Goal: Task Accomplishment & Management: Manage account settings

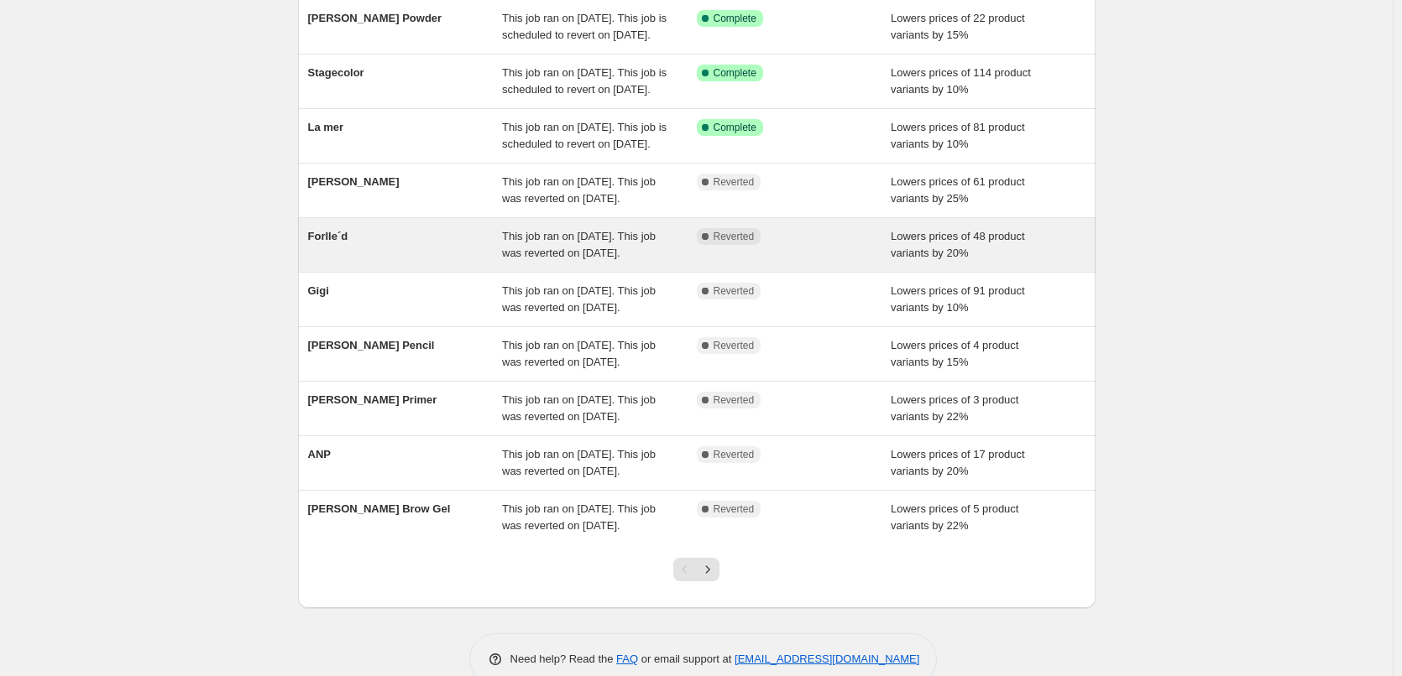
scroll to position [336, 0]
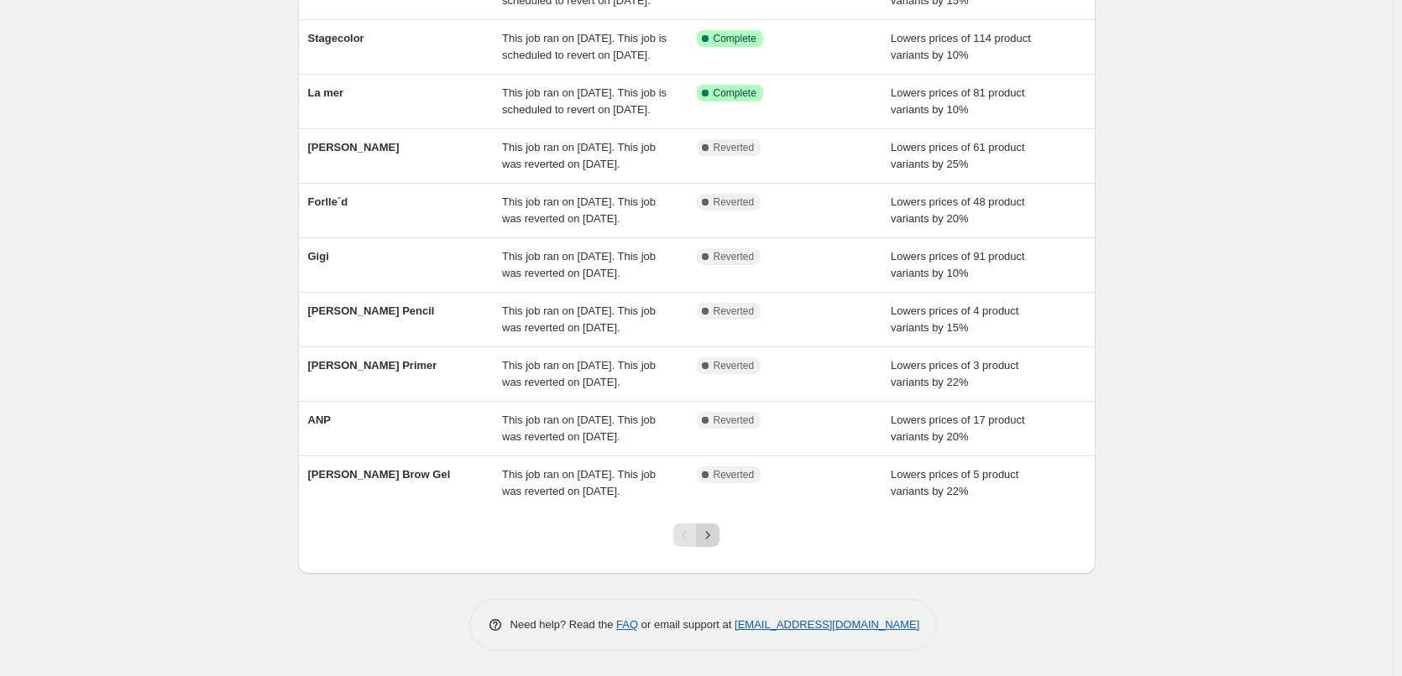
click at [716, 544] on icon "Next" at bounding box center [707, 535] width 17 height 17
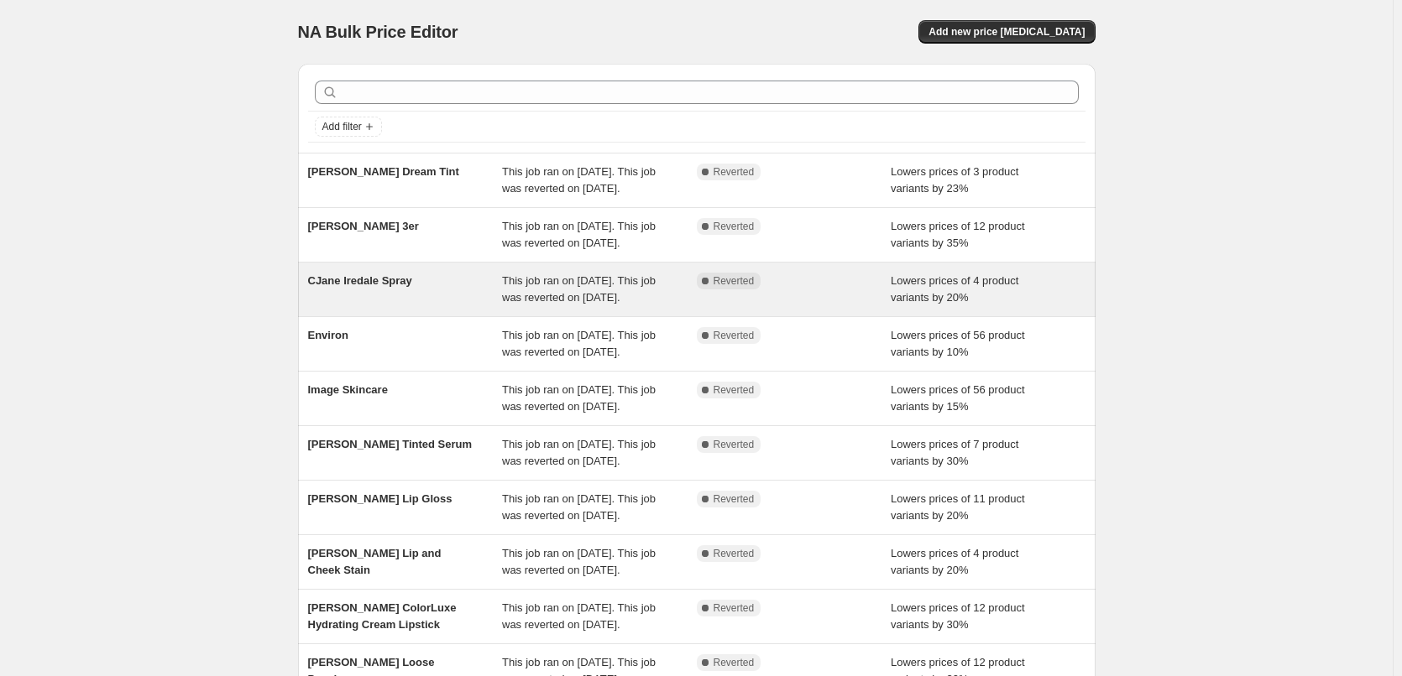
click at [372, 287] on span "CJane Iredale Spray" at bounding box center [360, 280] width 104 height 13
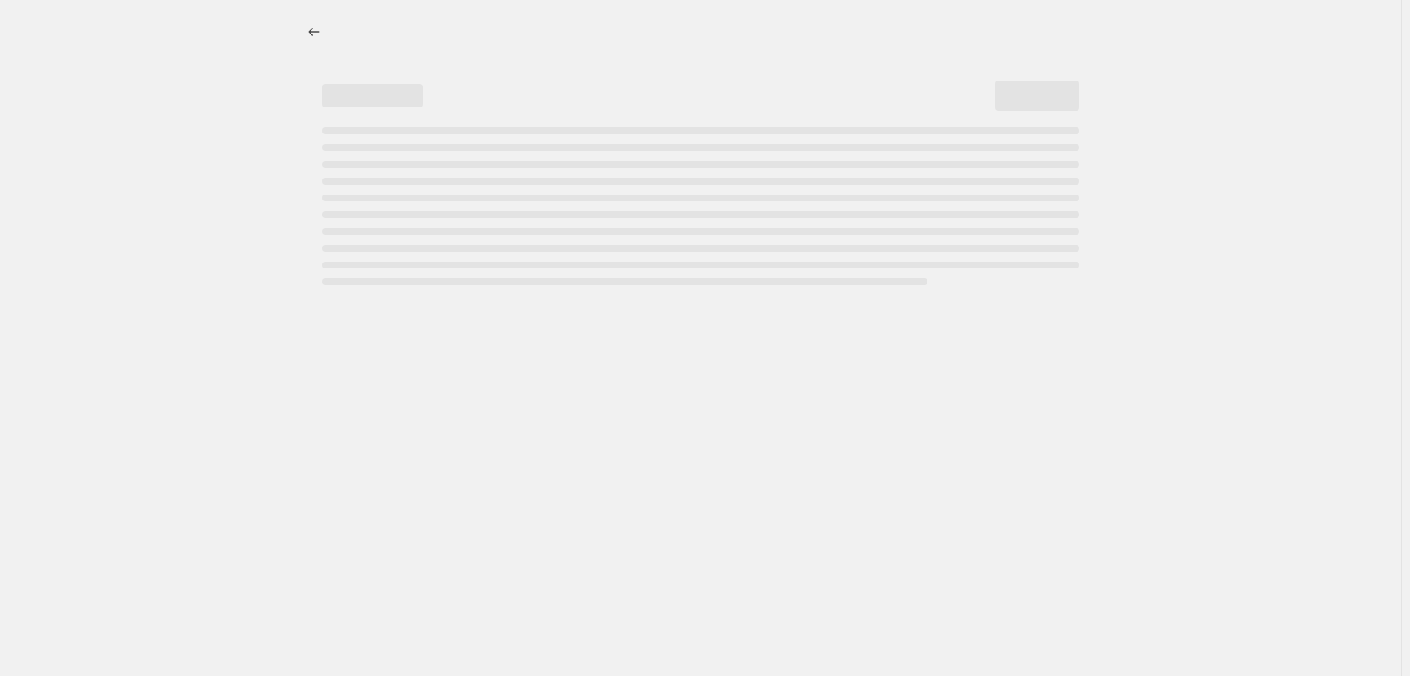
select select "percentage"
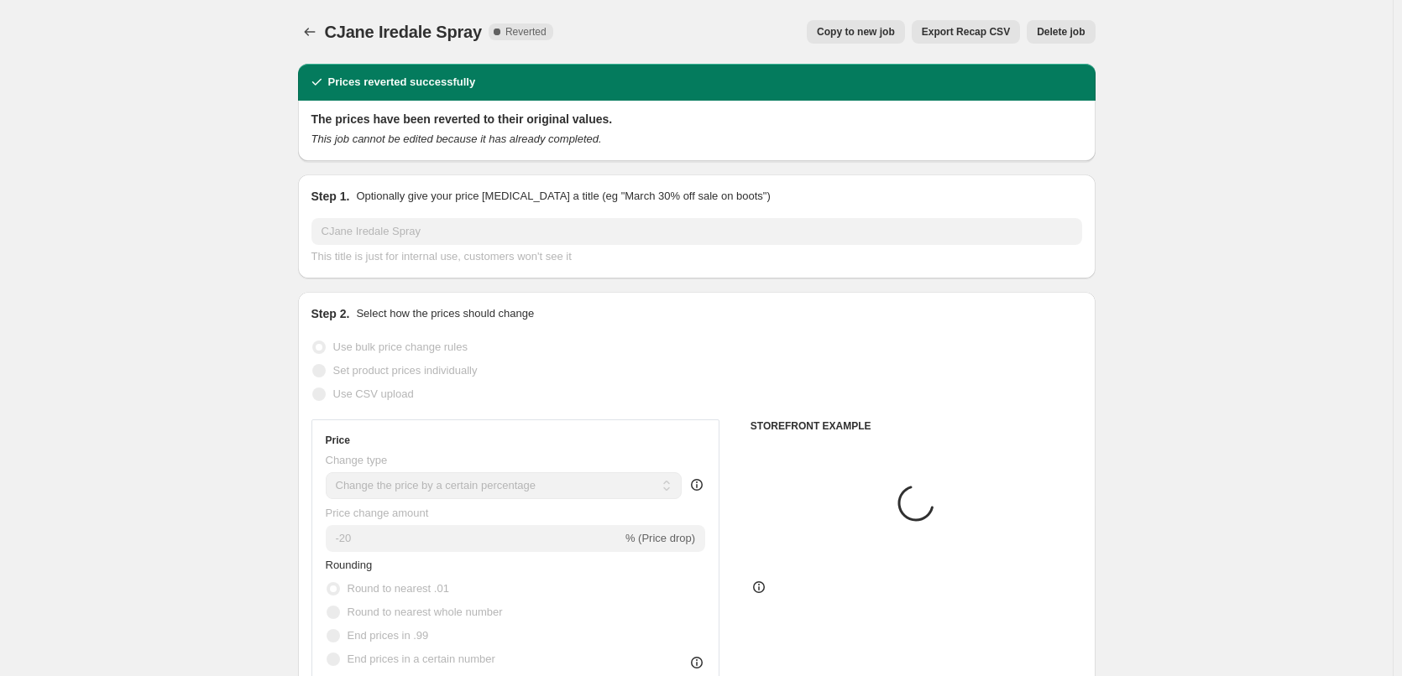
select select "tag"
click at [876, 39] on button "Copy to new job" at bounding box center [856, 31] width 98 height 23
select select "percentage"
select select "tag"
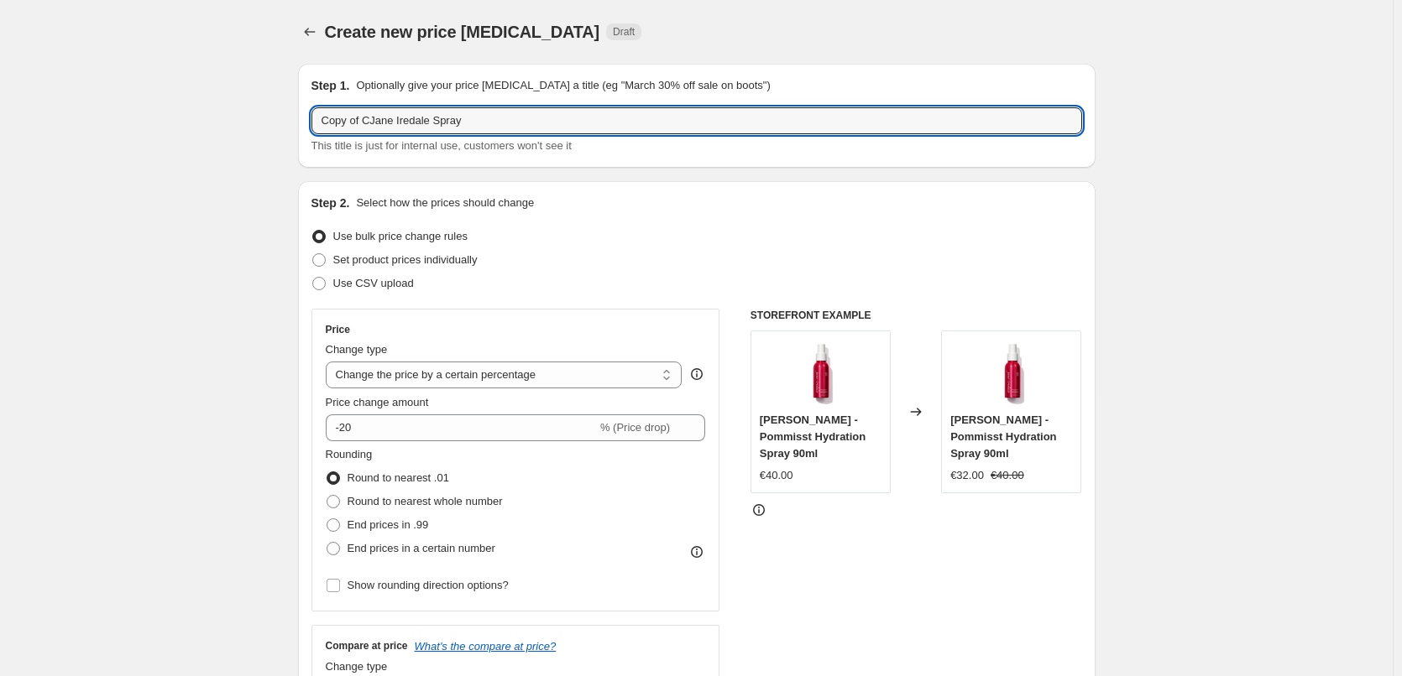
drag, startPoint x: 372, startPoint y: 122, endPoint x: 250, endPoint y: 117, distance: 121.8
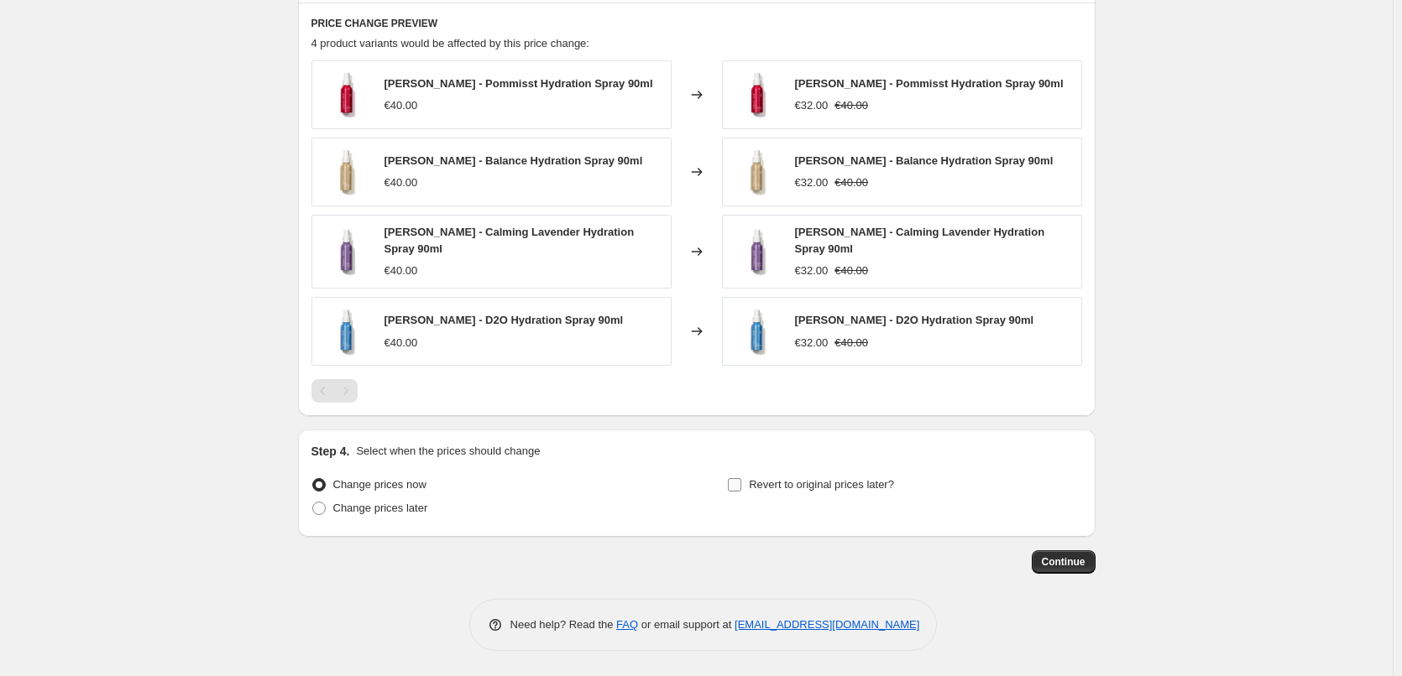
type input "[PERSON_NAME] Spray"
click at [763, 489] on span "Revert to original prices later?" at bounding box center [821, 484] width 145 height 13
click at [741, 489] on input "Revert to original prices later?" at bounding box center [734, 484] width 13 height 13
checkbox input "true"
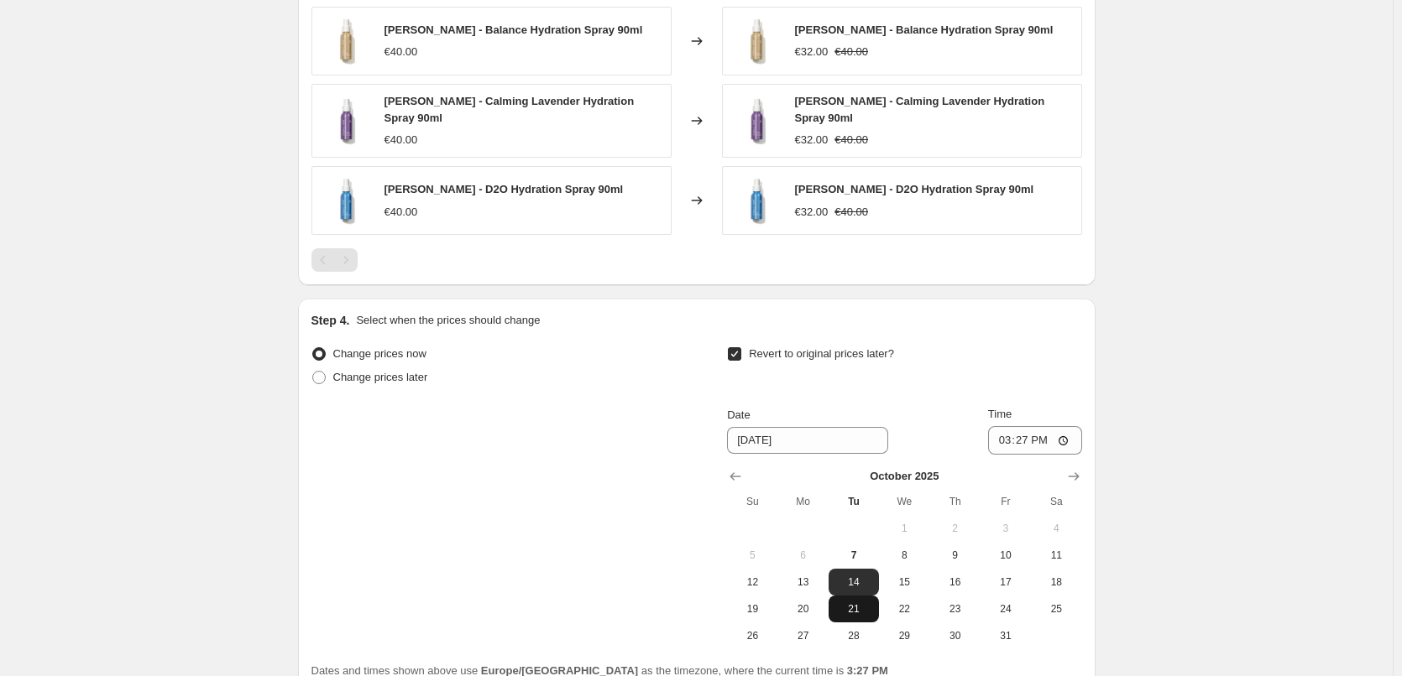
scroll to position [1406, 0]
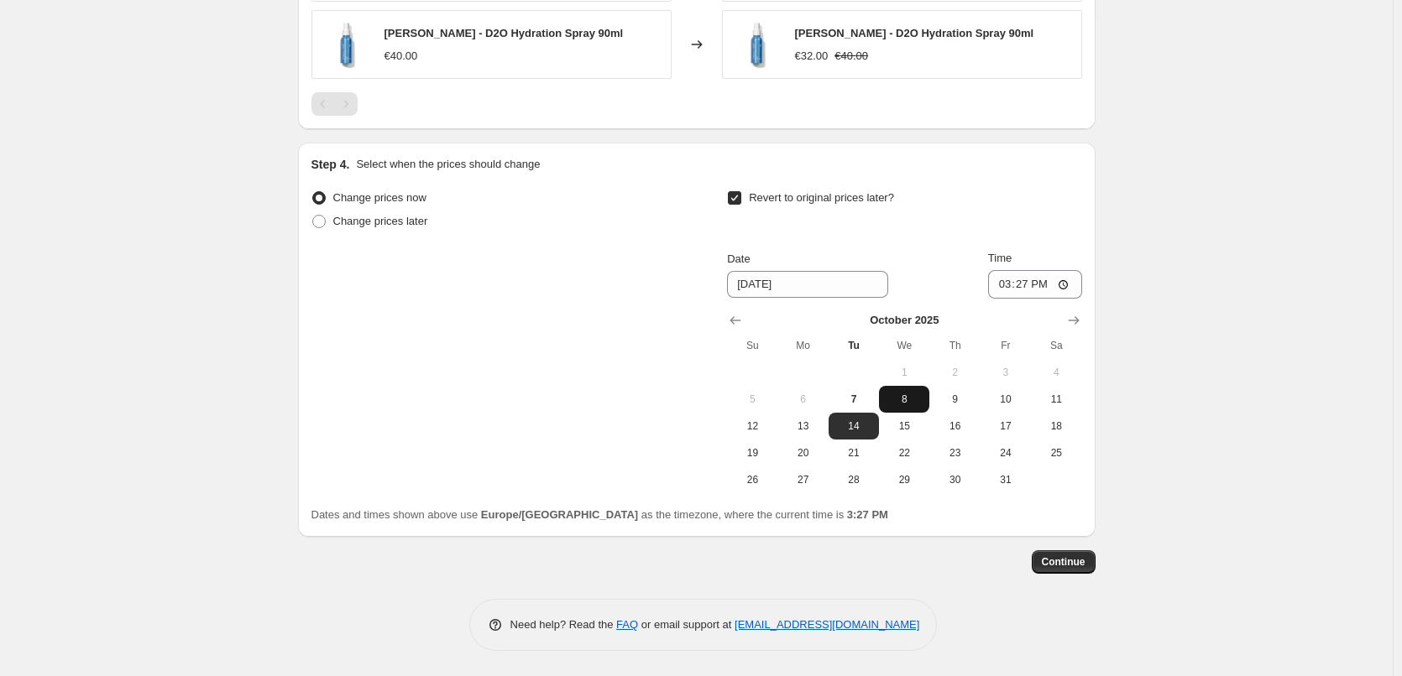
click at [906, 395] on span "8" at bounding box center [903, 399] width 37 height 13
type input "[DATE]"
click at [1002, 296] on input "15:27" at bounding box center [1035, 284] width 94 height 29
type input "03:00"
click at [1068, 554] on button "Continue" at bounding box center [1063, 562] width 64 height 23
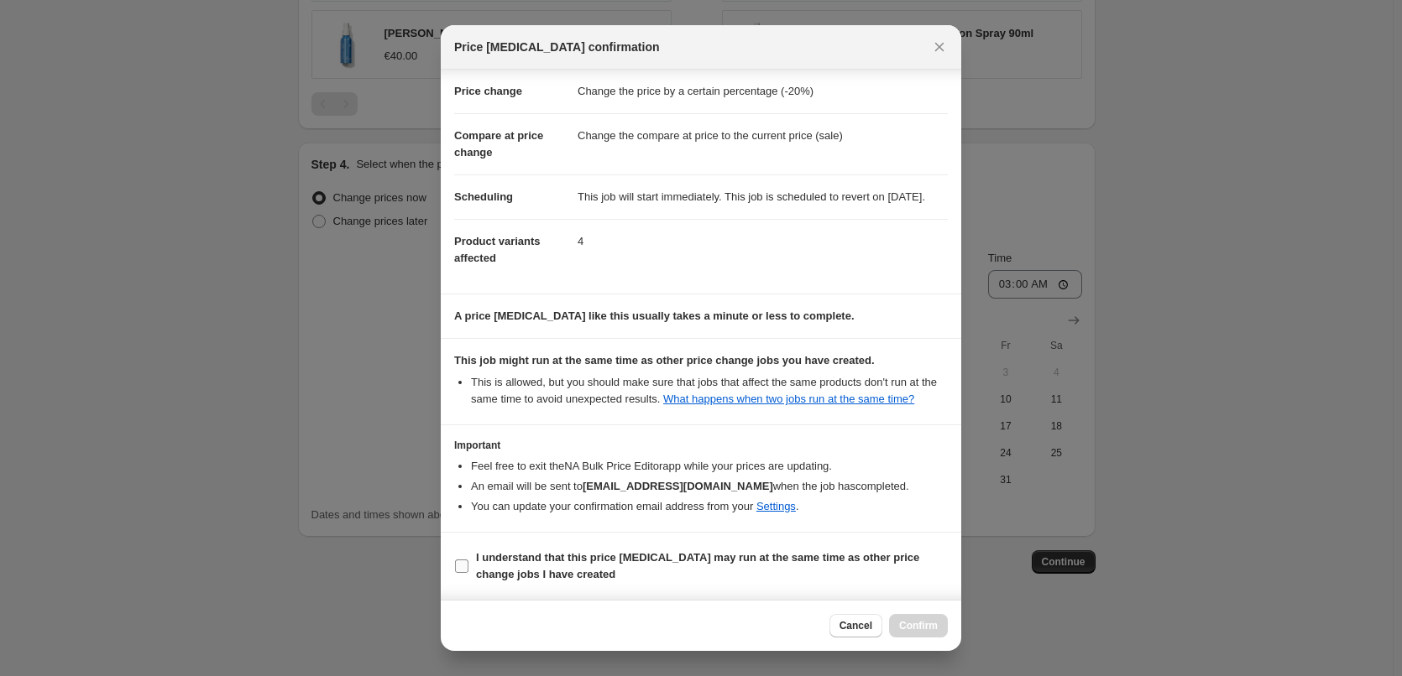
scroll to position [47, 0]
click at [519, 554] on b "I understand that this price [MEDICAL_DATA] may run at the same time as other p…" at bounding box center [697, 565] width 443 height 29
click at [468, 560] on input "I understand that this price [MEDICAL_DATA] may run at the same time as other p…" at bounding box center [461, 566] width 13 height 13
checkbox input "true"
click at [937, 633] on button "Confirm" at bounding box center [918, 625] width 59 height 23
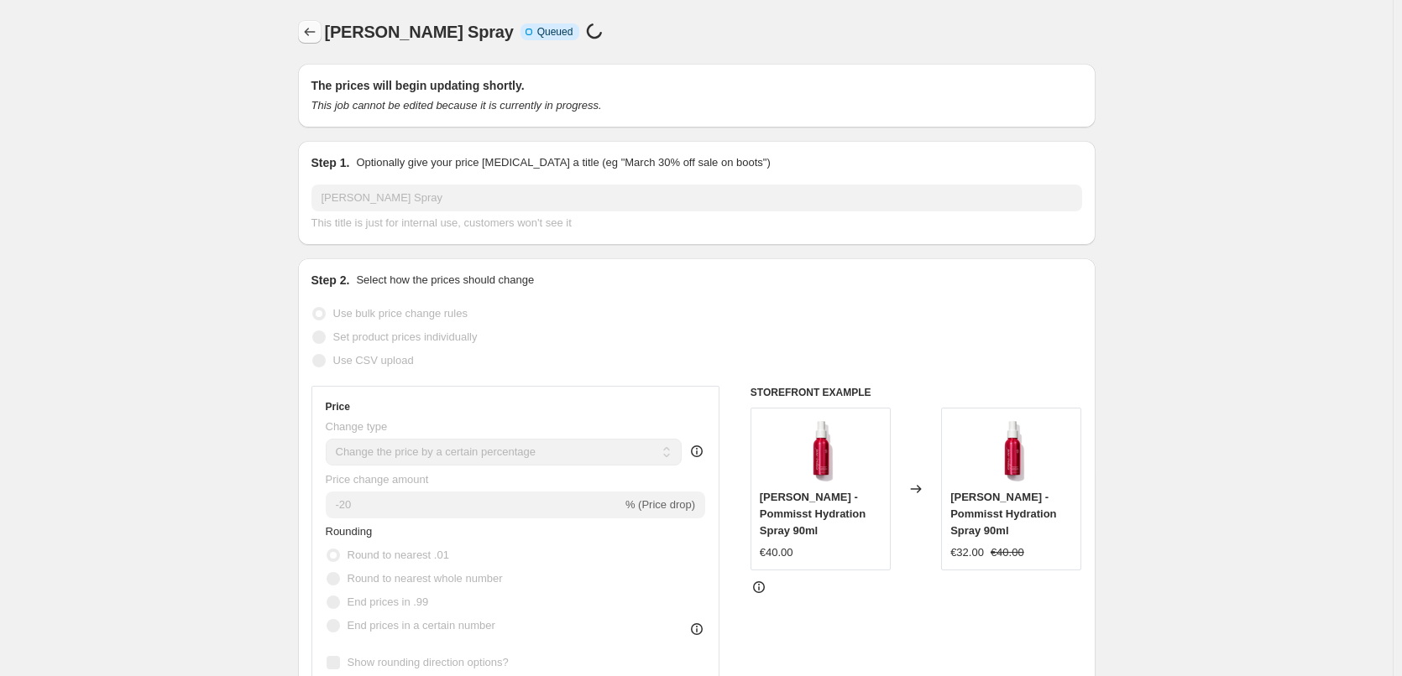
click at [311, 39] on icon "Price change jobs" at bounding box center [309, 31] width 17 height 17
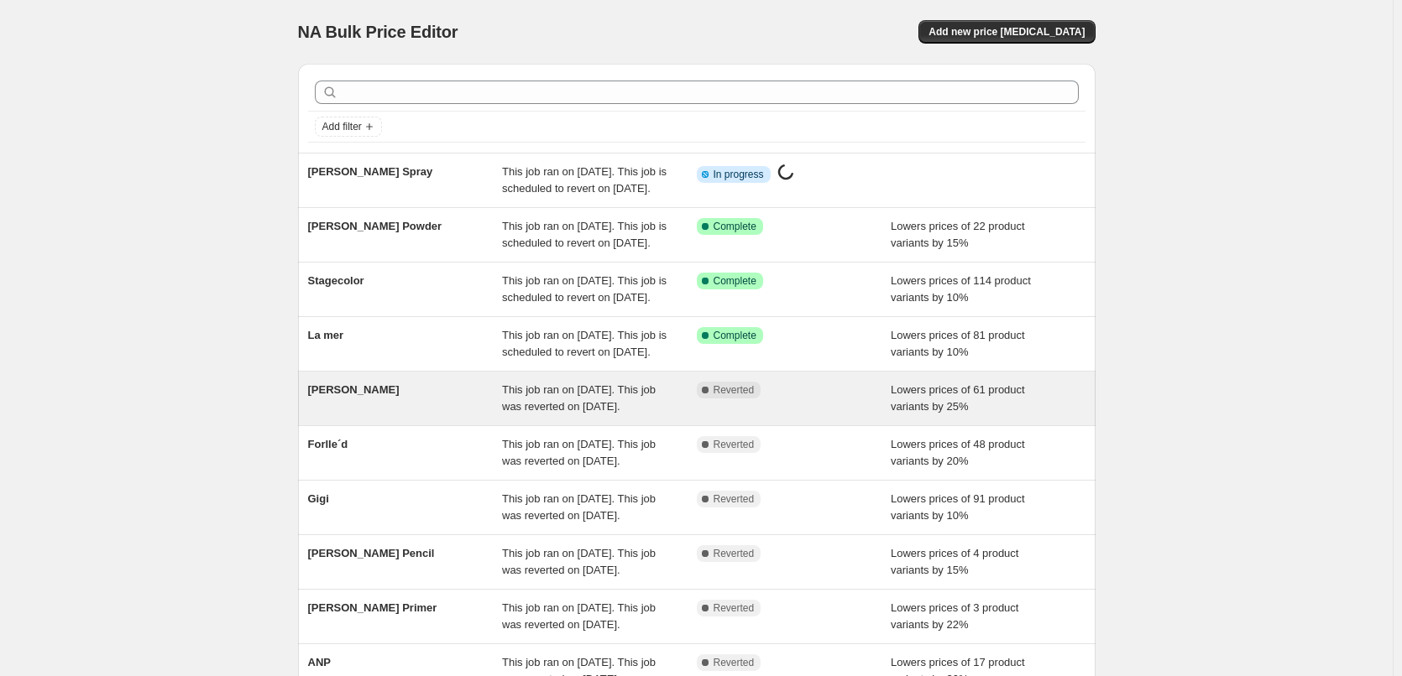
scroll to position [356, 0]
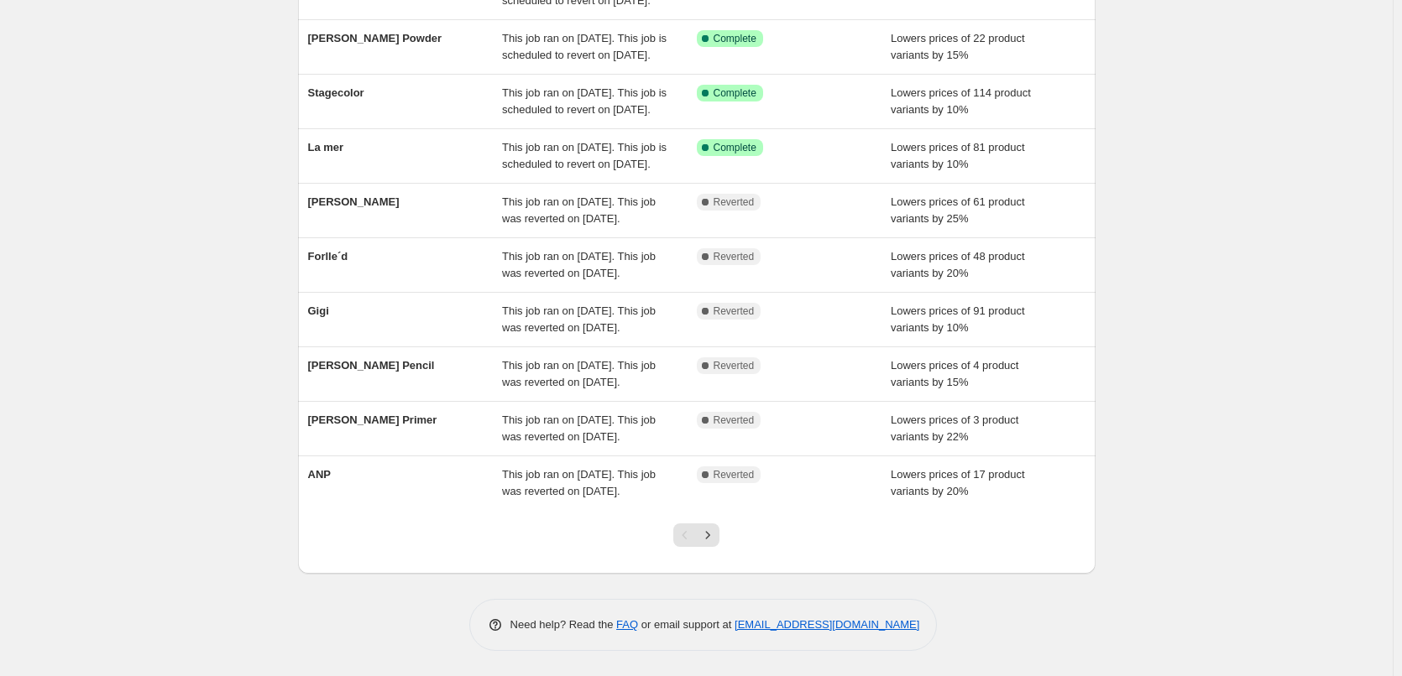
click at [743, 537] on div at bounding box center [696, 542] width 797 height 64
click at [716, 538] on icon "Next" at bounding box center [707, 535] width 17 height 17
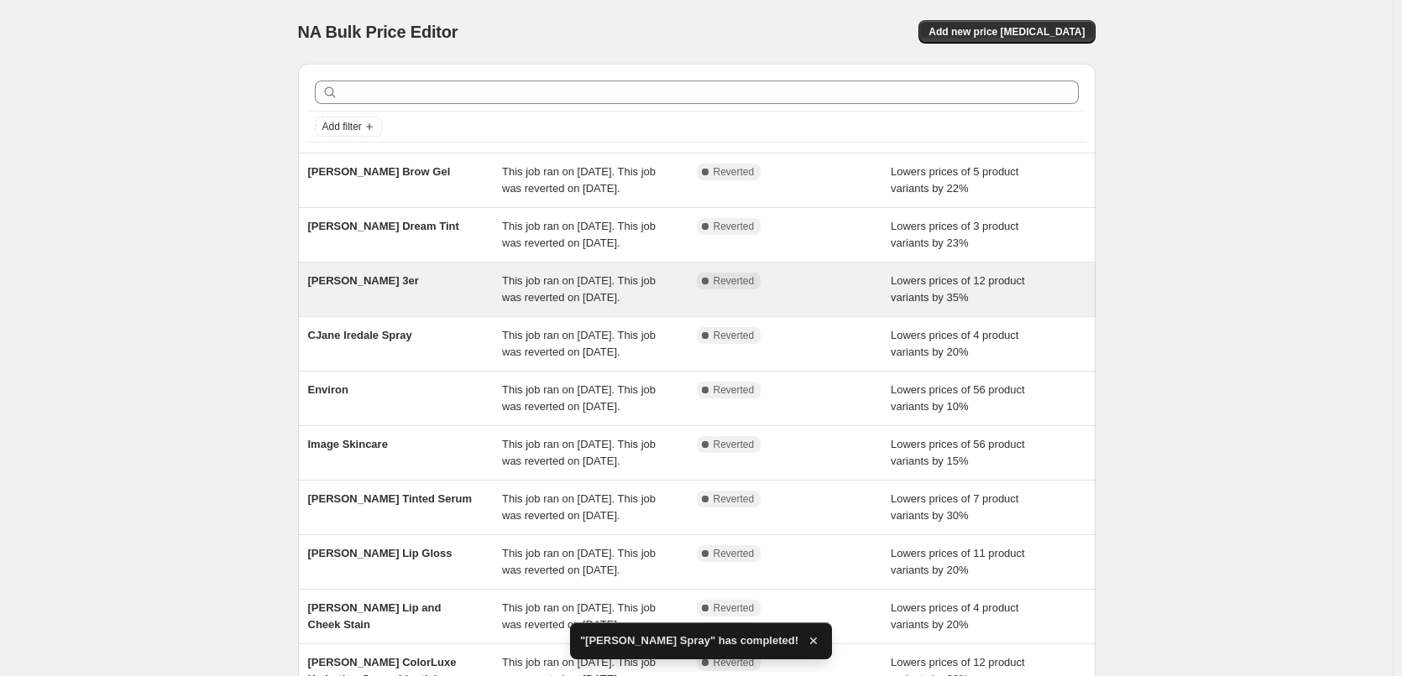
click at [372, 287] on span "[PERSON_NAME] 3er" at bounding box center [363, 280] width 111 height 13
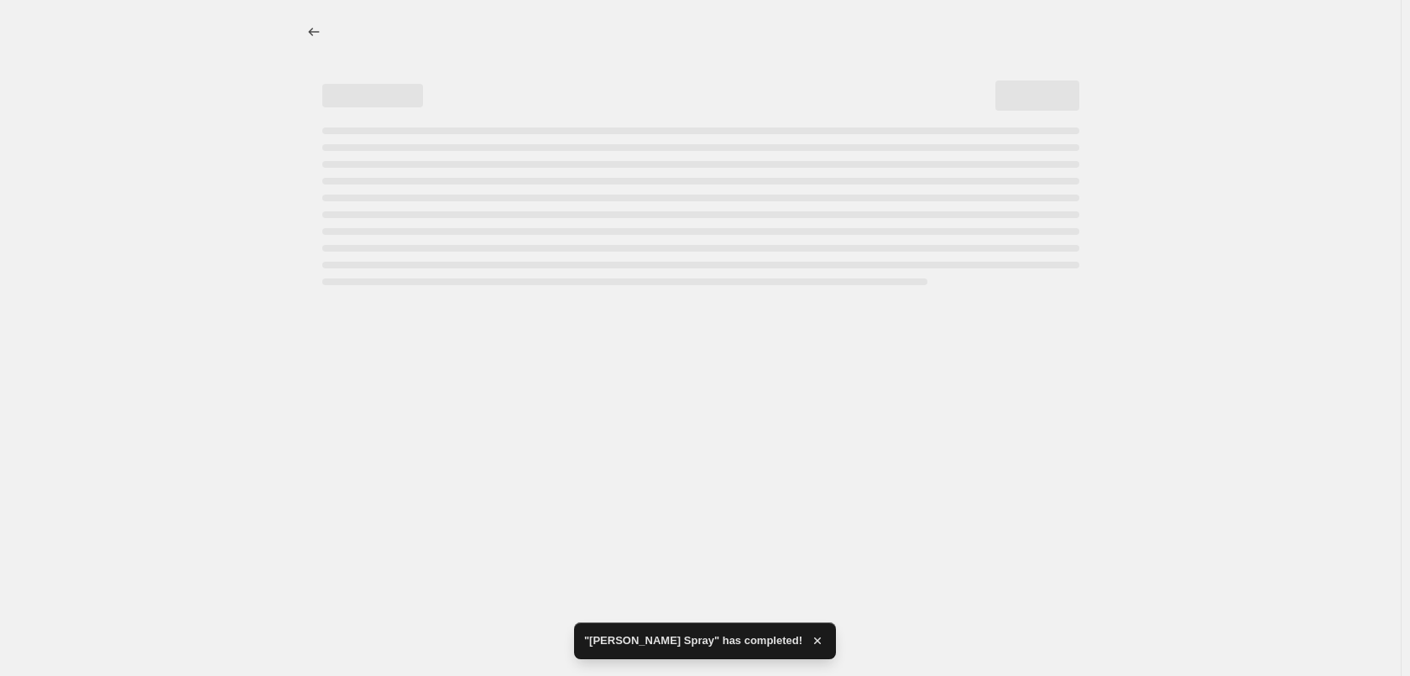
select select "percentage"
select select "tag"
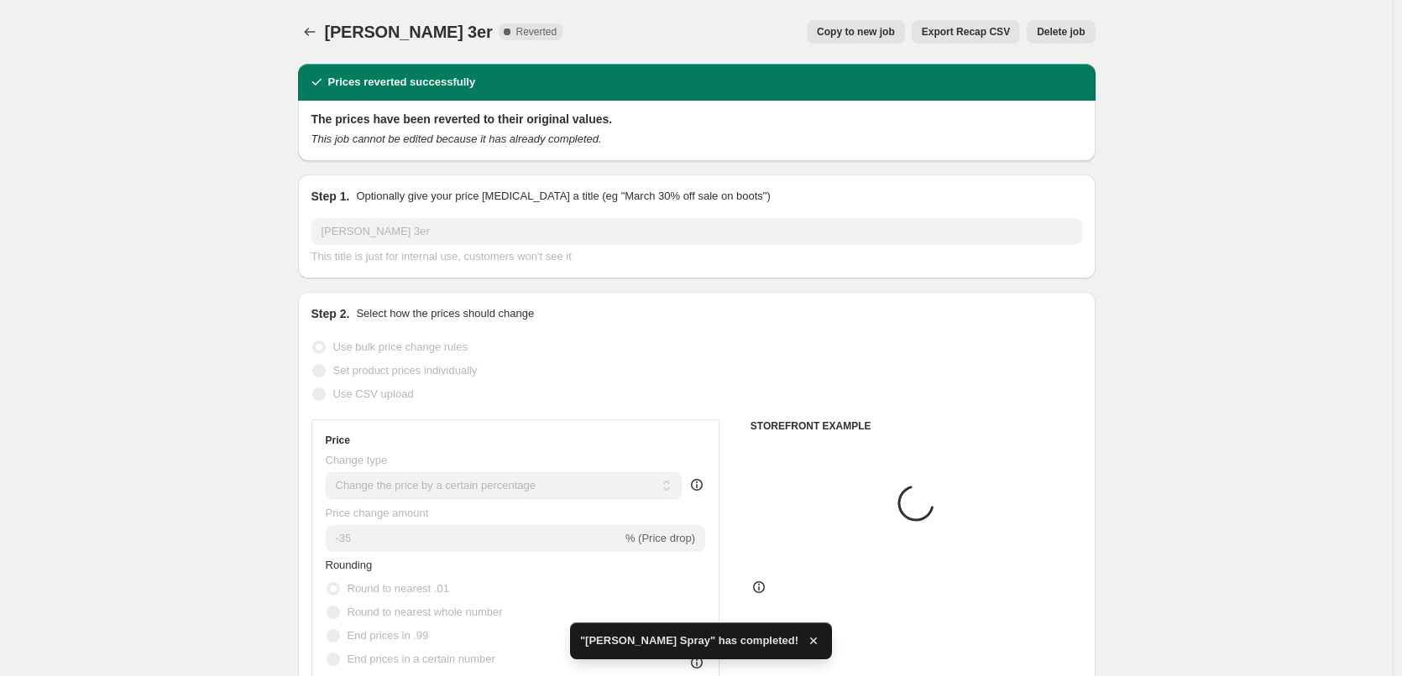
click at [905, 36] on button "Copy to new job" at bounding box center [856, 31] width 98 height 23
select select "percentage"
select select "tag"
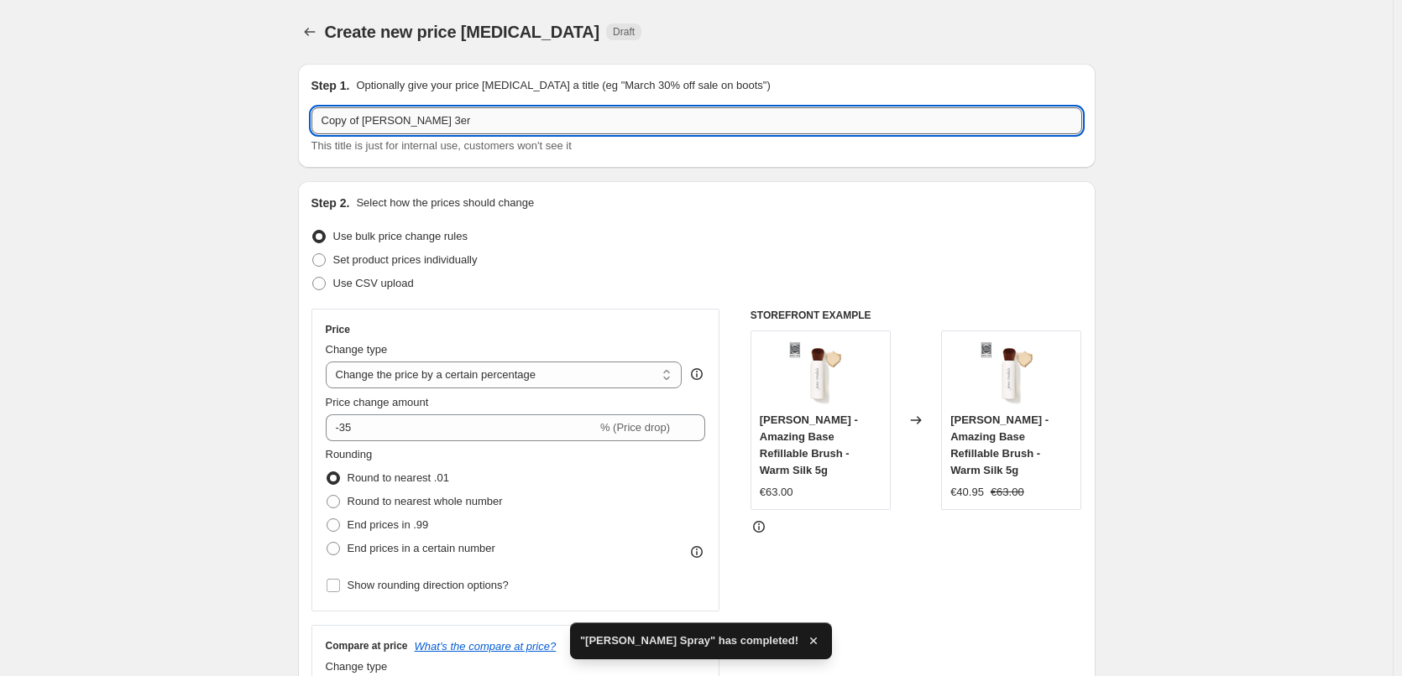
click at [368, 121] on input "Copy of [PERSON_NAME] 3er" at bounding box center [696, 120] width 770 height 27
drag, startPoint x: 366, startPoint y: 121, endPoint x: 285, endPoint y: 118, distance: 80.6
click at [349, 120] on input "Copy of [PERSON_NAME] 3er" at bounding box center [696, 120] width 770 height 27
drag, startPoint x: 368, startPoint y: 123, endPoint x: 337, endPoint y: 138, distance: 33.8
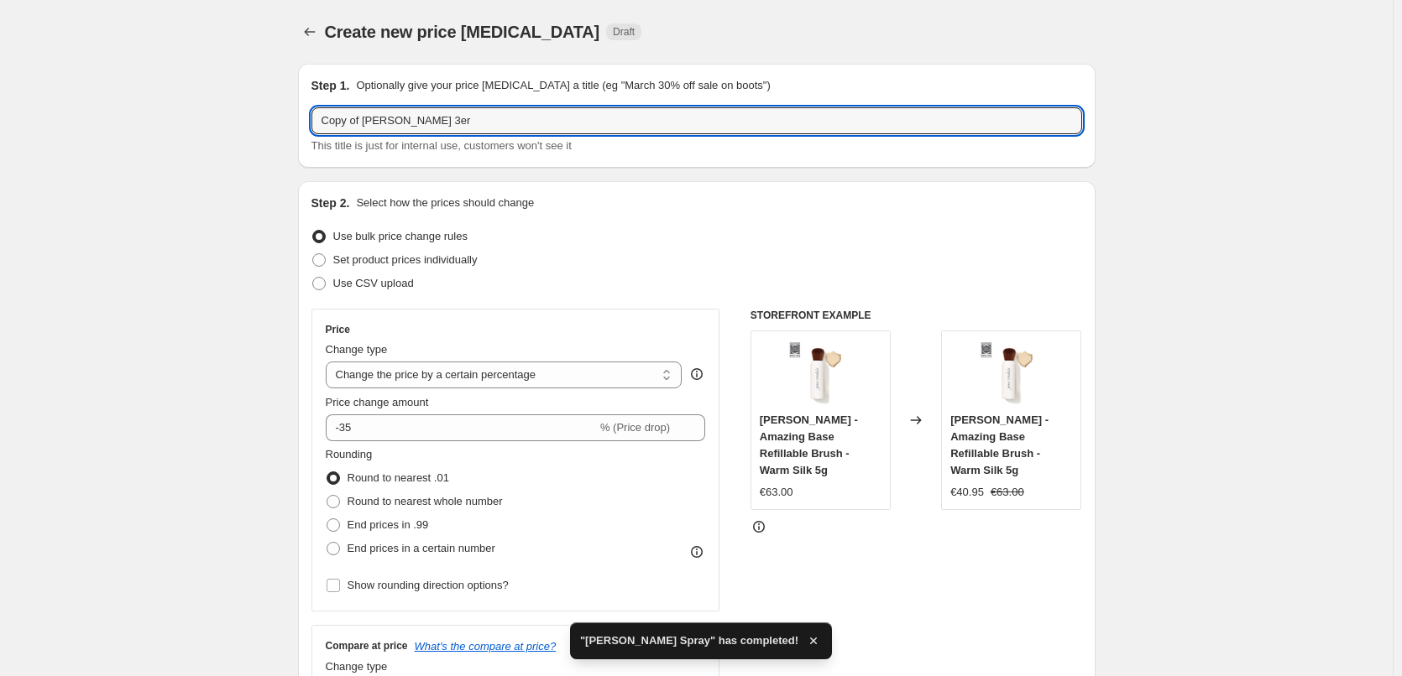
click at [322, 125] on input "Copy of [PERSON_NAME] 3er" at bounding box center [696, 120] width 770 height 27
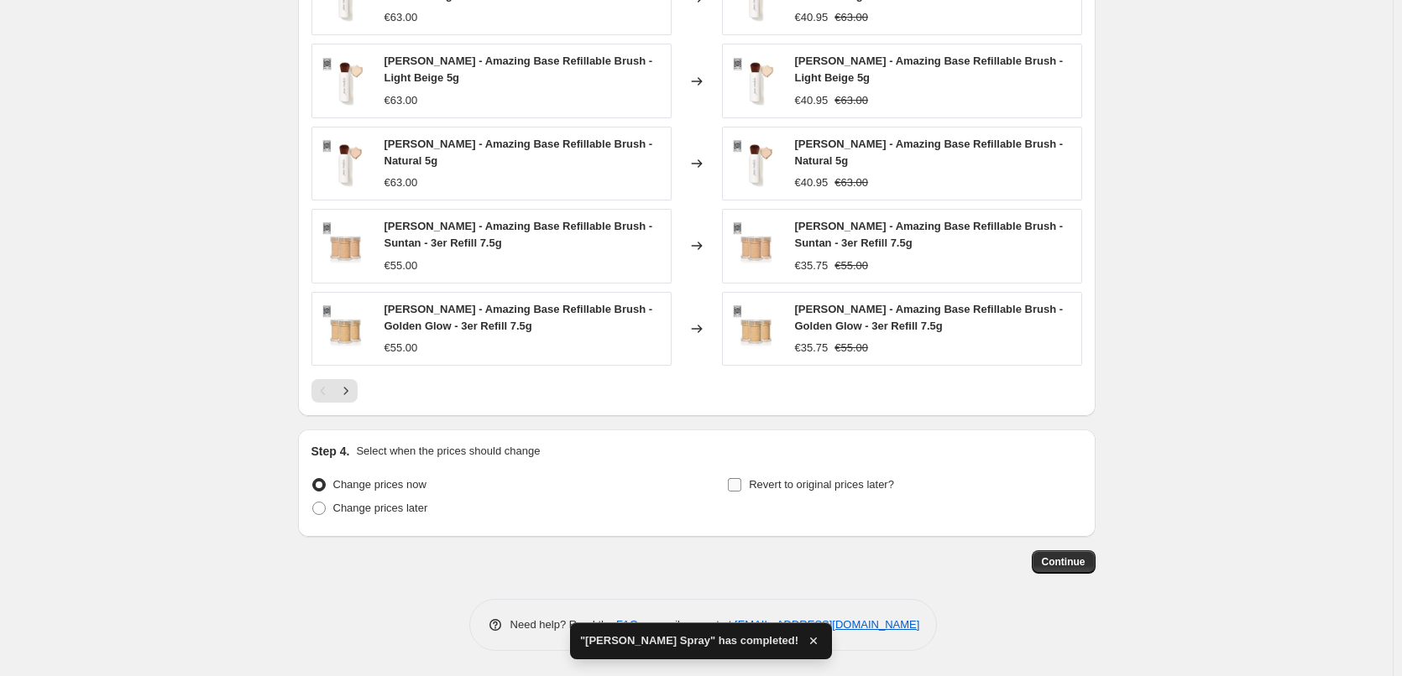
type input "[PERSON_NAME] 3er"
click at [854, 484] on span "Revert to original prices later?" at bounding box center [821, 484] width 145 height 13
click at [741, 484] on input "Revert to original prices later?" at bounding box center [734, 484] width 13 height 13
checkbox input "true"
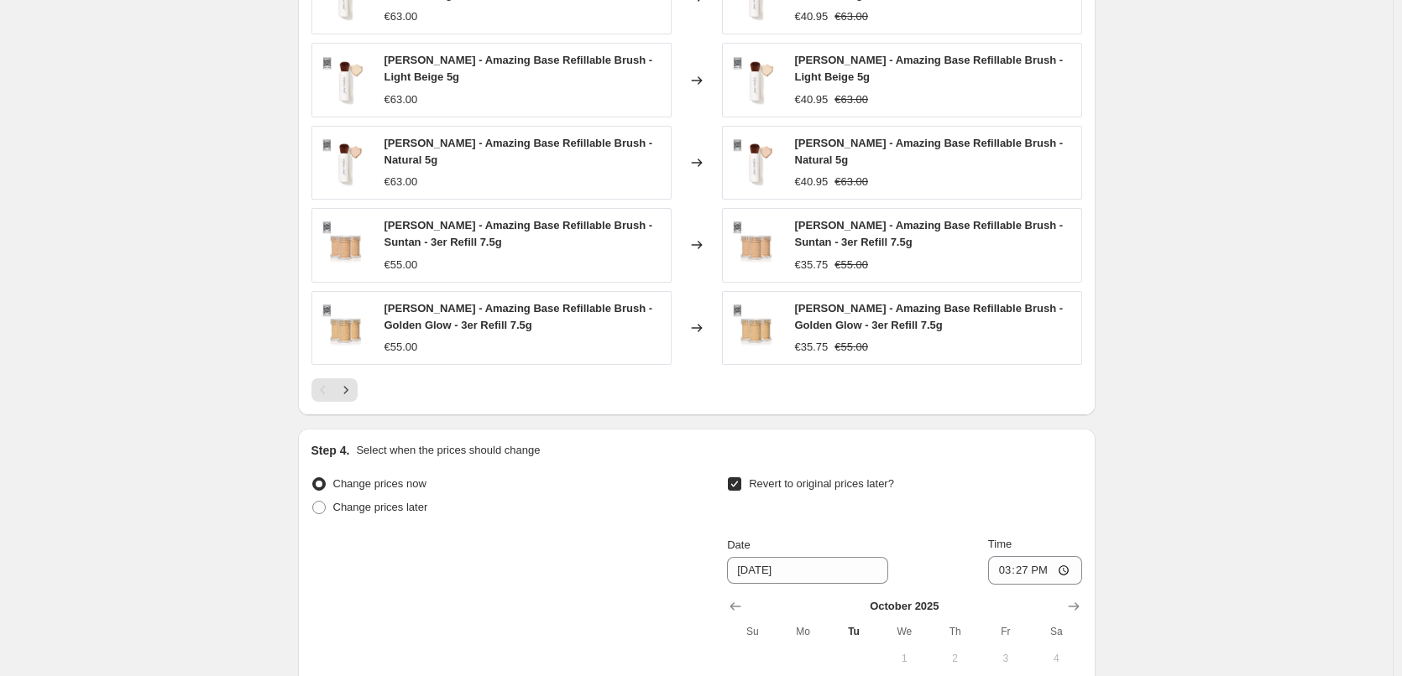
scroll to position [1505, 0]
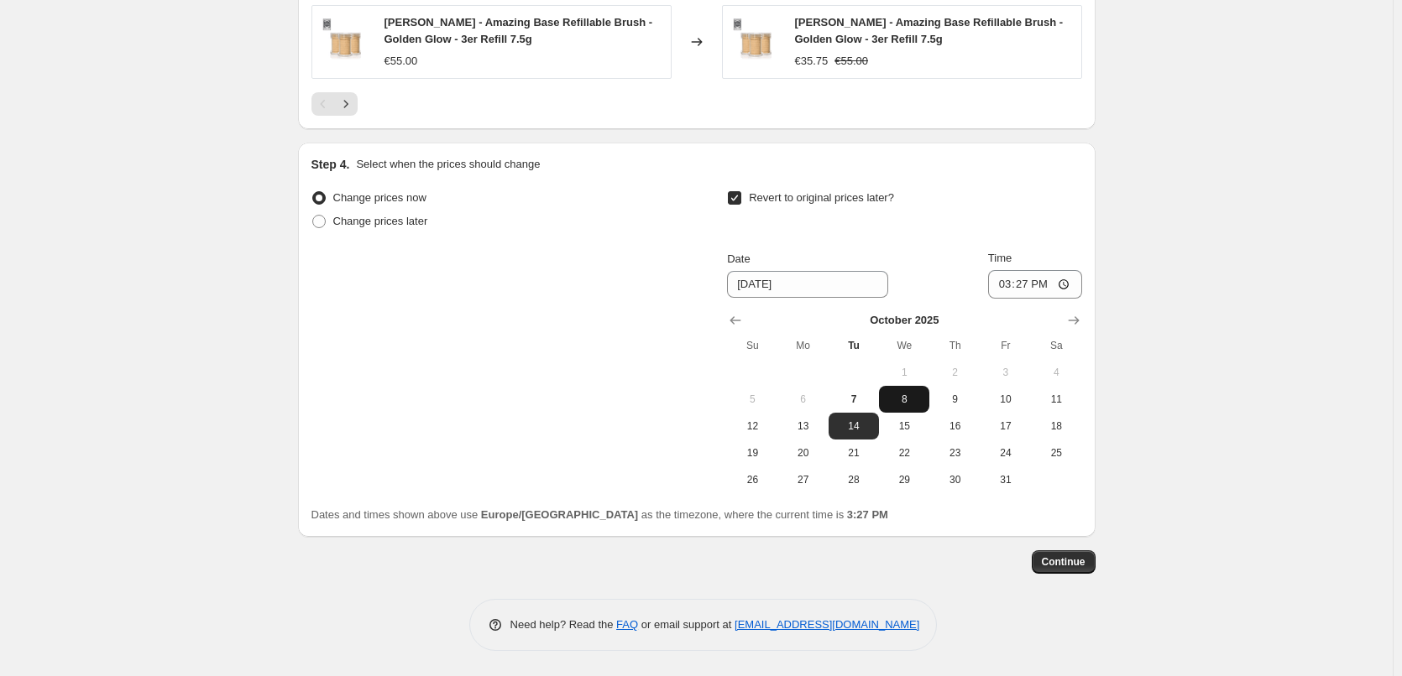
click at [917, 406] on button "8" at bounding box center [904, 399] width 50 height 27
type input "[DATE]"
click at [1002, 285] on input "15:27" at bounding box center [1035, 284] width 94 height 29
type input "03:00"
click at [1073, 557] on span "Continue" at bounding box center [1064, 562] width 44 height 13
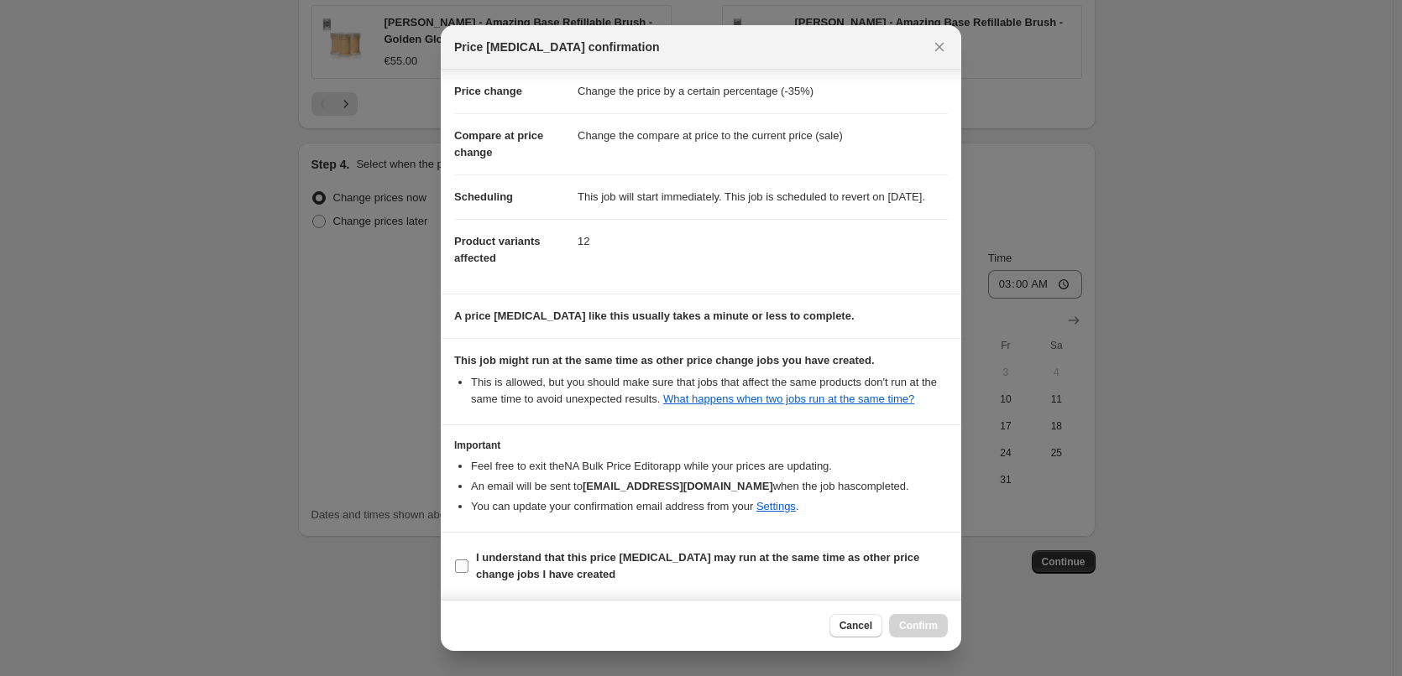
scroll to position [47, 0]
drag, startPoint x: 536, startPoint y: 567, endPoint x: 563, endPoint y: 567, distance: 26.9
click at [535, 567] on b "I understand that this price [MEDICAL_DATA] may run at the same time as other p…" at bounding box center [697, 565] width 443 height 29
click at [468, 567] on input "I understand that this price [MEDICAL_DATA] may run at the same time as other p…" at bounding box center [461, 566] width 13 height 13
checkbox input "true"
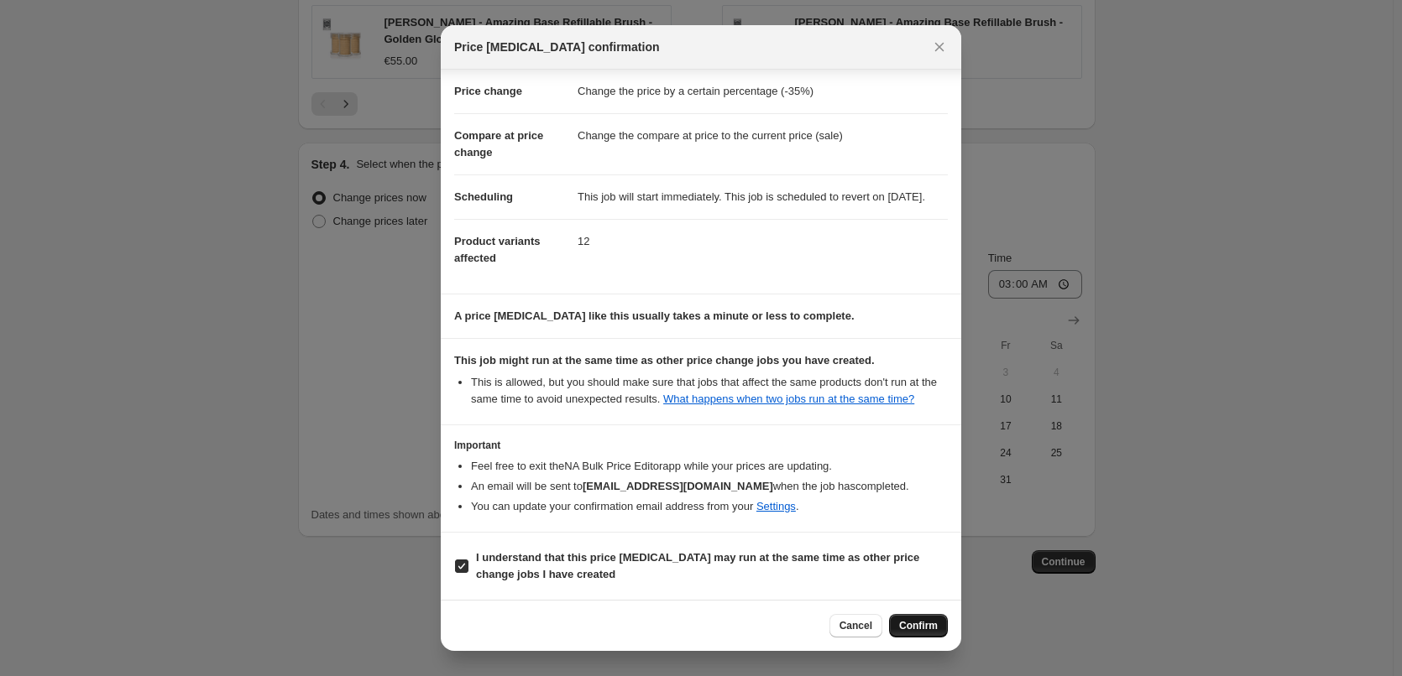
click at [906, 626] on span "Confirm" at bounding box center [918, 625] width 39 height 13
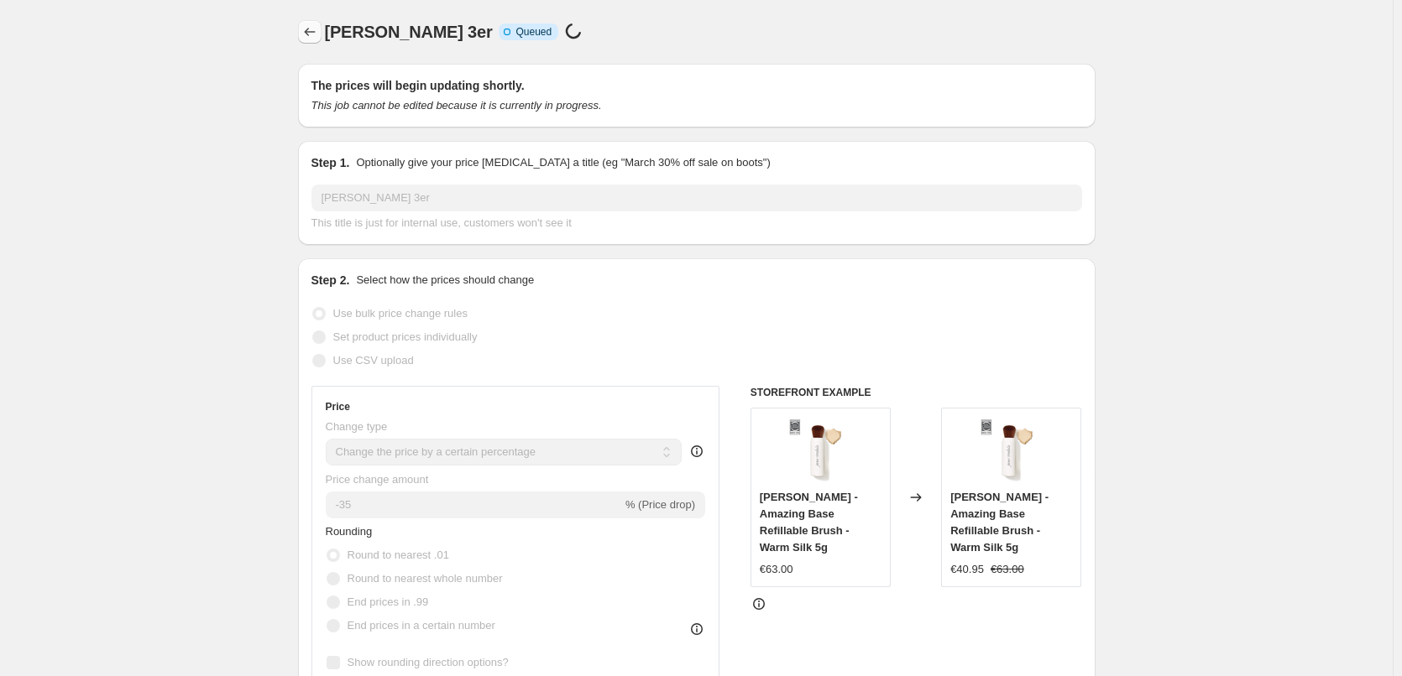
click at [316, 22] on button "Price change jobs" at bounding box center [309, 31] width 23 height 23
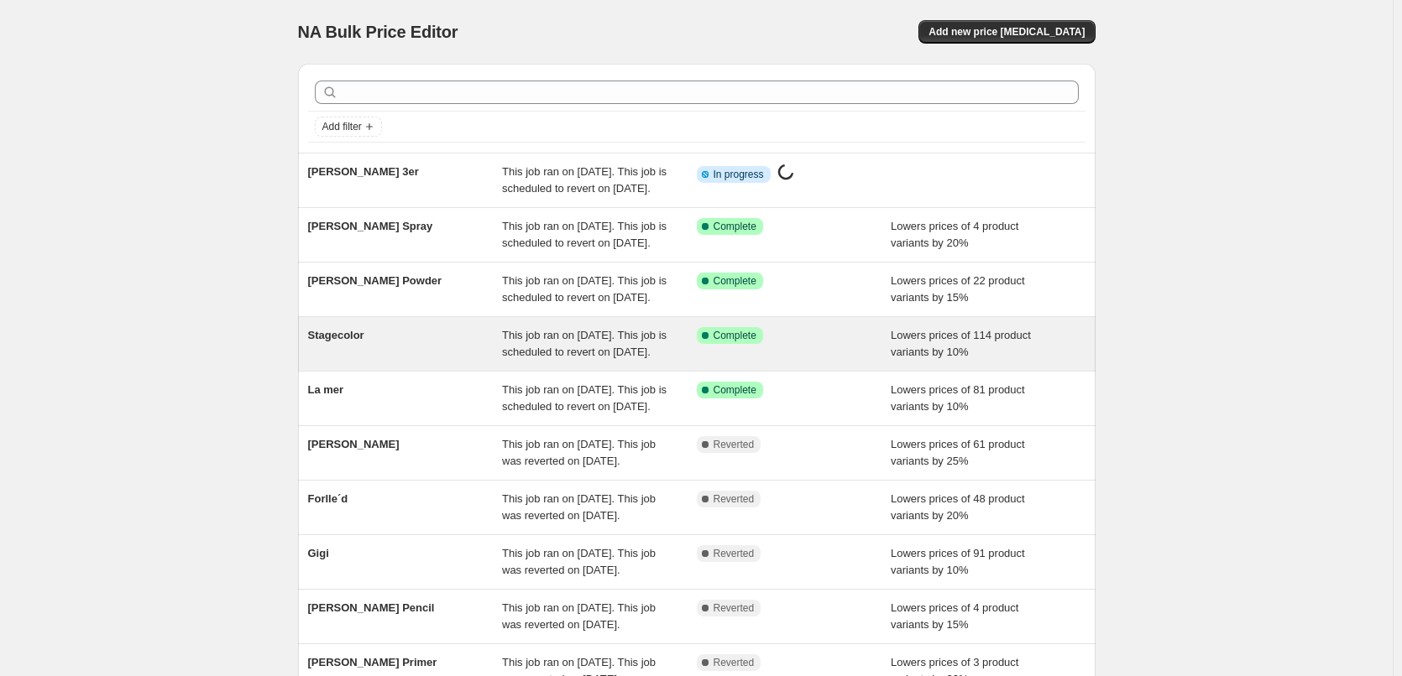
scroll to position [356, 0]
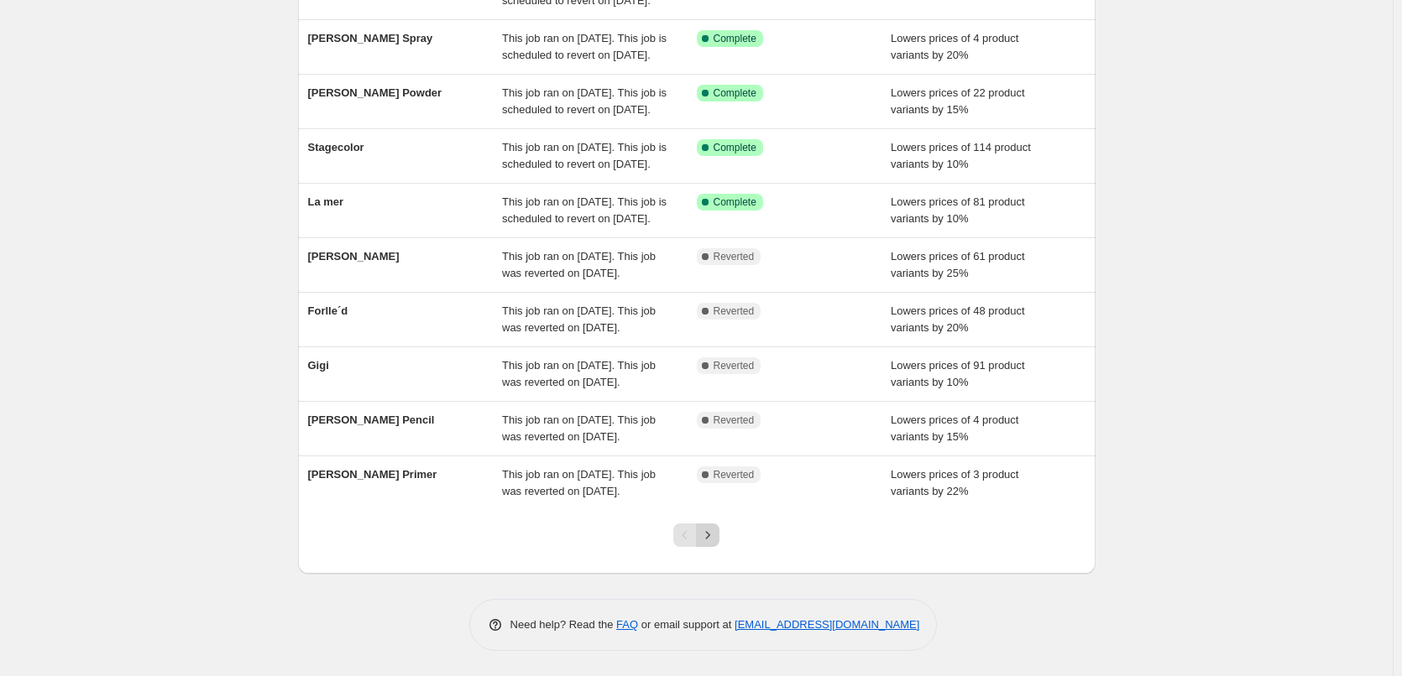
click at [713, 544] on button "Next" at bounding box center [707, 535] width 23 height 23
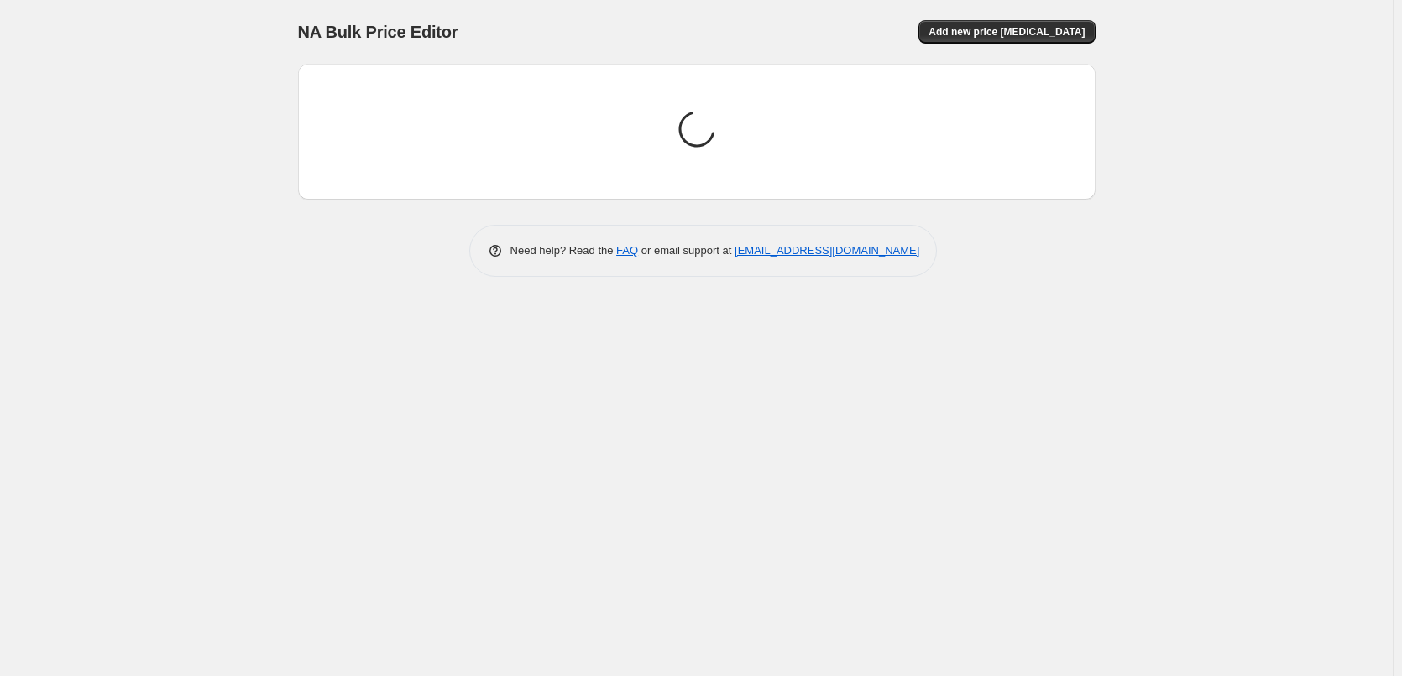
scroll to position [0, 0]
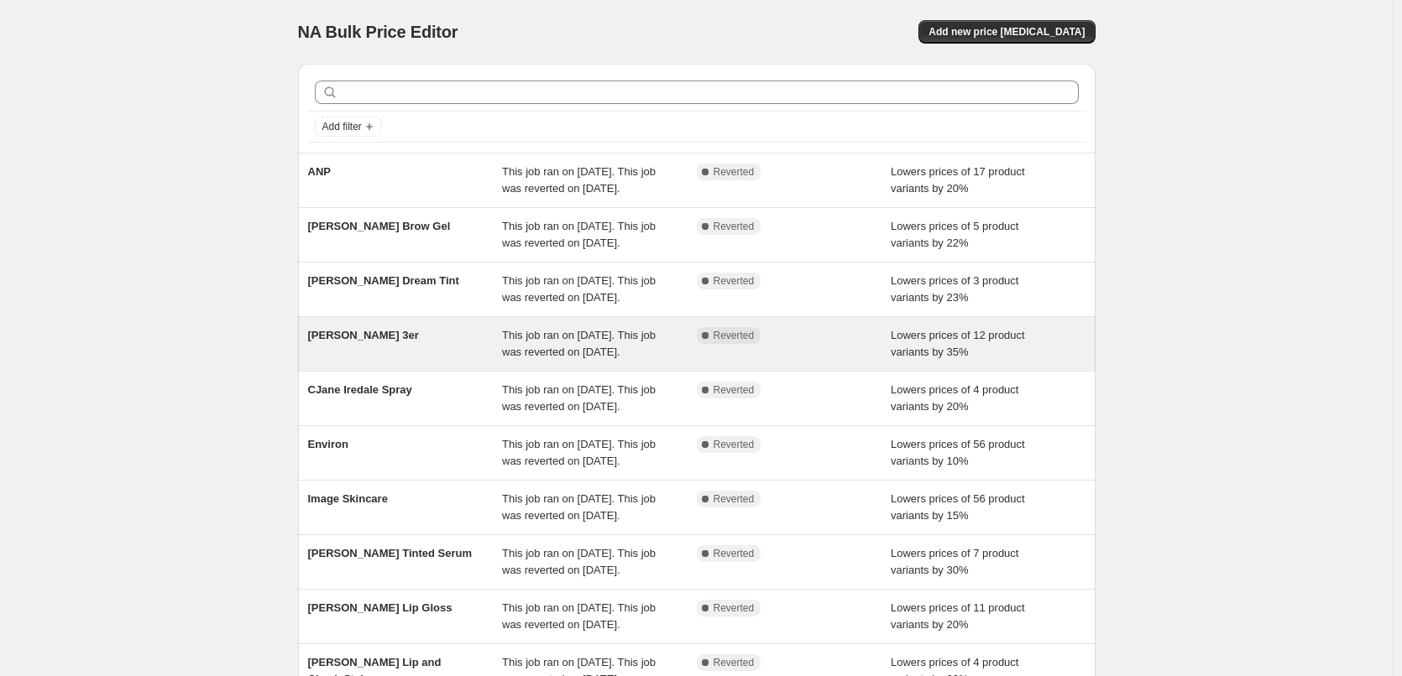
click at [374, 361] on div "[PERSON_NAME] 3er" at bounding box center [405, 344] width 195 height 34
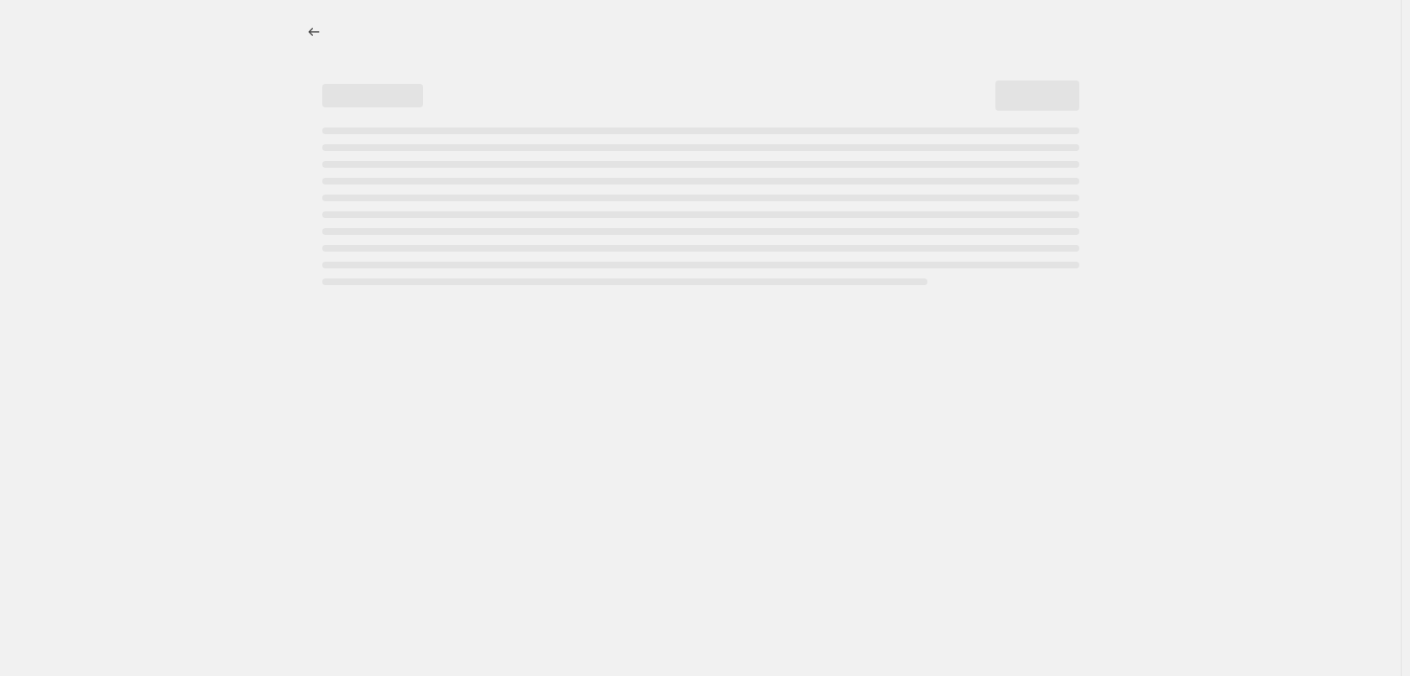
select select "percentage"
select select "tag"
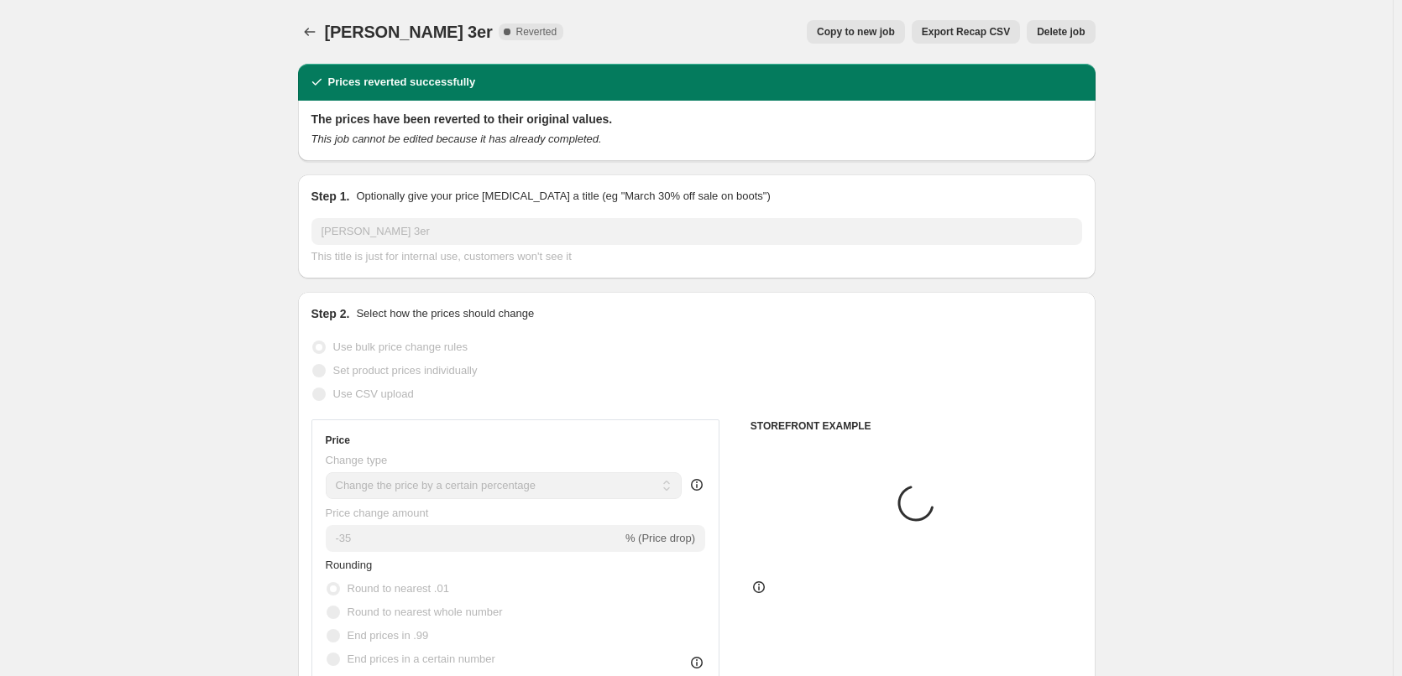
click at [1068, 28] on span "Delete job" at bounding box center [1061, 31] width 48 height 13
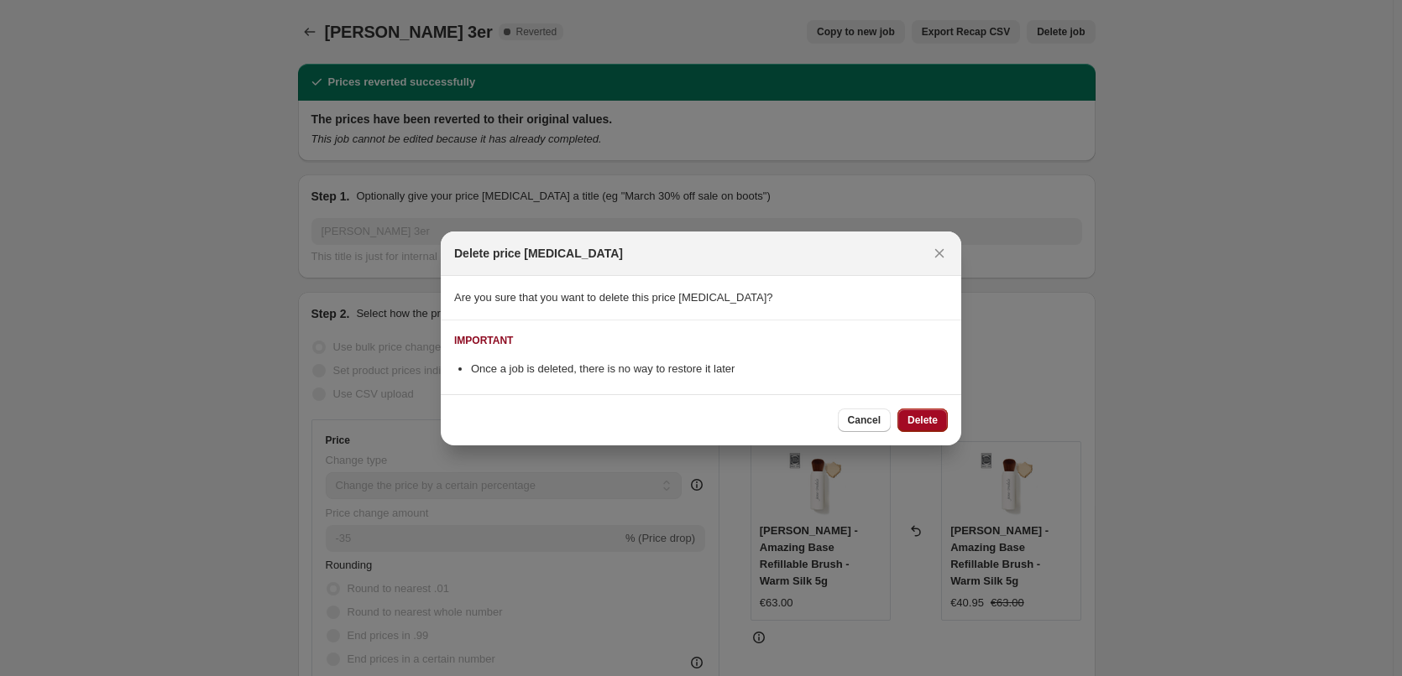
click at [930, 425] on span "Delete" at bounding box center [922, 420] width 30 height 13
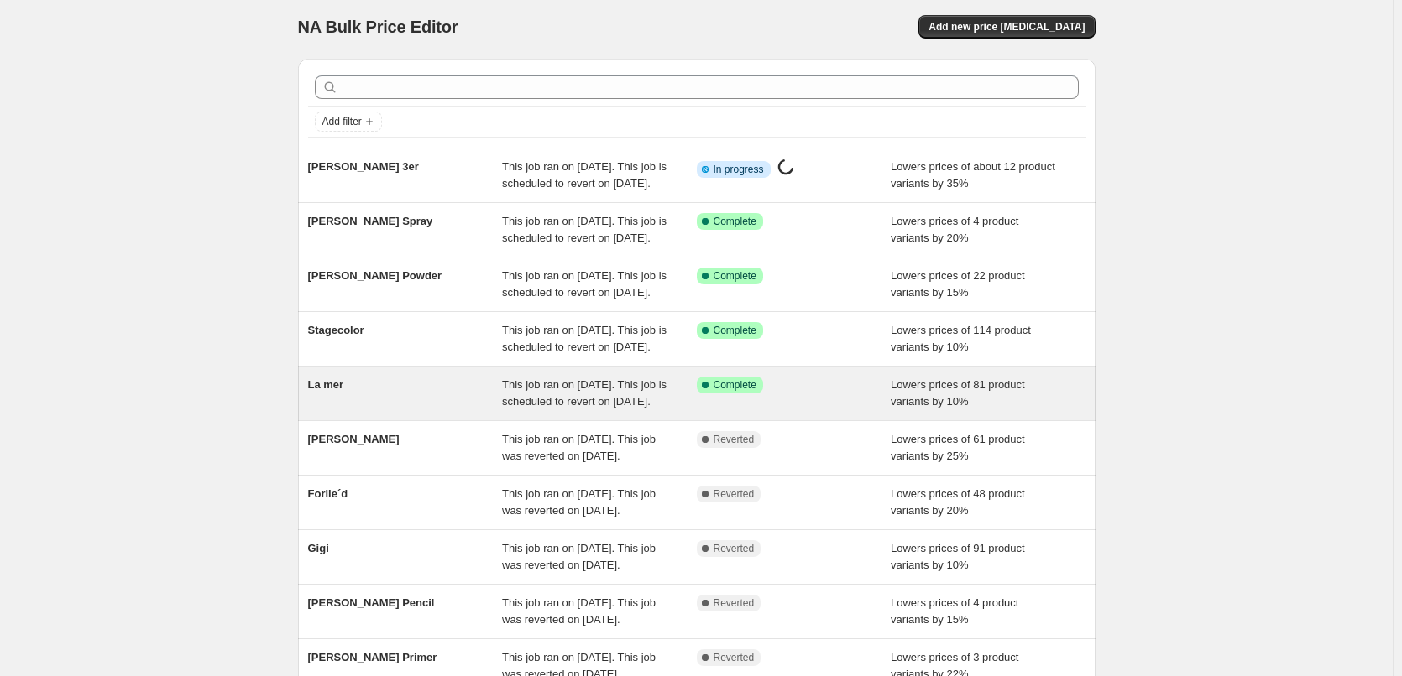
scroll to position [356, 0]
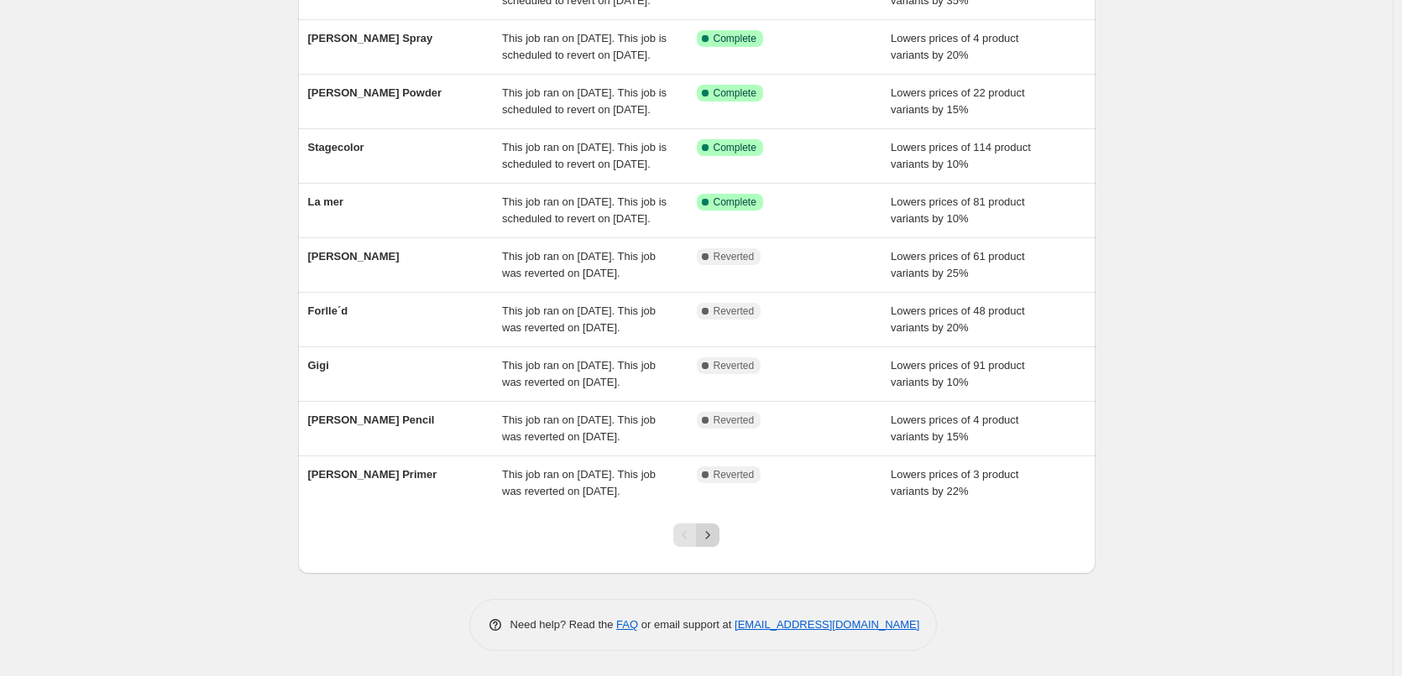
click at [727, 540] on div at bounding box center [696, 542] width 68 height 64
click at [719, 541] on button "Next" at bounding box center [707, 535] width 23 height 23
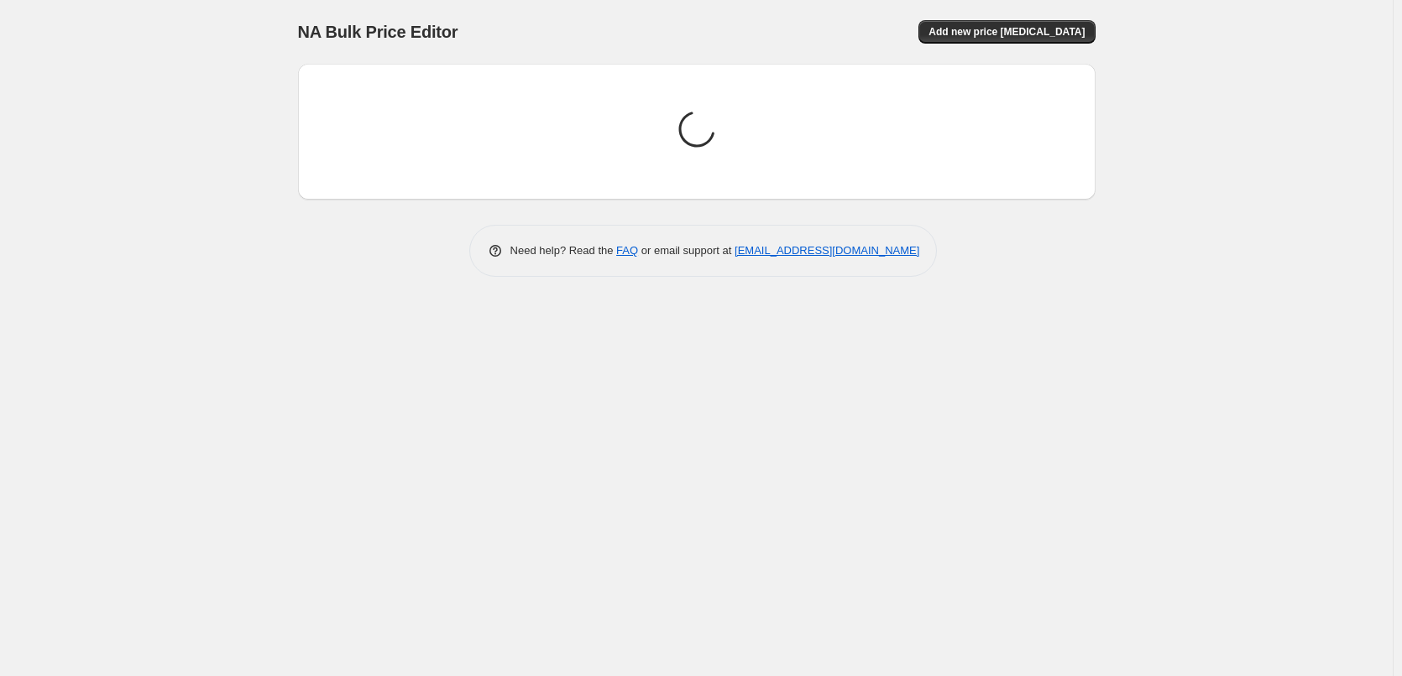
scroll to position [0, 0]
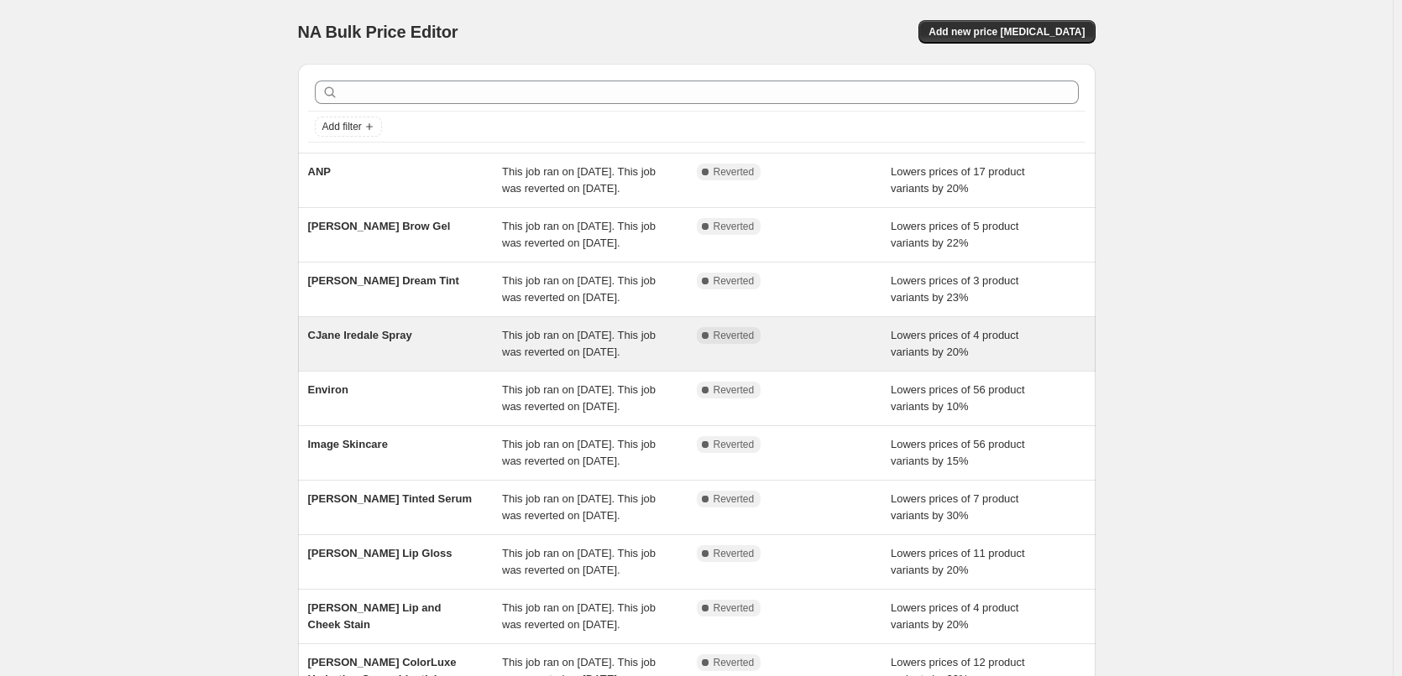
click at [366, 342] on span "CJane Iredale Spray" at bounding box center [360, 335] width 104 height 13
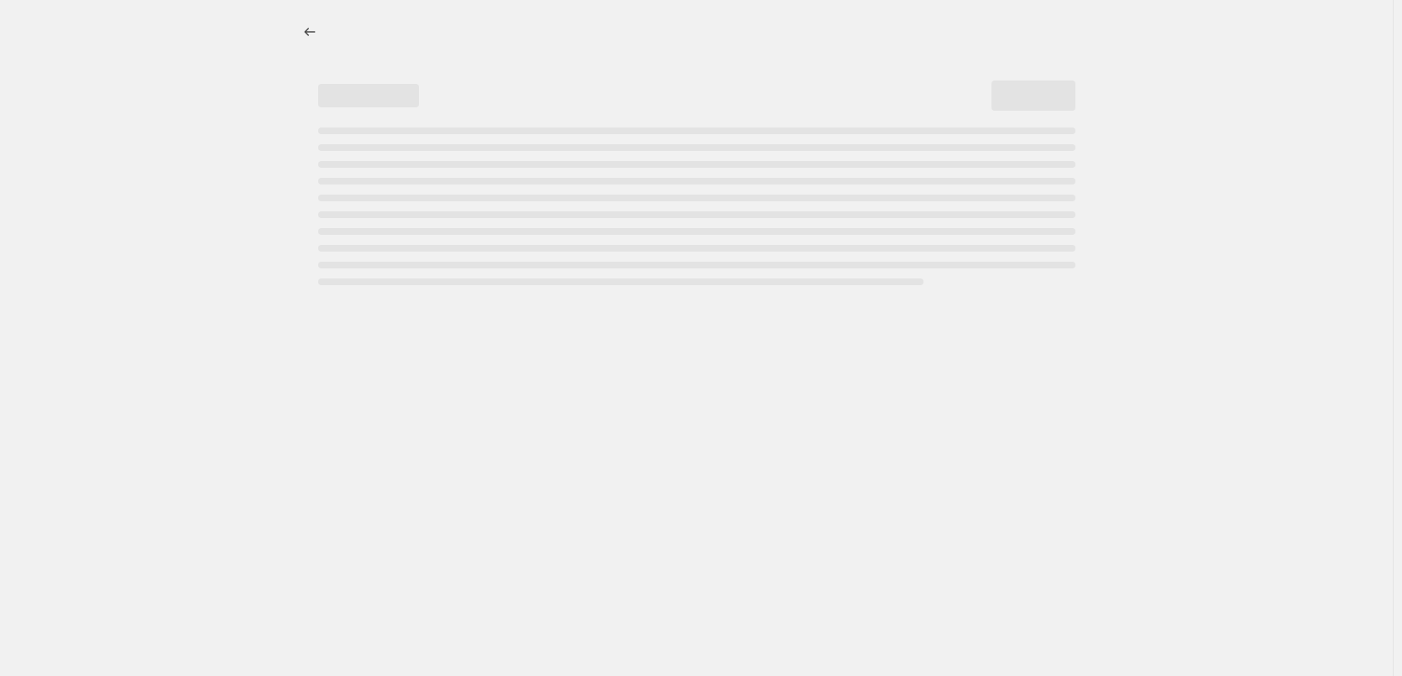
select select "percentage"
select select "tag"
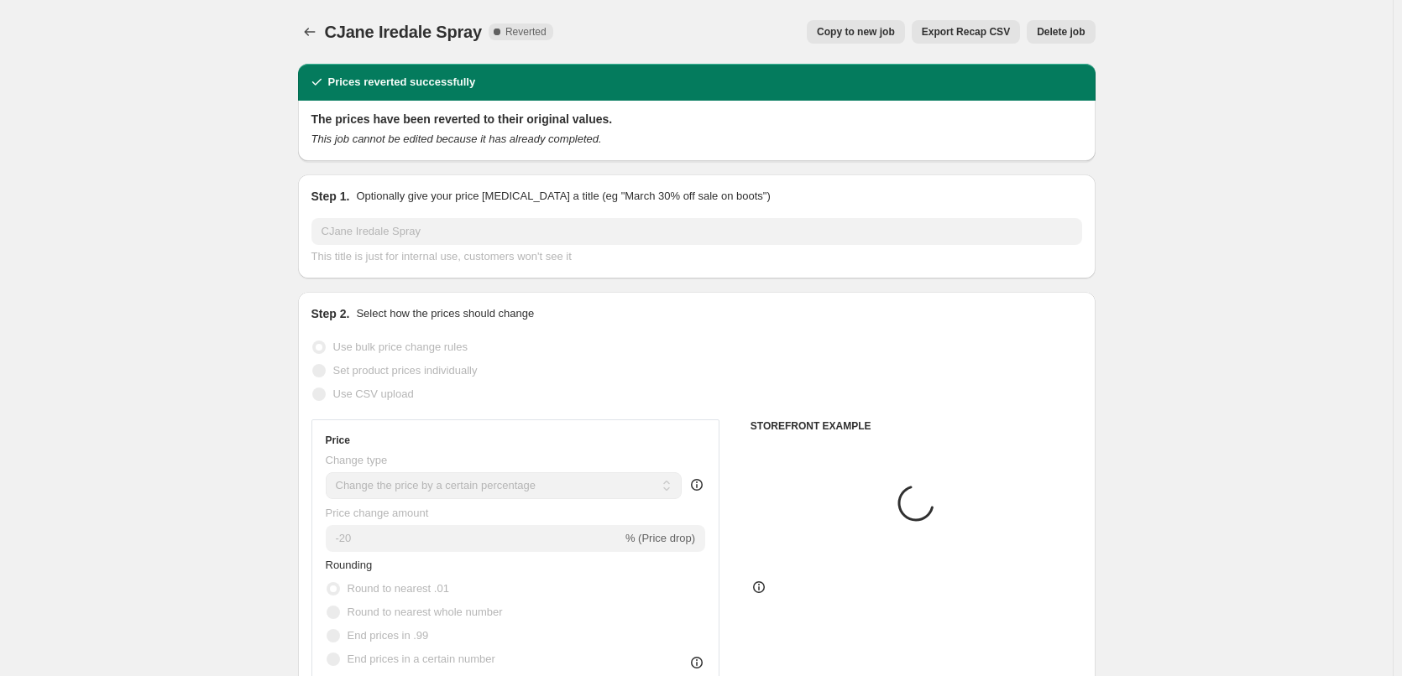
click at [1069, 38] on span "Delete job" at bounding box center [1061, 31] width 48 height 13
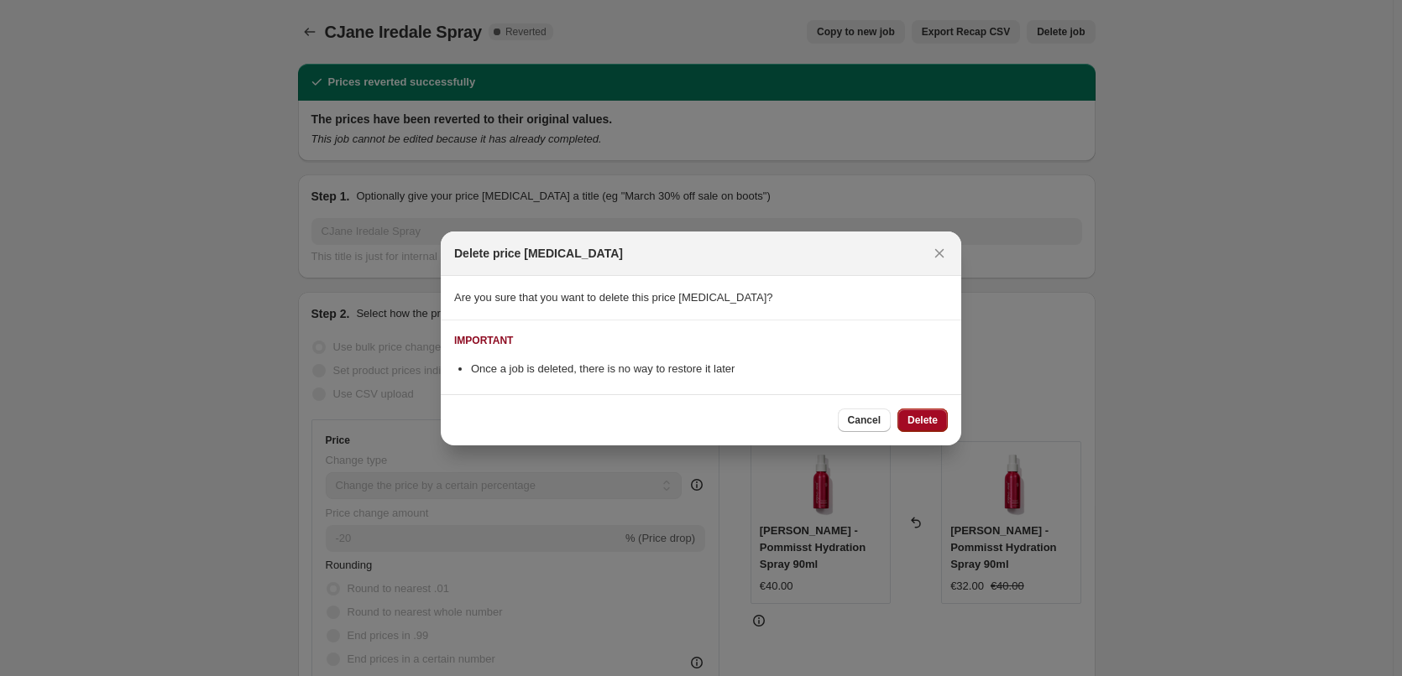
click at [921, 418] on span "Delete" at bounding box center [922, 420] width 30 height 13
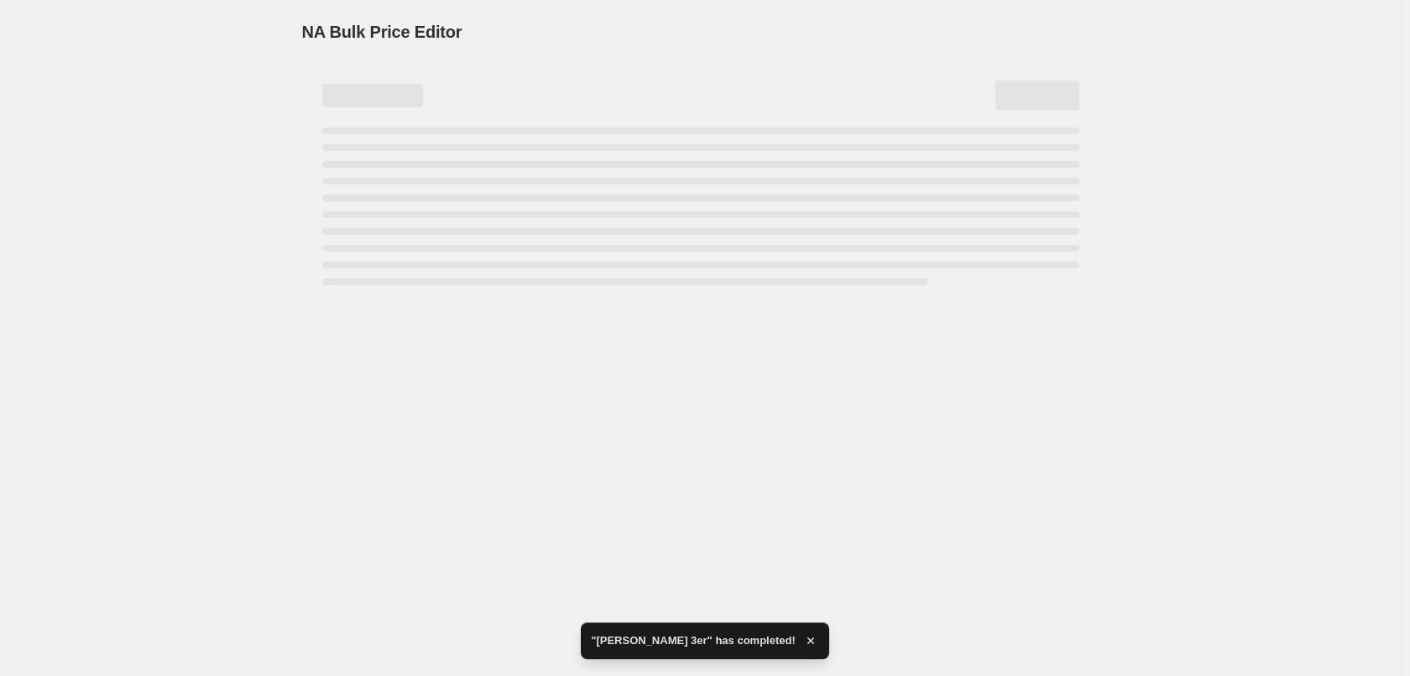
click at [725, 554] on div "NA Bulk Price Editor. This page is ready NA Bulk Price Editor" at bounding box center [700, 338] width 1401 height 676
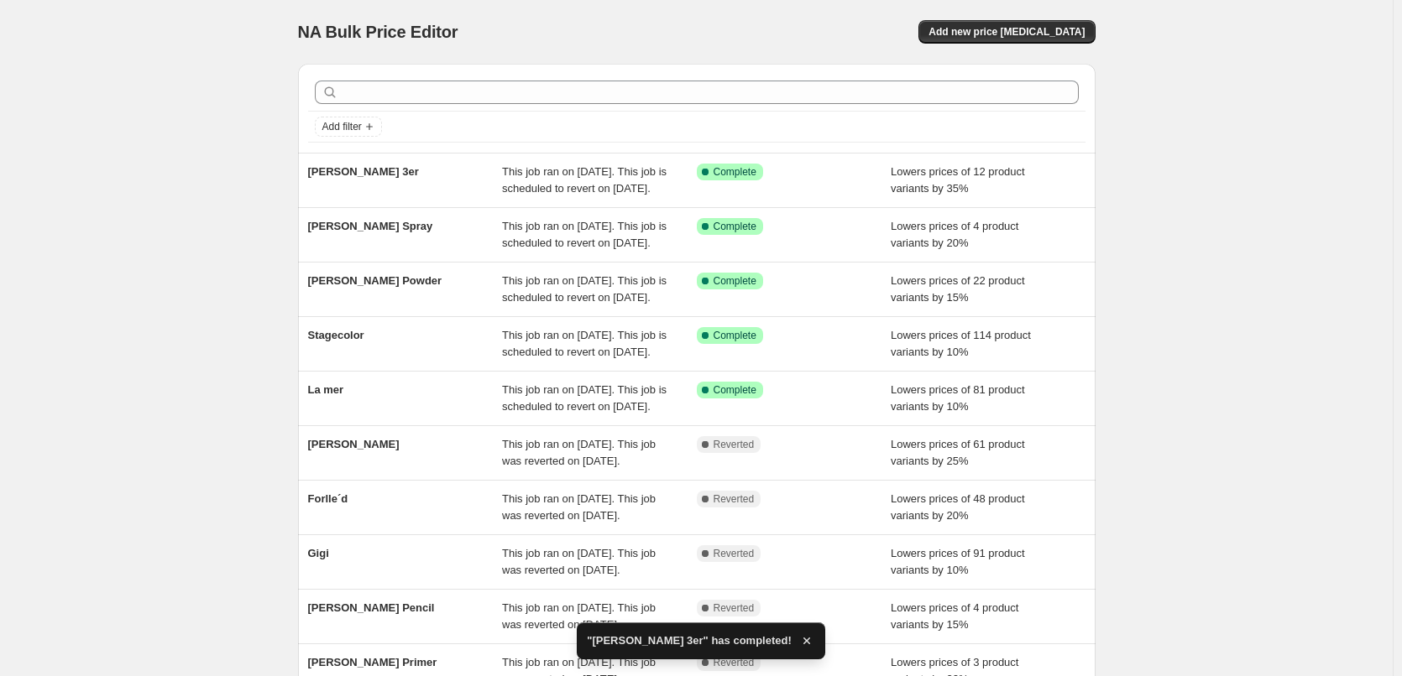
scroll to position [356, 0]
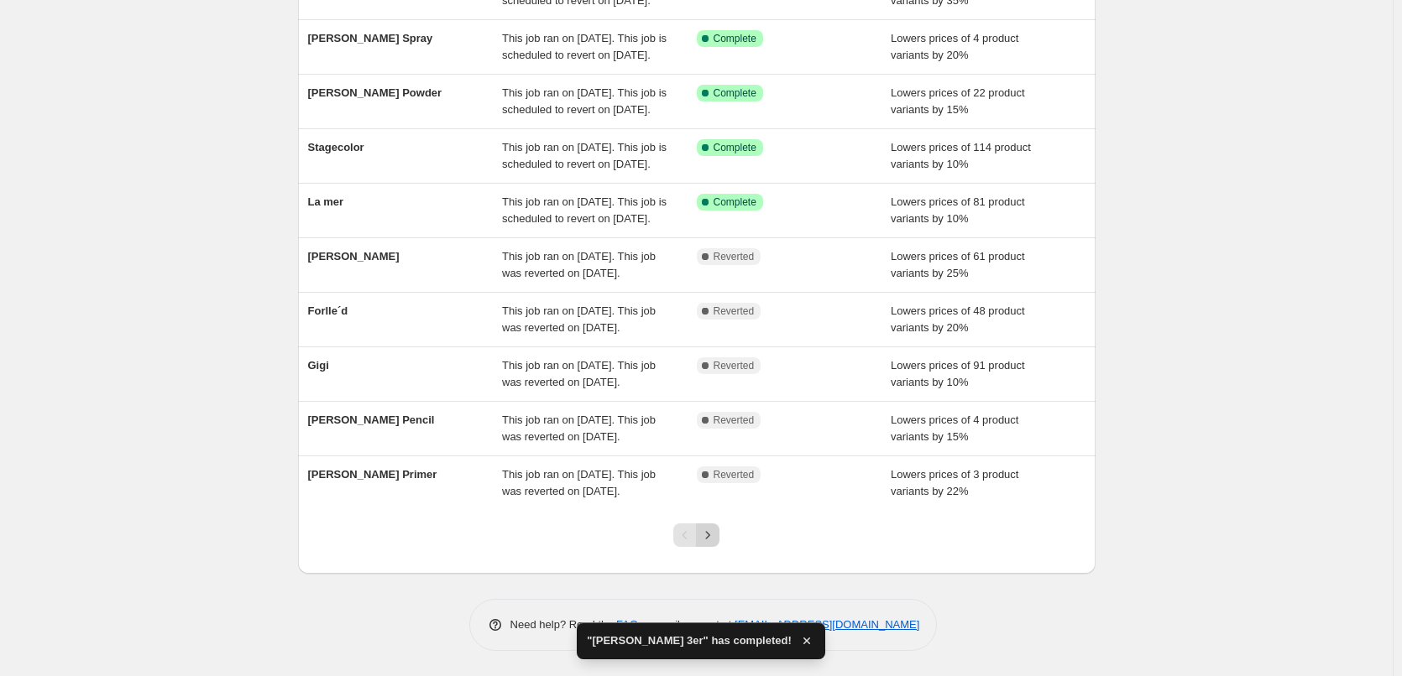
click at [715, 530] on icon "Next" at bounding box center [707, 535] width 17 height 17
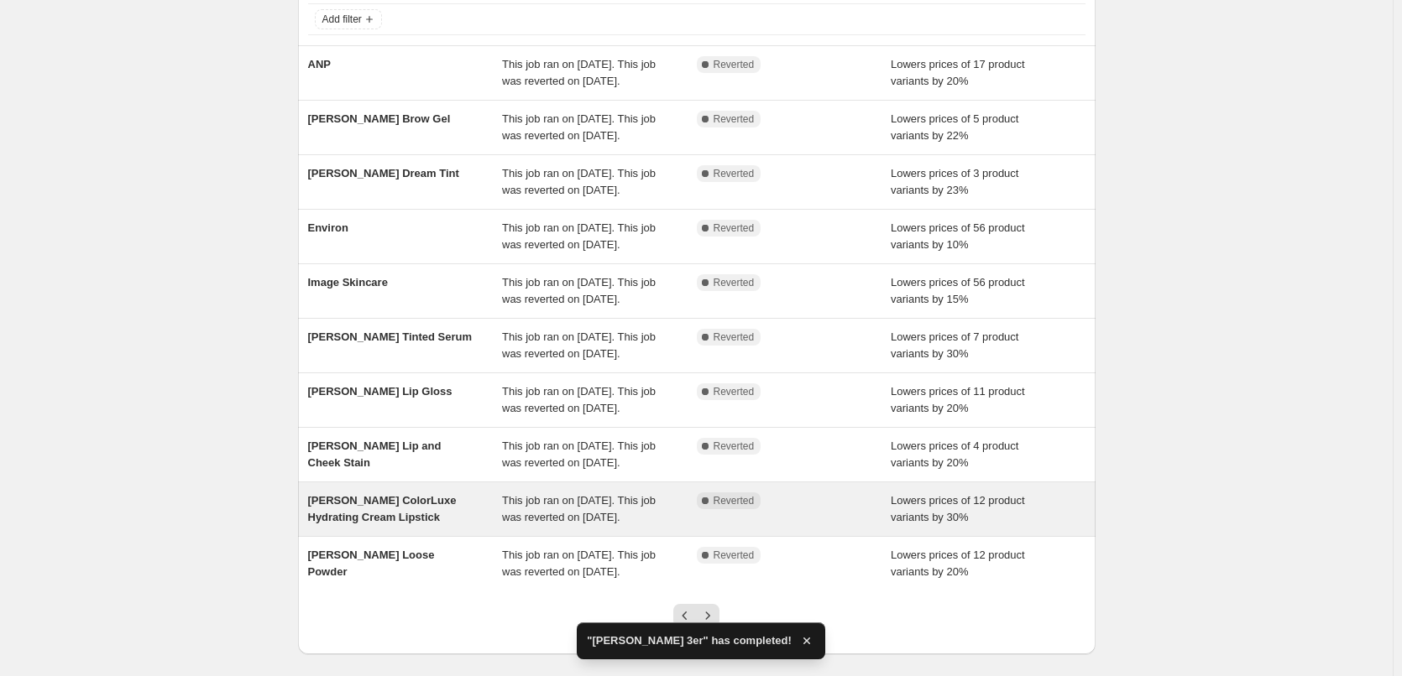
scroll to position [252, 0]
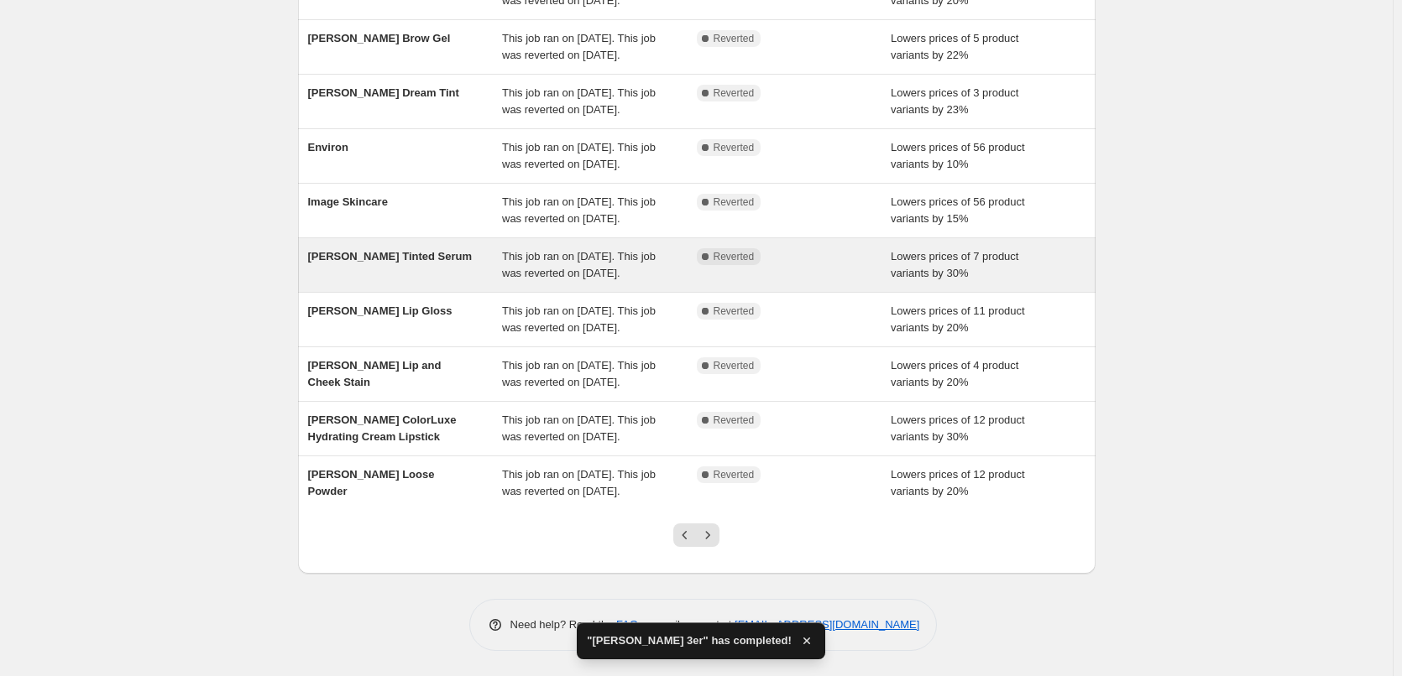
click at [418, 269] on div "[PERSON_NAME] Tinted Serum" at bounding box center [405, 265] width 195 height 34
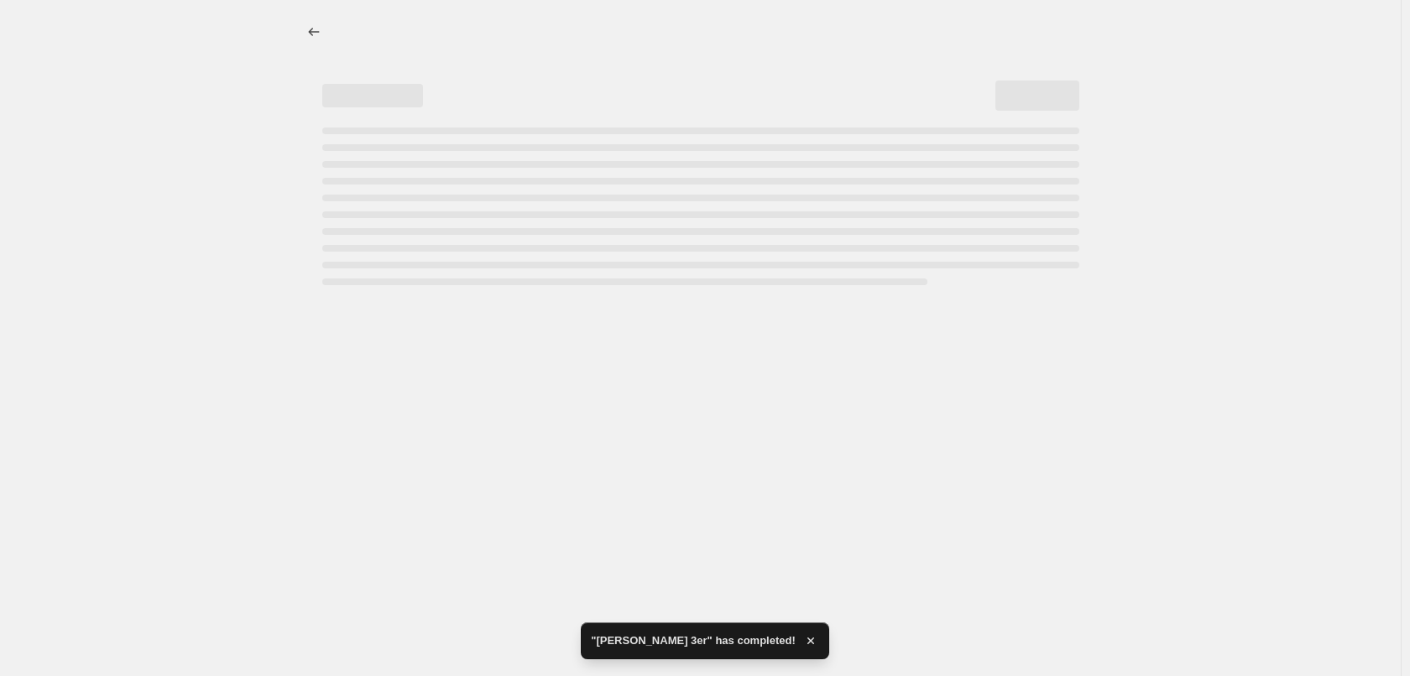
select select "percentage"
select select "tag"
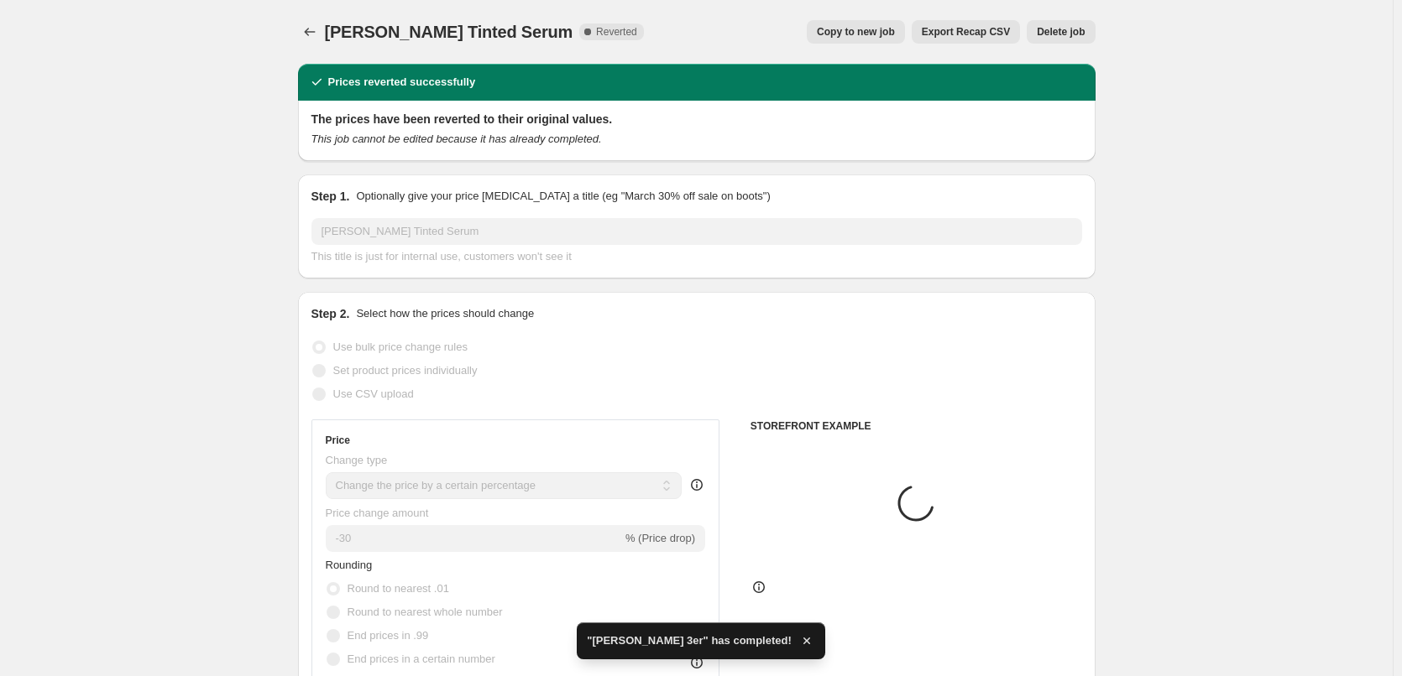
click at [891, 34] on span "Copy to new job" at bounding box center [856, 31] width 78 height 13
select select "percentage"
select select "tag"
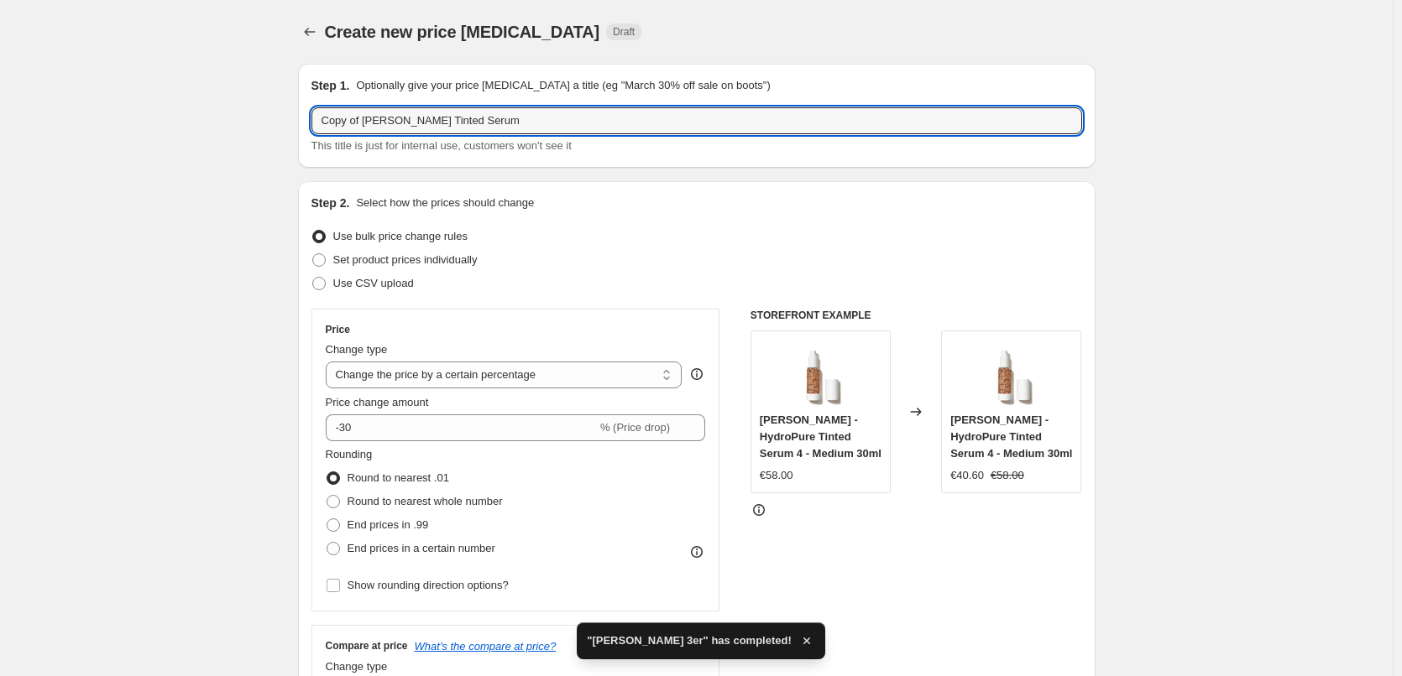
drag, startPoint x: 364, startPoint y: 119, endPoint x: 269, endPoint y: 121, distance: 94.9
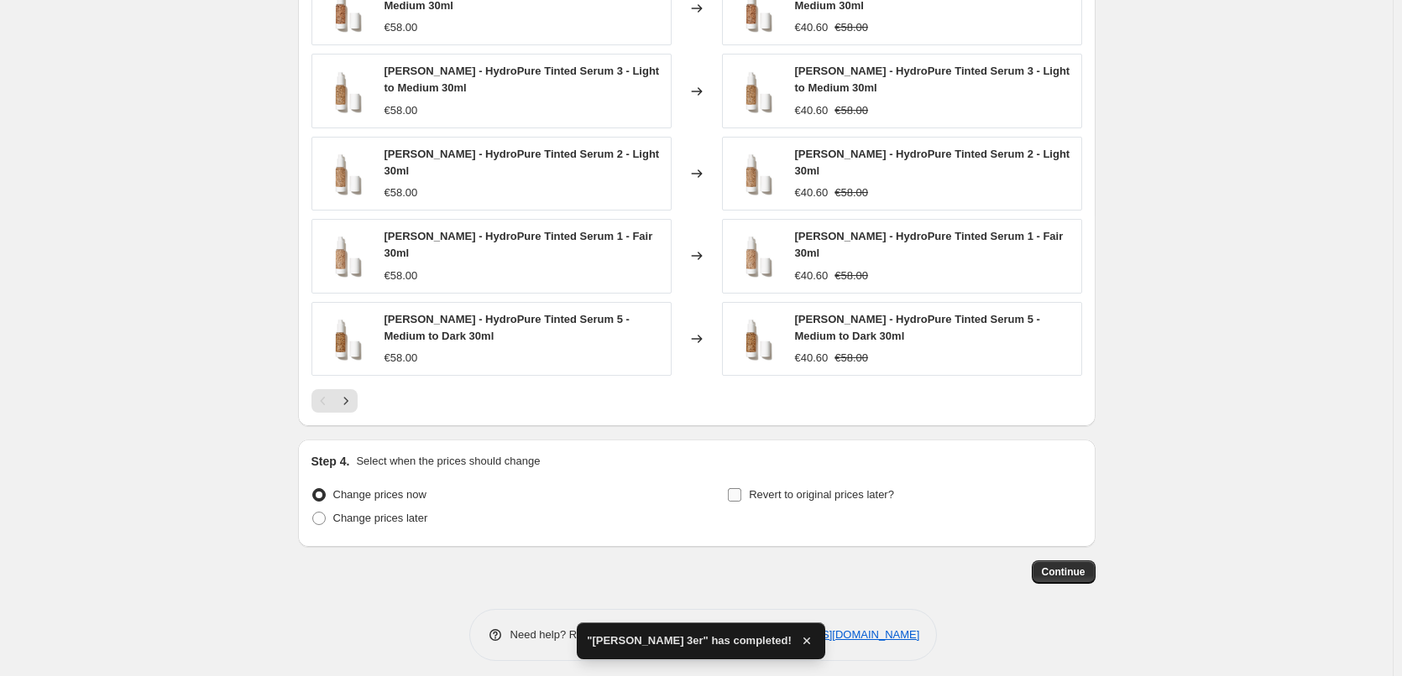
type input "[PERSON_NAME] Tinted Serum"
click at [810, 492] on span "Revert to original prices later?" at bounding box center [821, 494] width 145 height 13
click at [741, 492] on input "Revert to original prices later?" at bounding box center [734, 494] width 13 height 13
checkbox input "true"
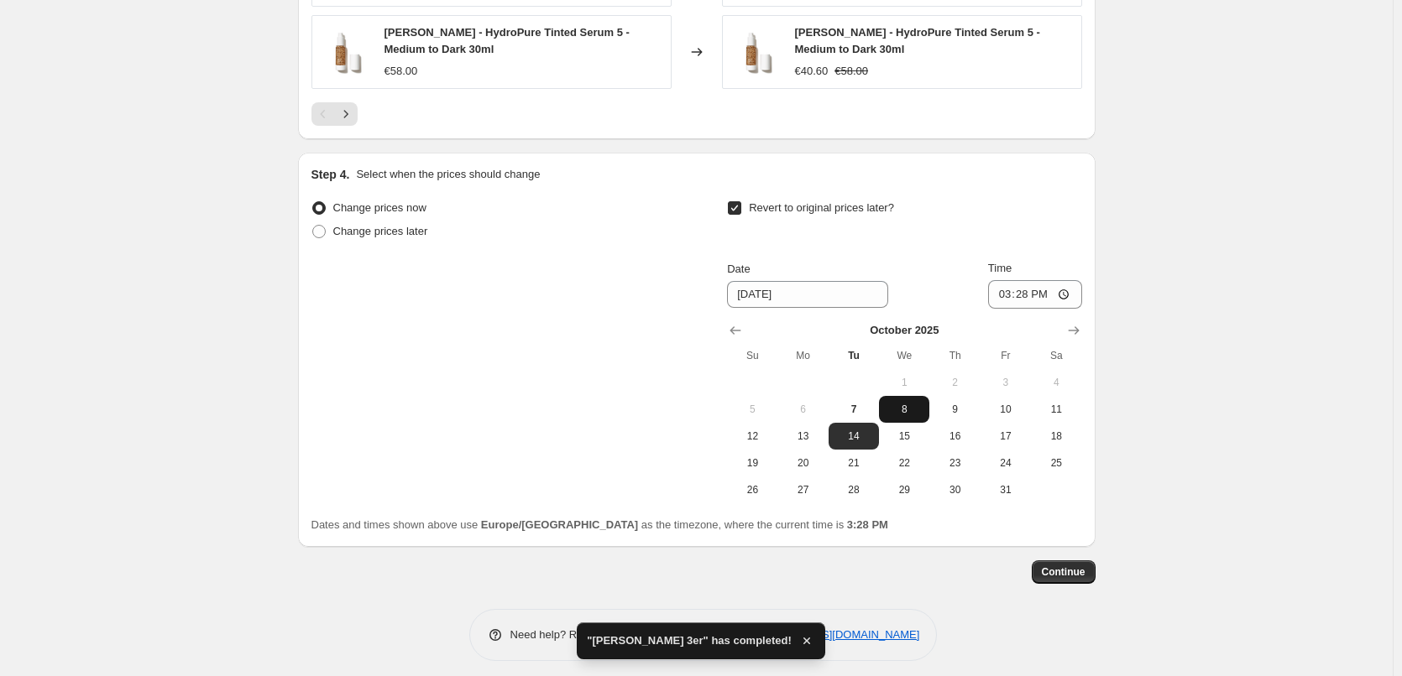
click at [910, 403] on span "8" at bounding box center [903, 409] width 37 height 13
type input "[DATE]"
click at [1010, 288] on input "15:28" at bounding box center [1035, 294] width 94 height 29
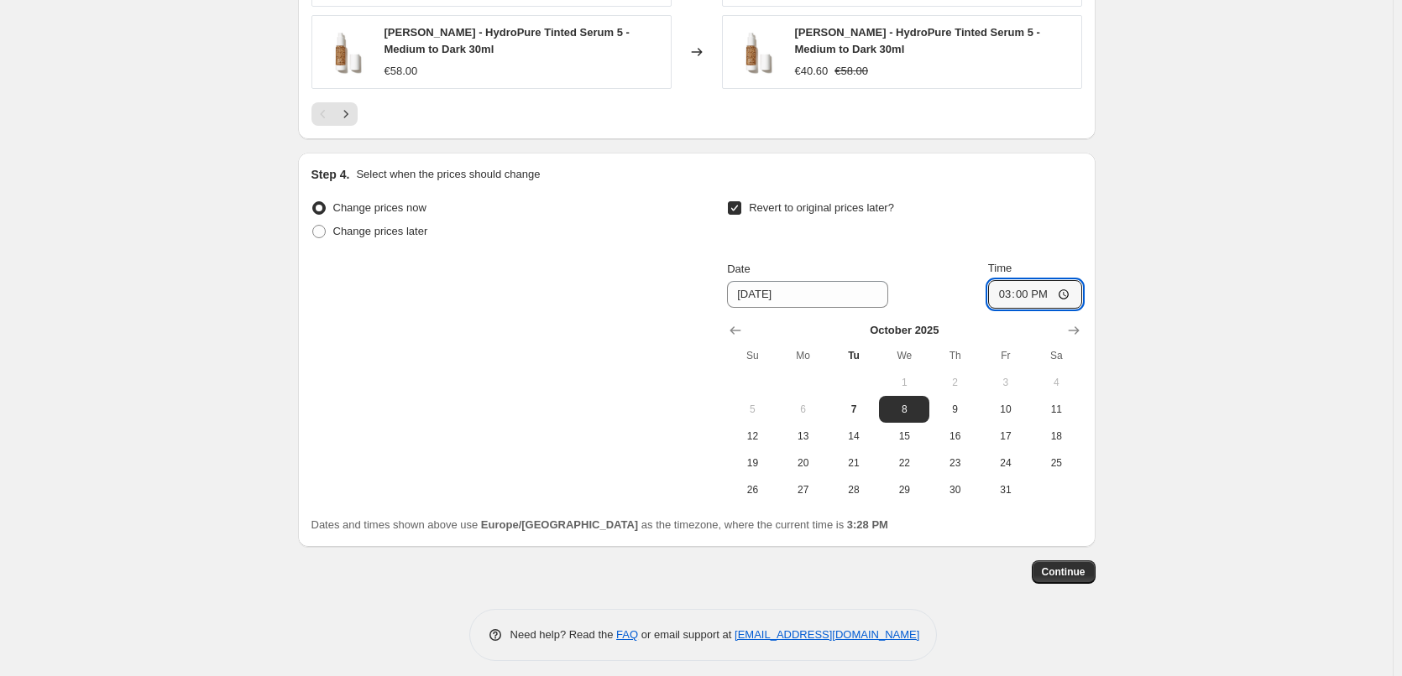
type input "03:00"
click at [1059, 561] on button "Continue" at bounding box center [1063, 572] width 64 height 23
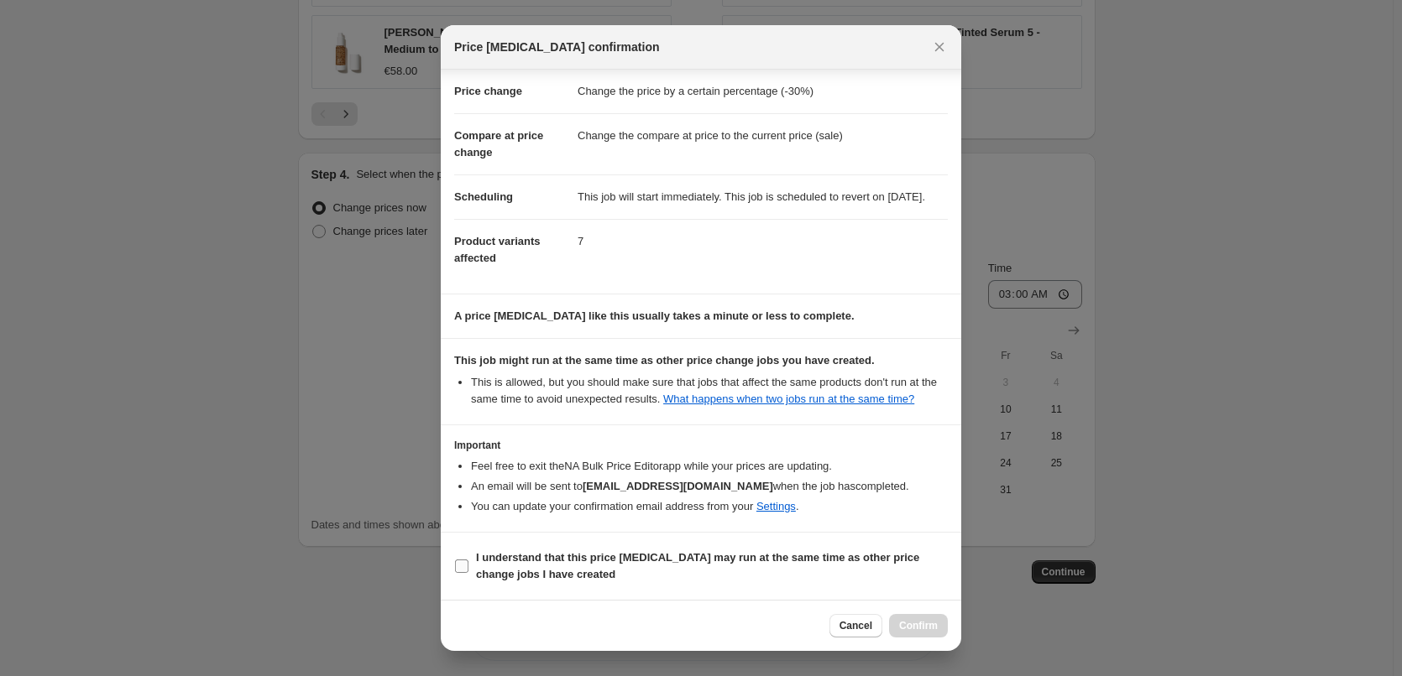
click at [575, 553] on b "I understand that this price [MEDICAL_DATA] may run at the same time as other p…" at bounding box center [697, 565] width 443 height 29
click at [468, 560] on input "I understand that this price [MEDICAL_DATA] may run at the same time as other p…" at bounding box center [461, 566] width 13 height 13
checkbox input "true"
click at [895, 619] on button "Confirm" at bounding box center [918, 625] width 59 height 23
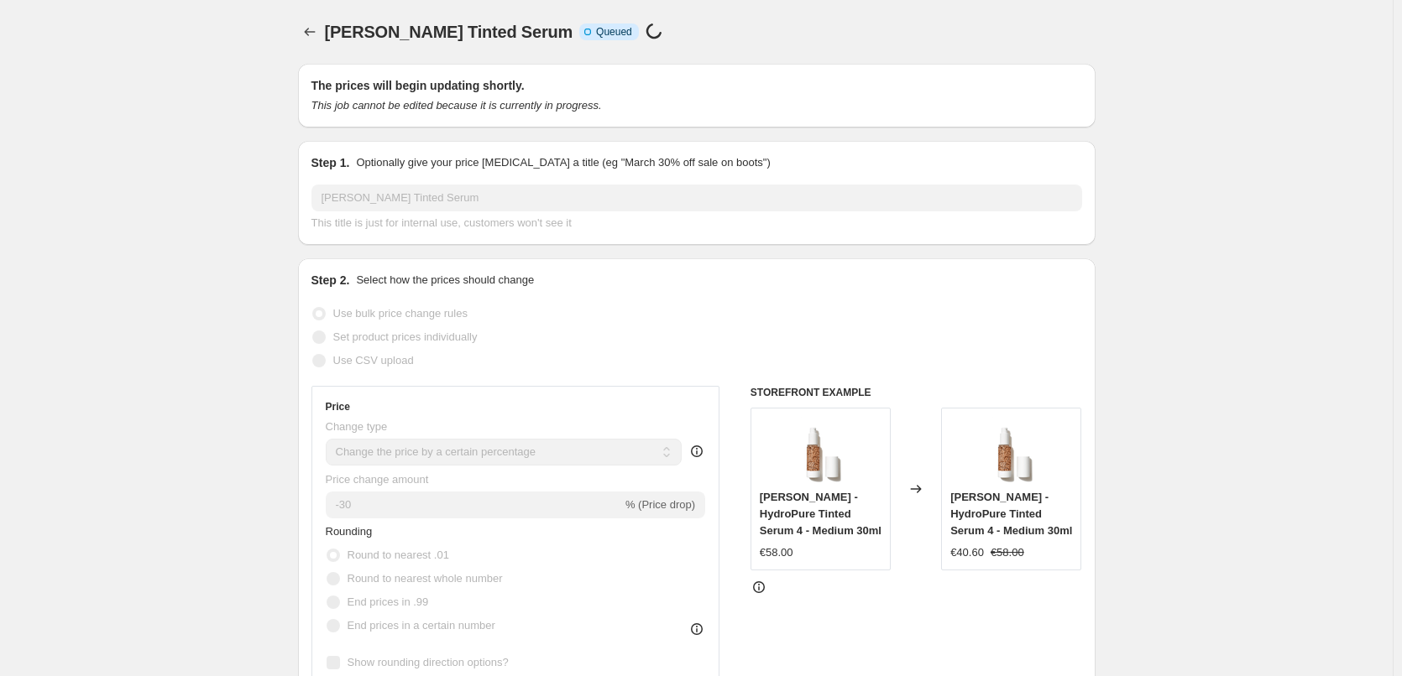
click at [313, 19] on div "[PERSON_NAME] Tinted Serum. This page is ready [PERSON_NAME] Tinted Serum Info …" at bounding box center [696, 32] width 797 height 64
click at [321, 38] on button "Price change jobs" at bounding box center [309, 31] width 23 height 23
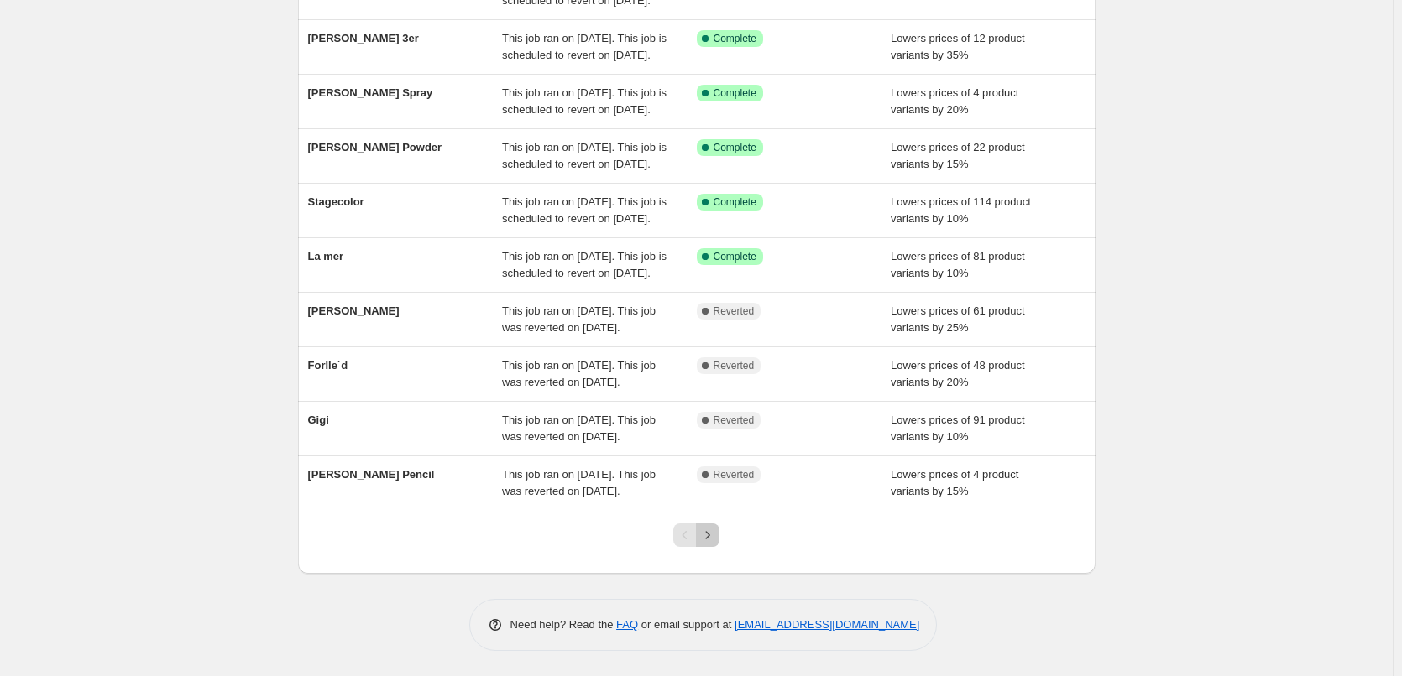
click at [714, 530] on icon "Next" at bounding box center [707, 535] width 17 height 17
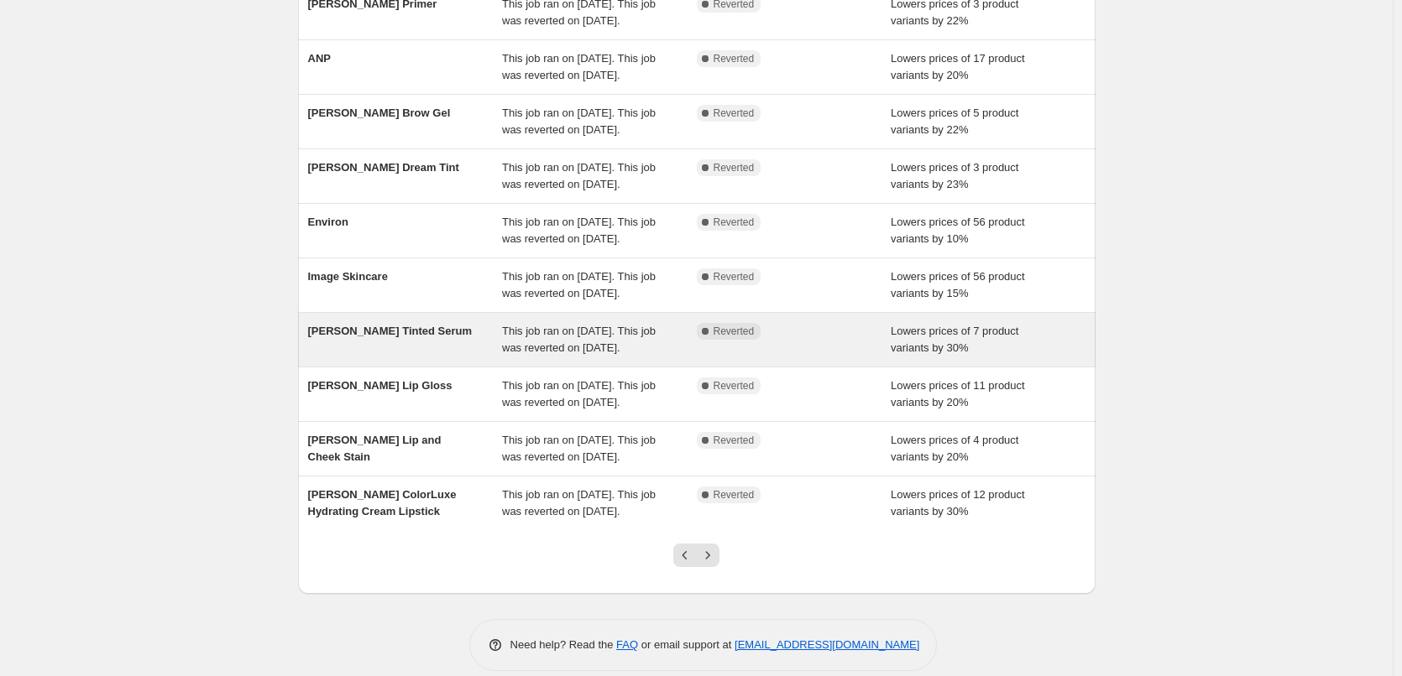
click at [426, 337] on span "[PERSON_NAME] Tinted Serum" at bounding box center [390, 331] width 164 height 13
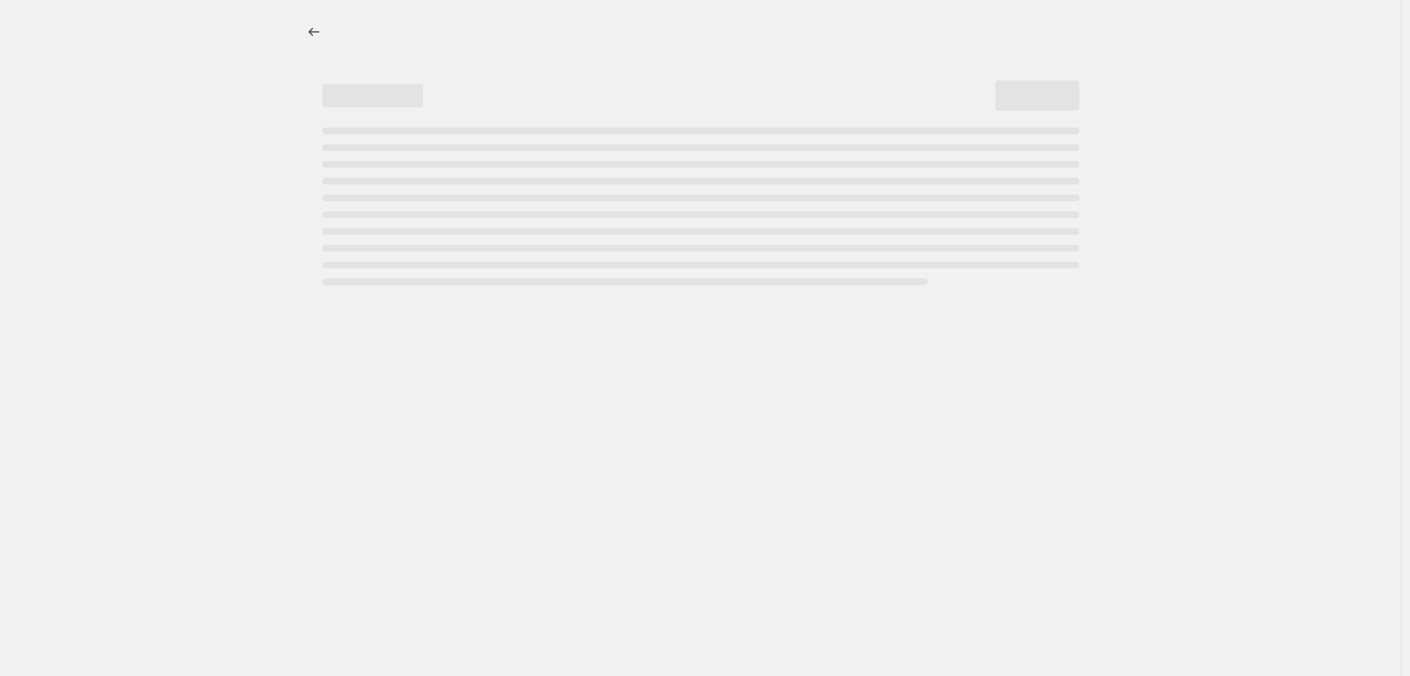
select select "percentage"
select select "tag"
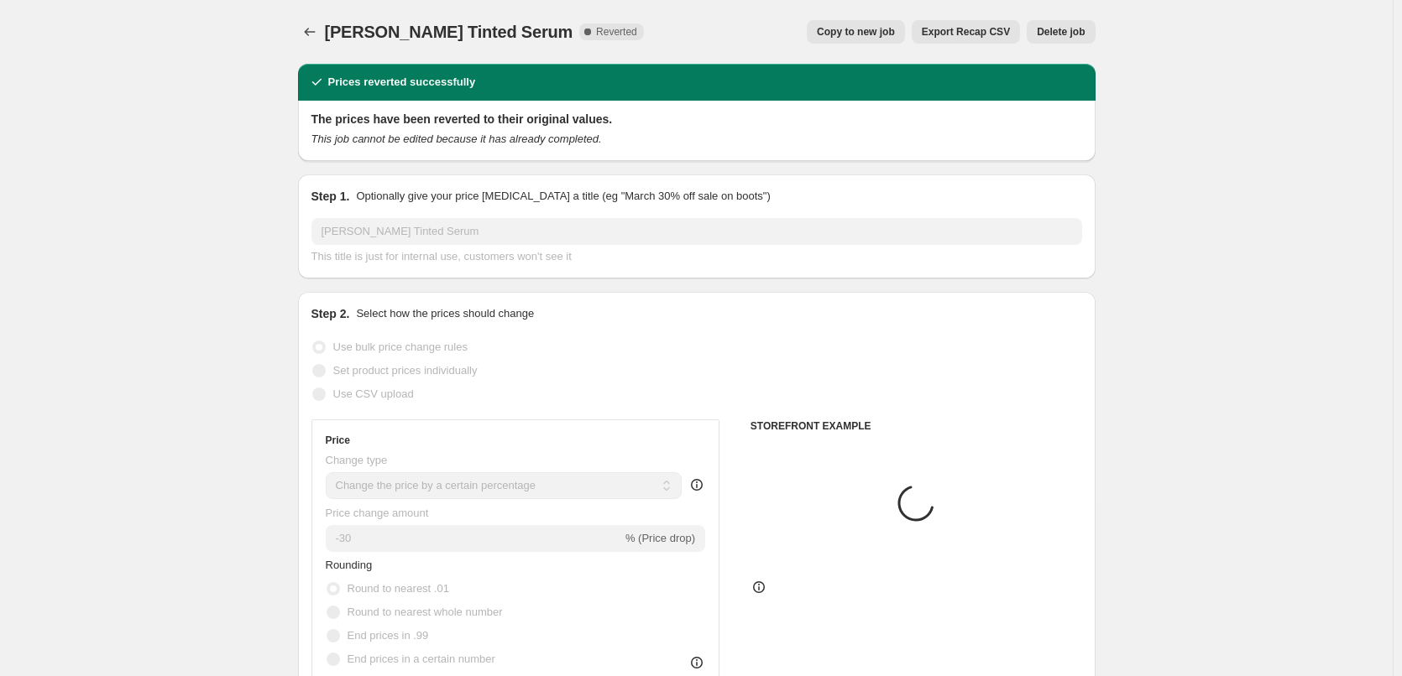
click at [1055, 33] on span "Delete job" at bounding box center [1061, 31] width 48 height 13
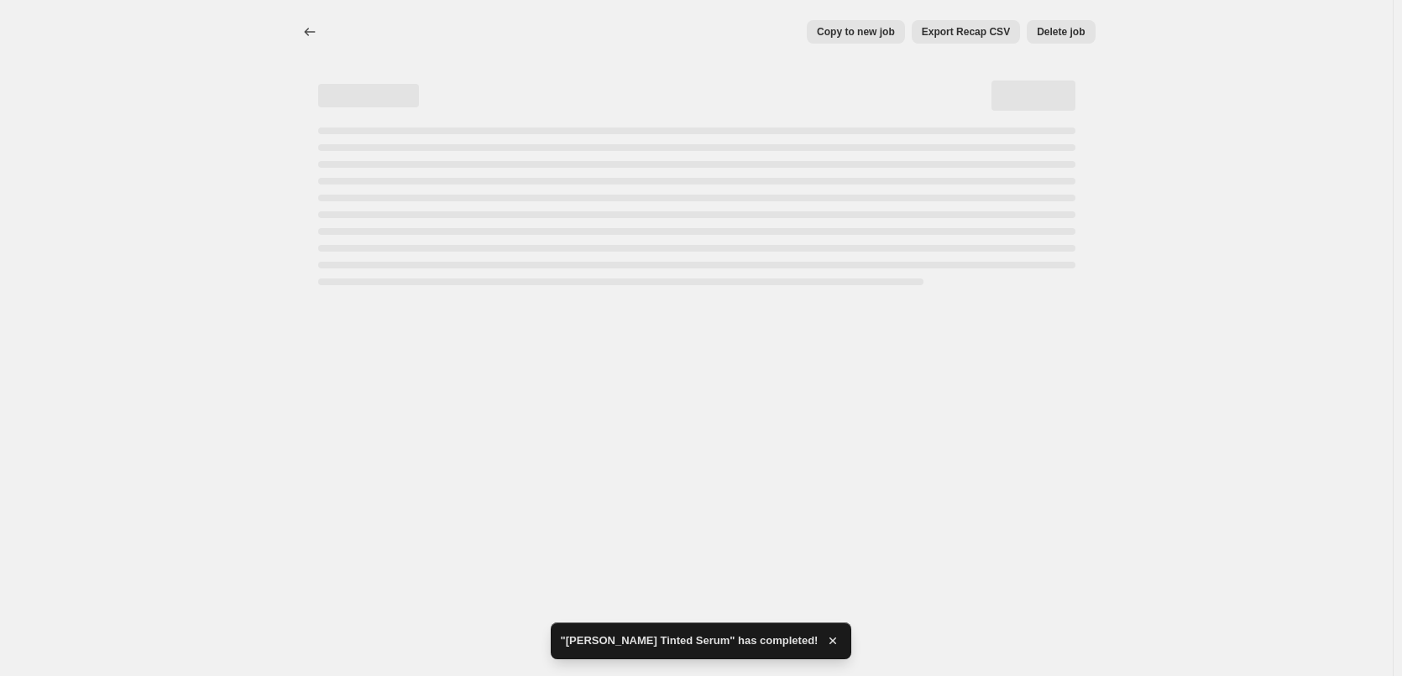
select select "percentage"
select select "tag"
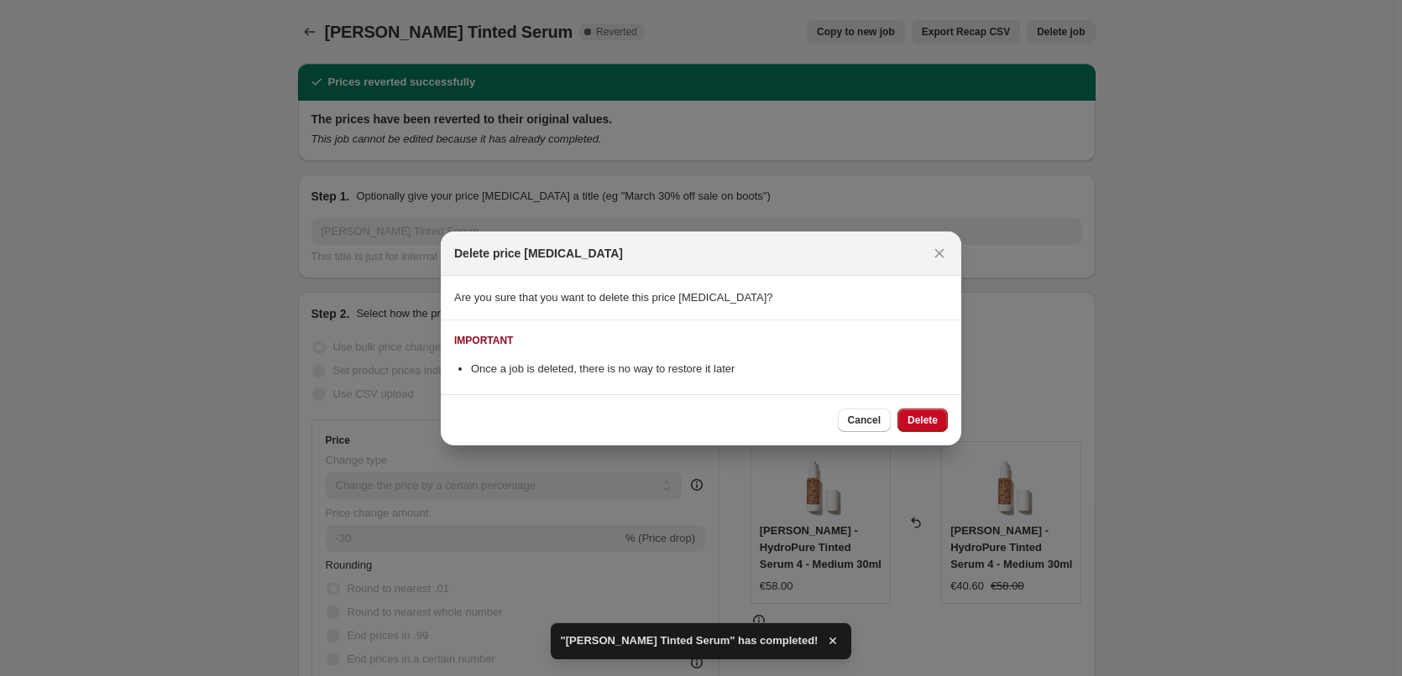
click at [919, 419] on span "Delete" at bounding box center [922, 420] width 30 height 13
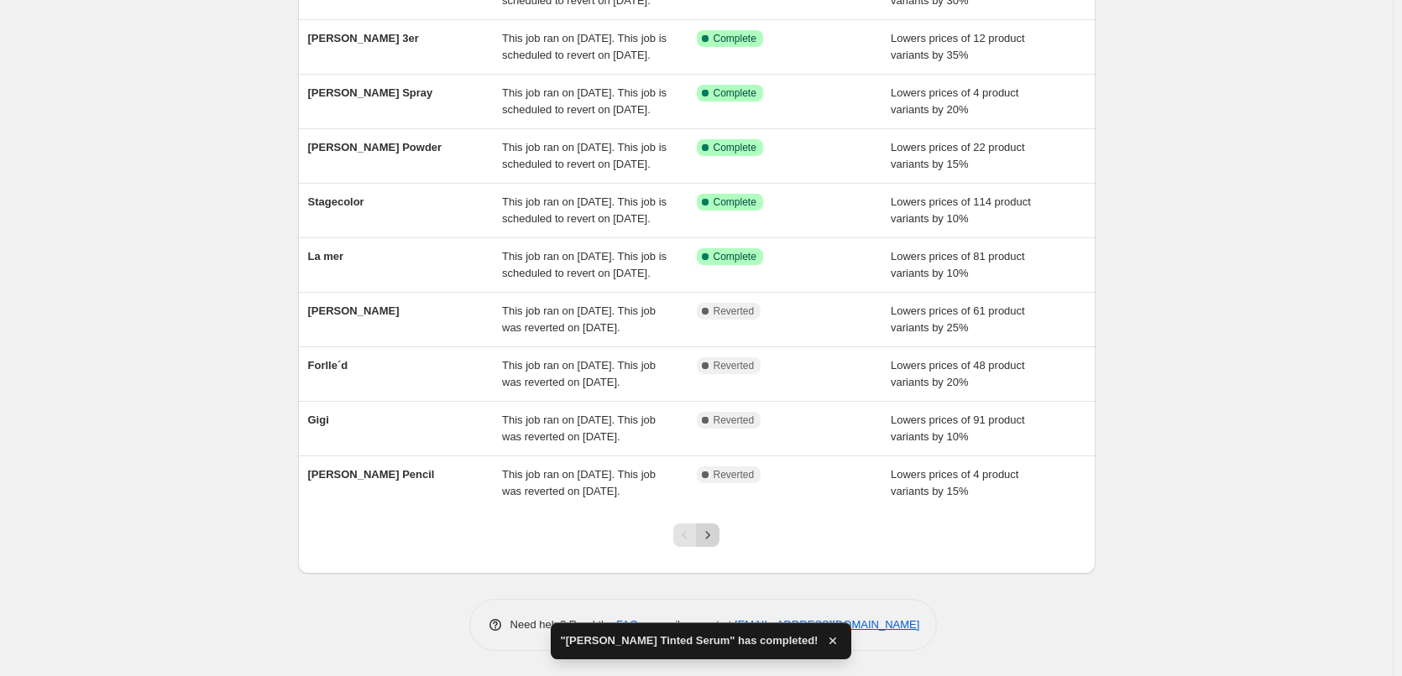
click at [710, 525] on button "Next" at bounding box center [707, 535] width 23 height 23
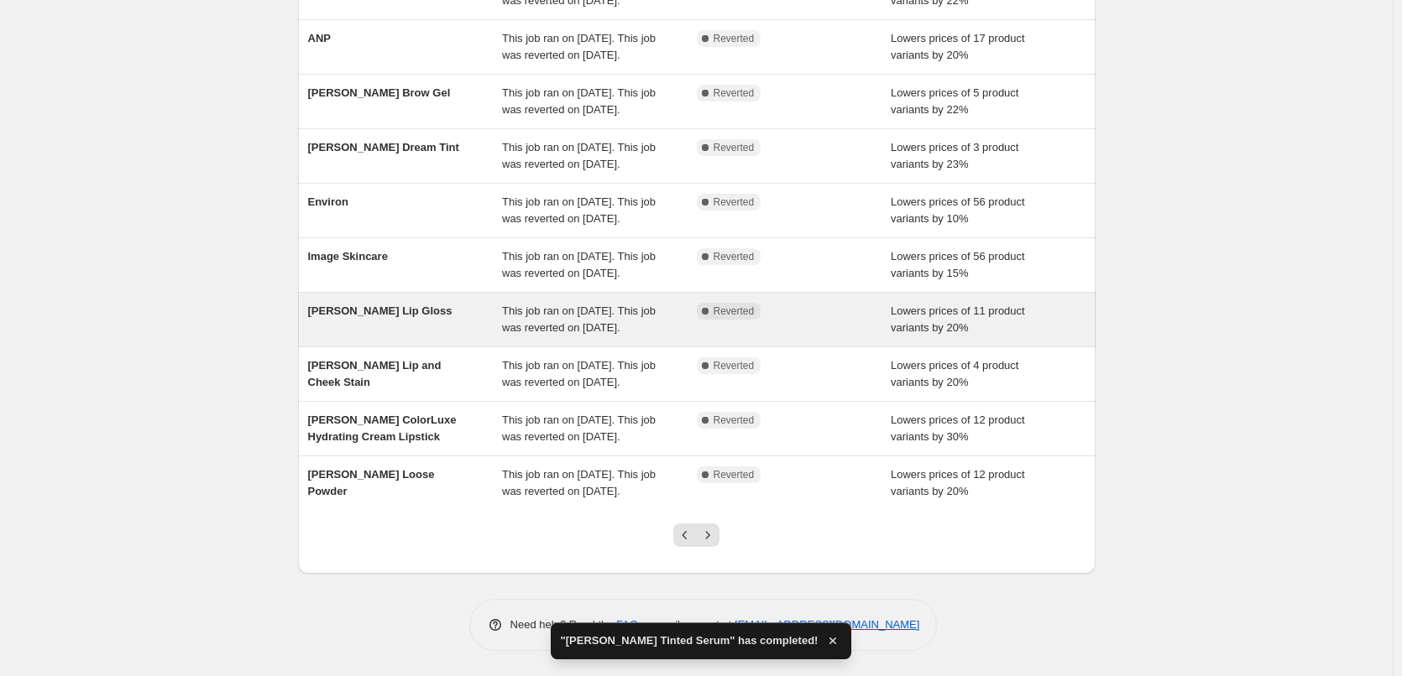
click at [400, 305] on span "[PERSON_NAME] Lip Gloss" at bounding box center [380, 311] width 144 height 13
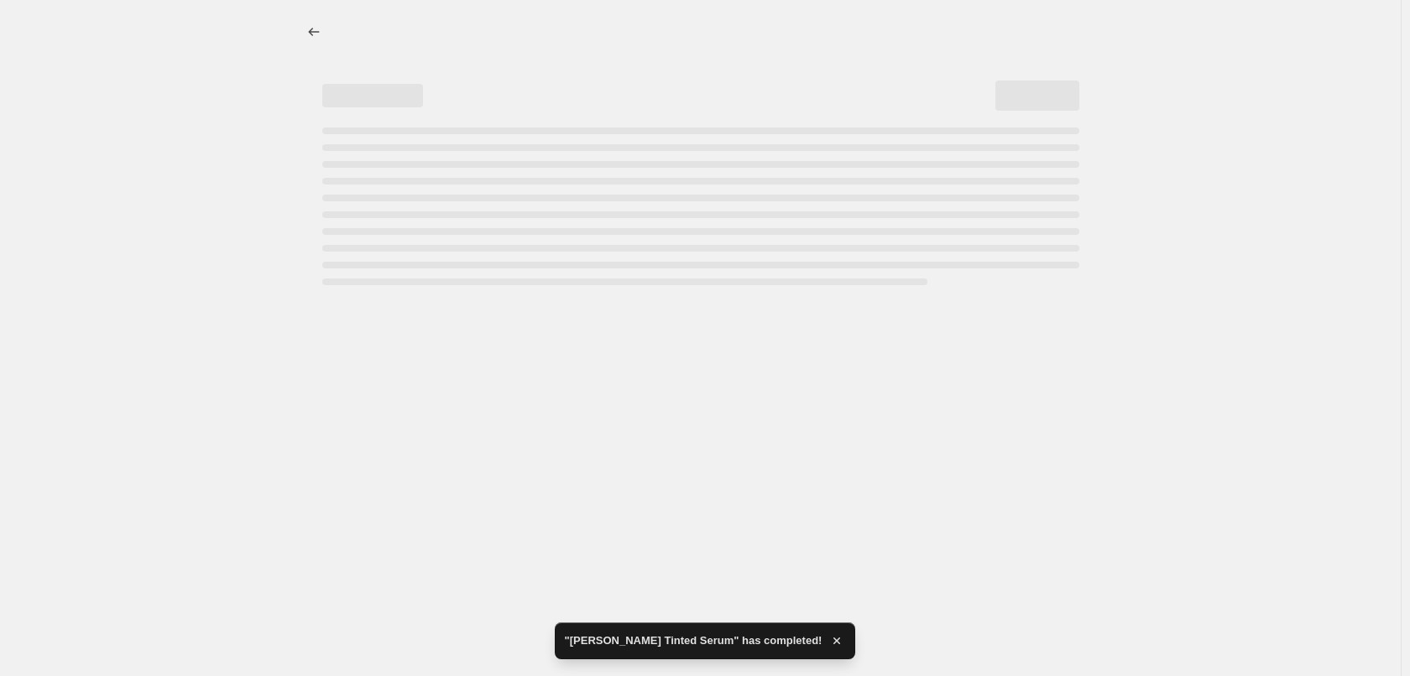
select select "percentage"
select select "tag"
select select "vendor"
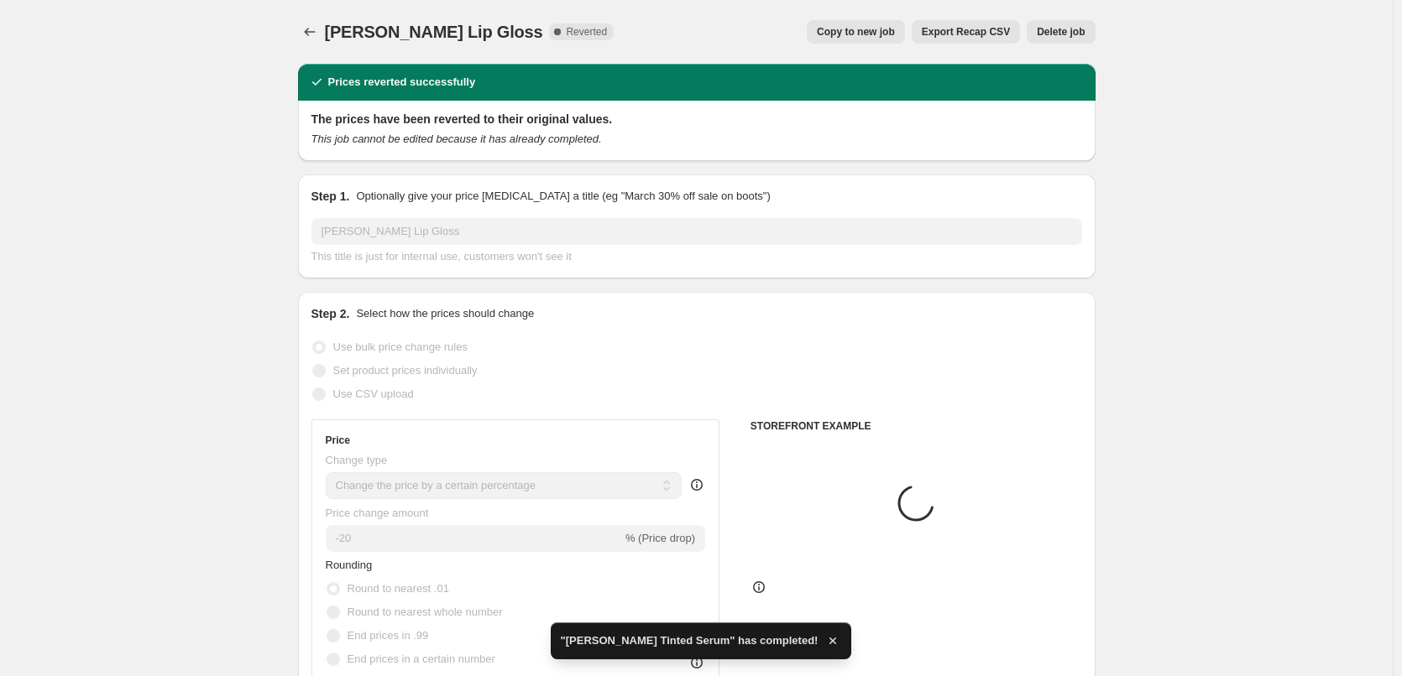
click at [895, 30] on span "Copy to new job" at bounding box center [856, 31] width 78 height 13
select select "percentage"
select select "tag"
select select "vendor"
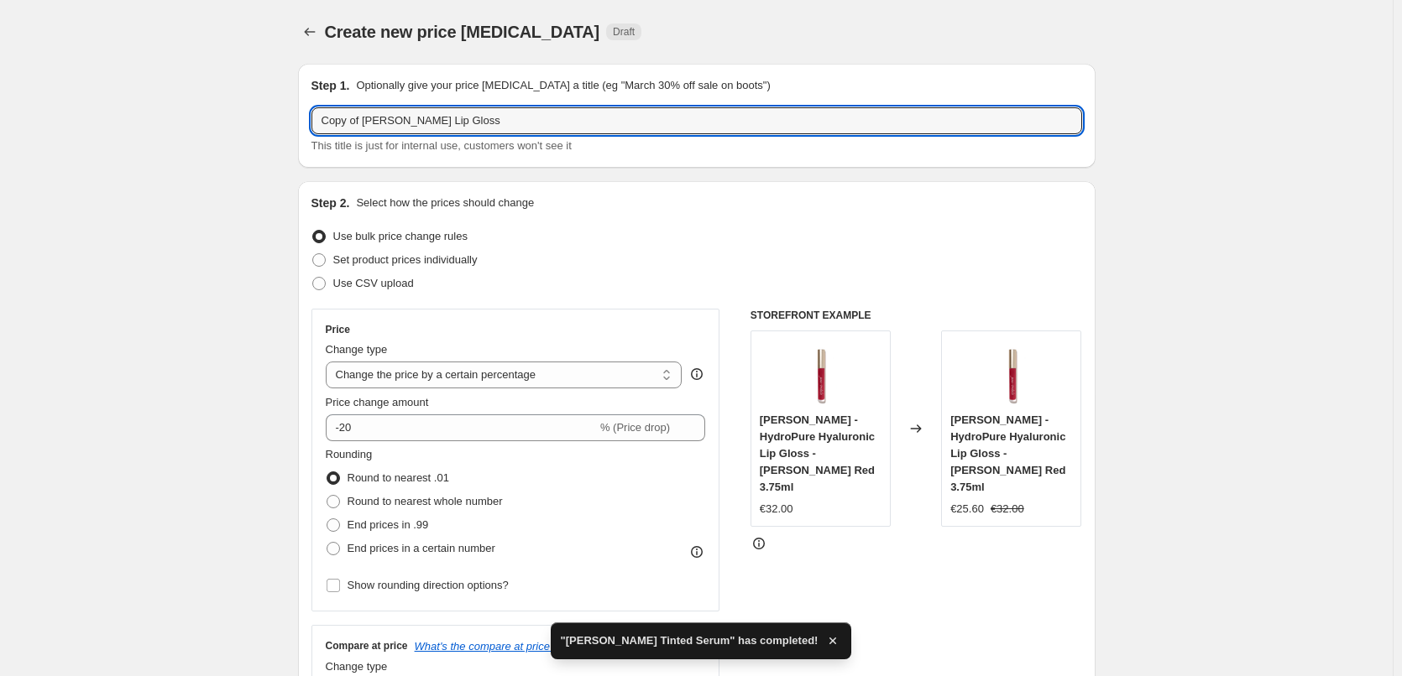
drag, startPoint x: 365, startPoint y: 120, endPoint x: 225, endPoint y: 120, distance: 140.2
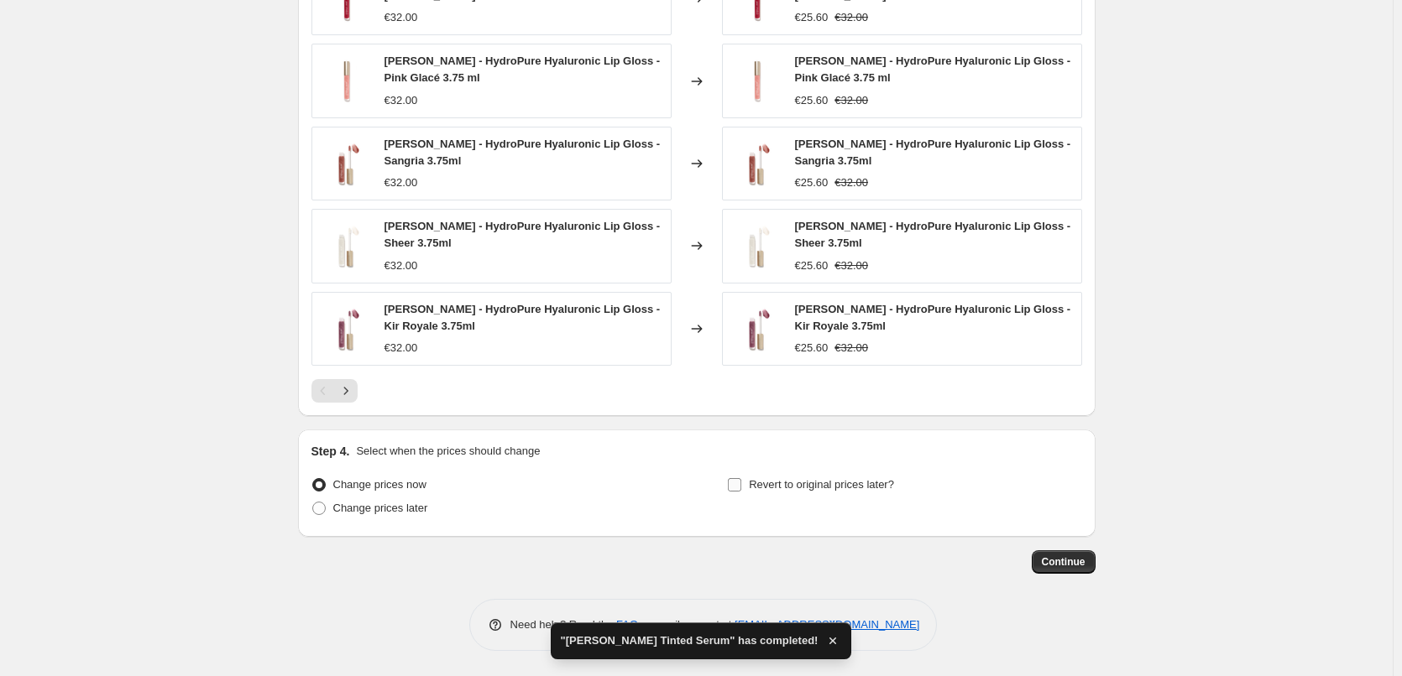
type input "[PERSON_NAME] Lip Gloss"
click at [817, 485] on span "Revert to original prices later?" at bounding box center [821, 484] width 145 height 13
click at [741, 485] on input "Revert to original prices later?" at bounding box center [734, 484] width 13 height 13
checkbox input "true"
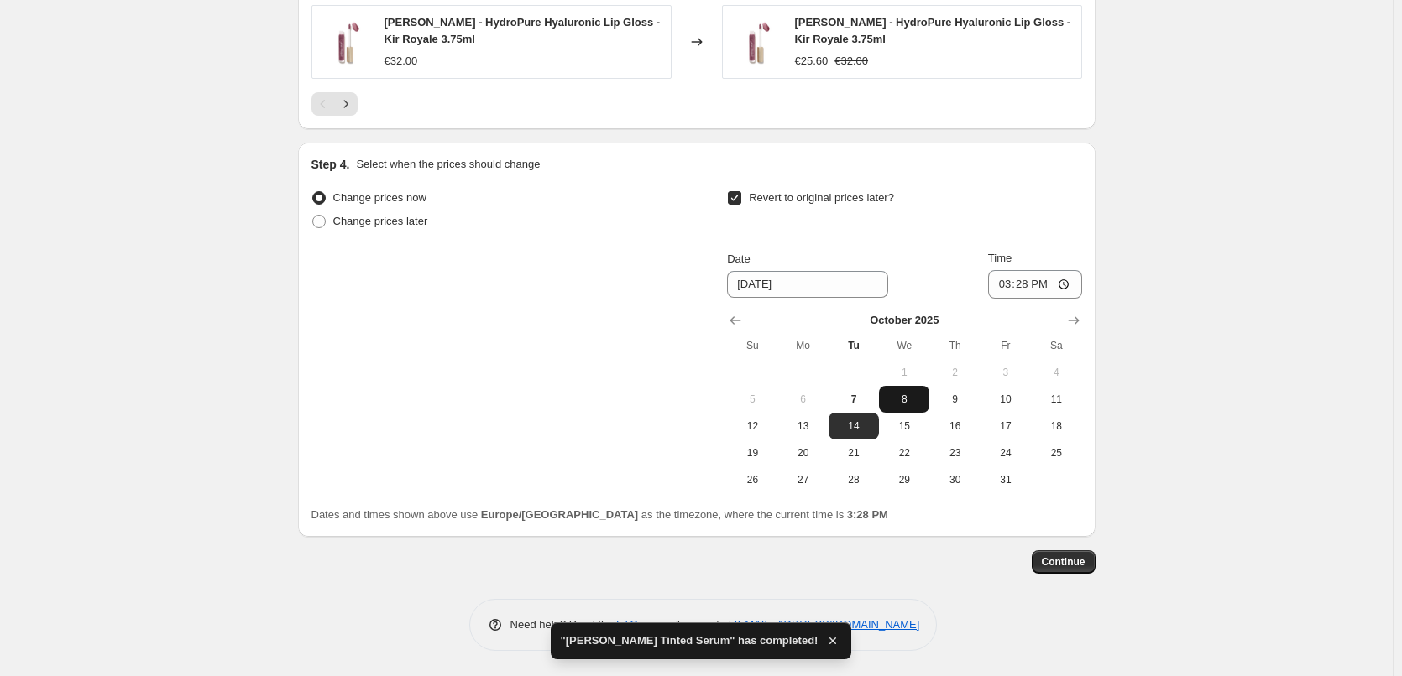
click at [906, 405] on span "8" at bounding box center [903, 399] width 37 height 13
type input "[DATE]"
click at [1011, 283] on input "15:28" at bounding box center [1035, 284] width 94 height 29
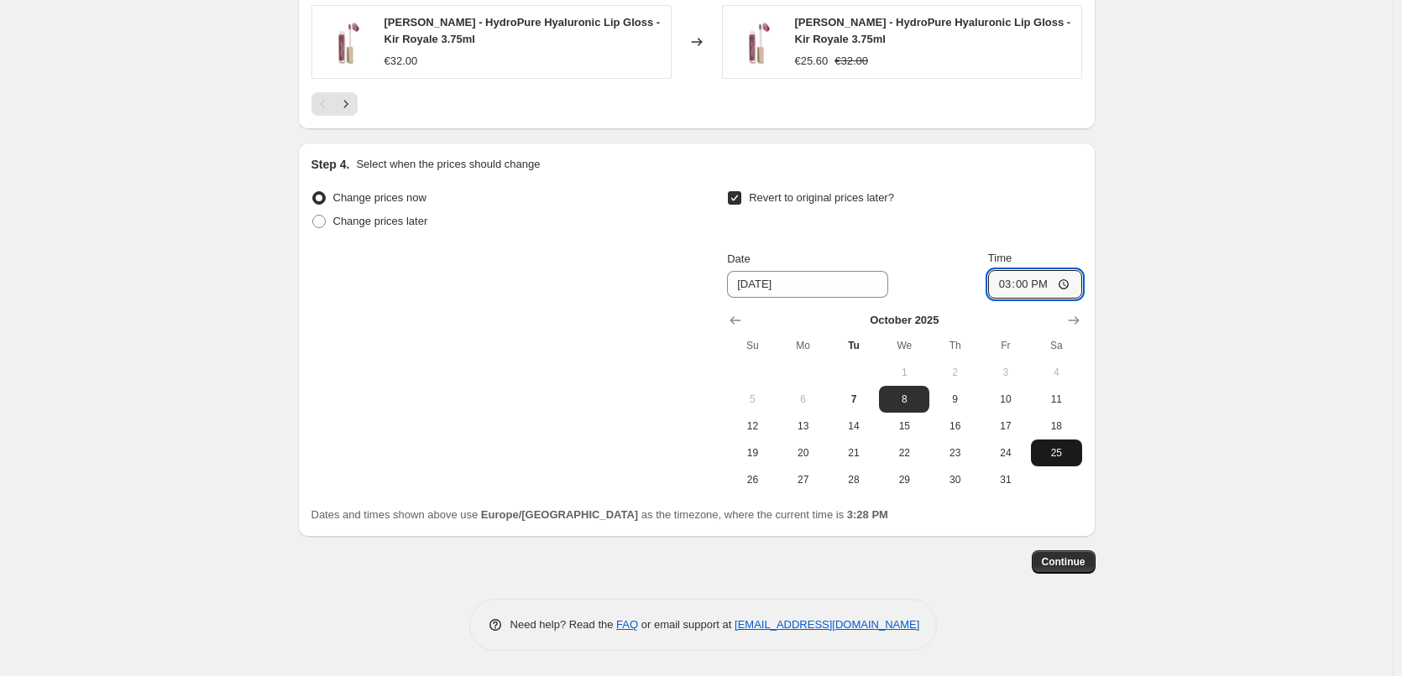
type input "03:00"
click at [1071, 566] on span "Continue" at bounding box center [1064, 562] width 44 height 13
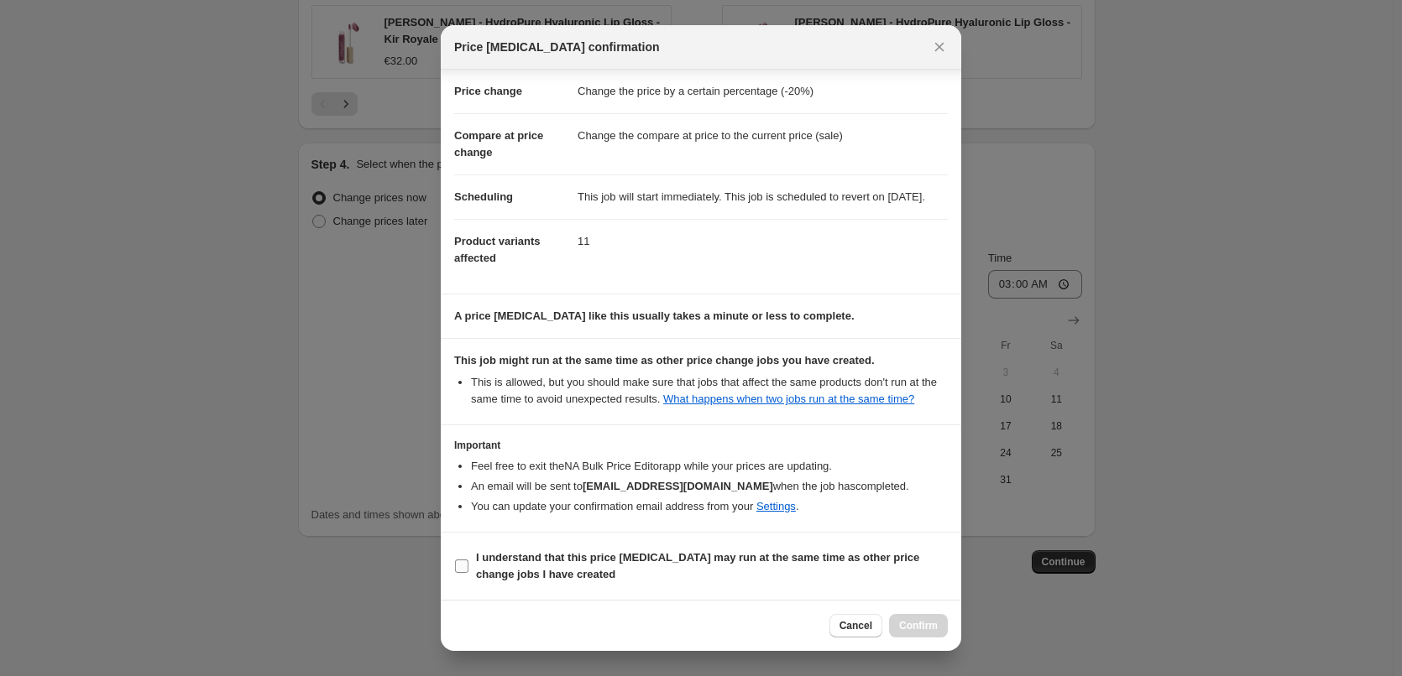
click at [549, 556] on b "I understand that this price [MEDICAL_DATA] may run at the same time as other p…" at bounding box center [697, 565] width 443 height 29
click at [468, 560] on input "I understand that this price [MEDICAL_DATA] may run at the same time as other p…" at bounding box center [461, 566] width 13 height 13
checkbox input "true"
click at [911, 619] on button "Confirm" at bounding box center [918, 625] width 59 height 23
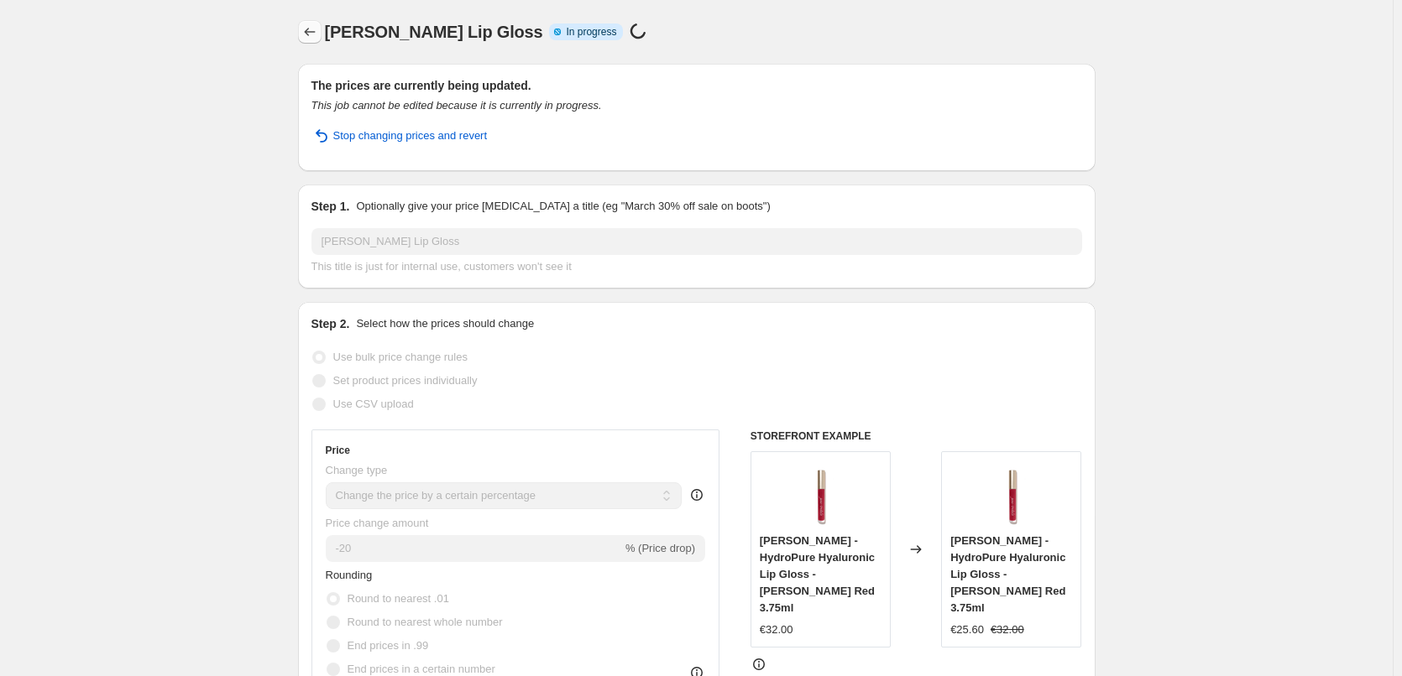
click at [318, 37] on icon "Price change jobs" at bounding box center [309, 31] width 17 height 17
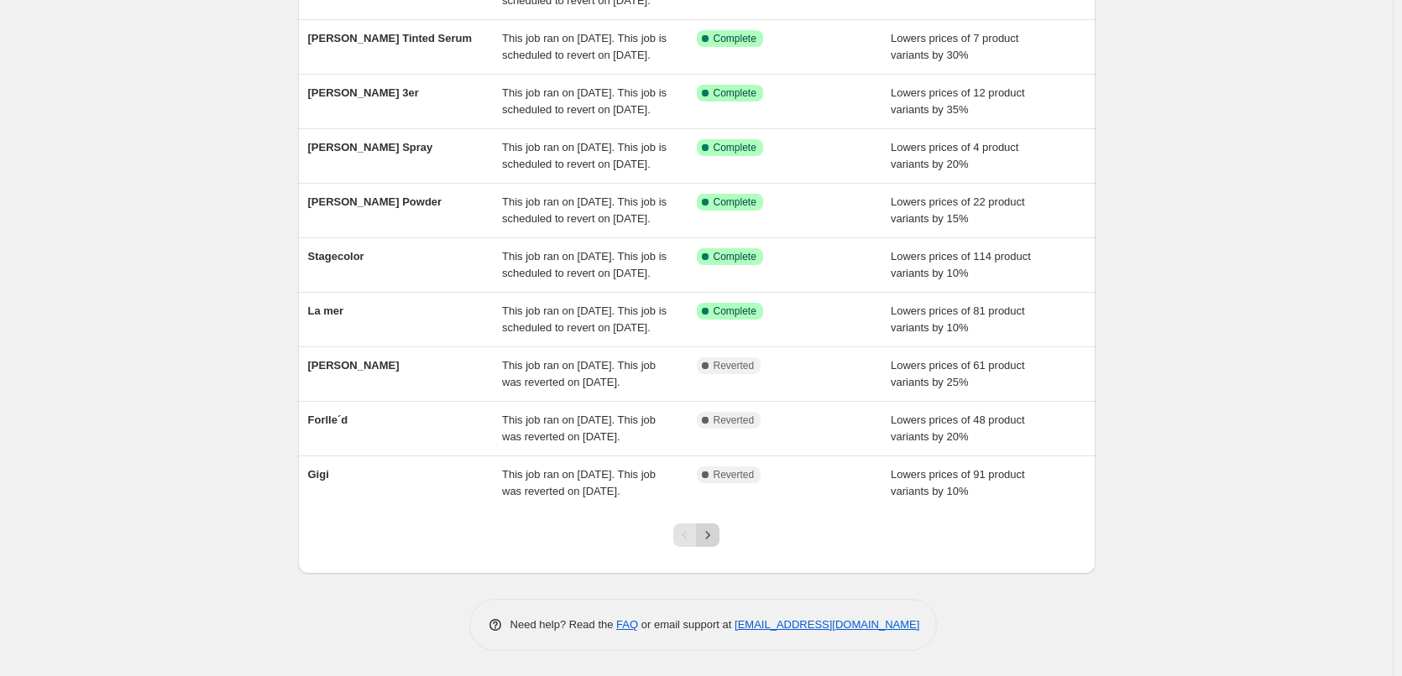
click at [705, 537] on icon "Next" at bounding box center [707, 535] width 17 height 17
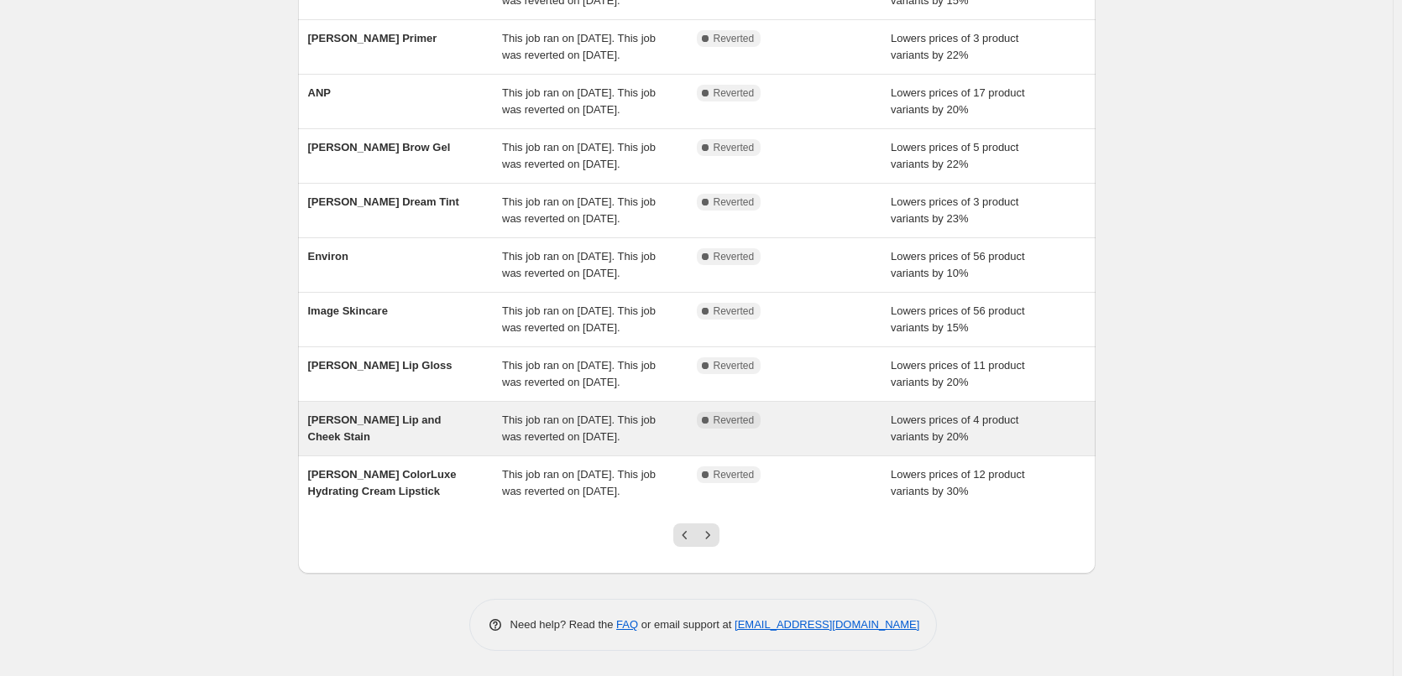
click at [420, 414] on span "[PERSON_NAME] Lip and Cheek Stain" at bounding box center [374, 428] width 133 height 29
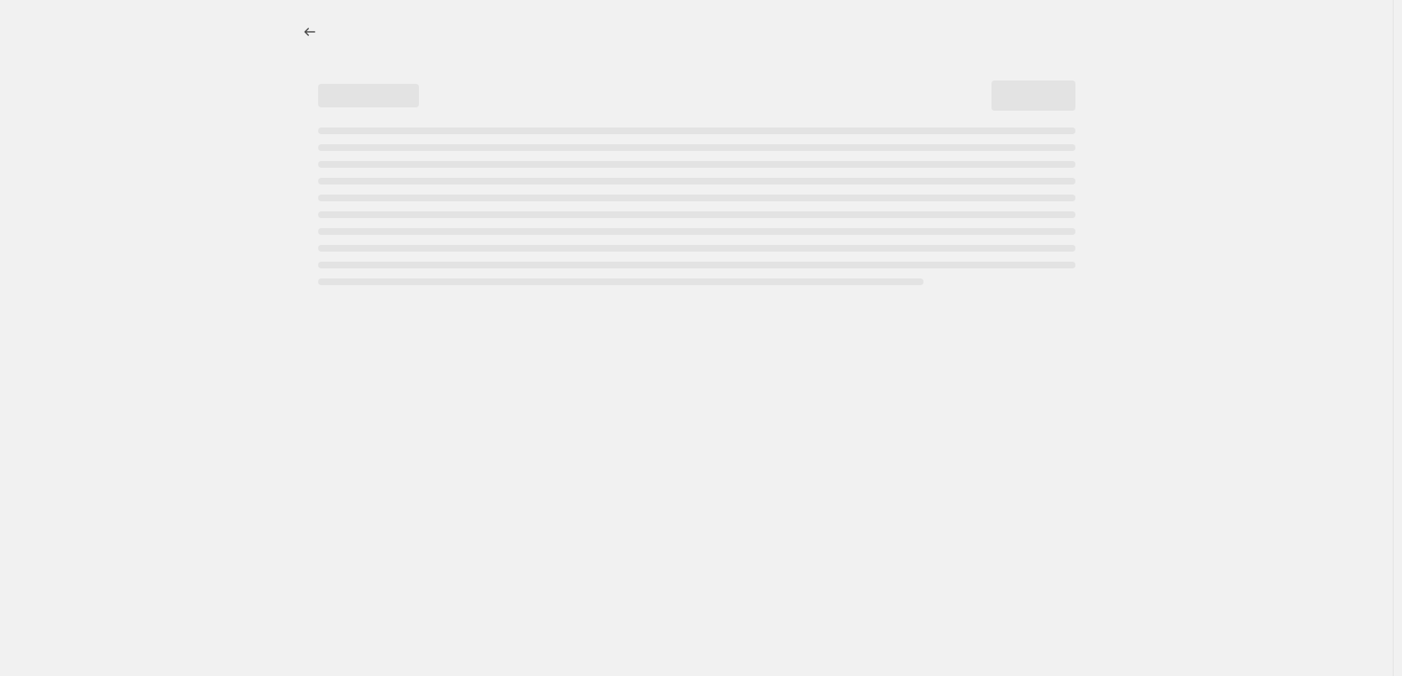
select select "percentage"
select select "tag"
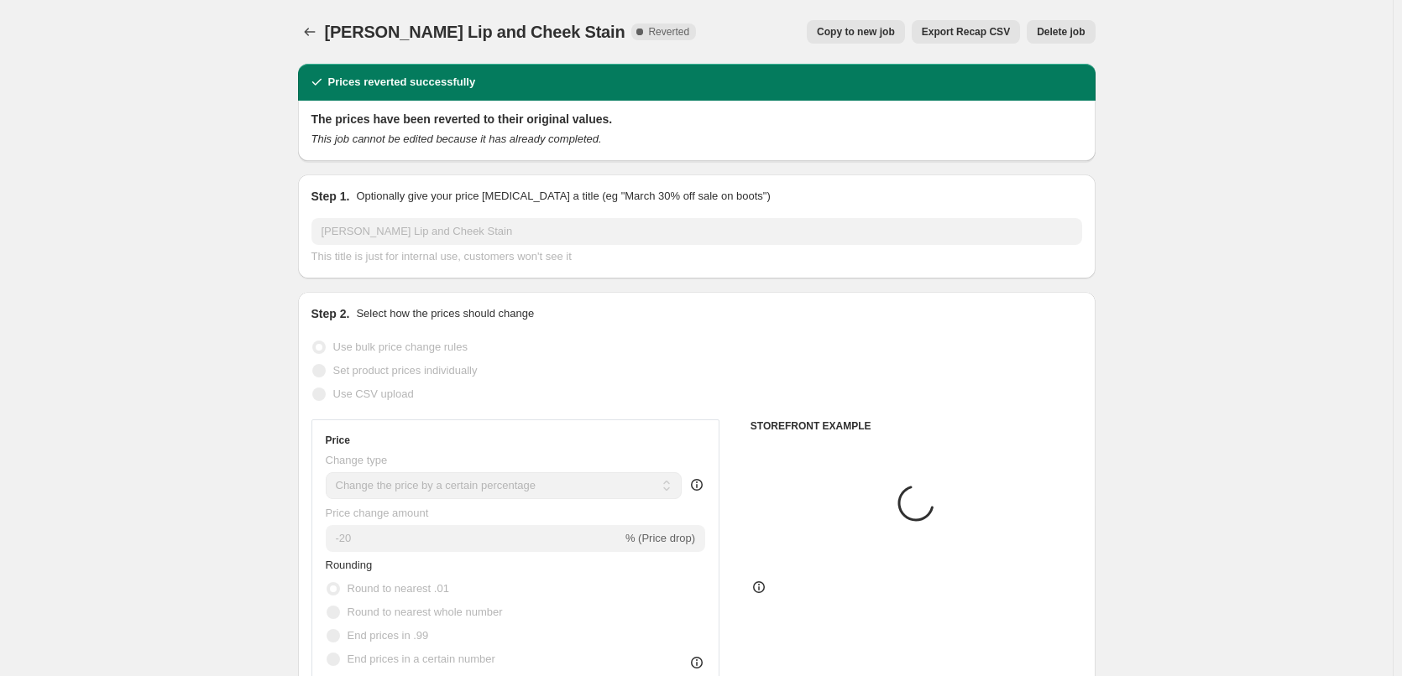
click at [874, 42] on button "Copy to new job" at bounding box center [856, 31] width 98 height 23
select select "percentage"
select select "tag"
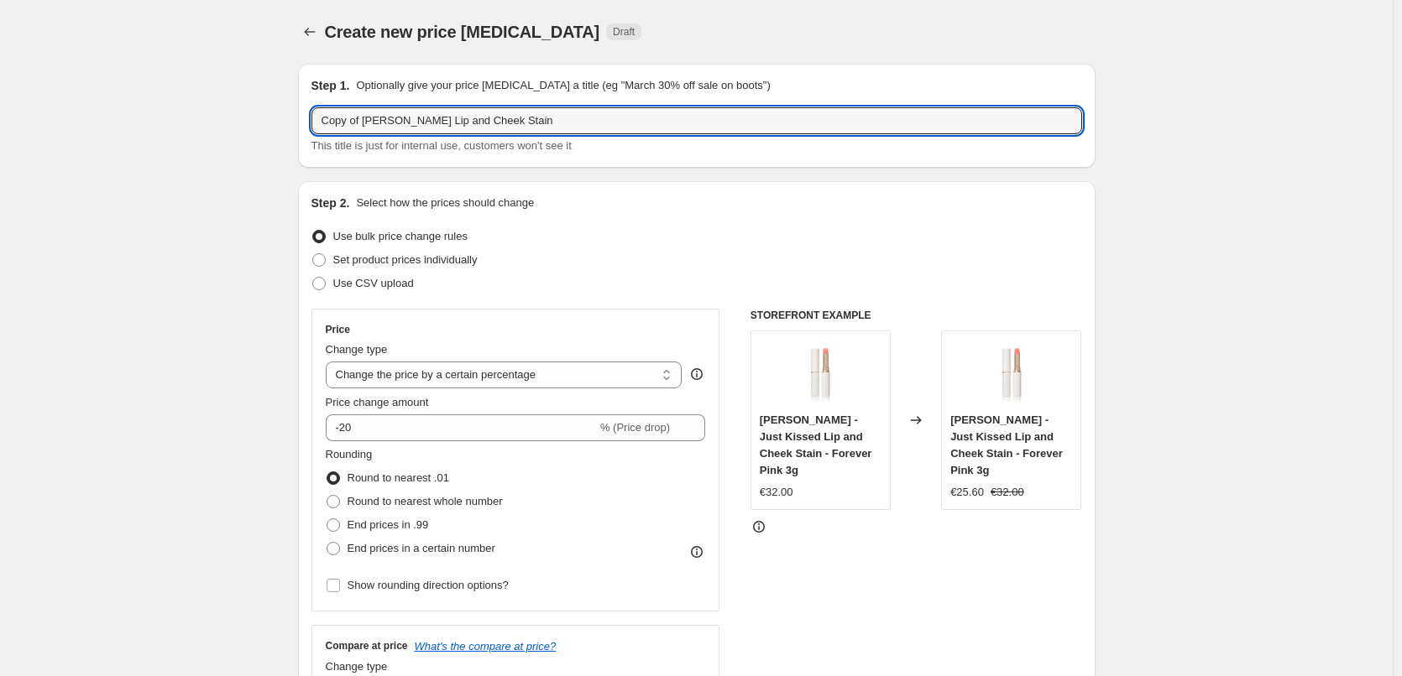
drag, startPoint x: 365, startPoint y: 122, endPoint x: 280, endPoint y: 122, distance: 84.8
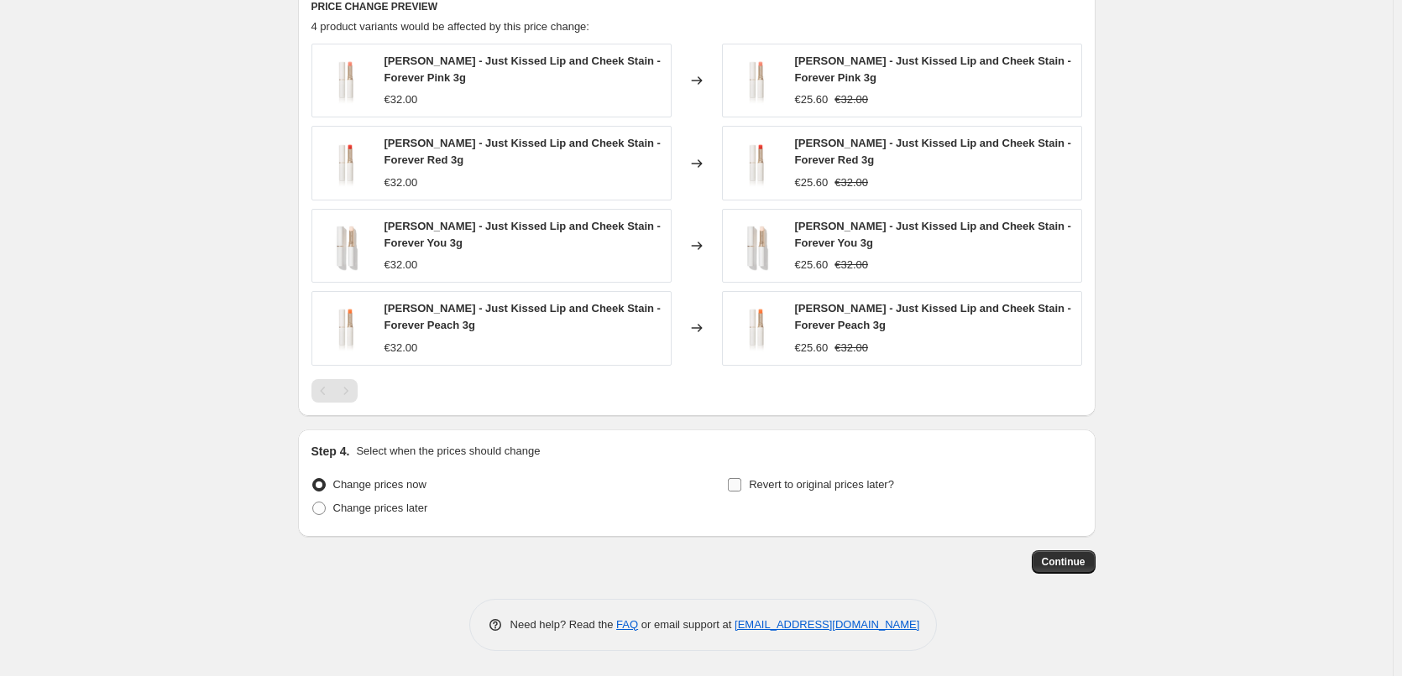
type input "[PERSON_NAME] Lip and Cheek Stain"
click at [800, 477] on span "Revert to original prices later?" at bounding box center [821, 485] width 145 height 17
click at [741, 478] on input "Revert to original prices later?" at bounding box center [734, 484] width 13 height 13
checkbox input "true"
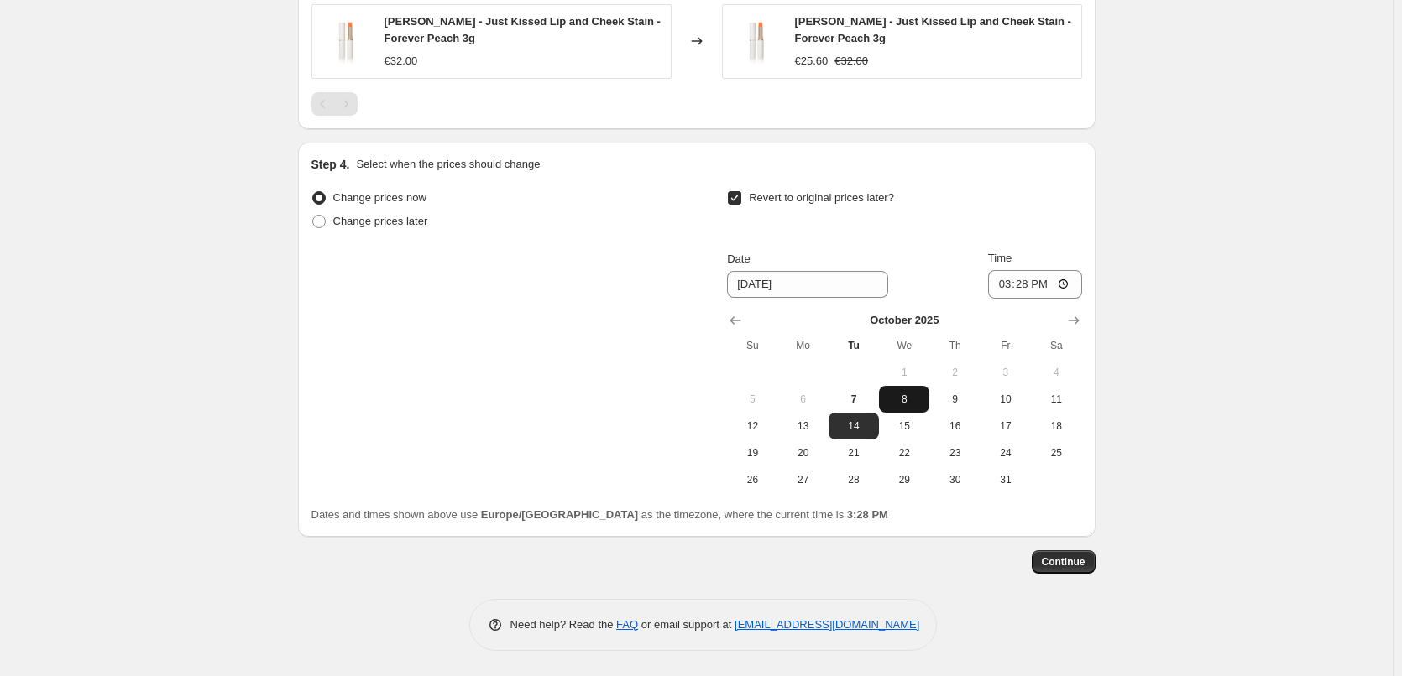
drag, startPoint x: 912, startPoint y: 395, endPoint x: 977, endPoint y: 333, distance: 89.6
click at [912, 394] on span "8" at bounding box center [903, 399] width 37 height 13
type input "[DATE]"
click at [999, 280] on input "15:28" at bounding box center [1035, 284] width 94 height 29
type input "15:00"
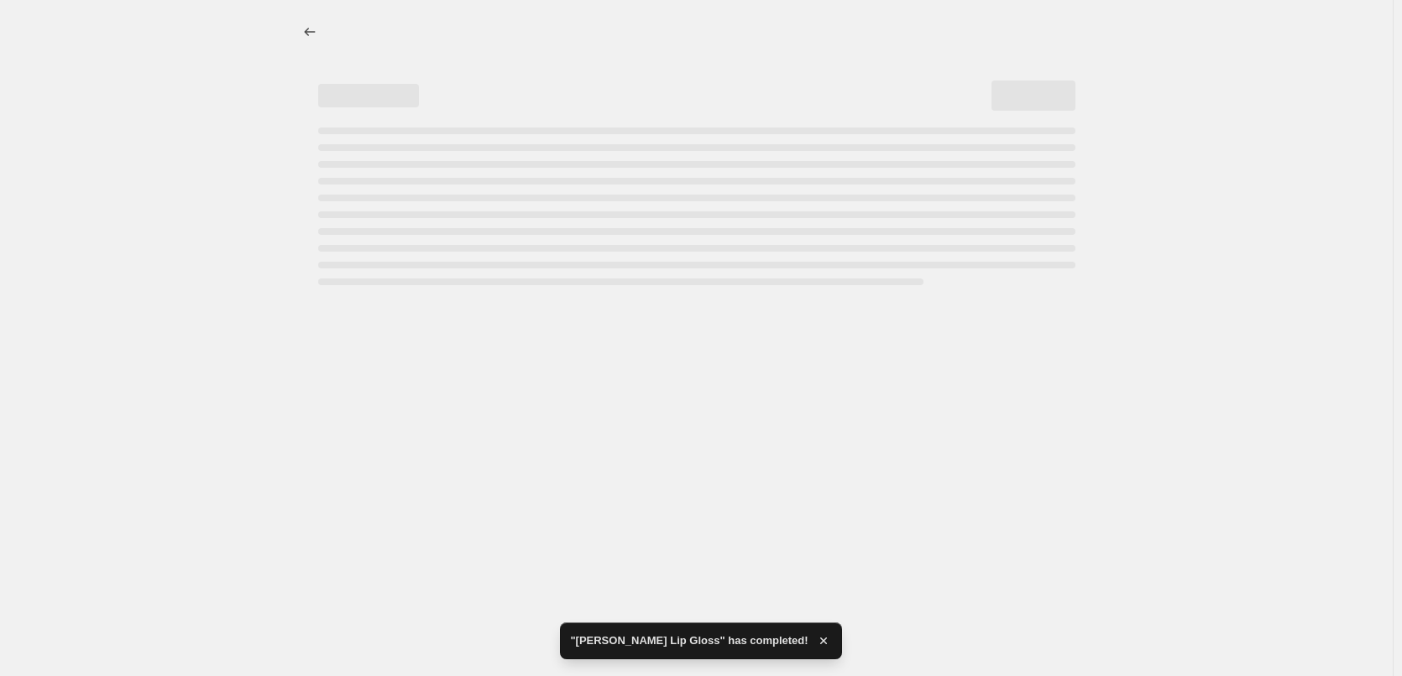
select select "percentage"
select select "tag"
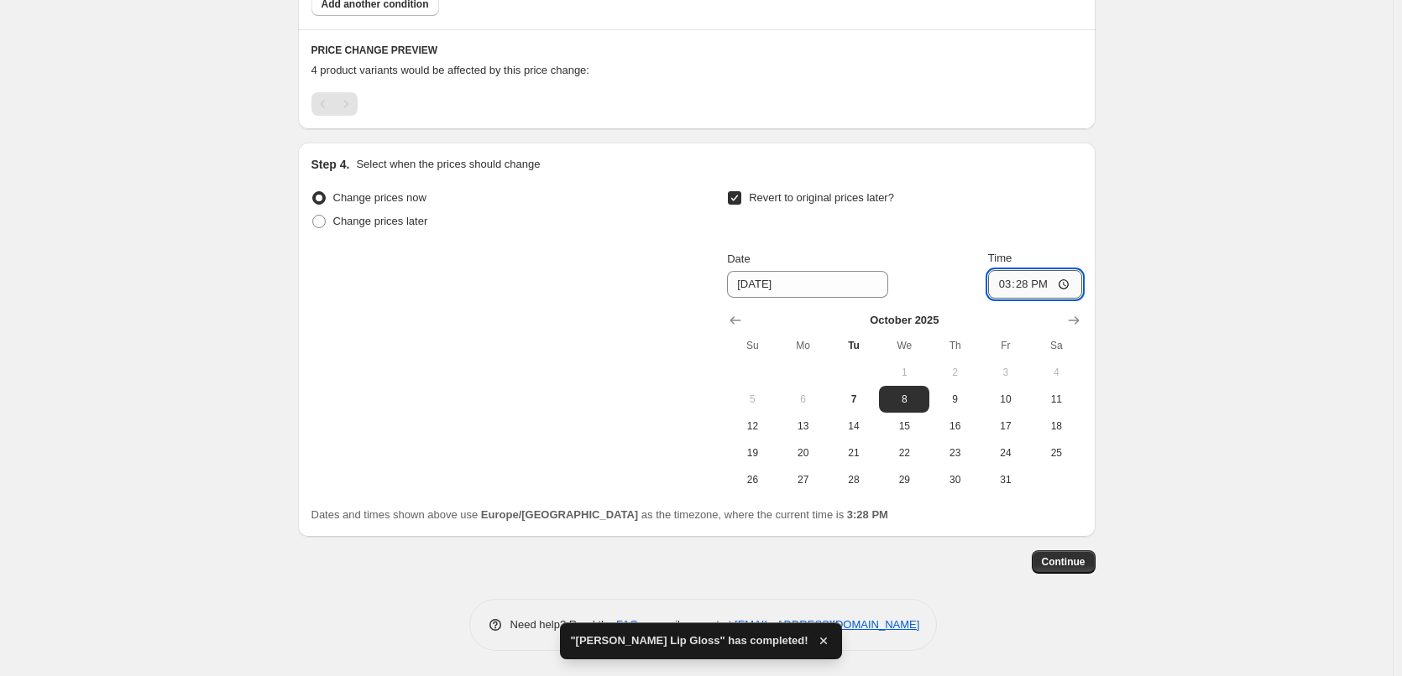
click at [1024, 284] on input "15:28" at bounding box center [1035, 284] width 94 height 29
type input "03:00"
click at [1078, 555] on button "Continue" at bounding box center [1063, 562] width 64 height 23
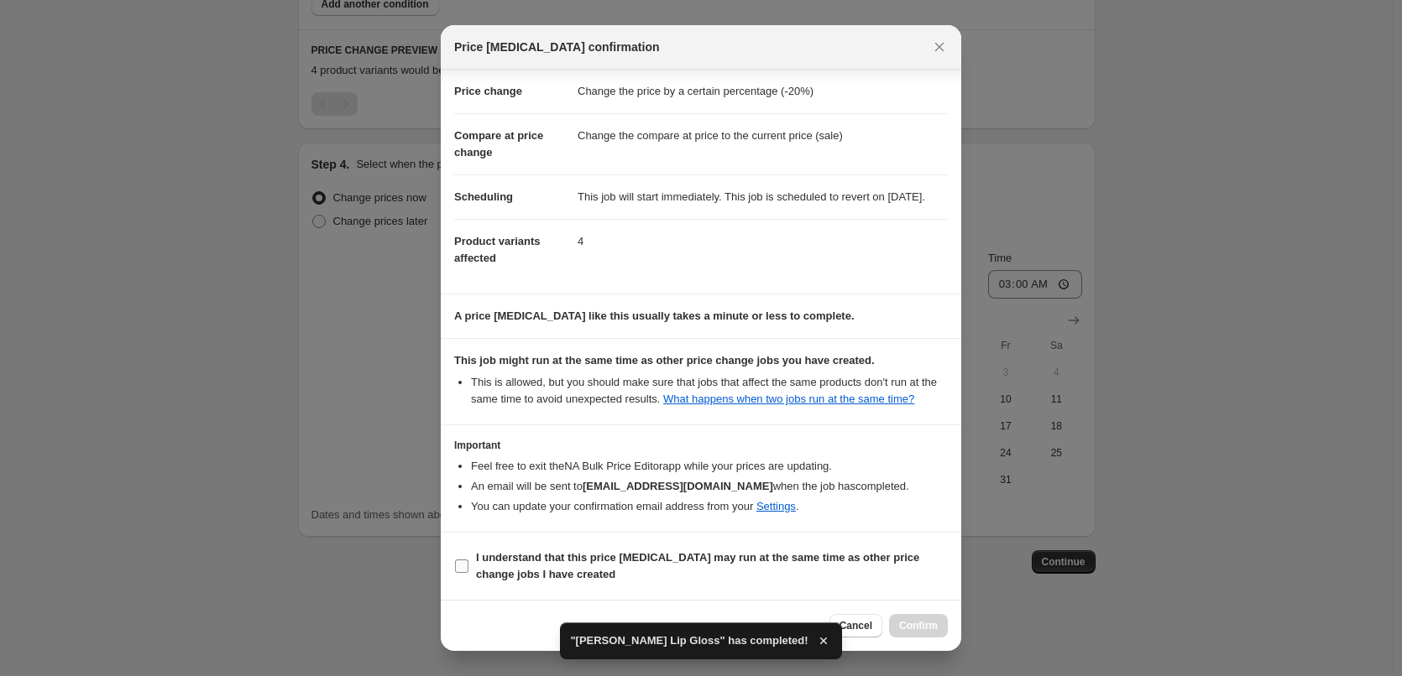
click at [539, 562] on b "I understand that this price [MEDICAL_DATA] may run at the same time as other p…" at bounding box center [697, 565] width 443 height 29
click at [468, 562] on input "I understand that this price [MEDICAL_DATA] may run at the same time as other p…" at bounding box center [461, 566] width 13 height 13
checkbox input "true"
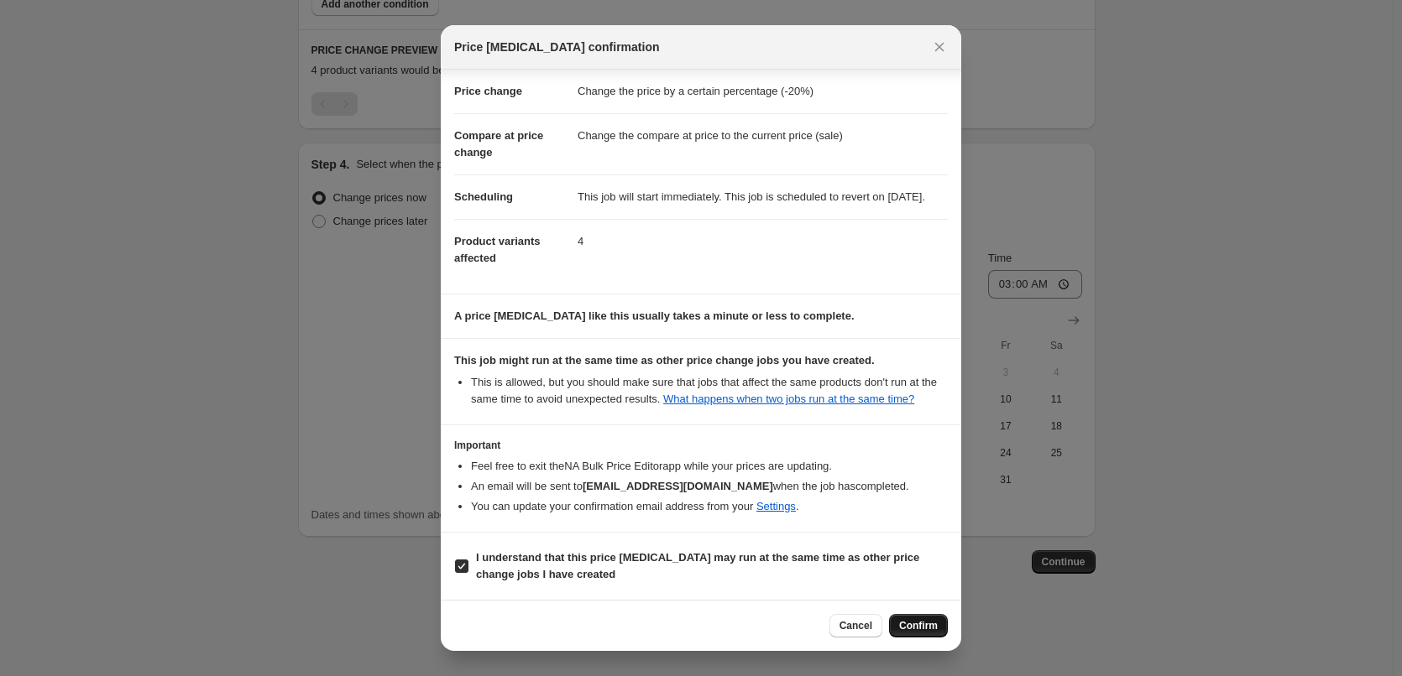
click at [921, 624] on span "Confirm" at bounding box center [918, 625] width 39 height 13
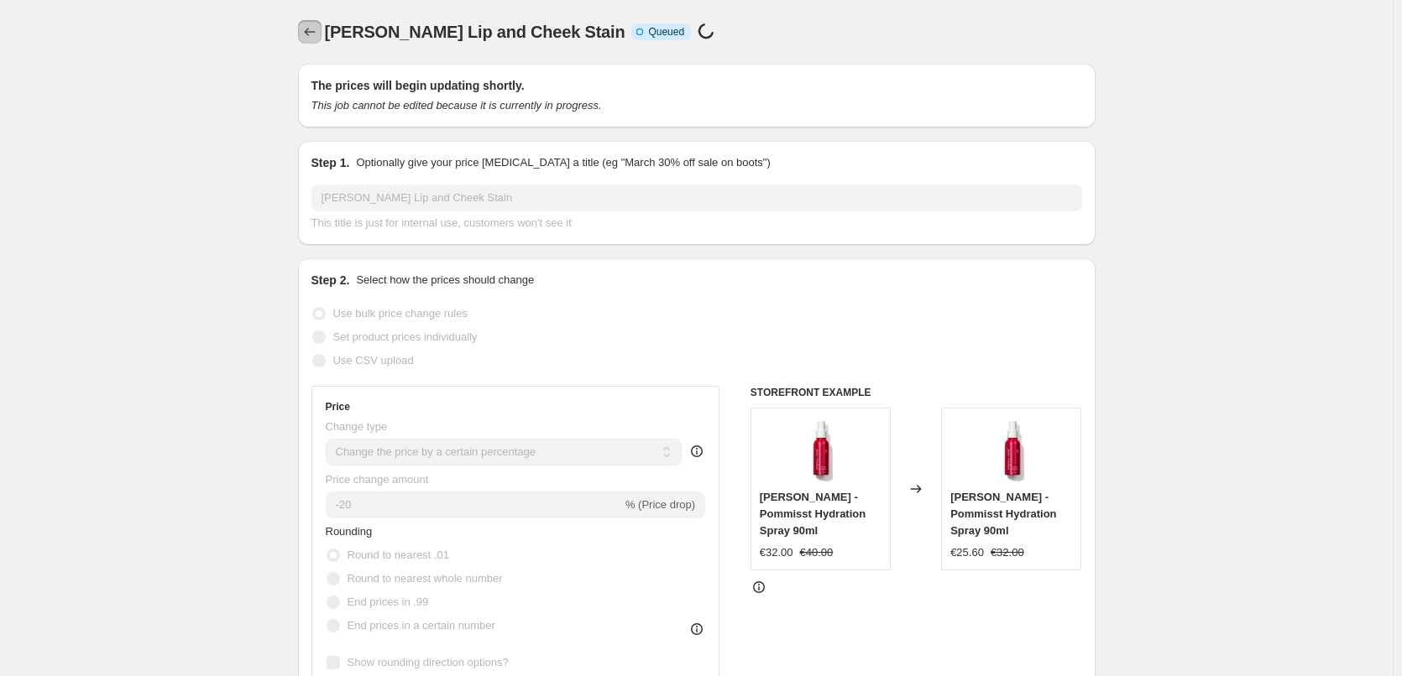
click at [321, 29] on button "Price change jobs" at bounding box center [309, 31] width 23 height 23
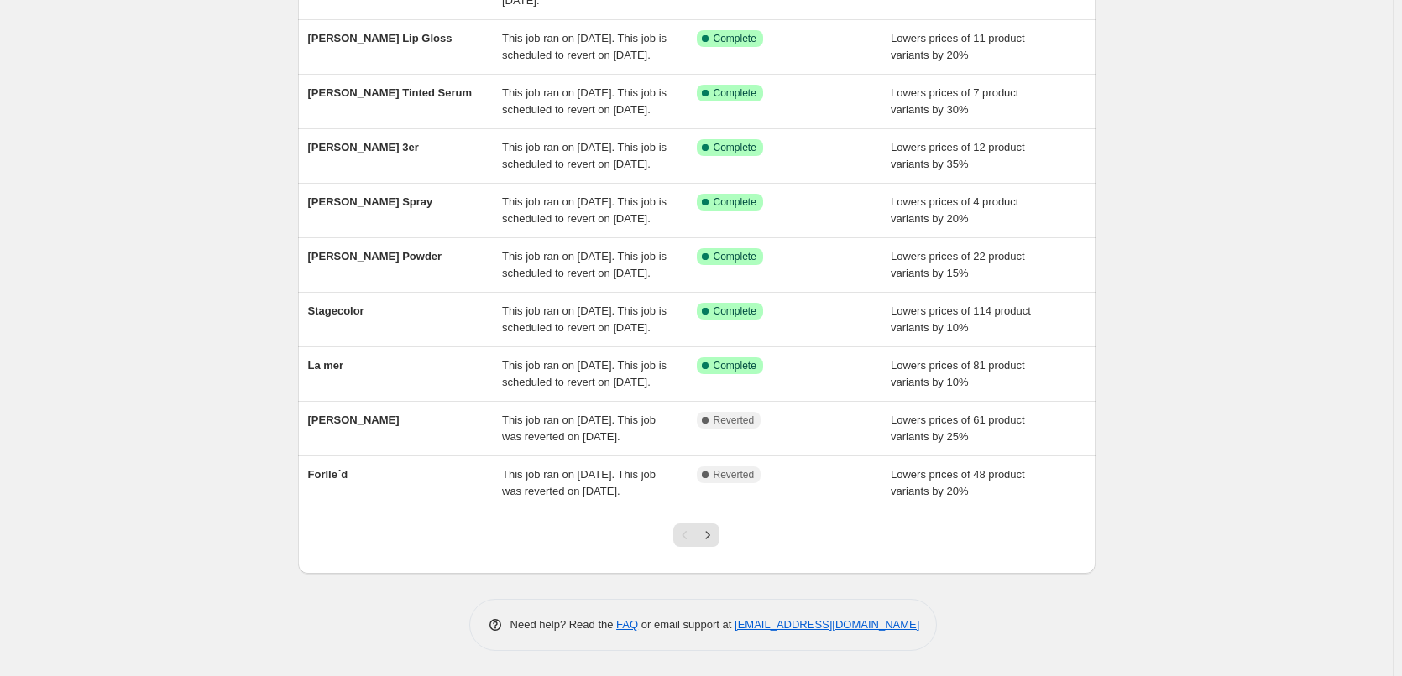
click at [718, 550] on div at bounding box center [696, 542] width 68 height 64
click at [719, 545] on button "Next" at bounding box center [707, 535] width 23 height 23
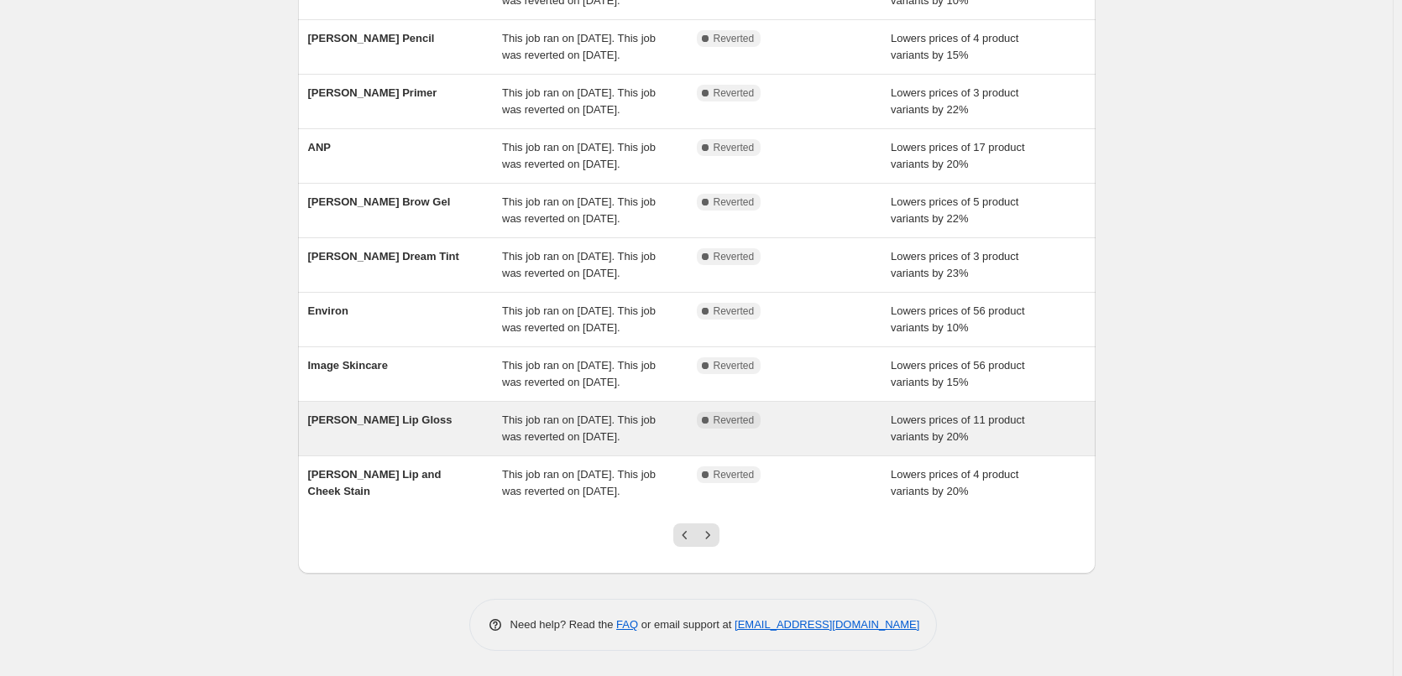
click at [395, 414] on span "[PERSON_NAME] Lip Gloss" at bounding box center [380, 420] width 144 height 13
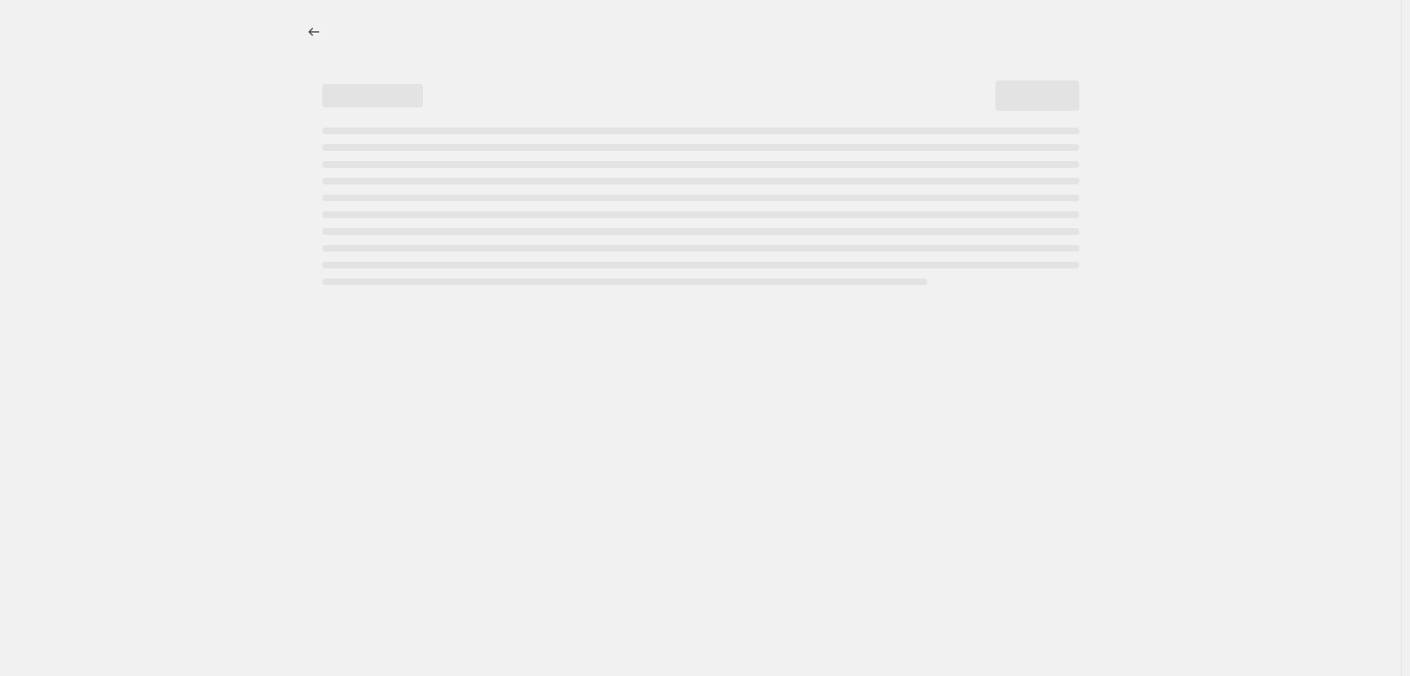
select select "percentage"
select select "tag"
select select "vendor"
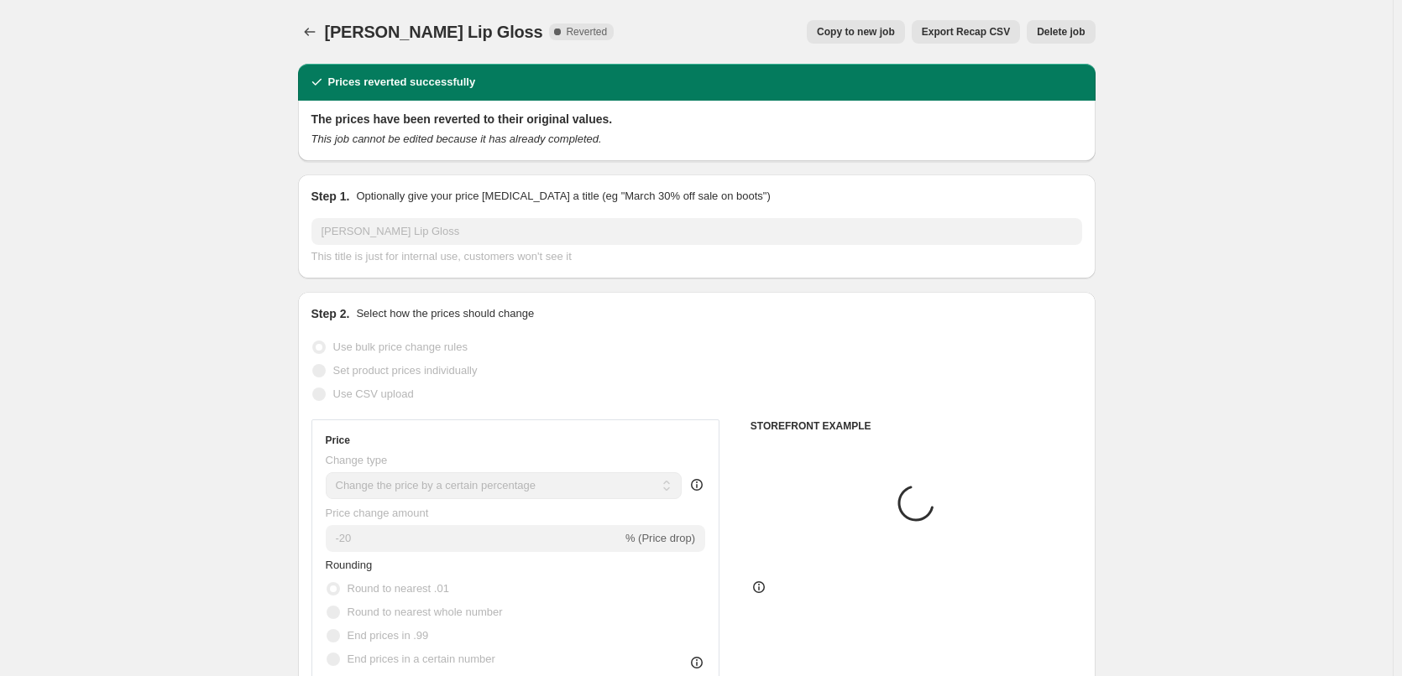
click at [1071, 33] on span "Delete job" at bounding box center [1061, 31] width 48 height 13
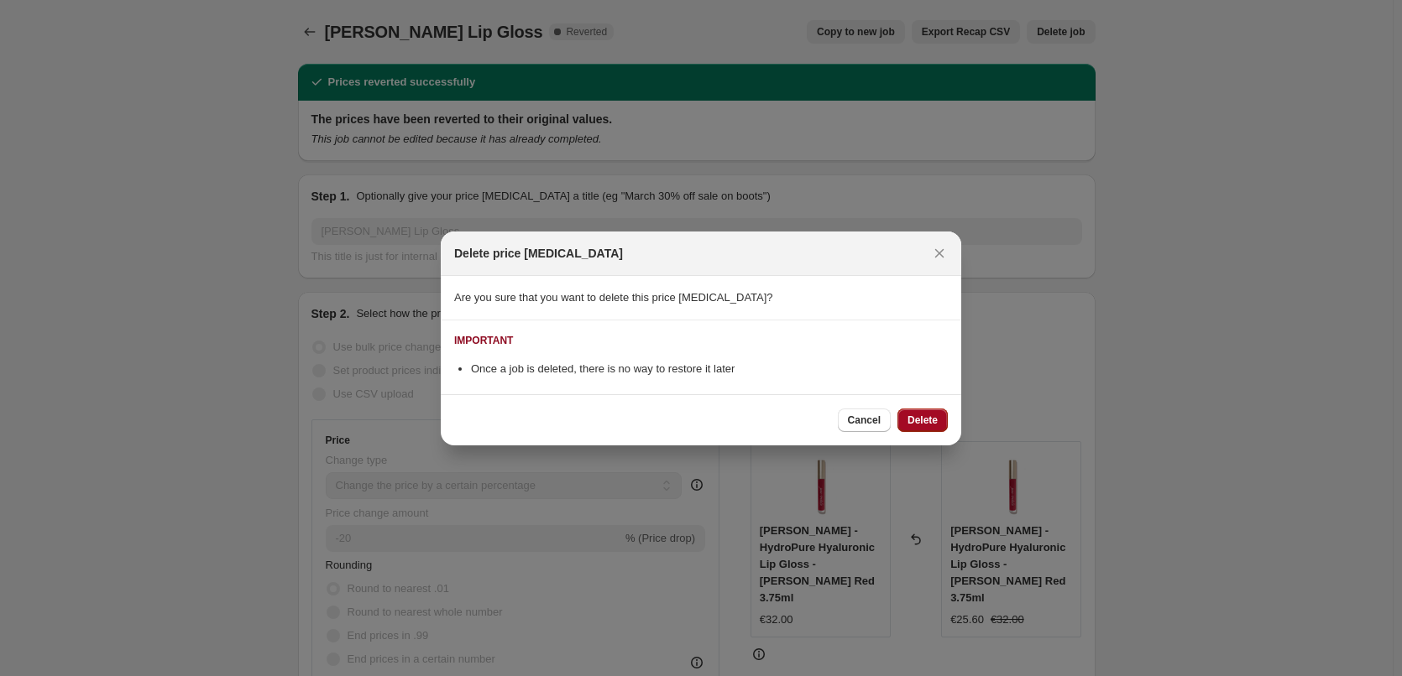
click at [936, 415] on span "Delete" at bounding box center [922, 420] width 30 height 13
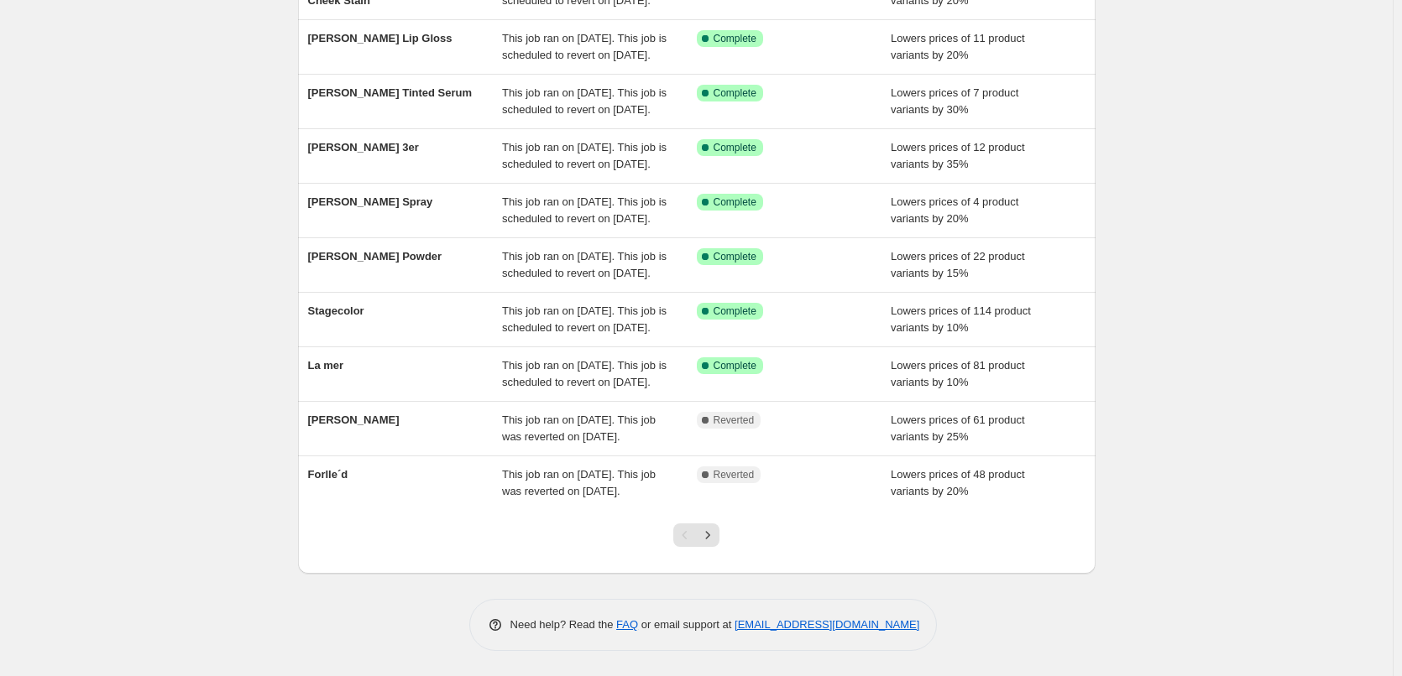
click at [714, 523] on div at bounding box center [696, 542] width 68 height 64
click at [710, 535] on icon "Next" at bounding box center [708, 535] width 4 height 8
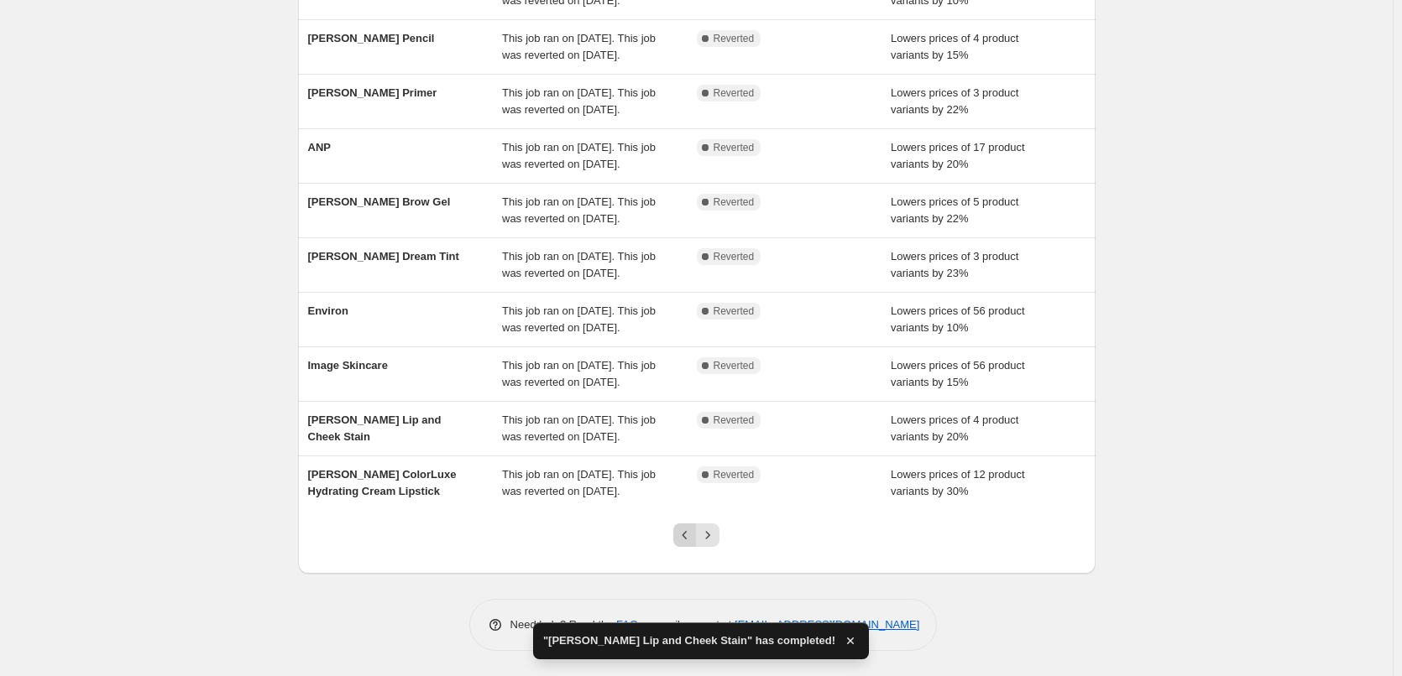
click at [684, 529] on icon "Previous" at bounding box center [684, 535] width 17 height 17
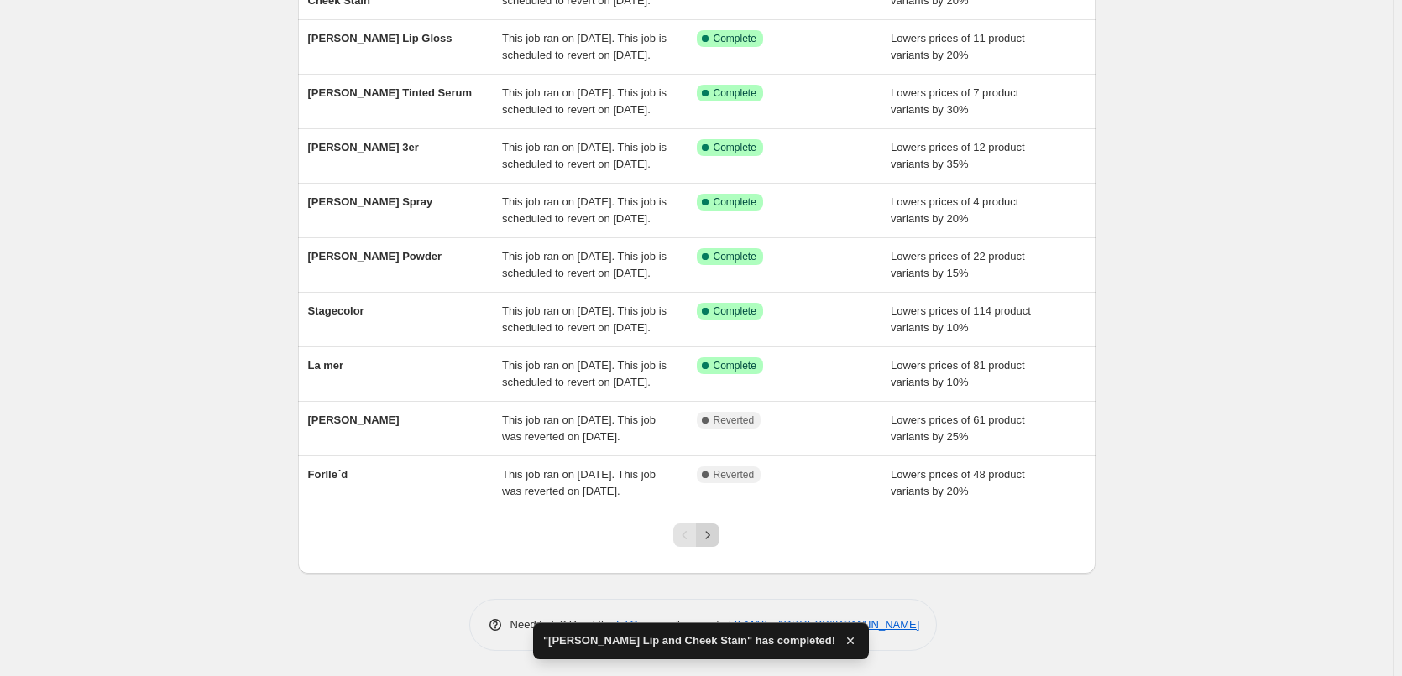
click at [716, 542] on icon "Next" at bounding box center [707, 535] width 17 height 17
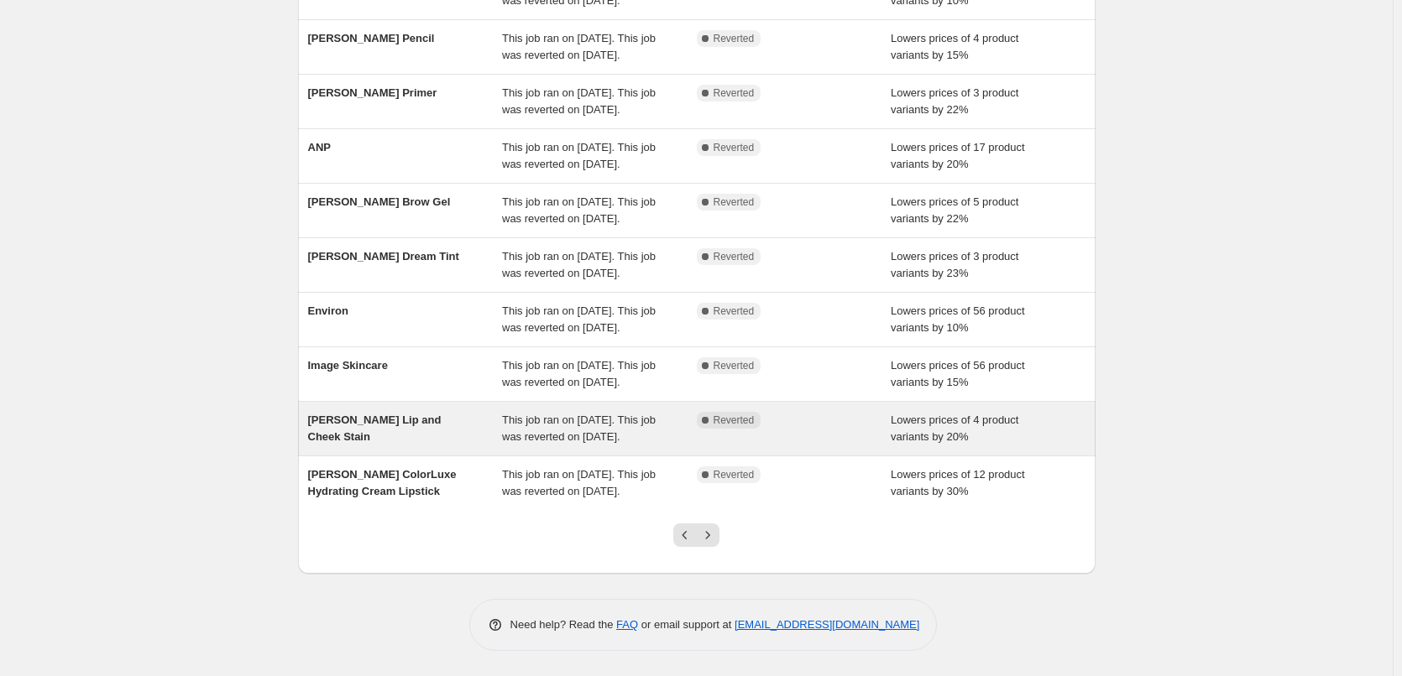
click at [435, 412] on div "[PERSON_NAME] Lip and Cheek Stain" at bounding box center [405, 429] width 195 height 34
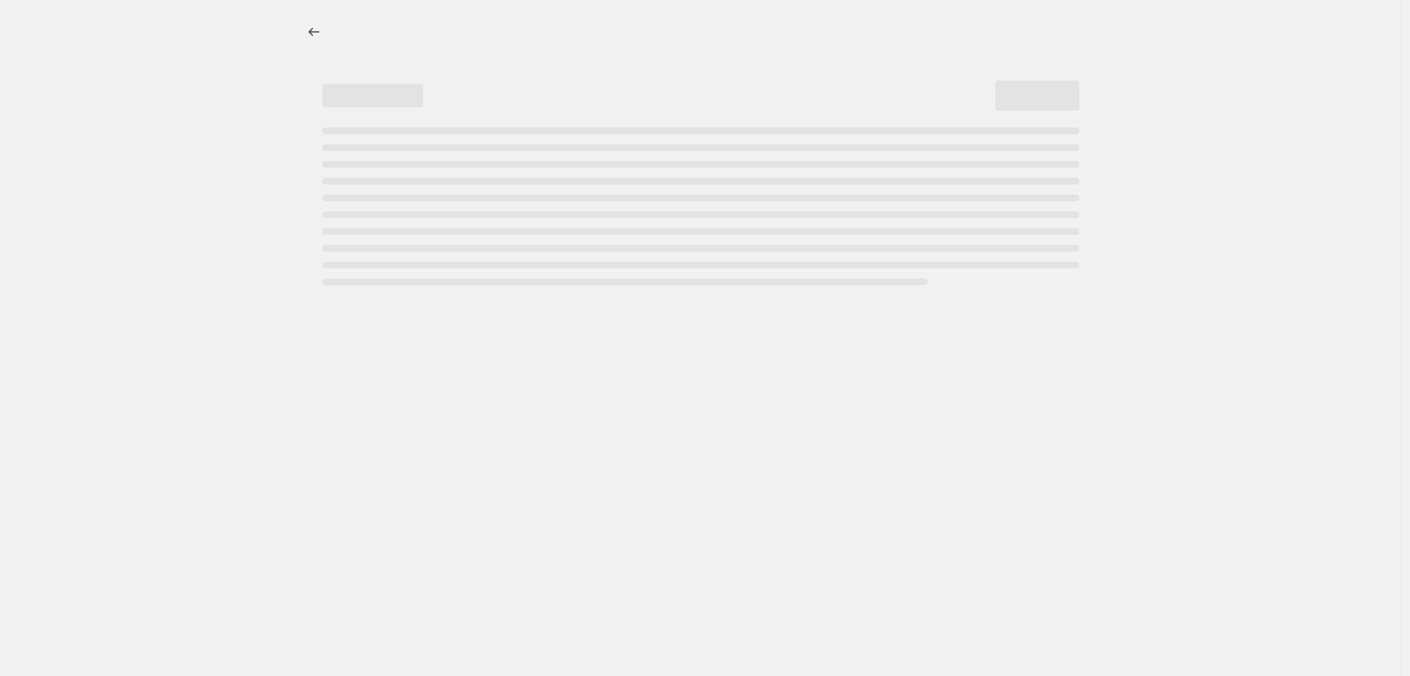
select select "percentage"
select select "tag"
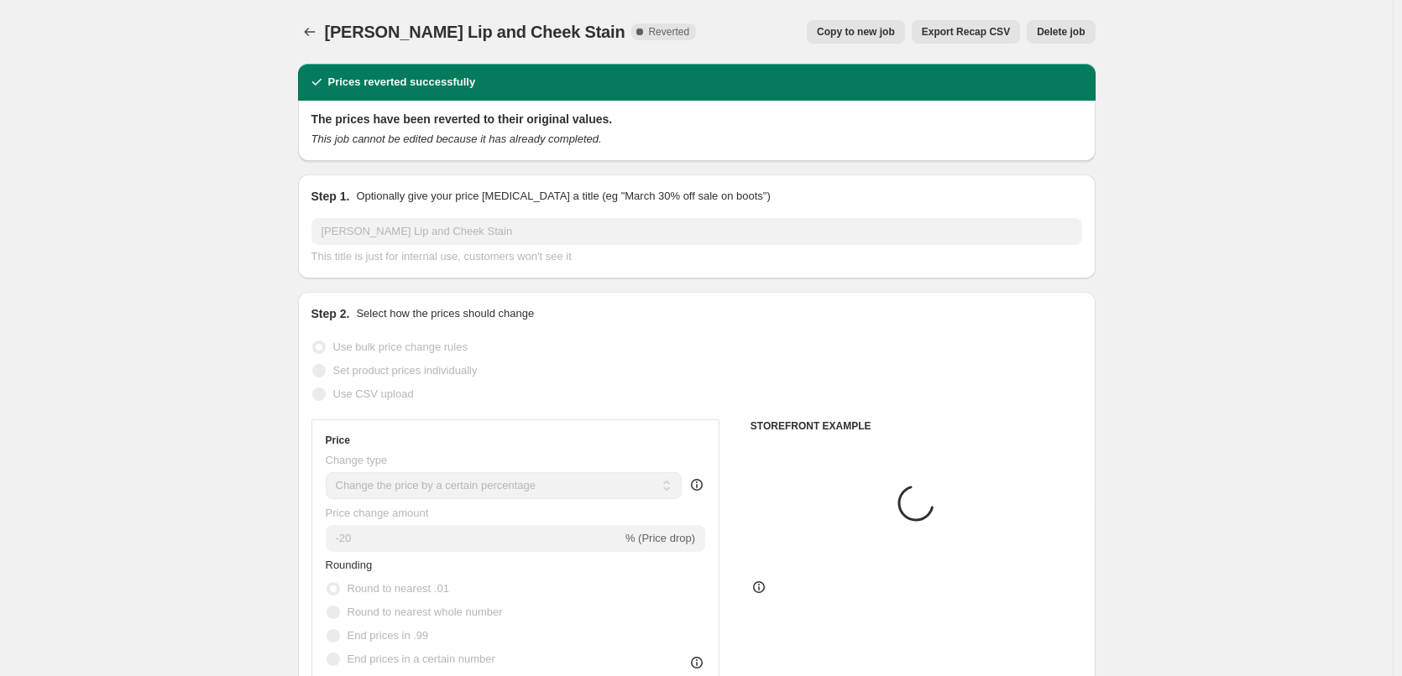
click at [1068, 29] on span "Delete job" at bounding box center [1061, 31] width 48 height 13
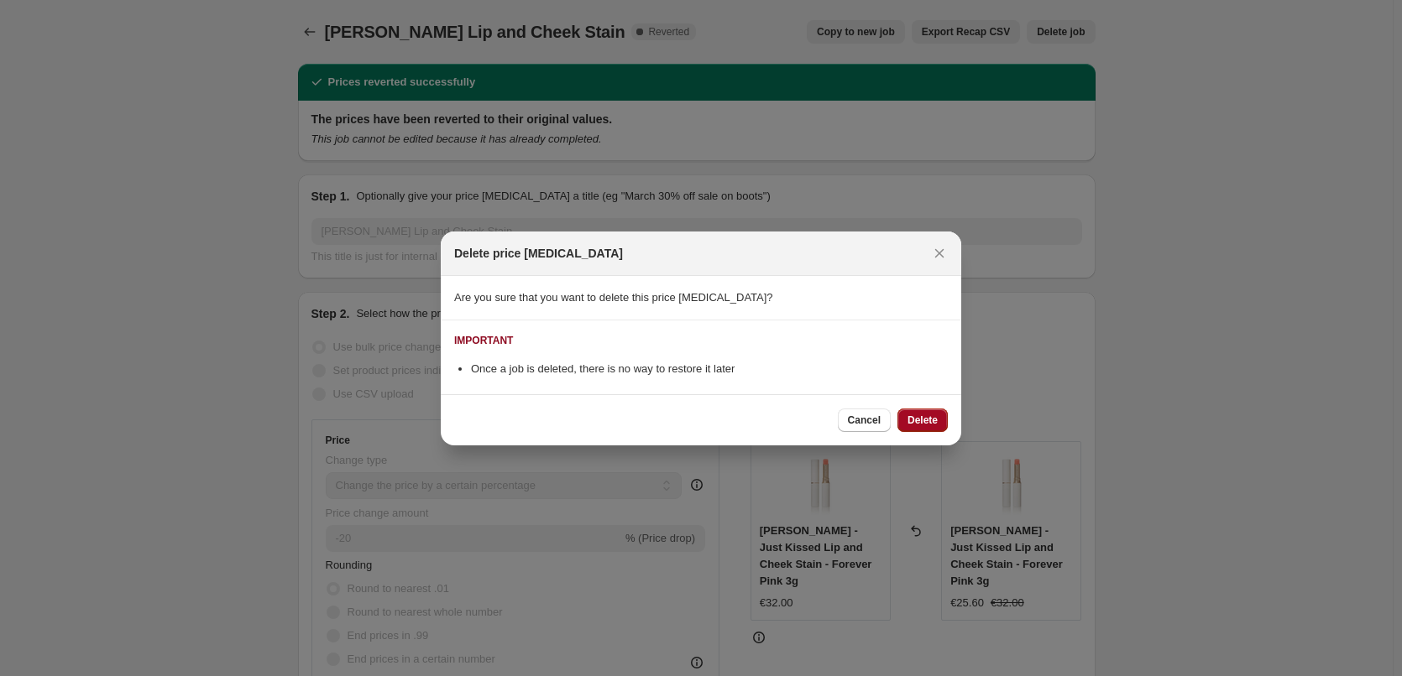
click at [935, 414] on span "Delete" at bounding box center [922, 420] width 30 height 13
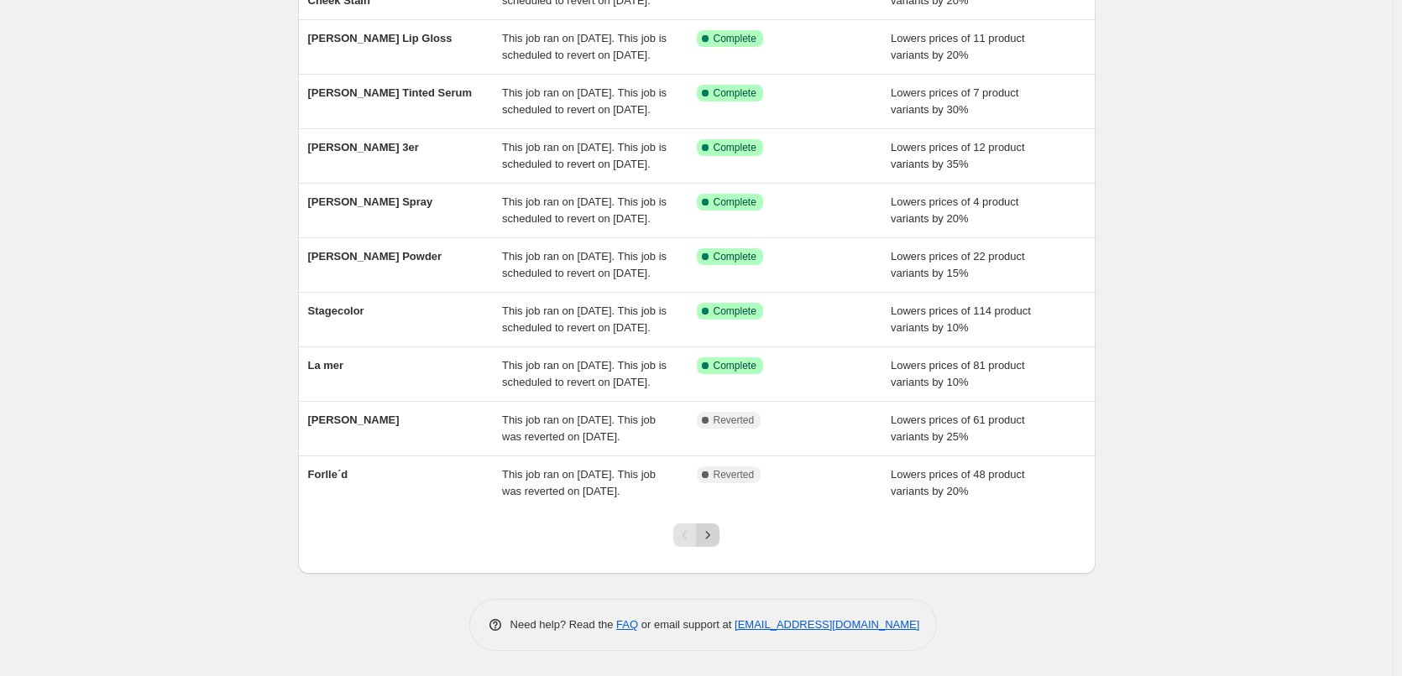
click at [716, 535] on icon "Next" at bounding box center [707, 535] width 17 height 17
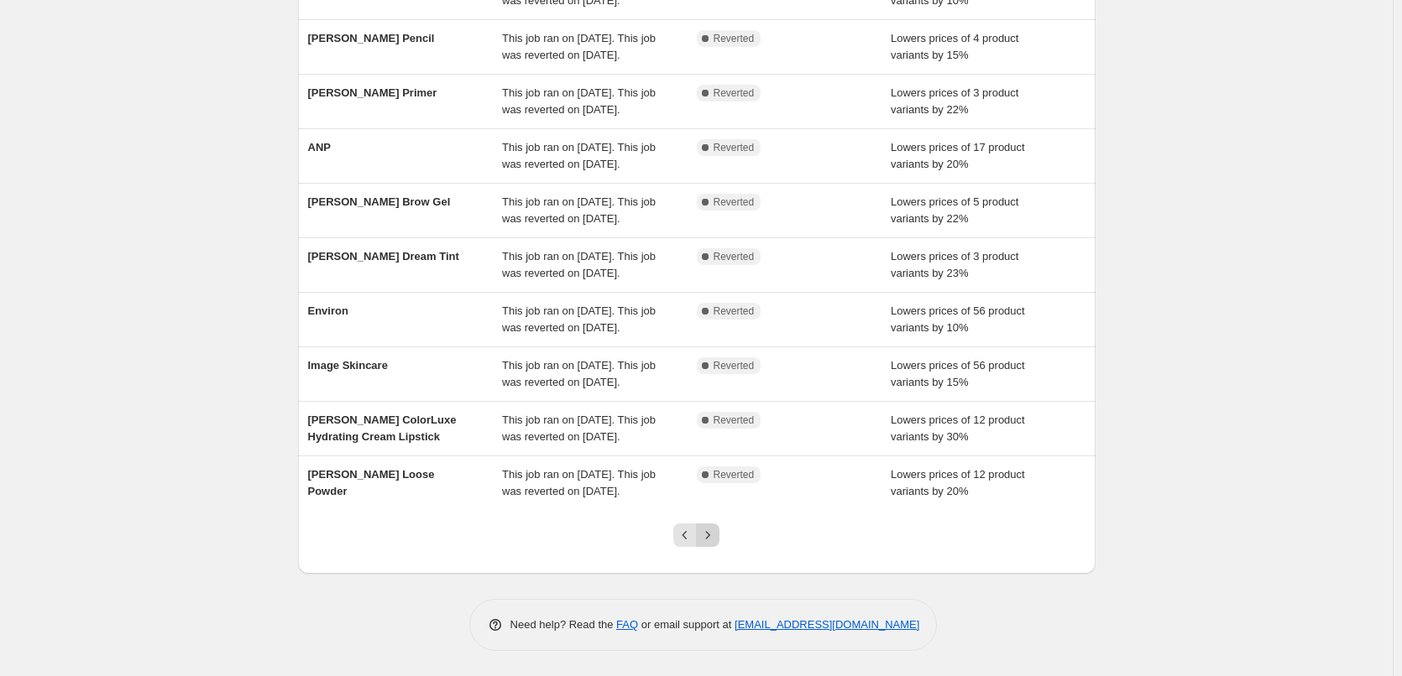
click at [715, 524] on button "Next" at bounding box center [707, 535] width 23 height 23
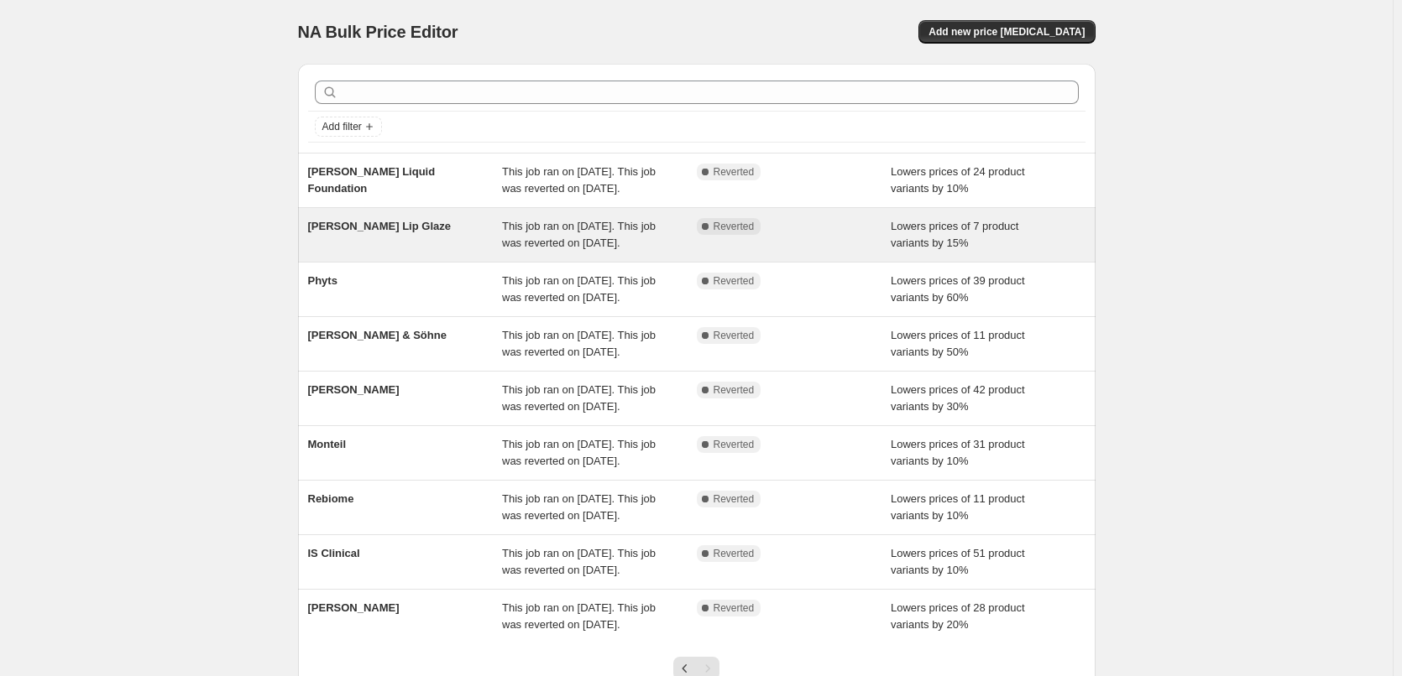
click at [400, 232] on span "[PERSON_NAME] Lip Glaze" at bounding box center [379, 226] width 143 height 13
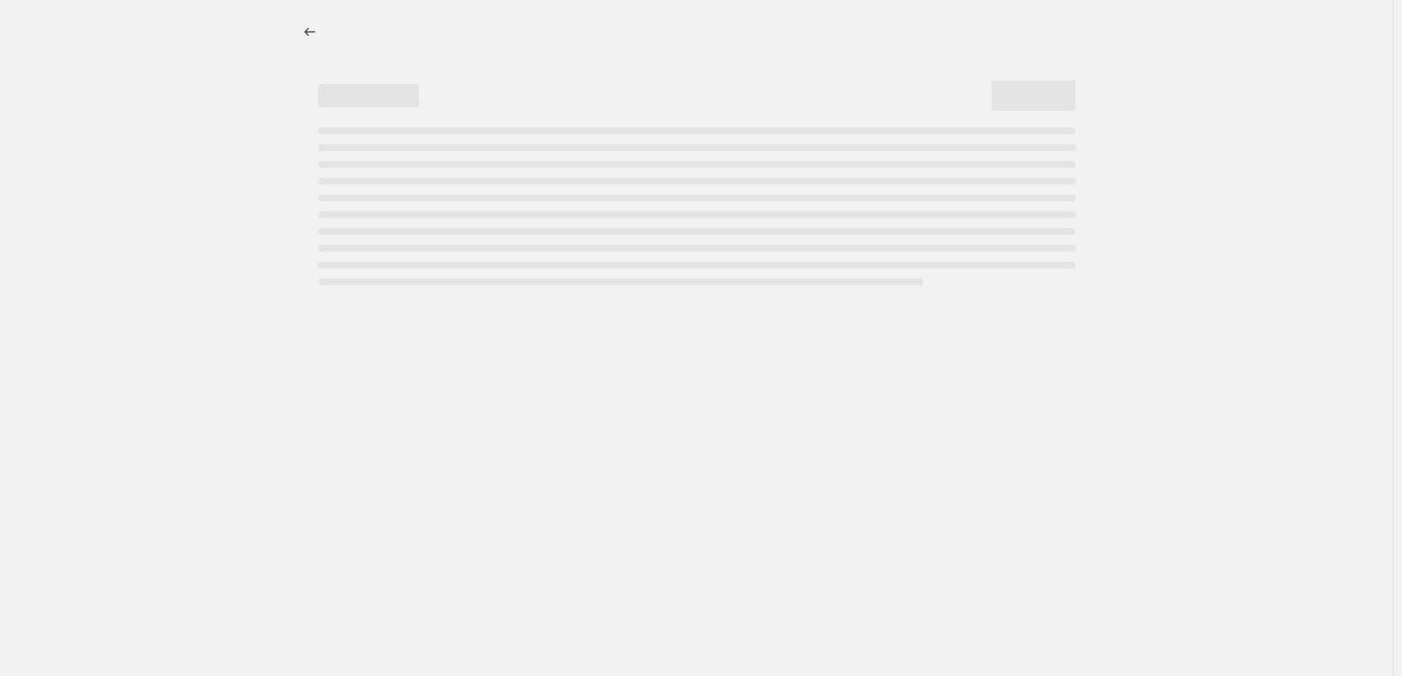
select select "percentage"
select select "tag"
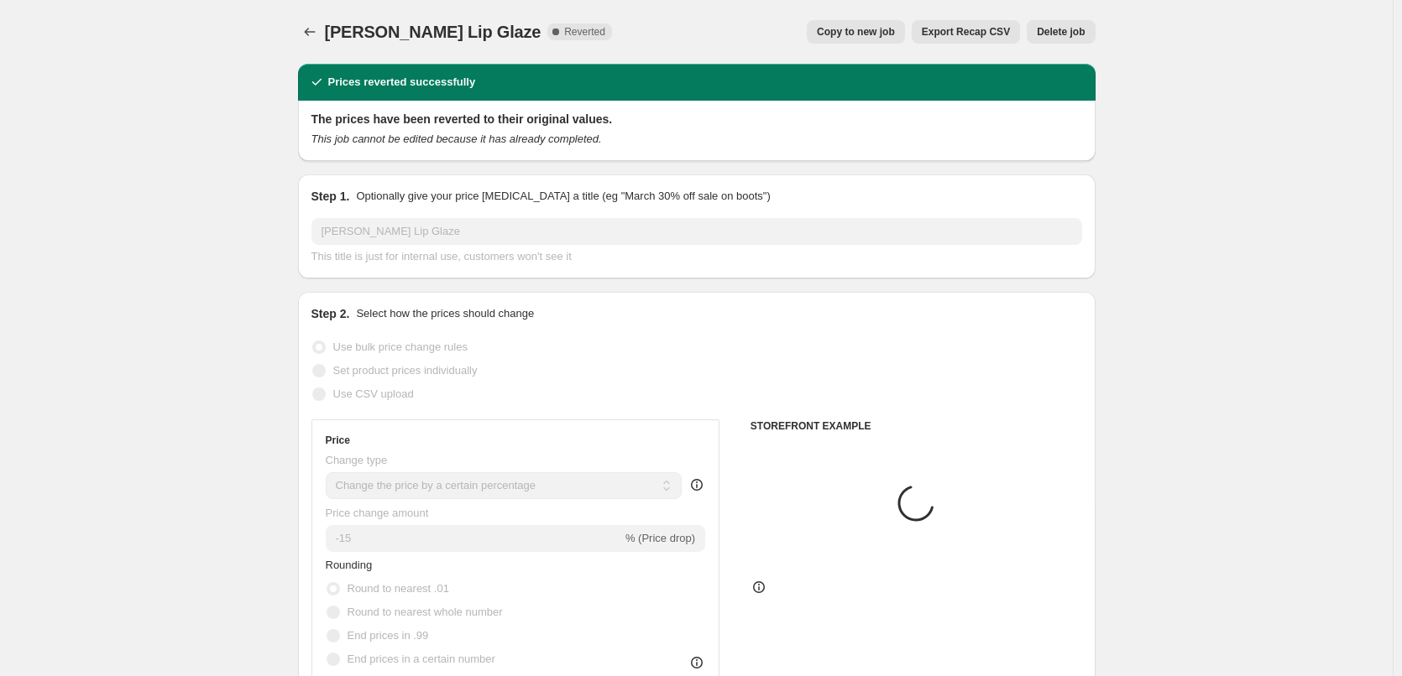
click at [867, 29] on span "Copy to new job" at bounding box center [856, 31] width 78 height 13
select select "percentage"
select select "tag"
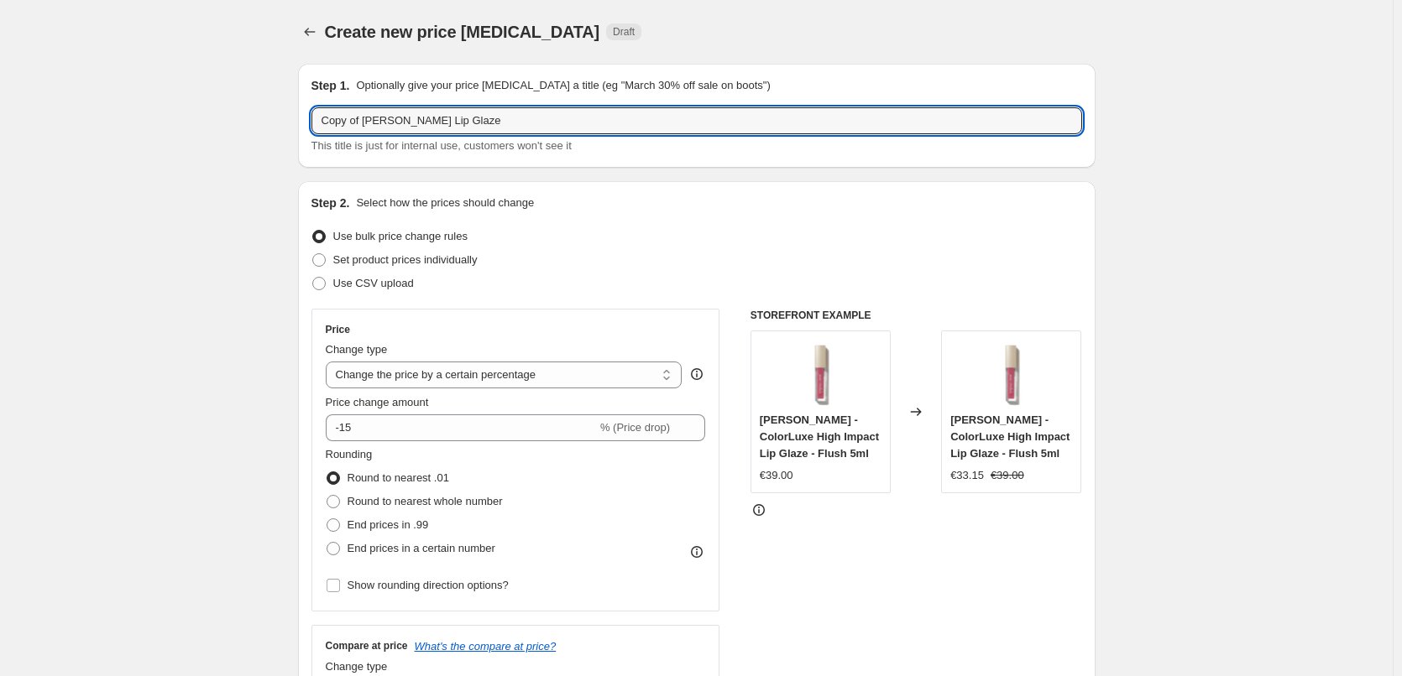
drag, startPoint x: 366, startPoint y: 120, endPoint x: 252, endPoint y: 120, distance: 114.1
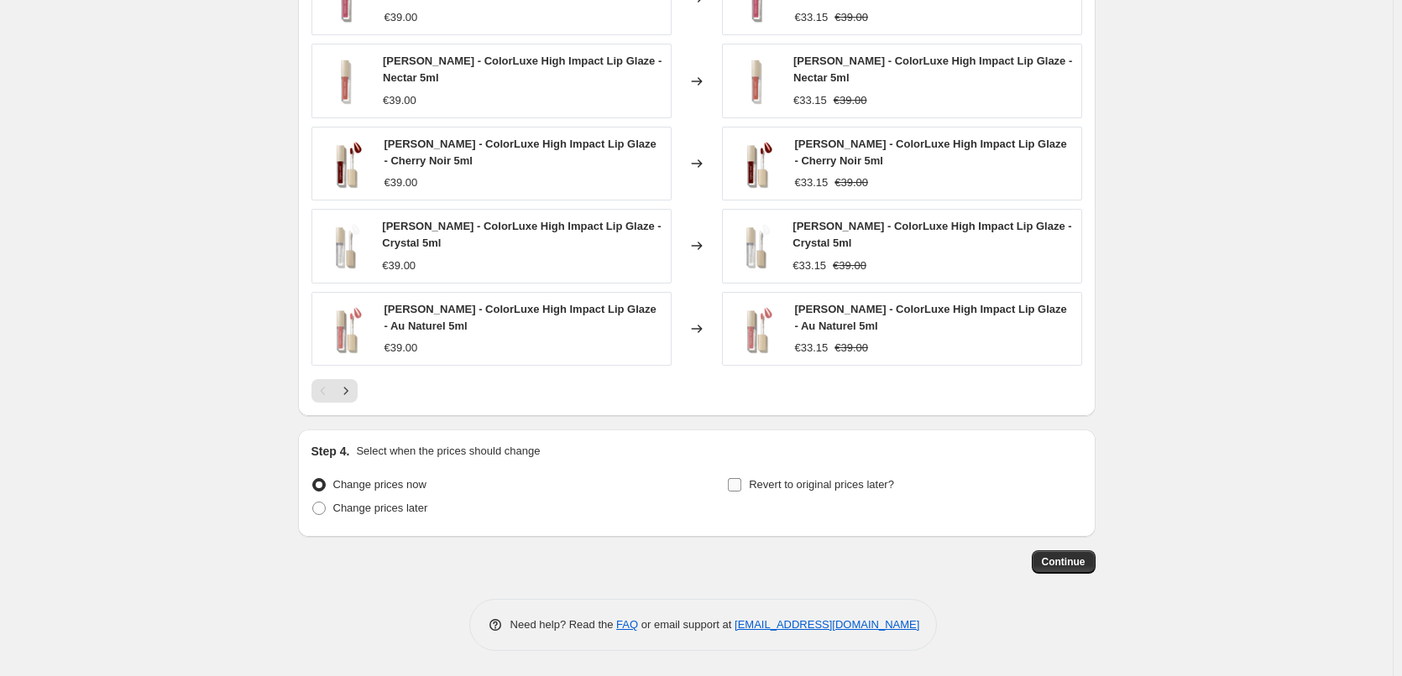
type input "[PERSON_NAME] Lip Glaze"
click at [811, 480] on span "Revert to original prices later?" at bounding box center [821, 484] width 145 height 13
click at [741, 480] on input "Revert to original prices later?" at bounding box center [734, 484] width 13 height 13
checkbox input "true"
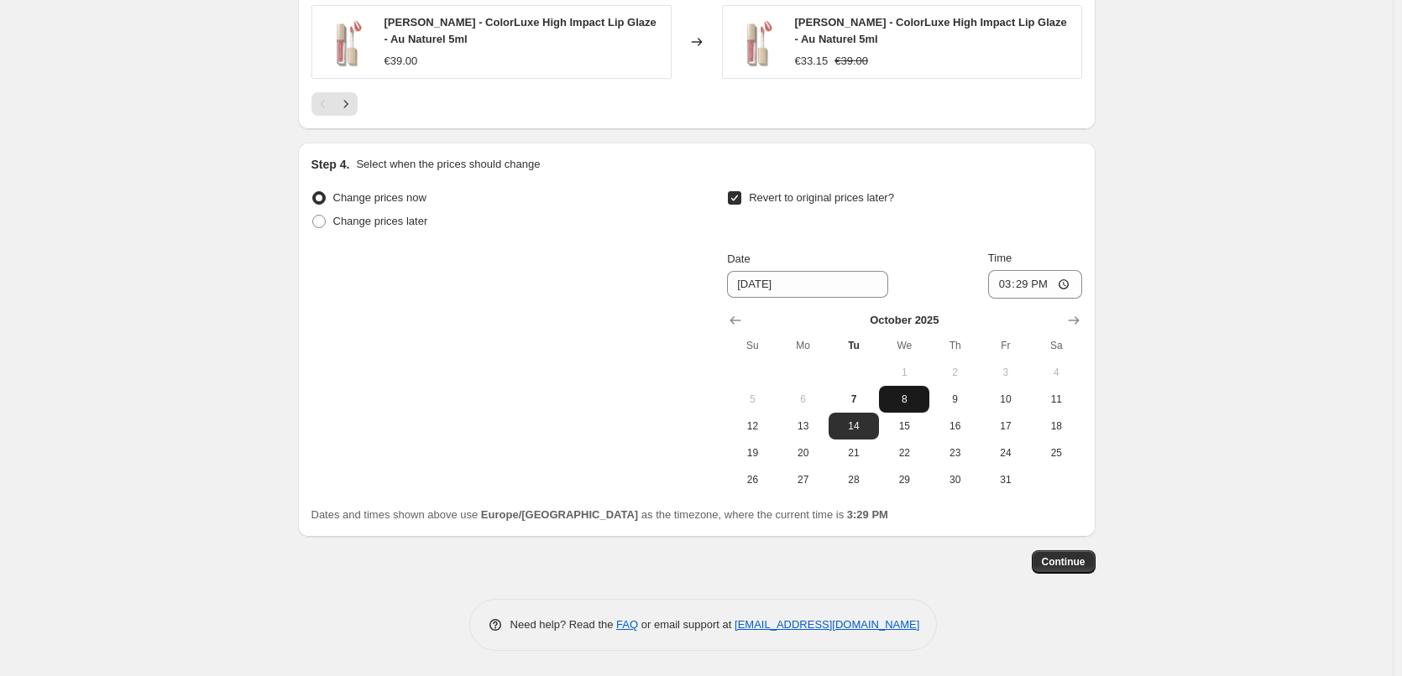
click at [909, 409] on button "8" at bounding box center [904, 399] width 50 height 27
type input "[DATE]"
click at [998, 290] on input "15:29" at bounding box center [1035, 284] width 94 height 29
type input "03:00"
click at [1070, 565] on span "Continue" at bounding box center [1064, 562] width 44 height 13
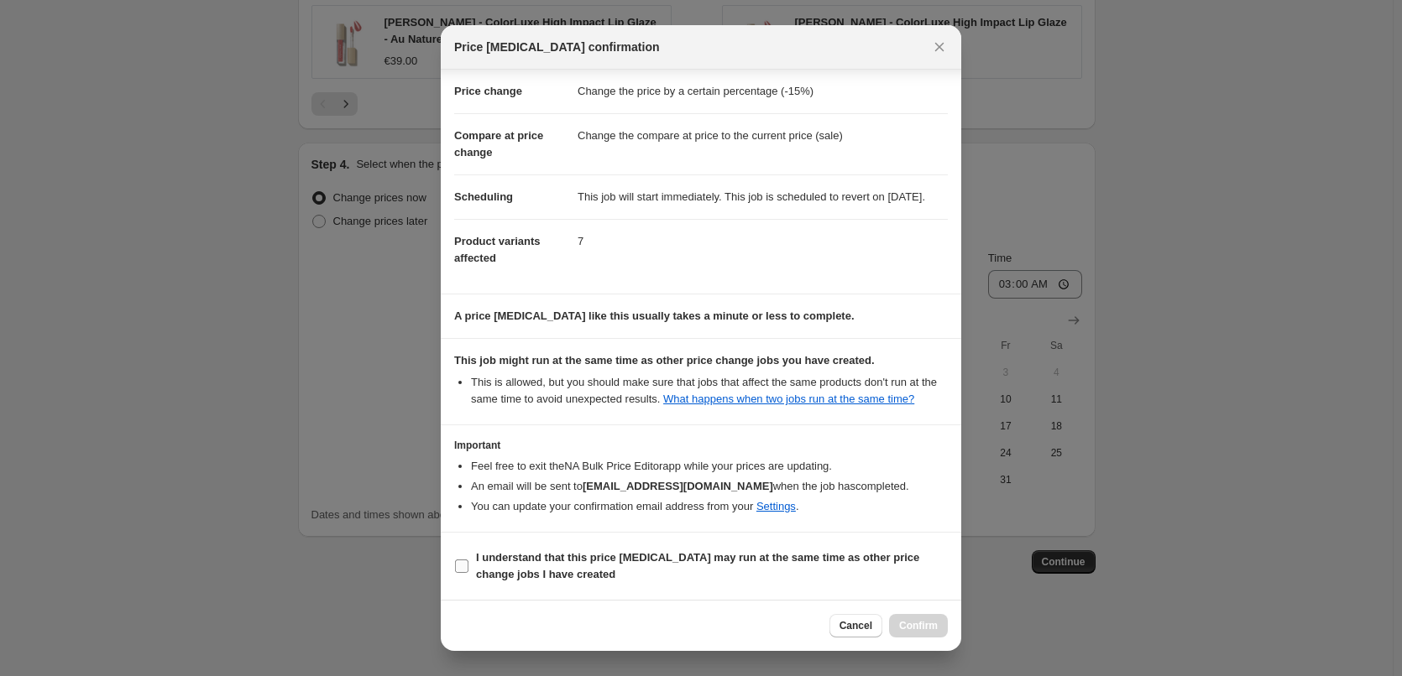
click at [567, 581] on label "I understand that this price [MEDICAL_DATA] may run at the same time as other p…" at bounding box center [700, 566] width 493 height 40
click at [566, 581] on b "I understand that this price [MEDICAL_DATA] may run at the same time as other p…" at bounding box center [697, 565] width 443 height 29
click at [468, 573] on input "I understand that this price [MEDICAL_DATA] may run at the same time as other p…" at bounding box center [461, 566] width 13 height 13
click at [570, 571] on b "I understand that this price [MEDICAL_DATA] may run at the same time as other p…" at bounding box center [697, 565] width 443 height 29
click at [468, 571] on input "I understand that this price [MEDICAL_DATA] may run at the same time as other p…" at bounding box center [461, 566] width 13 height 13
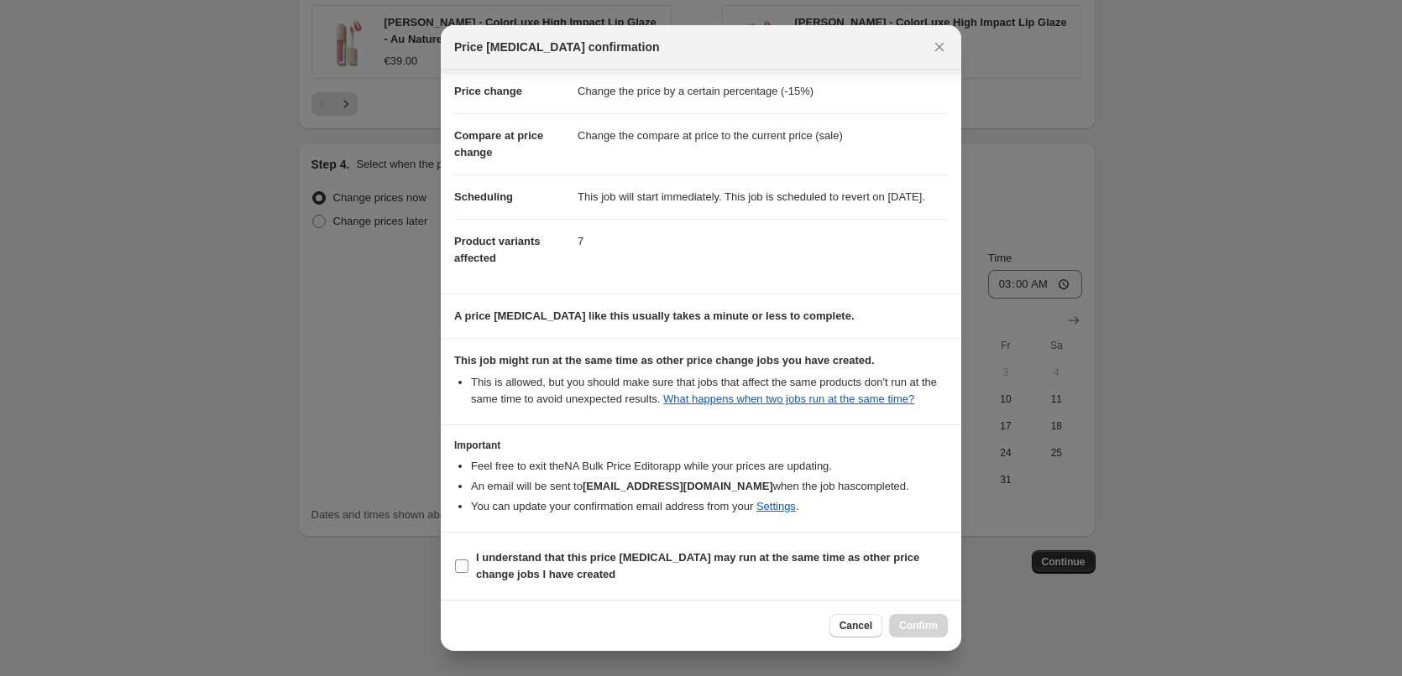
click at [567, 571] on b "I understand that this price [MEDICAL_DATA] may run at the same time as other p…" at bounding box center [697, 565] width 443 height 29
click at [468, 571] on input "I understand that this price [MEDICAL_DATA] may run at the same time as other p…" at bounding box center [461, 566] width 13 height 13
checkbox input "true"
click at [916, 621] on span "Confirm" at bounding box center [918, 625] width 39 height 13
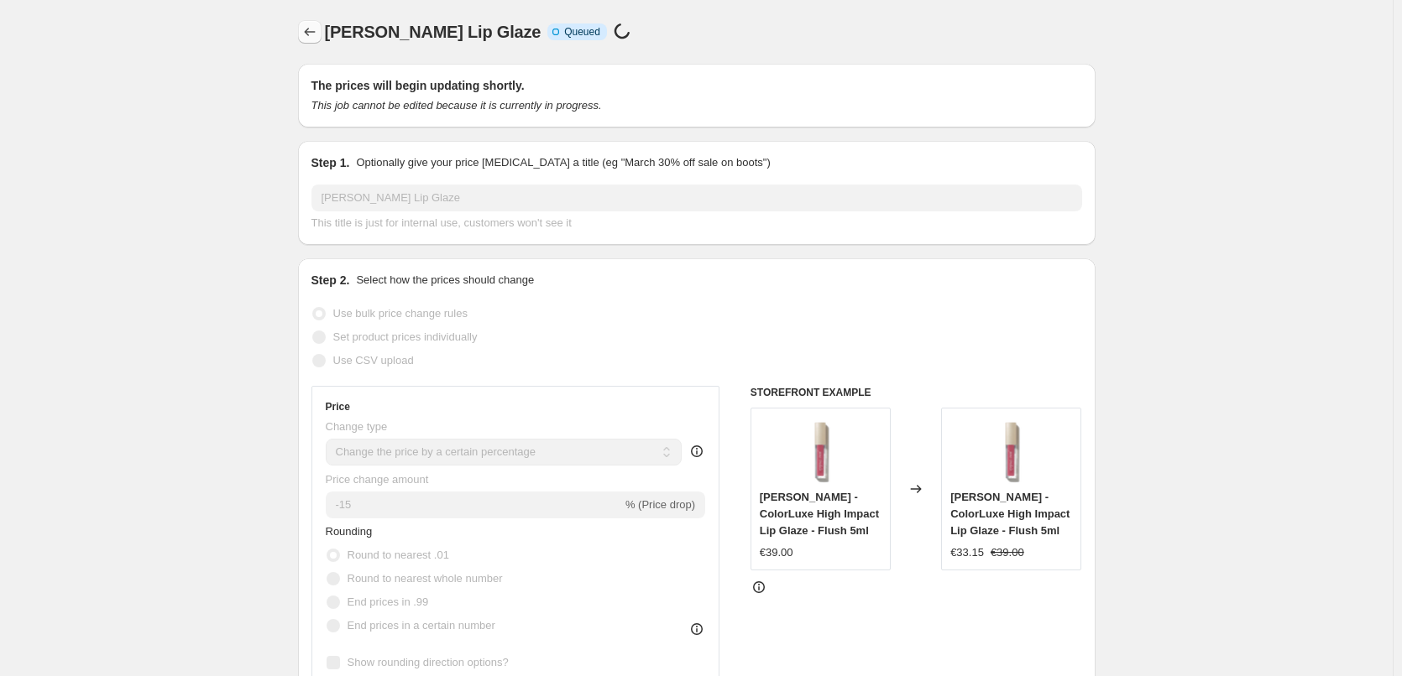
click at [311, 22] on button "Price change jobs" at bounding box center [309, 31] width 23 height 23
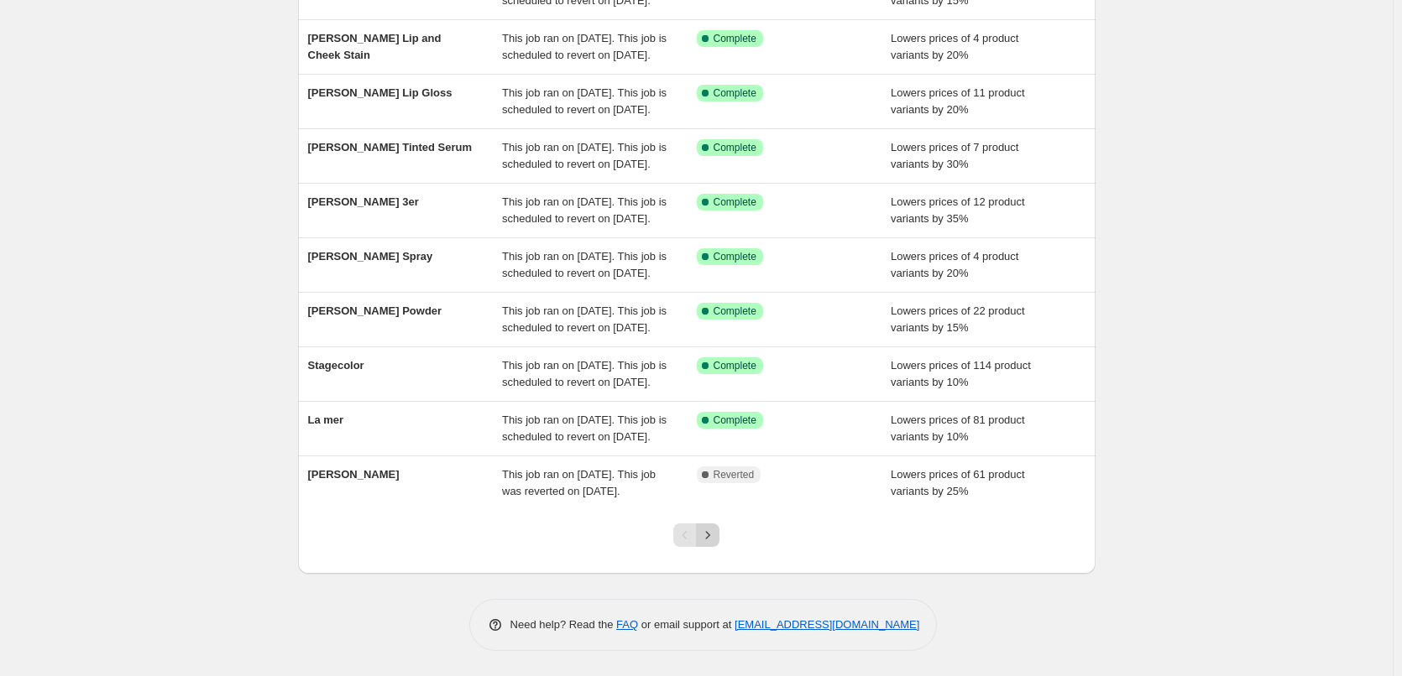
click at [713, 532] on icon "Next" at bounding box center [707, 535] width 17 height 17
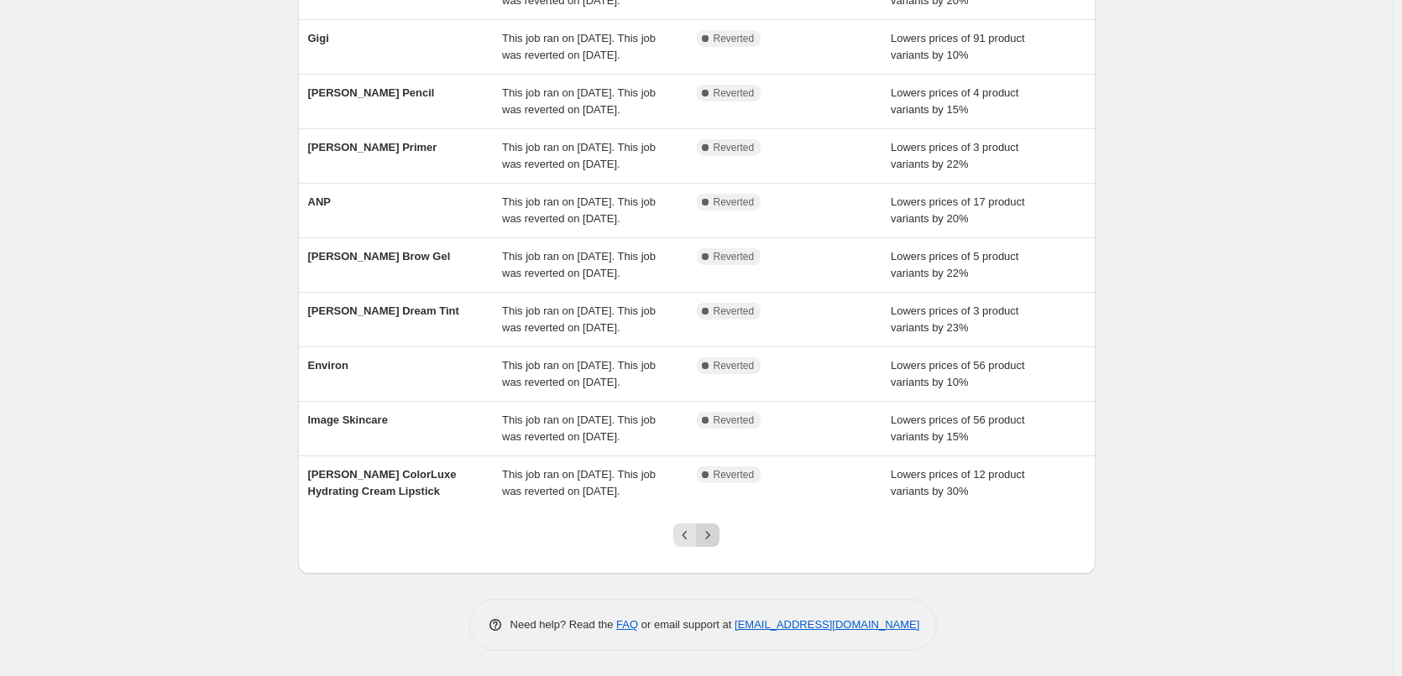
click at [716, 531] on icon "Next" at bounding box center [707, 535] width 17 height 17
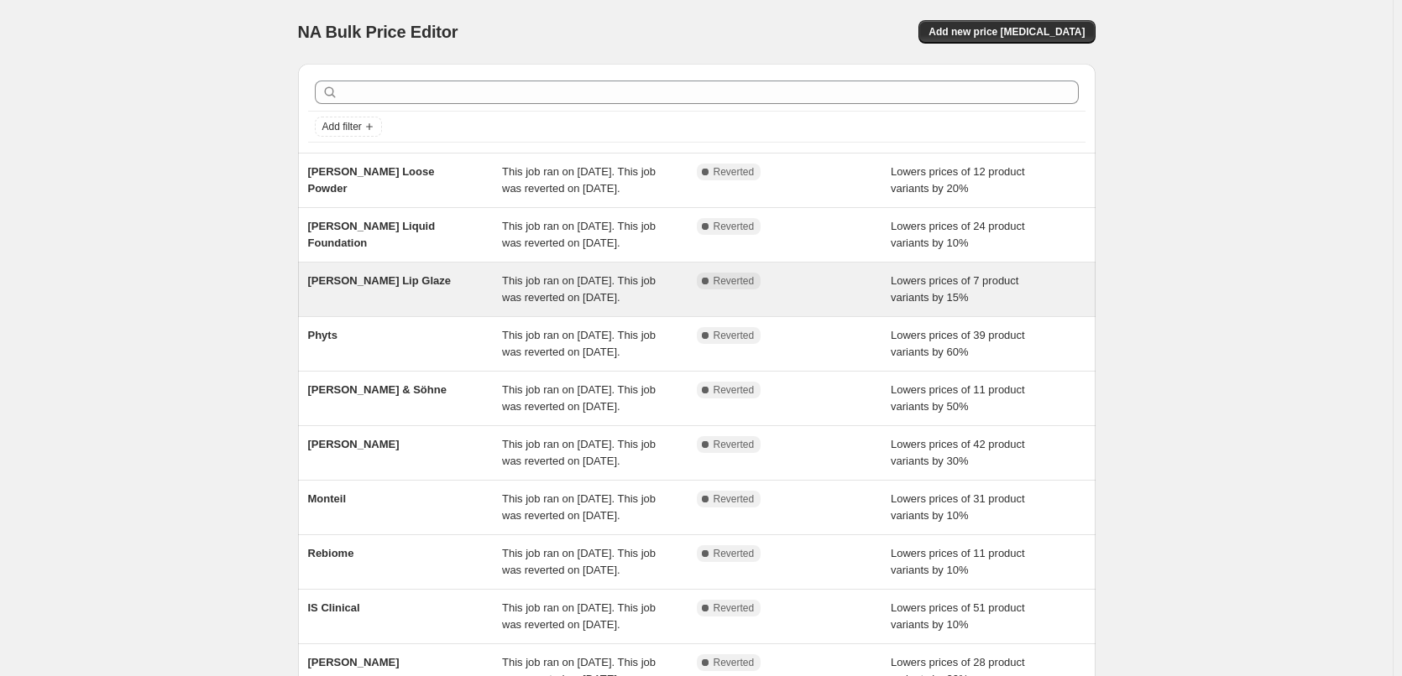
click at [409, 306] on div "[PERSON_NAME] Lip Glaze" at bounding box center [405, 290] width 195 height 34
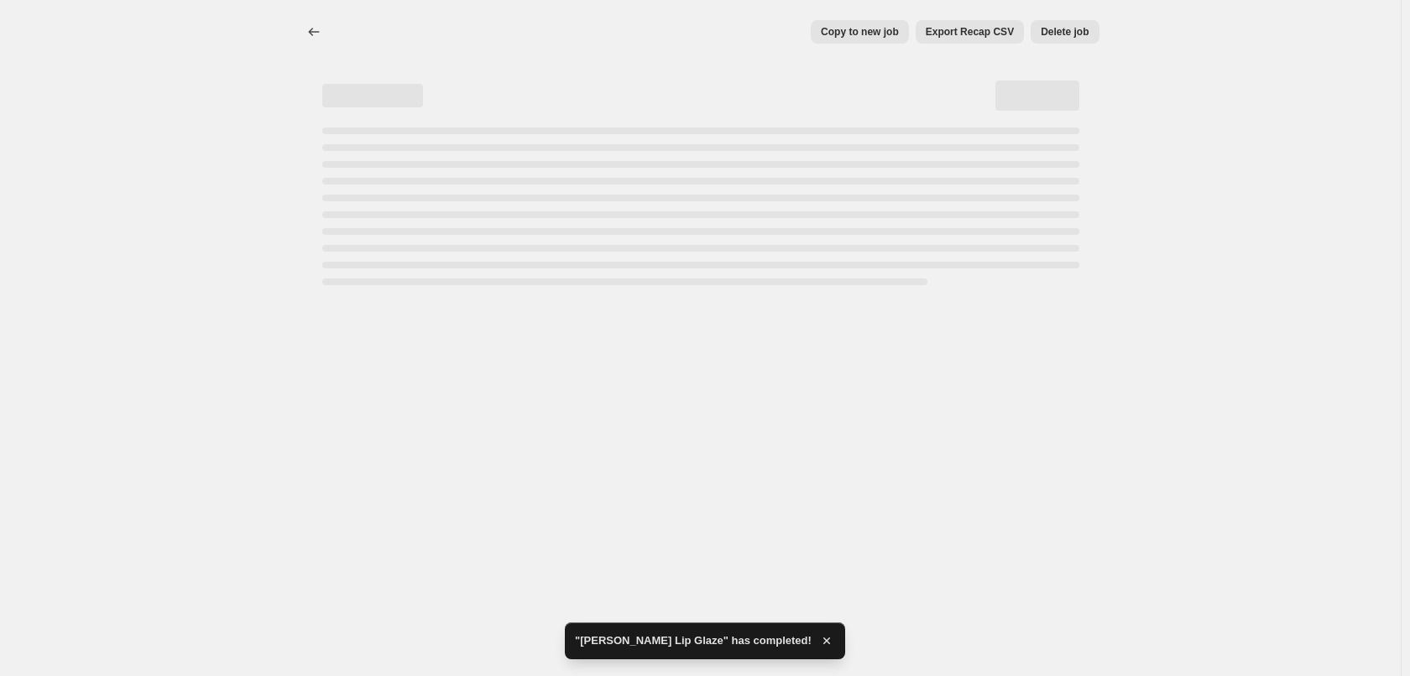
click at [1058, 29] on span "Delete job" at bounding box center [1065, 31] width 48 height 13
select select "percentage"
select select "tag"
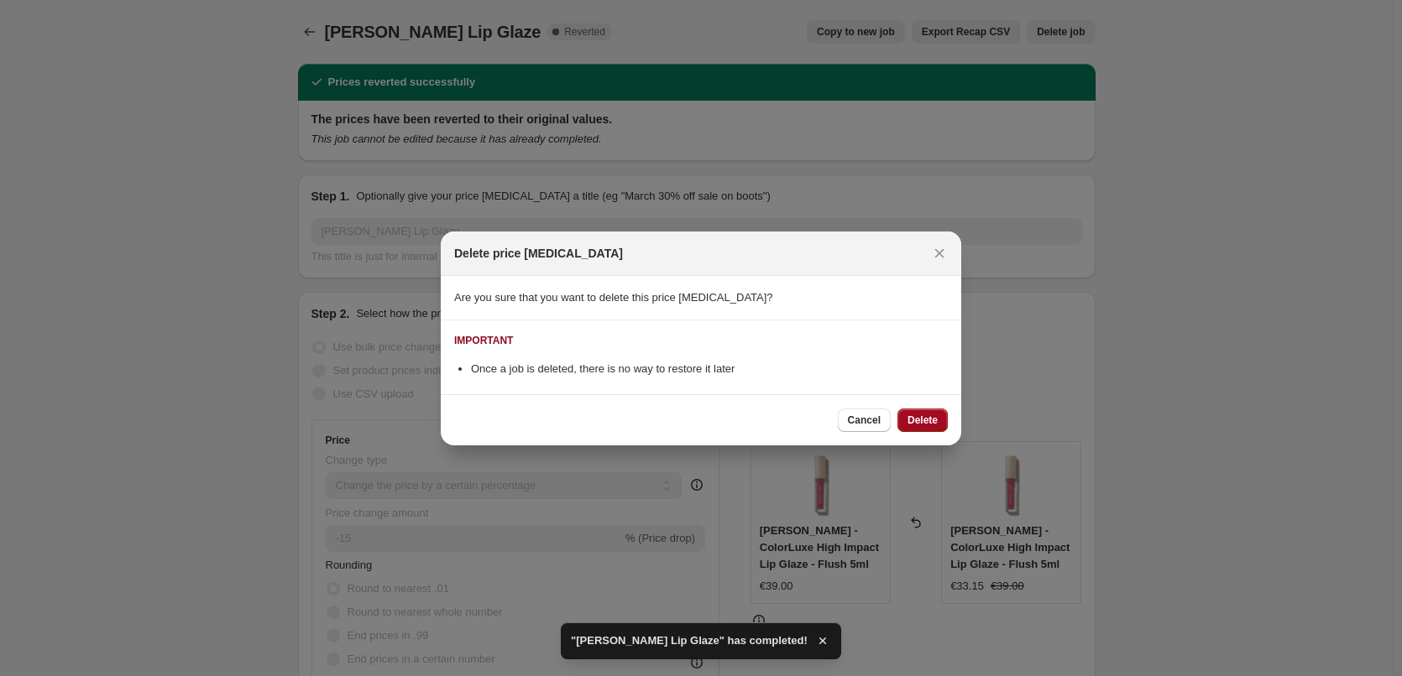
click at [932, 416] on span "Delete" at bounding box center [922, 420] width 30 height 13
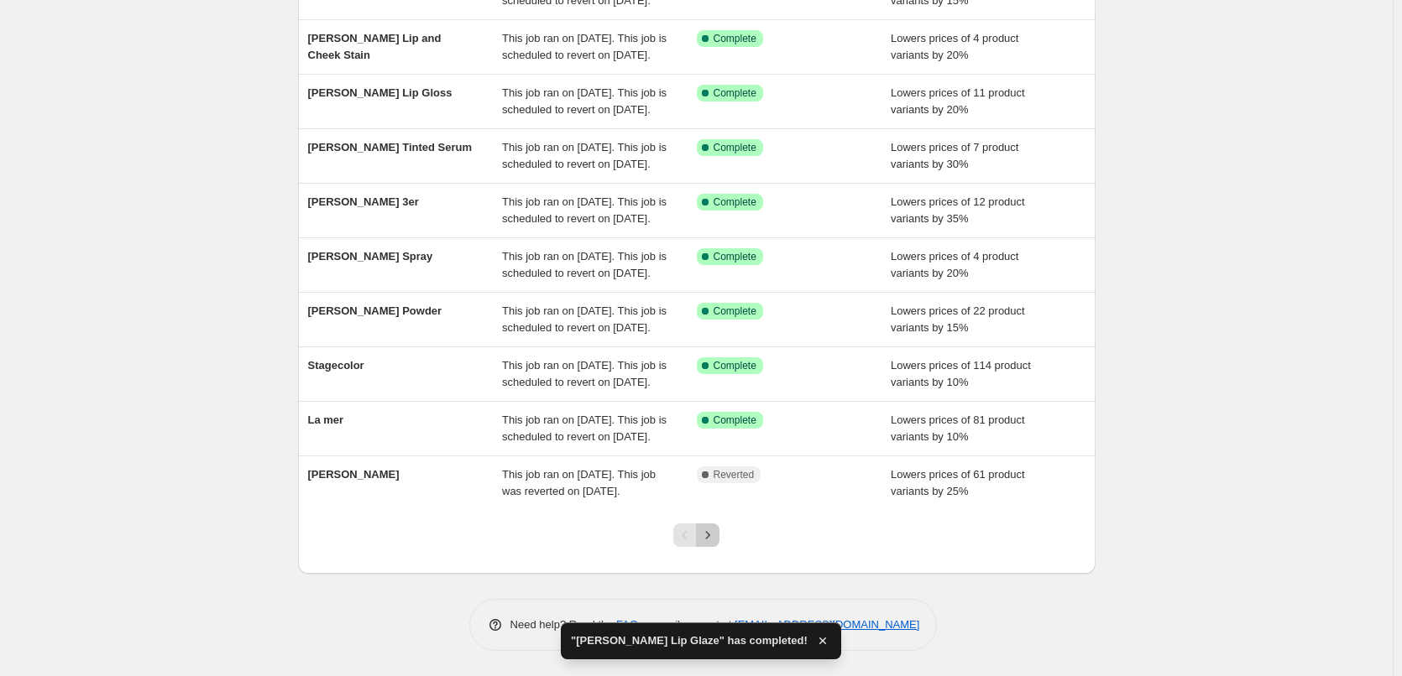
click at [713, 525] on button "Next" at bounding box center [707, 535] width 23 height 23
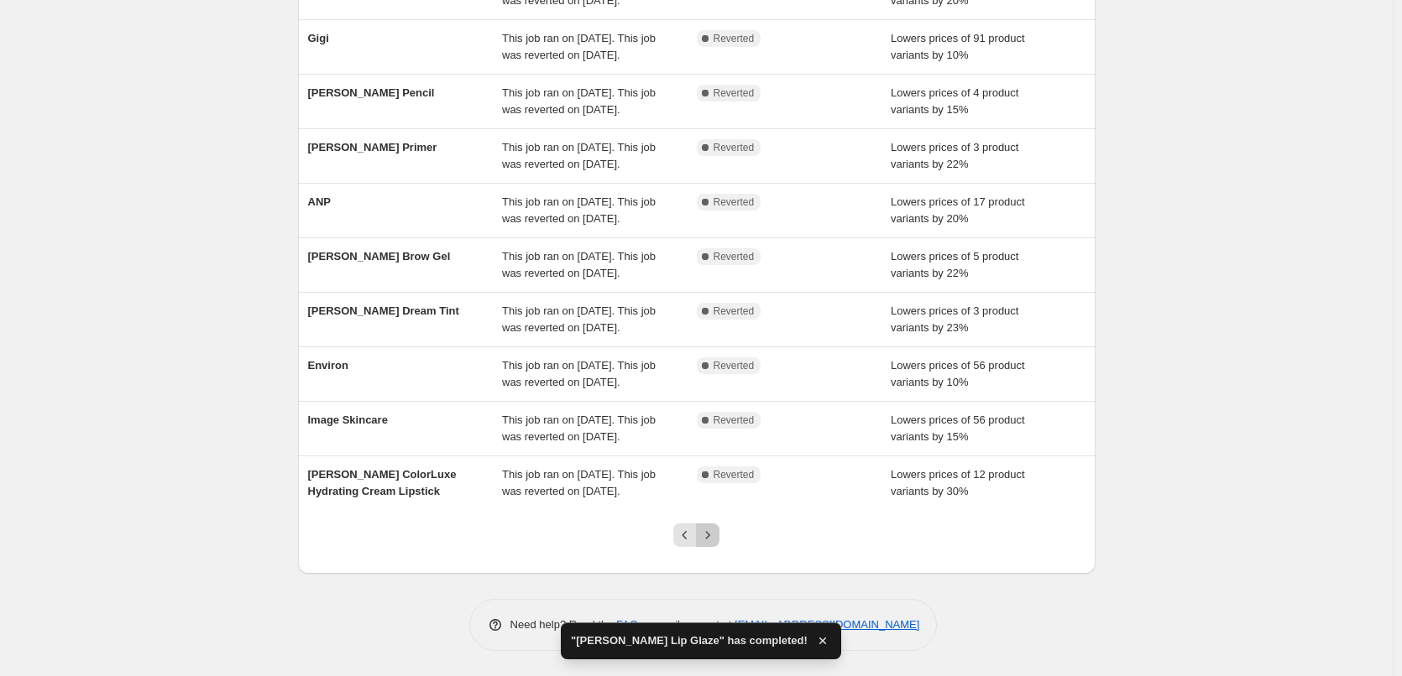
click at [716, 531] on icon "Next" at bounding box center [707, 535] width 17 height 17
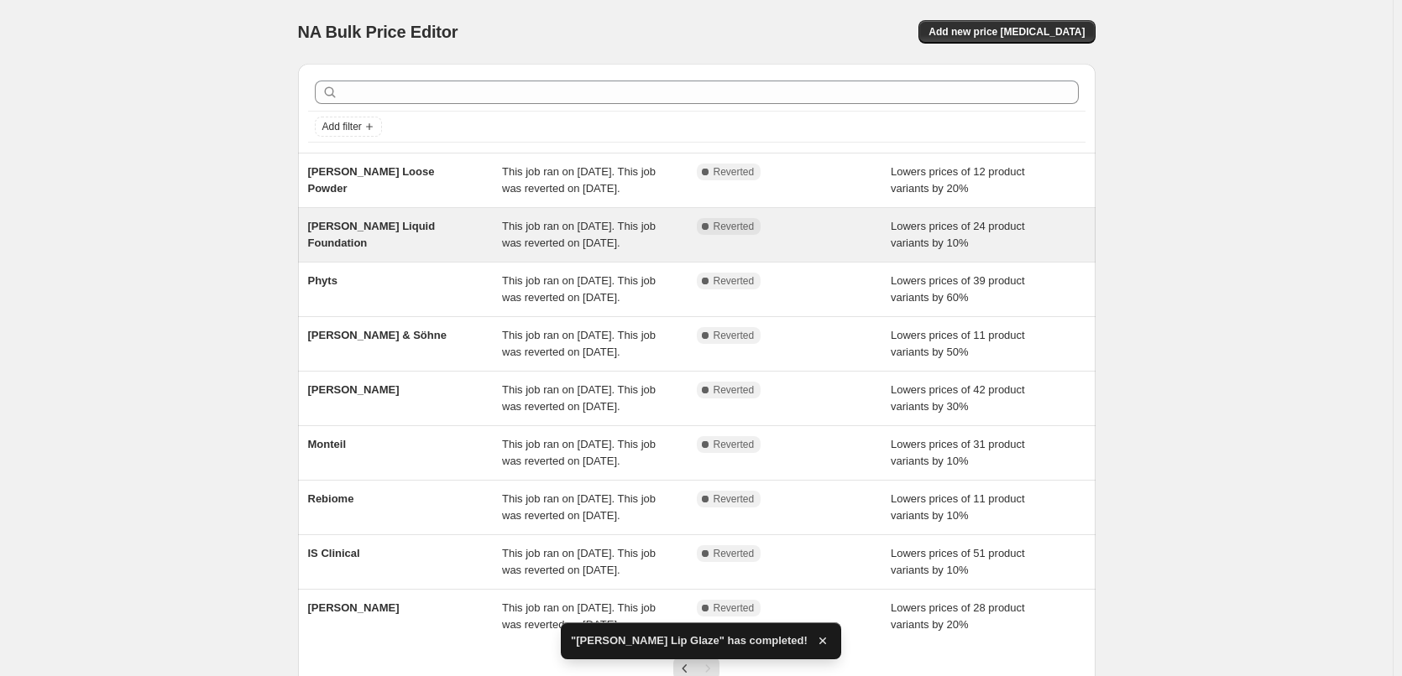
click at [399, 237] on span "[PERSON_NAME] Liquid Foundation" at bounding box center [372, 234] width 128 height 29
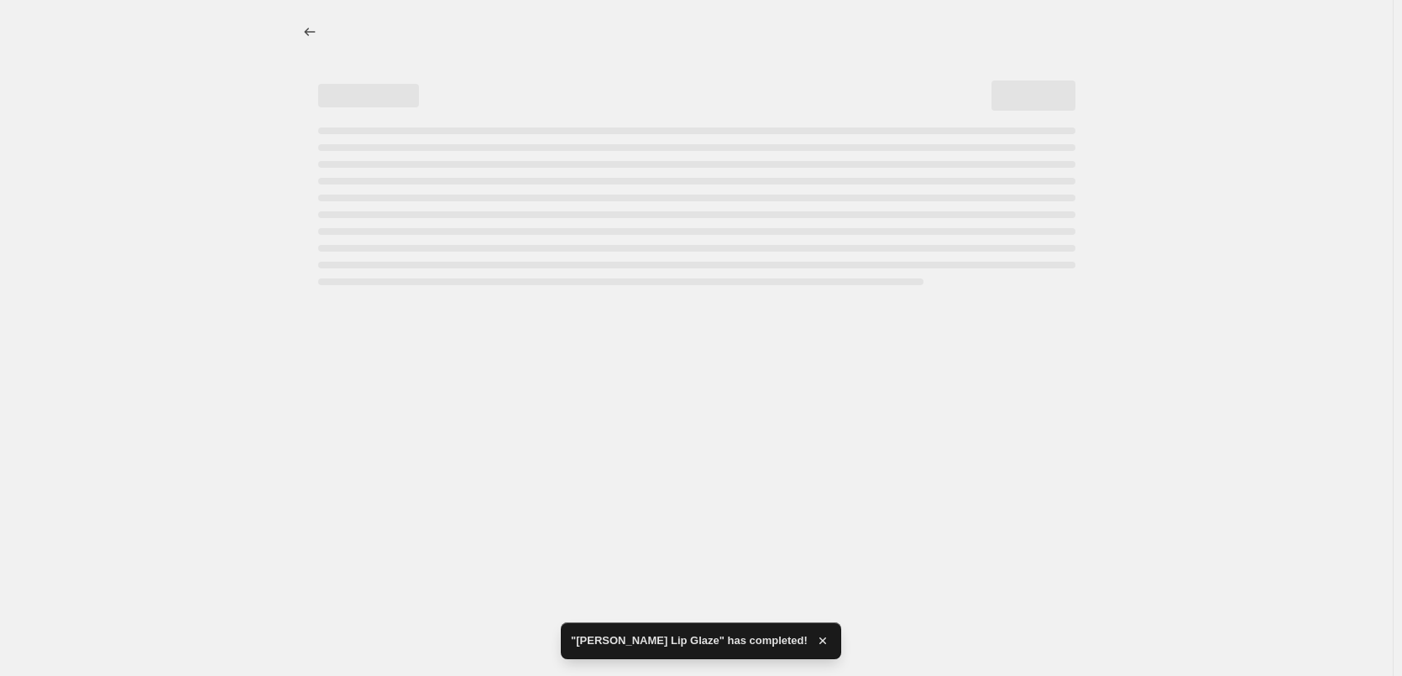
select select "percentage"
select select "tag"
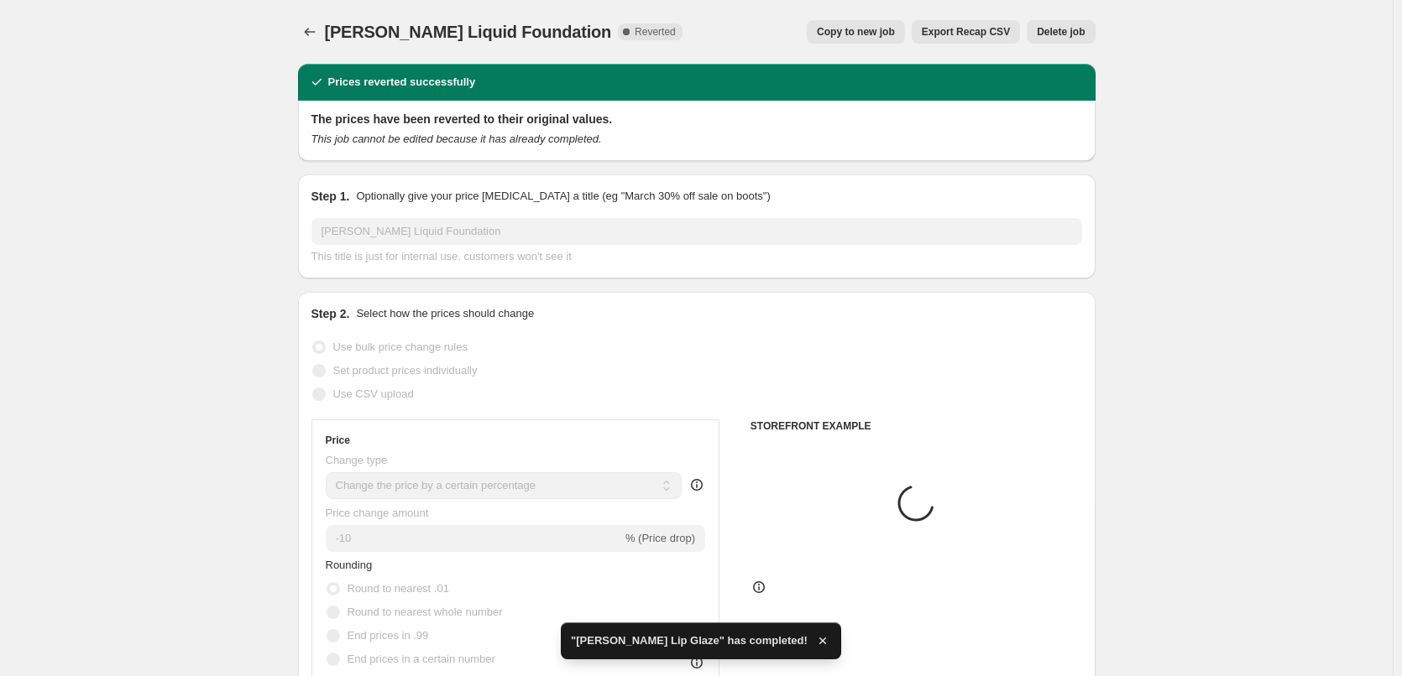
click at [924, 41] on div "Export Recap CSV" at bounding box center [965, 31] width 108 height 23
click at [895, 35] on span "Copy to new job" at bounding box center [856, 31] width 78 height 13
select select "percentage"
select select "tag"
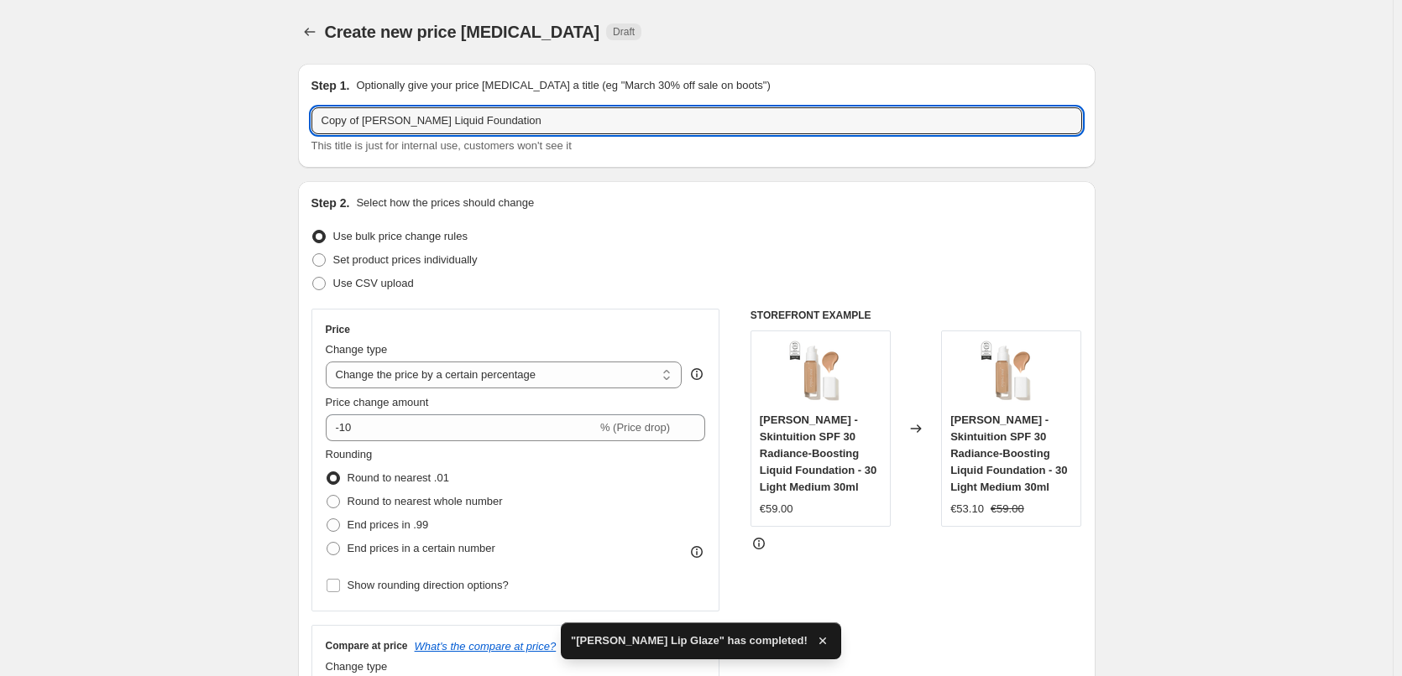
drag, startPoint x: 364, startPoint y: 120, endPoint x: 267, endPoint y: 122, distance: 97.4
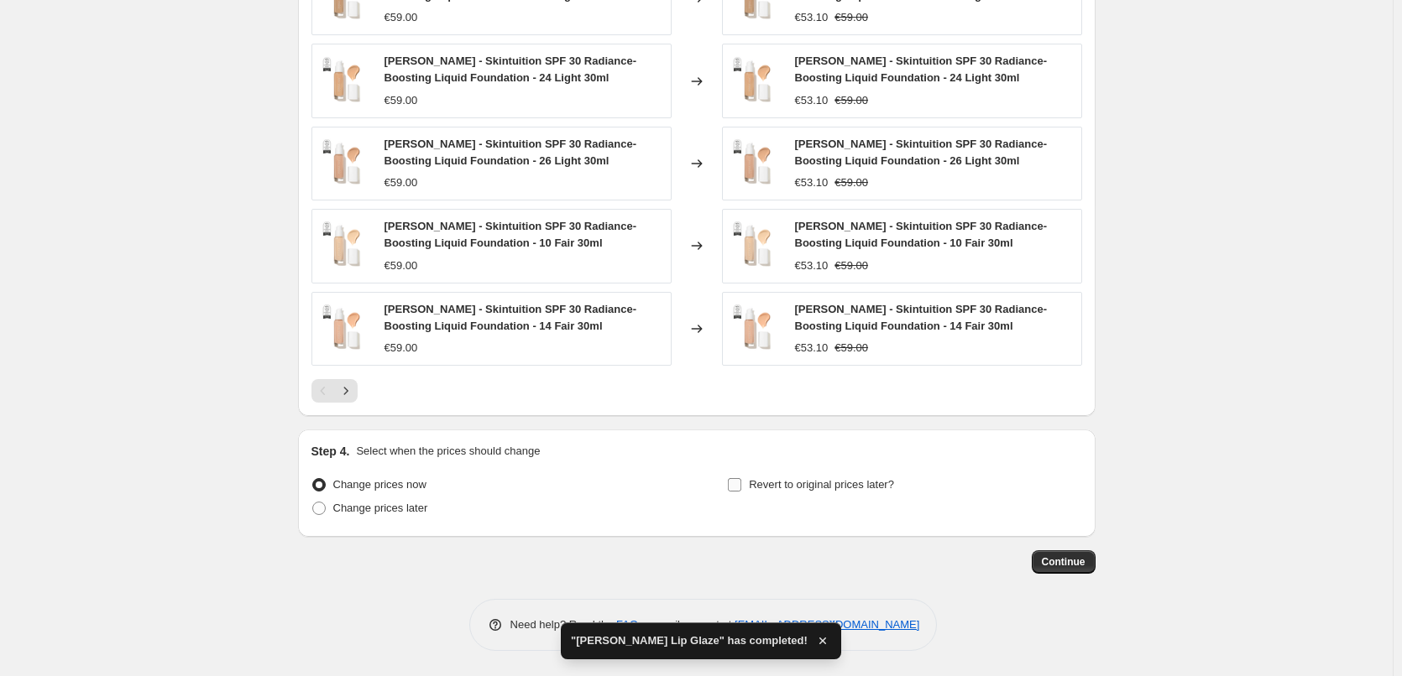
type input "[PERSON_NAME] Liquid Foundation"
click at [841, 482] on span "Revert to original prices later?" at bounding box center [821, 484] width 145 height 13
click at [741, 482] on input "Revert to original prices later?" at bounding box center [734, 484] width 13 height 13
checkbox input "true"
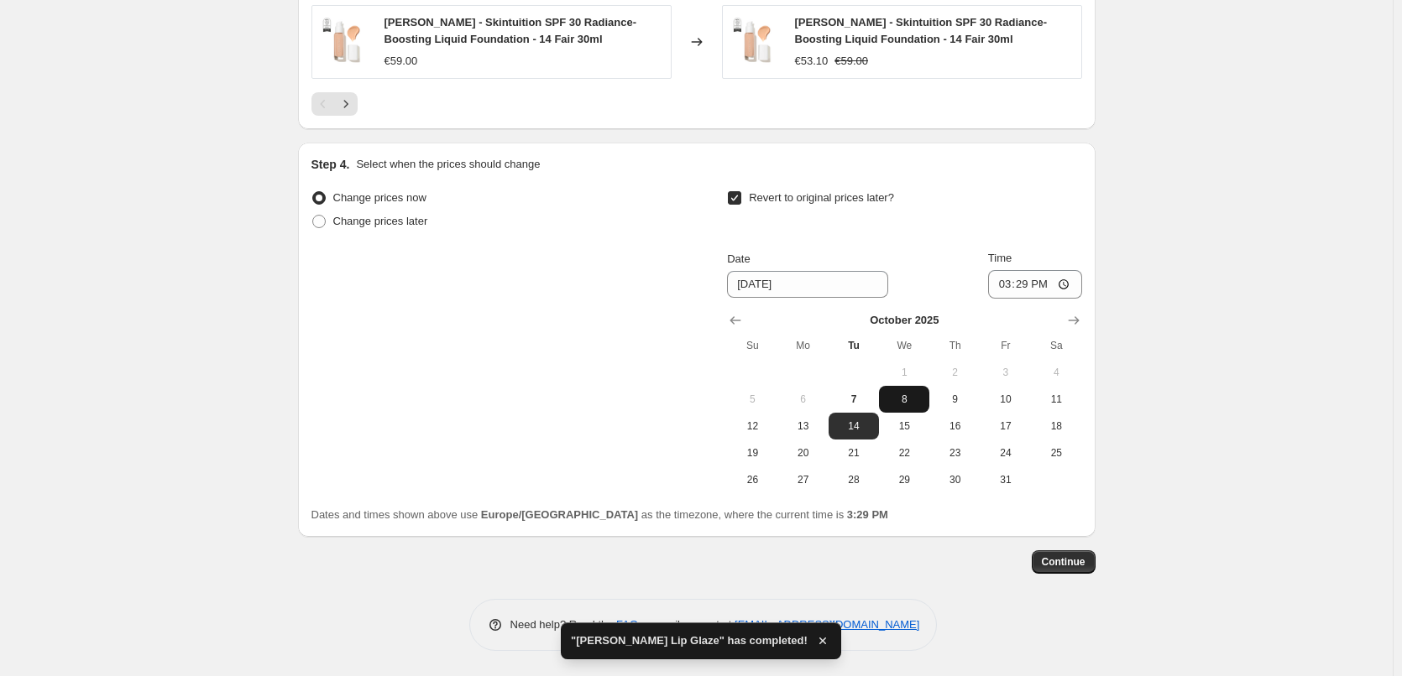
click at [916, 404] on span "8" at bounding box center [903, 399] width 37 height 13
type input "[DATE]"
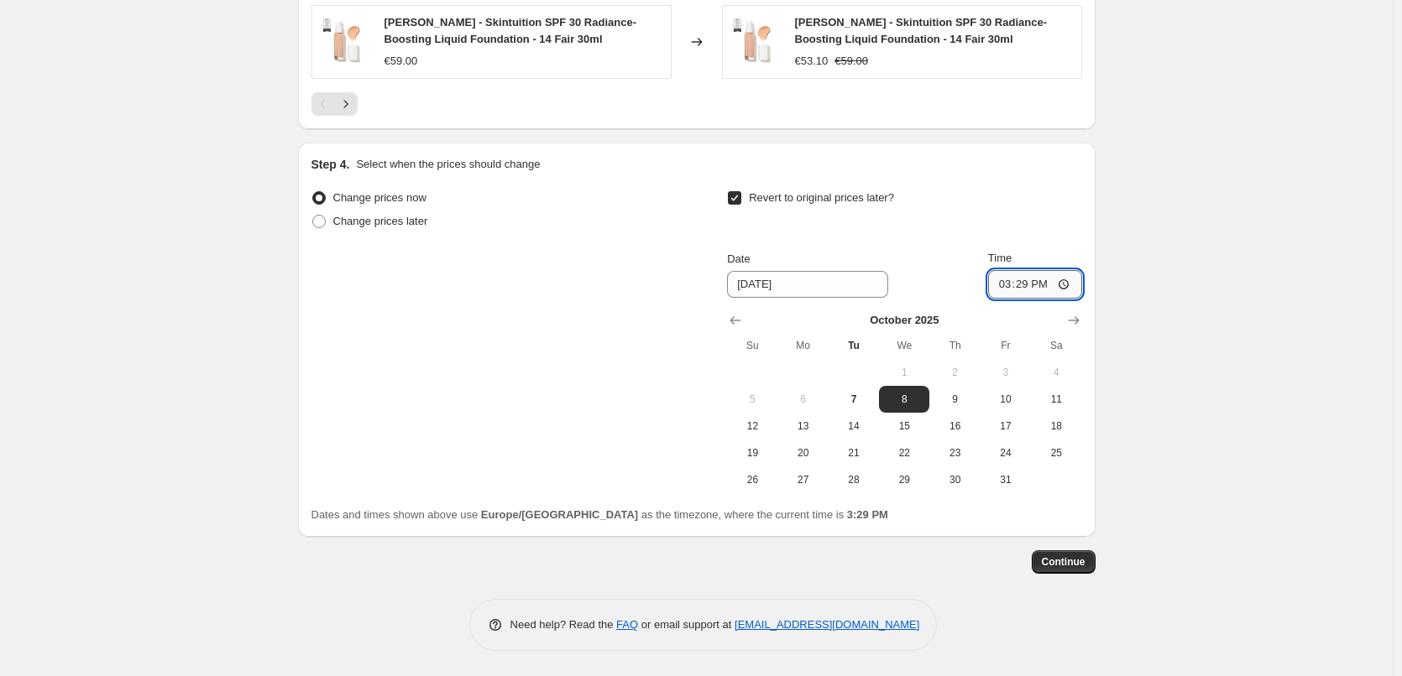
click at [1004, 288] on input "15:29" at bounding box center [1035, 284] width 94 height 29
type input "03:00"
click at [1059, 563] on span "Continue" at bounding box center [1064, 562] width 44 height 13
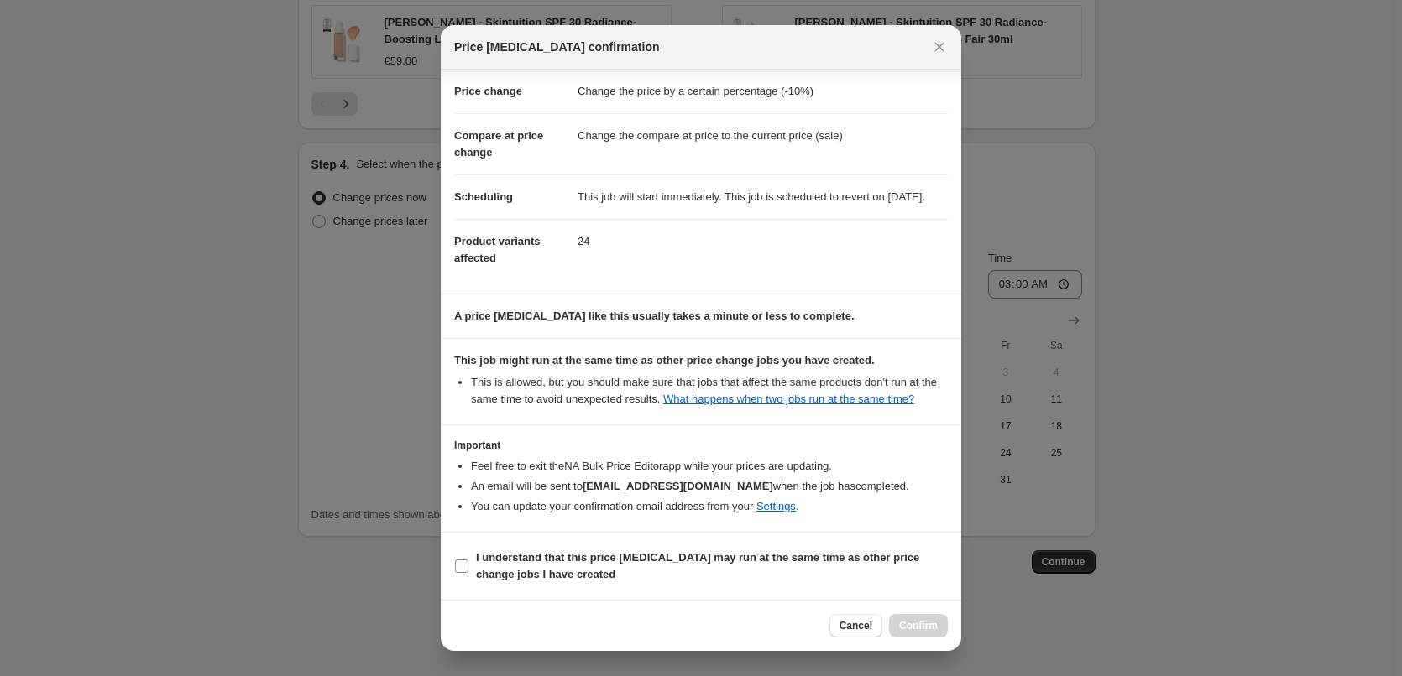
click at [528, 553] on b "I understand that this price [MEDICAL_DATA] may run at the same time as other p…" at bounding box center [697, 565] width 443 height 29
click at [468, 560] on input "I understand that this price [MEDICAL_DATA] may run at the same time as other p…" at bounding box center [461, 566] width 13 height 13
checkbox input "true"
click at [932, 634] on button "Confirm" at bounding box center [918, 625] width 59 height 23
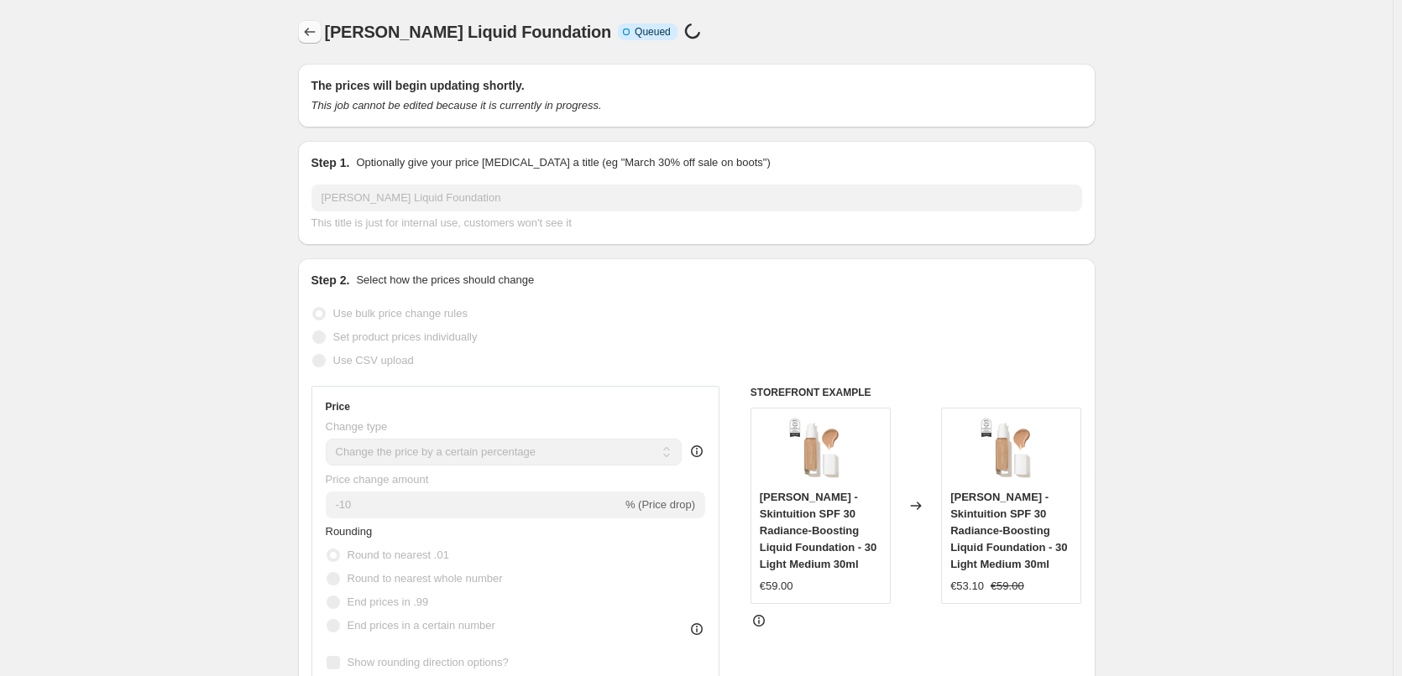
click at [318, 37] on icon "Price change jobs" at bounding box center [309, 31] width 17 height 17
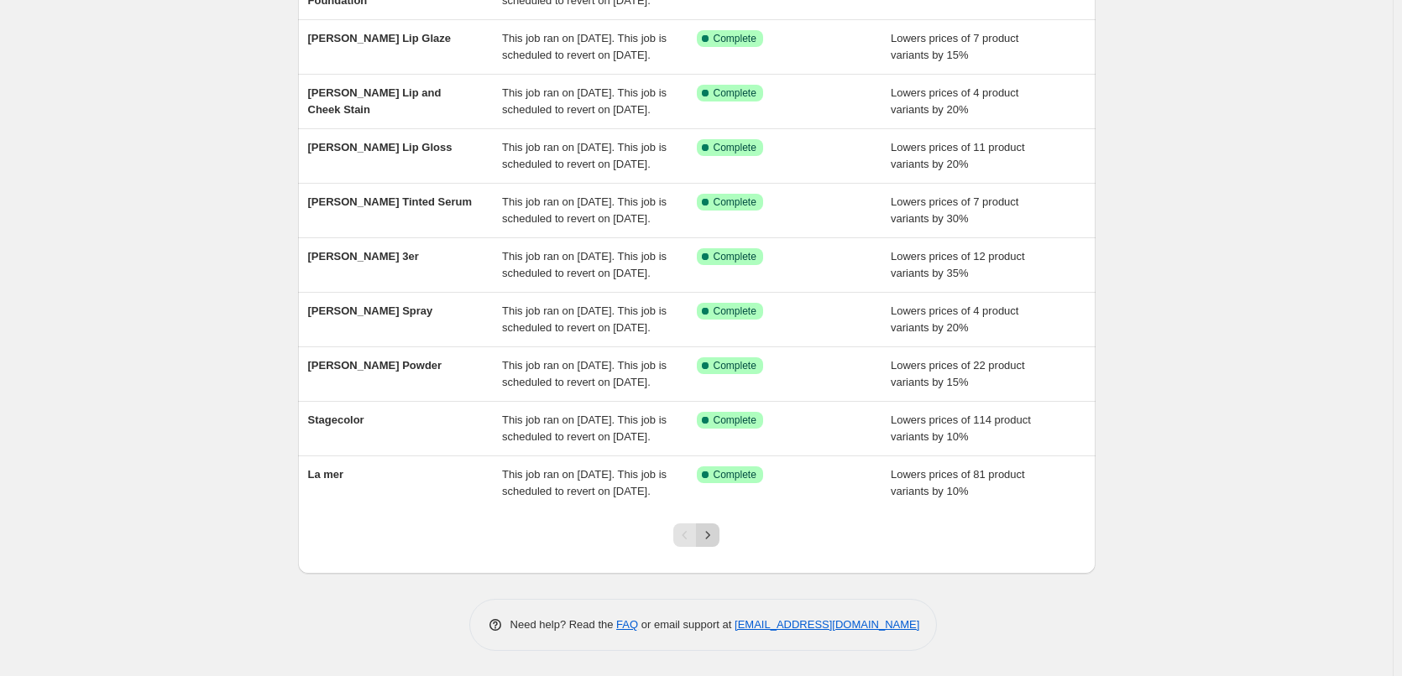
click at [712, 537] on icon "Next" at bounding box center [707, 535] width 17 height 17
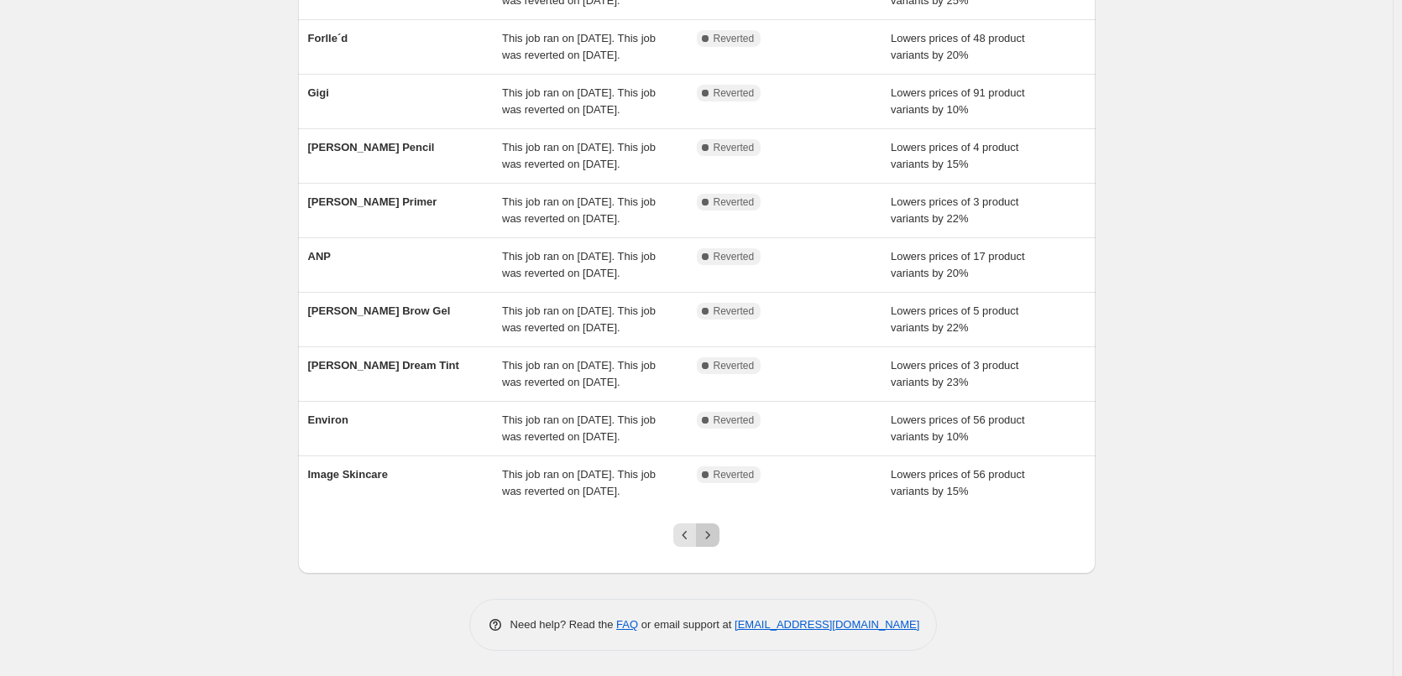
click at [710, 535] on icon "Next" at bounding box center [707, 535] width 17 height 17
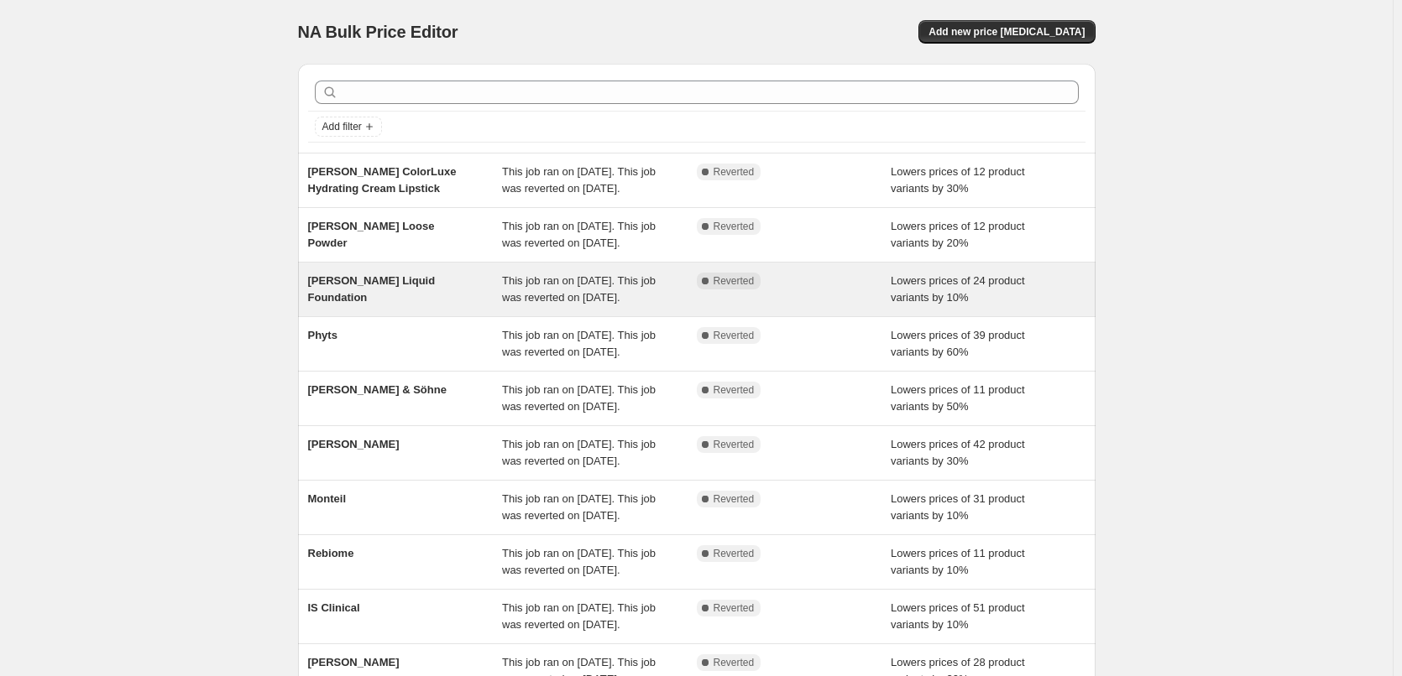
click at [432, 304] on span "[PERSON_NAME] Liquid Foundation" at bounding box center [372, 288] width 128 height 29
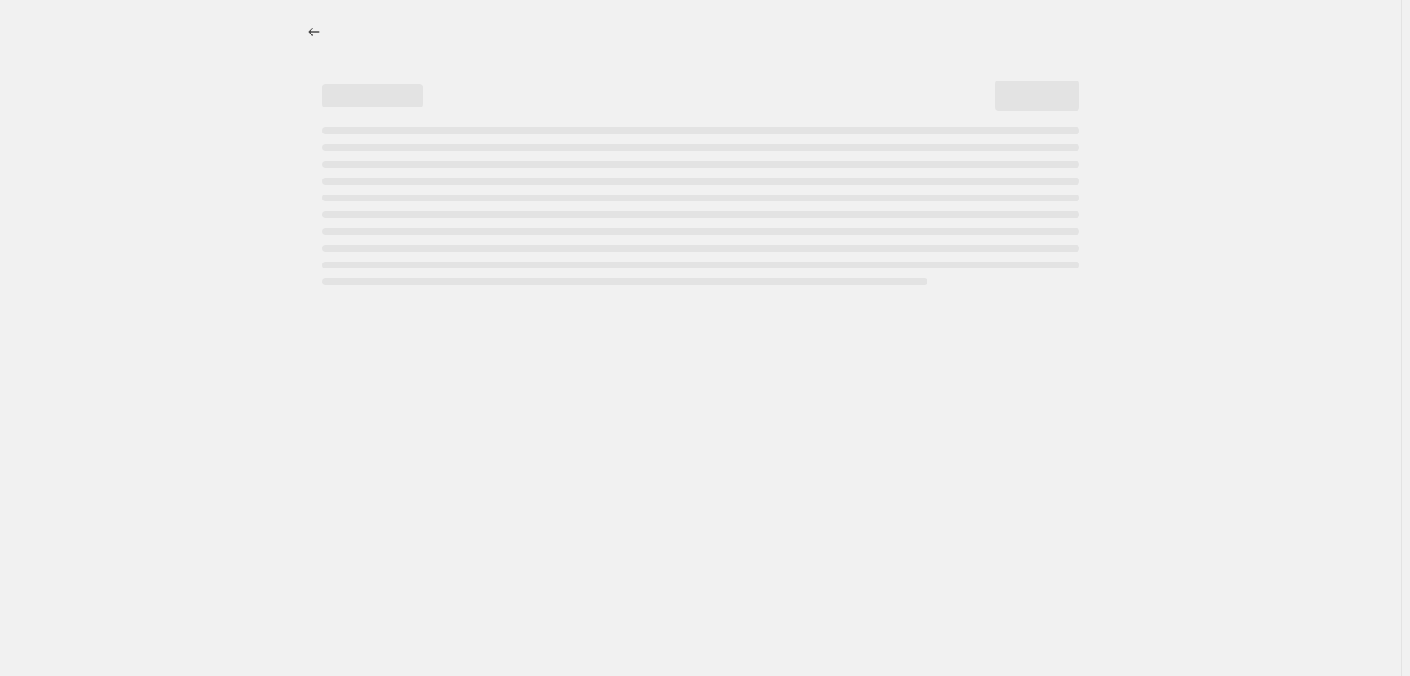
select select "percentage"
select select "tag"
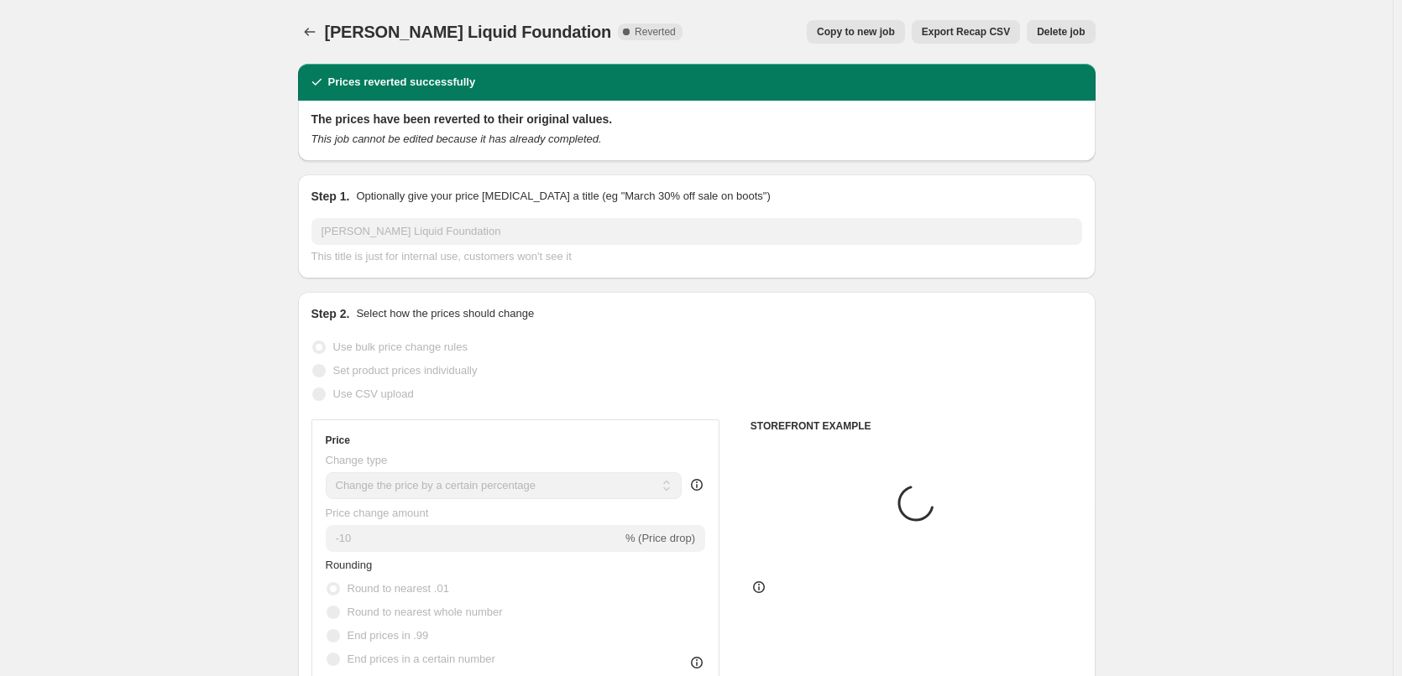
click at [1068, 31] on span "Delete job" at bounding box center [1061, 31] width 48 height 13
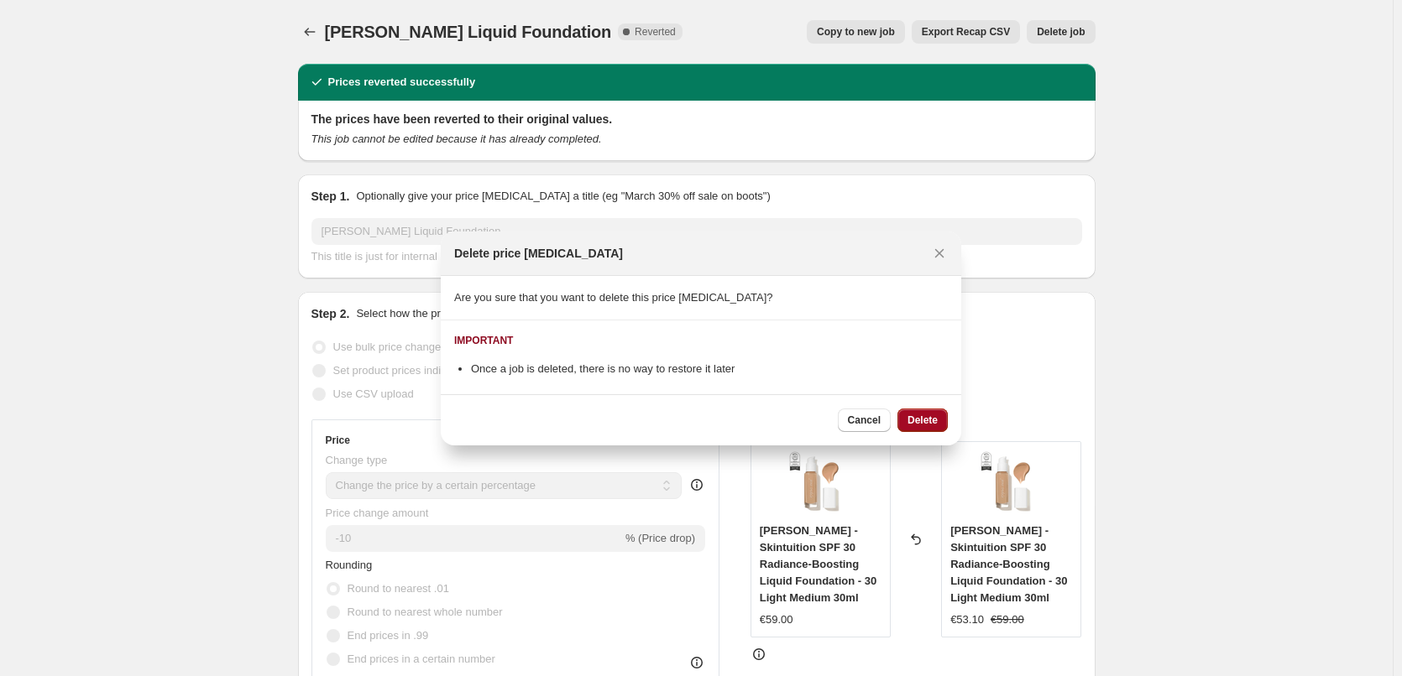
click at [913, 415] on span "Delete" at bounding box center [922, 420] width 30 height 13
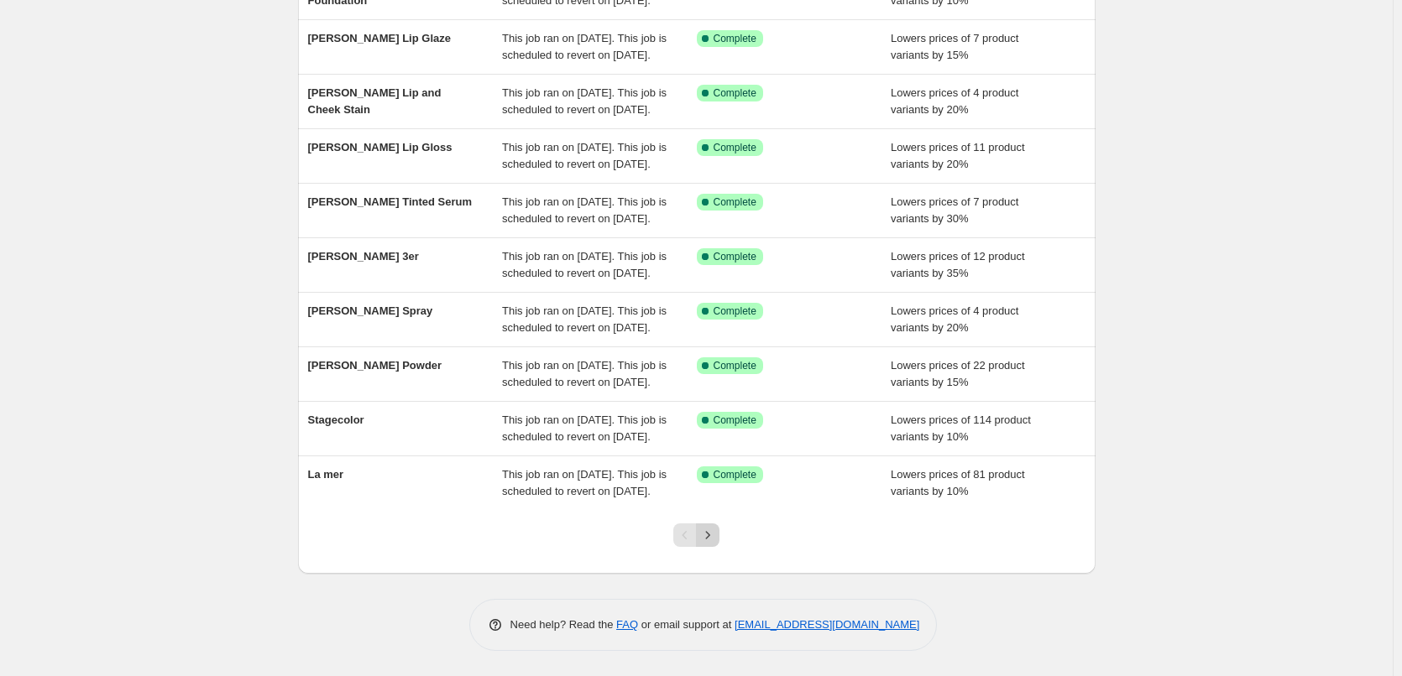
click at [708, 530] on icon "Next" at bounding box center [707, 535] width 17 height 17
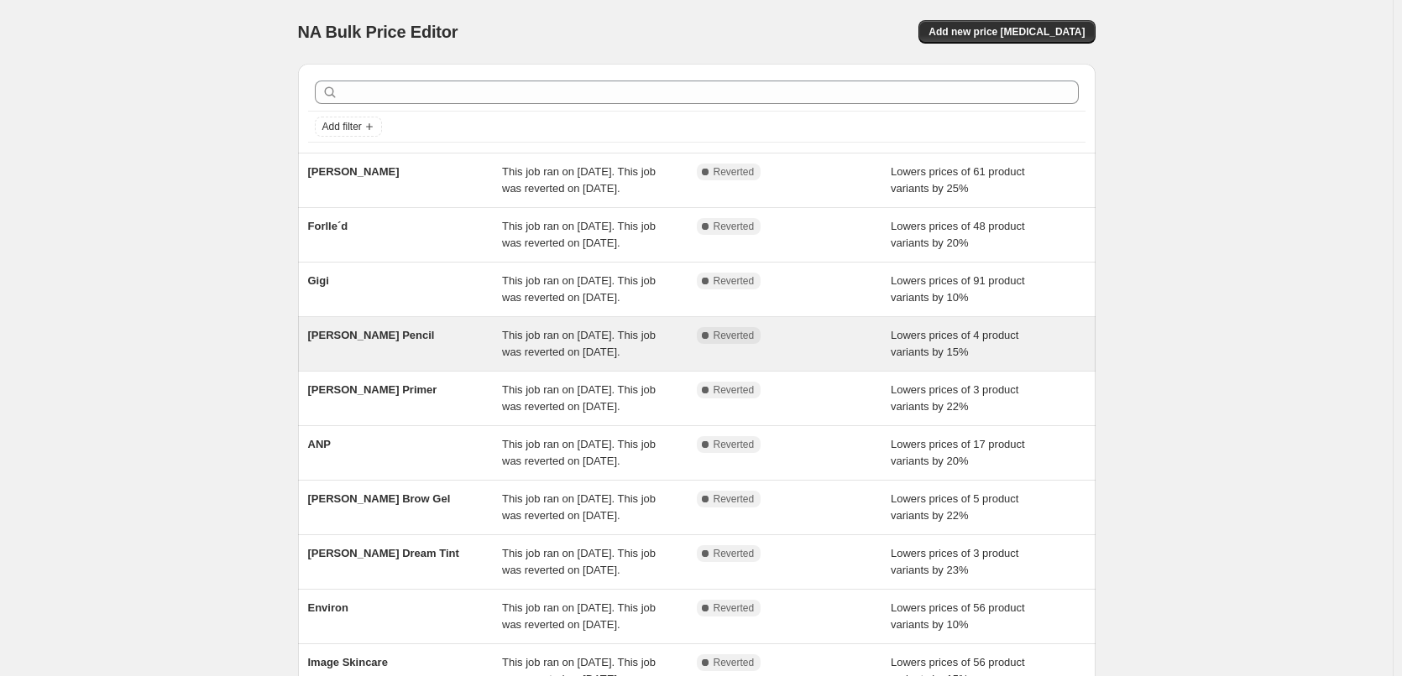
click at [373, 342] on span "[PERSON_NAME] Pencil" at bounding box center [371, 335] width 127 height 13
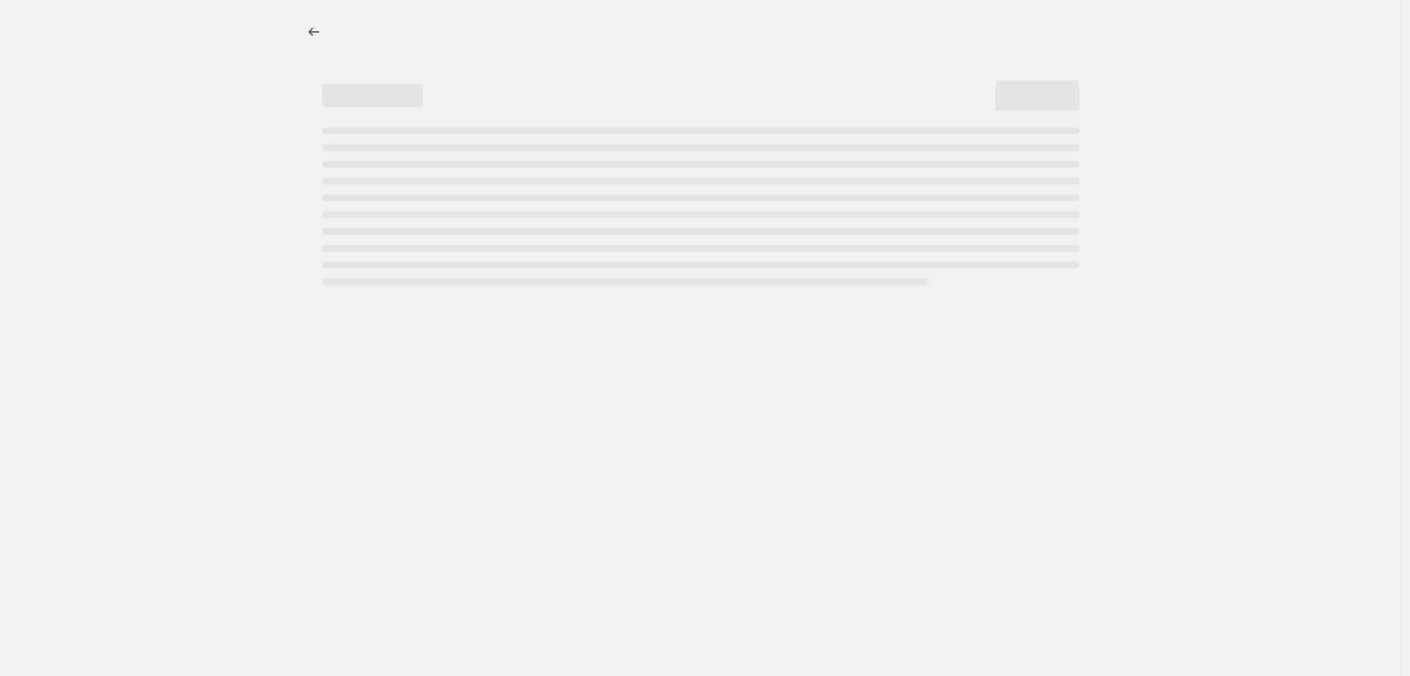
select select "percentage"
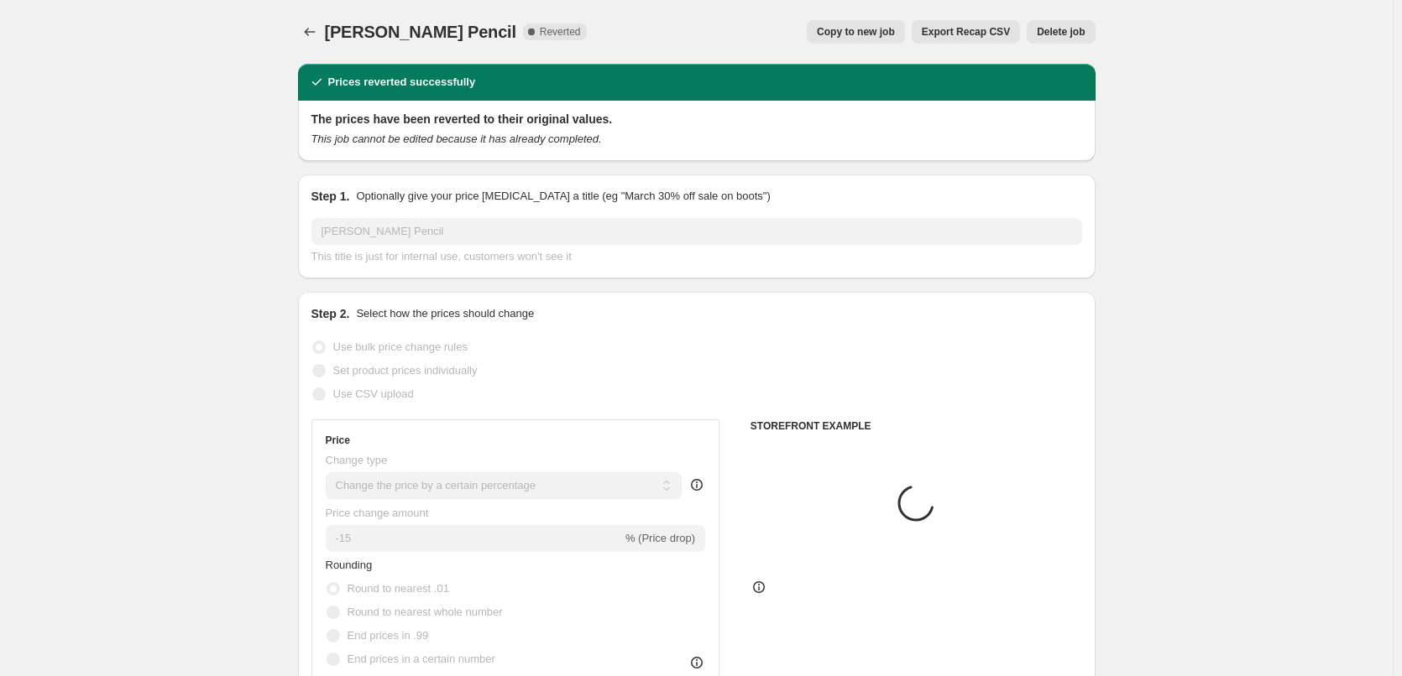
click at [905, 39] on button "Copy to new job" at bounding box center [856, 31] width 98 height 23
select select "percentage"
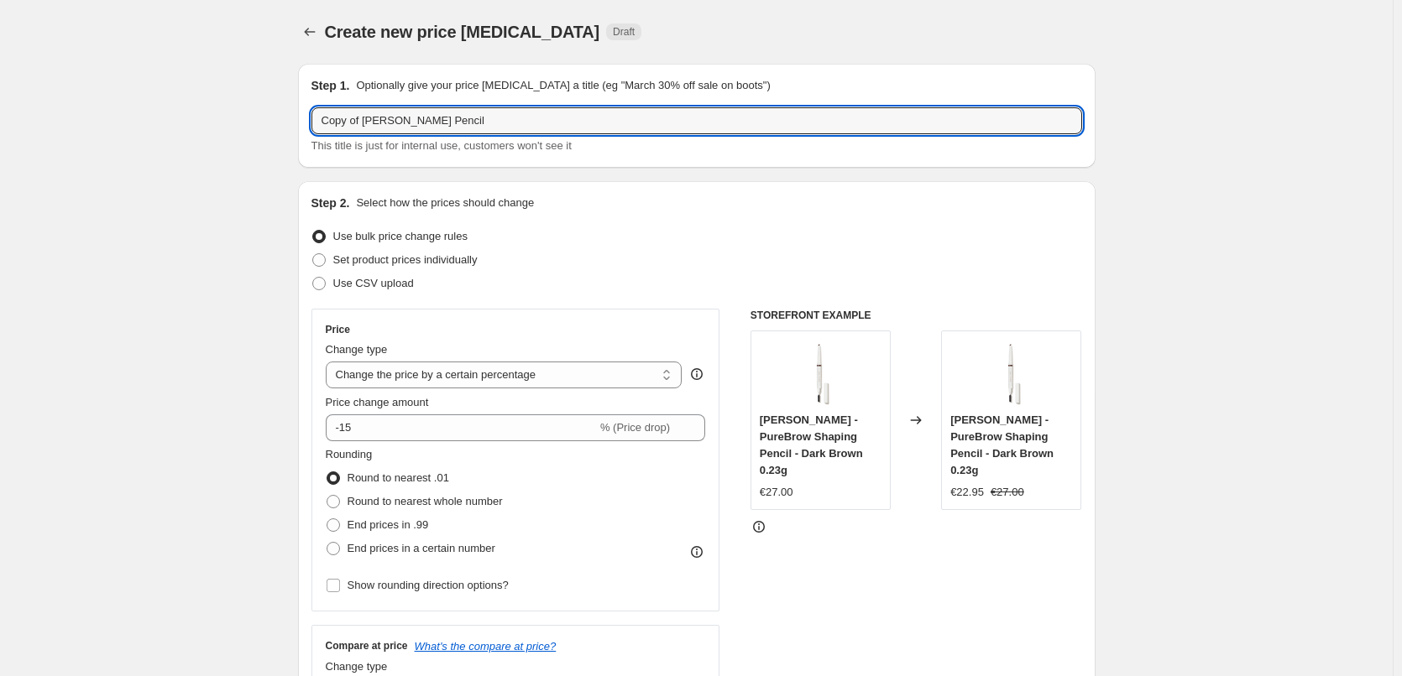
drag, startPoint x: 364, startPoint y: 122, endPoint x: 285, endPoint y: 121, distance: 78.9
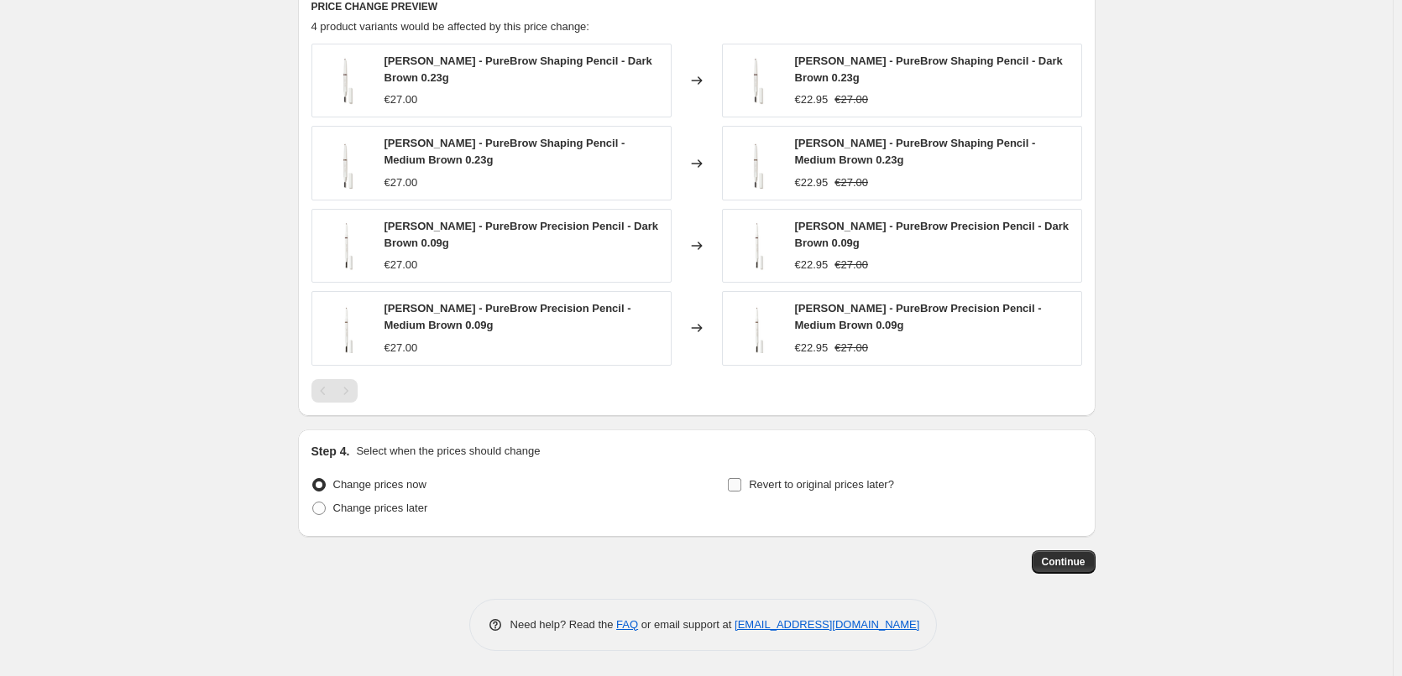
type input "[PERSON_NAME] Pencil"
click at [806, 478] on span "Revert to original prices later?" at bounding box center [821, 484] width 145 height 13
click at [741, 478] on input "Revert to original prices later?" at bounding box center [734, 484] width 13 height 13
checkbox input "true"
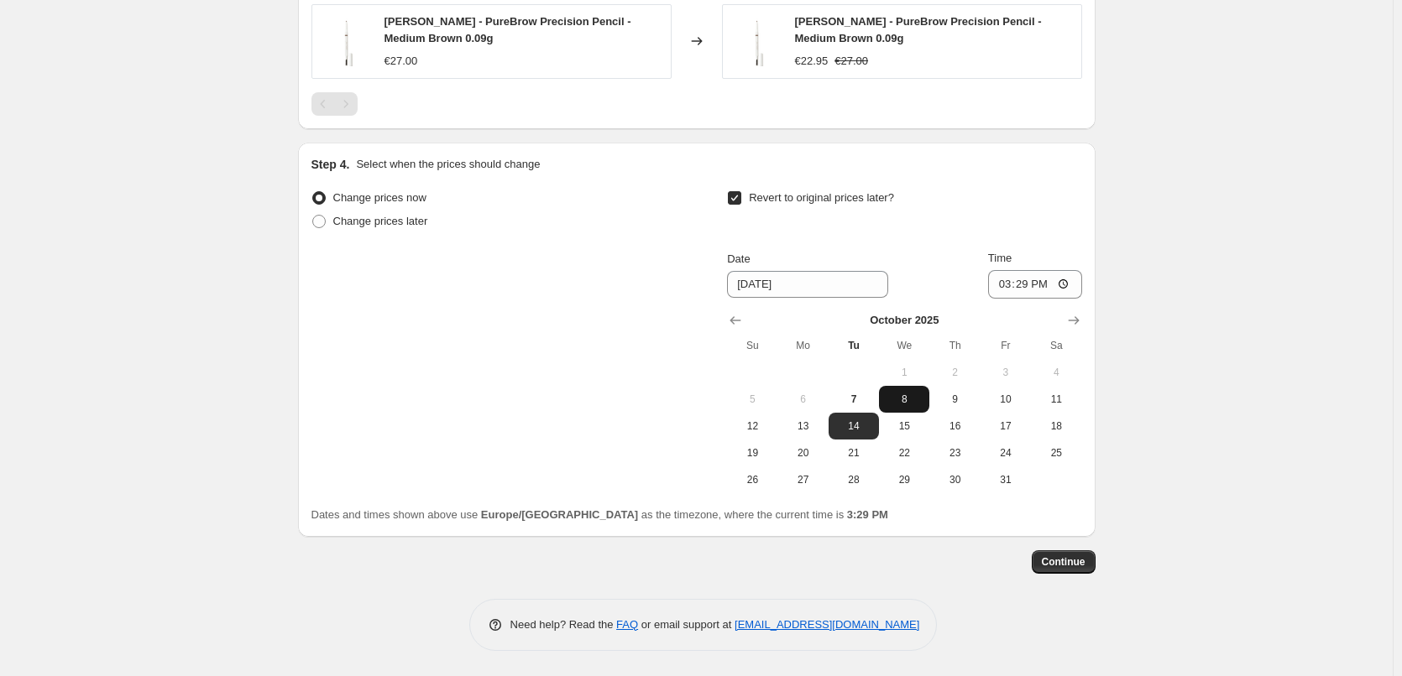
click at [911, 393] on span "8" at bounding box center [903, 399] width 37 height 13
type input "[DATE]"
click at [1010, 280] on input "15:29" at bounding box center [1035, 284] width 94 height 29
type input "03:00"
click at [1057, 567] on span "Continue" at bounding box center [1064, 562] width 44 height 13
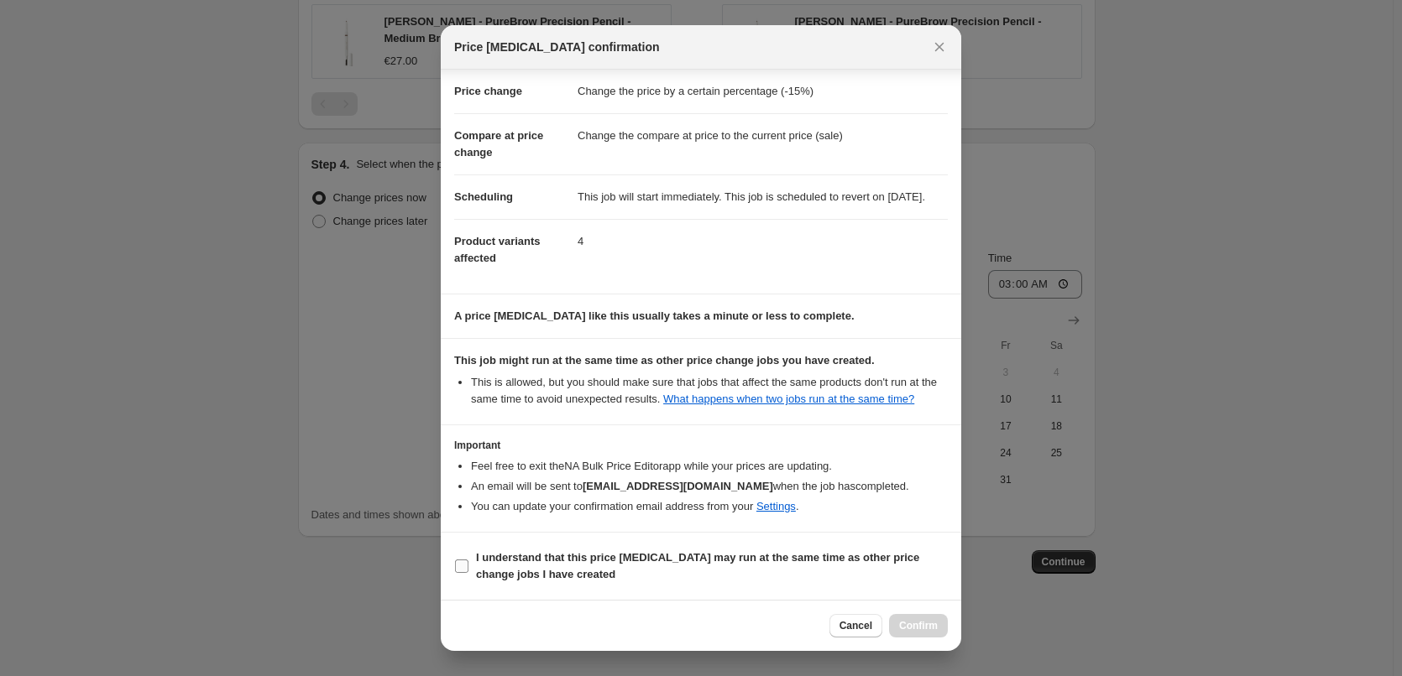
click at [543, 570] on b "I understand that this price [MEDICAL_DATA] may run at the same time as other p…" at bounding box center [697, 565] width 443 height 29
click at [468, 570] on input "I understand that this price [MEDICAL_DATA] may run at the same time as other p…" at bounding box center [461, 566] width 13 height 13
checkbox input "true"
click at [942, 622] on button "Confirm" at bounding box center [918, 625] width 59 height 23
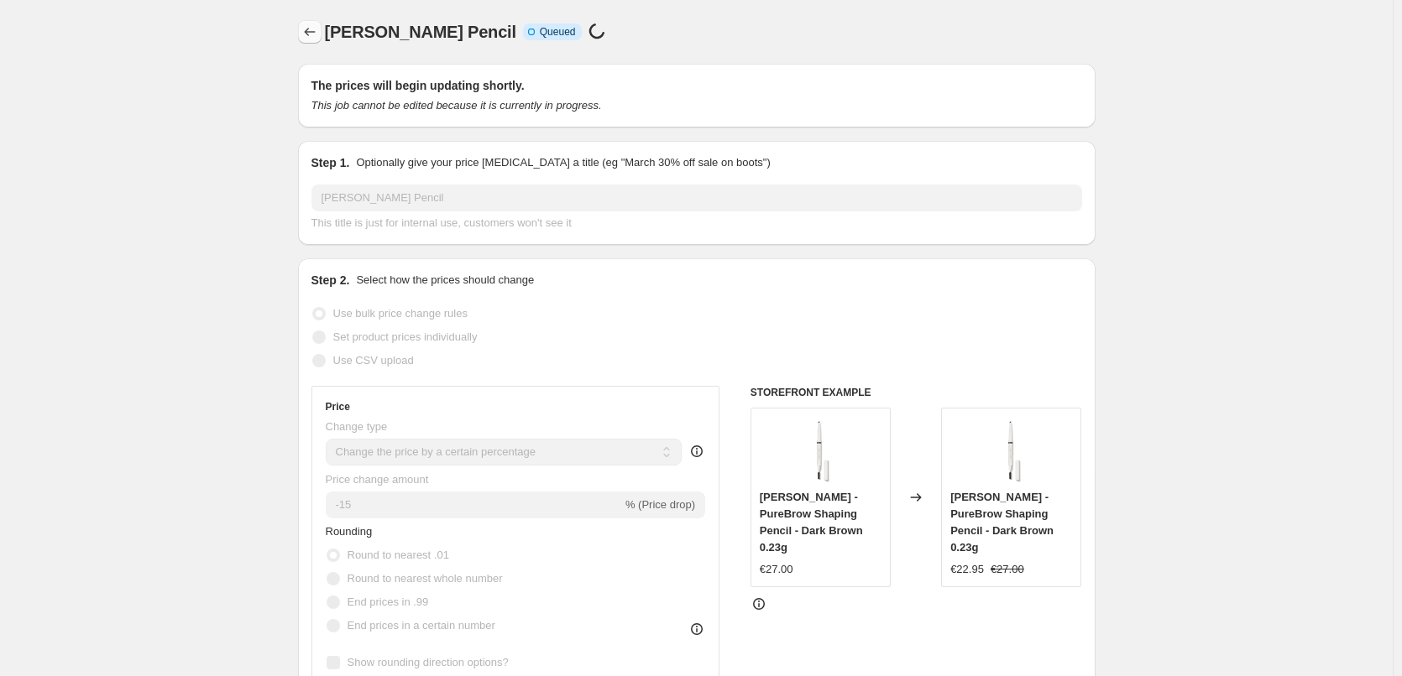
click at [311, 26] on icon "Price change jobs" at bounding box center [309, 31] width 17 height 17
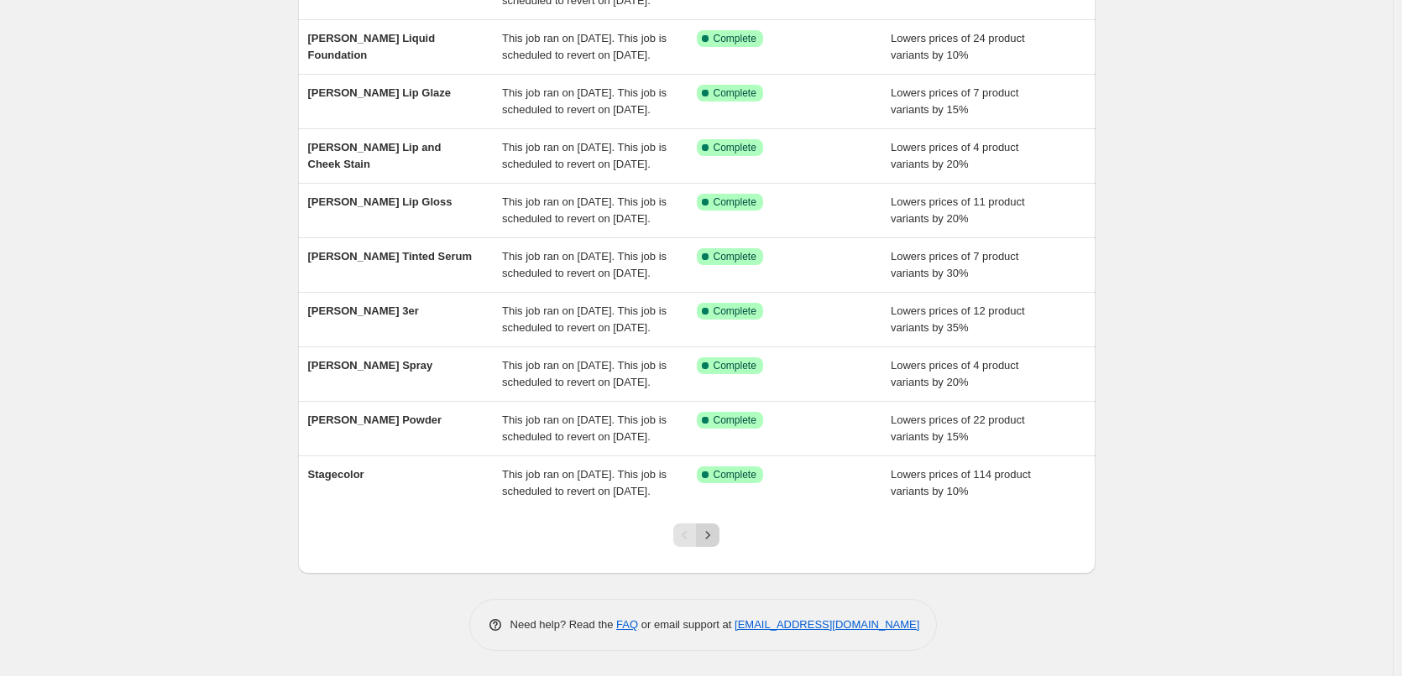
click at [709, 535] on icon "Next" at bounding box center [707, 535] width 17 height 17
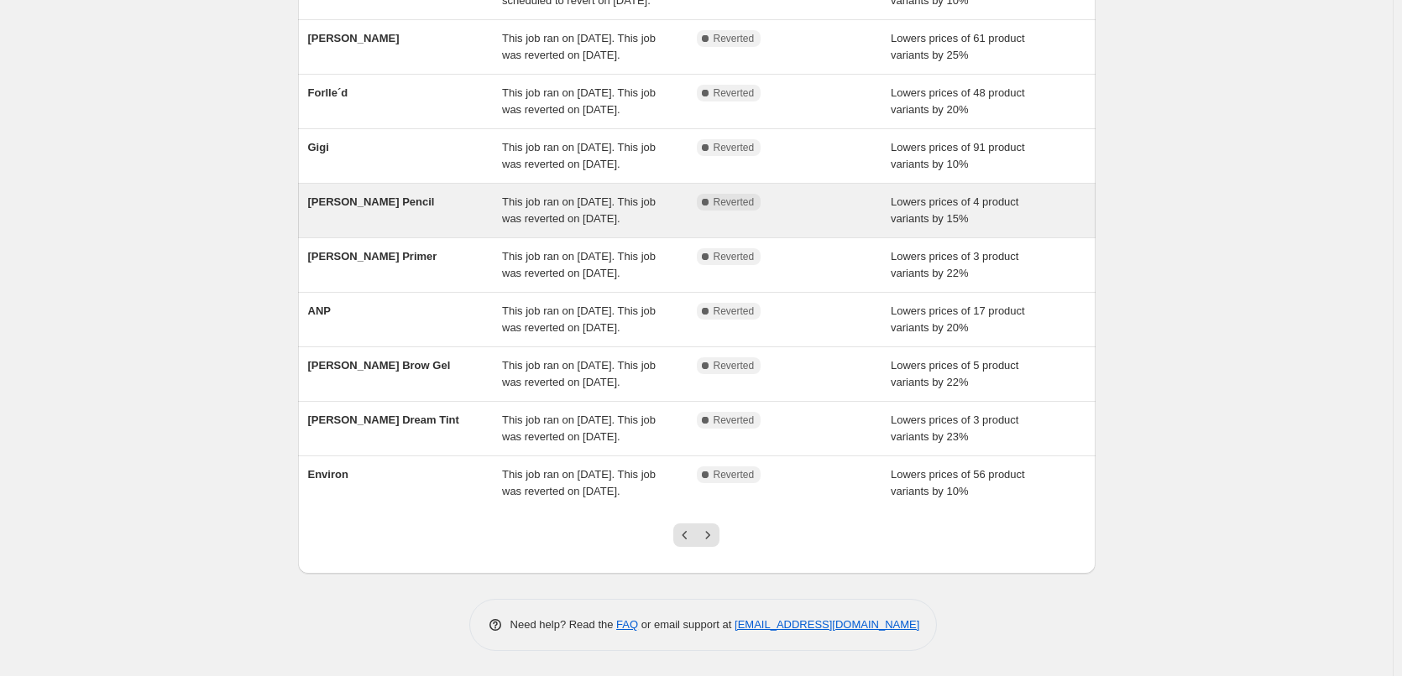
click at [390, 196] on span "[PERSON_NAME] Pencil" at bounding box center [371, 202] width 127 height 13
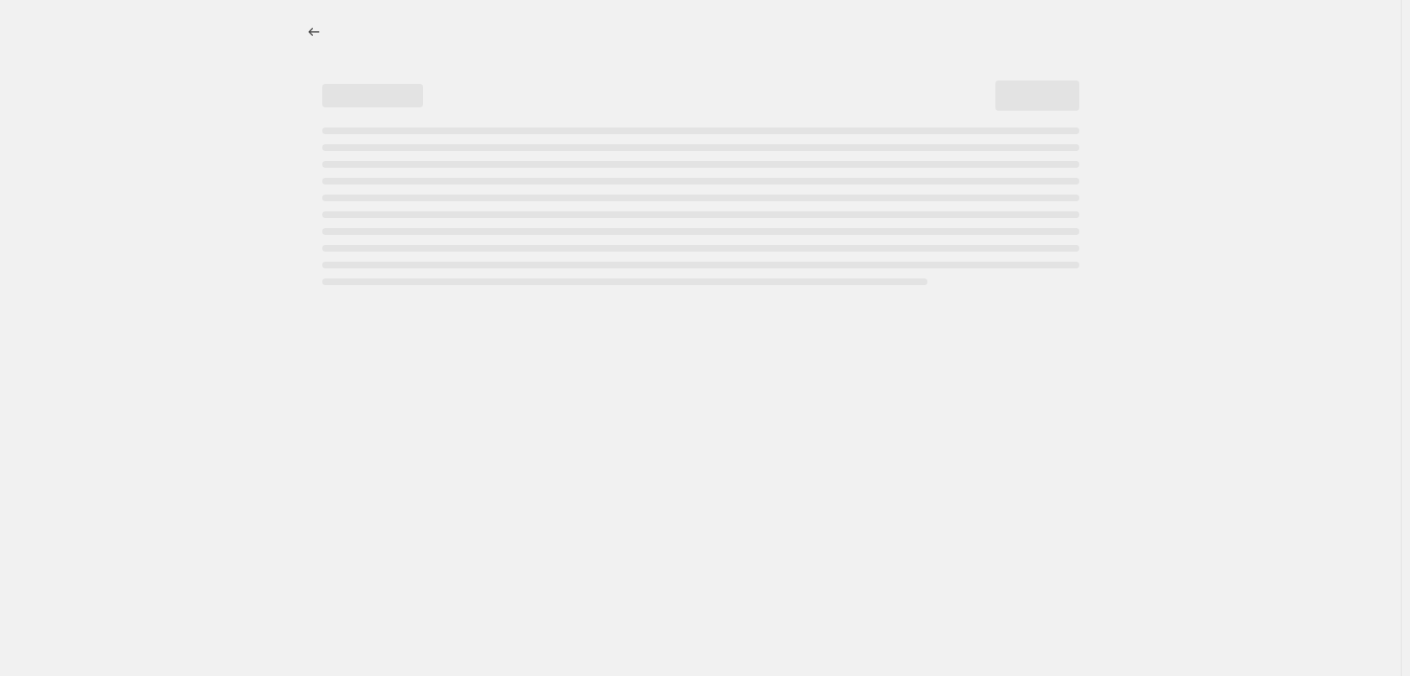
select select "percentage"
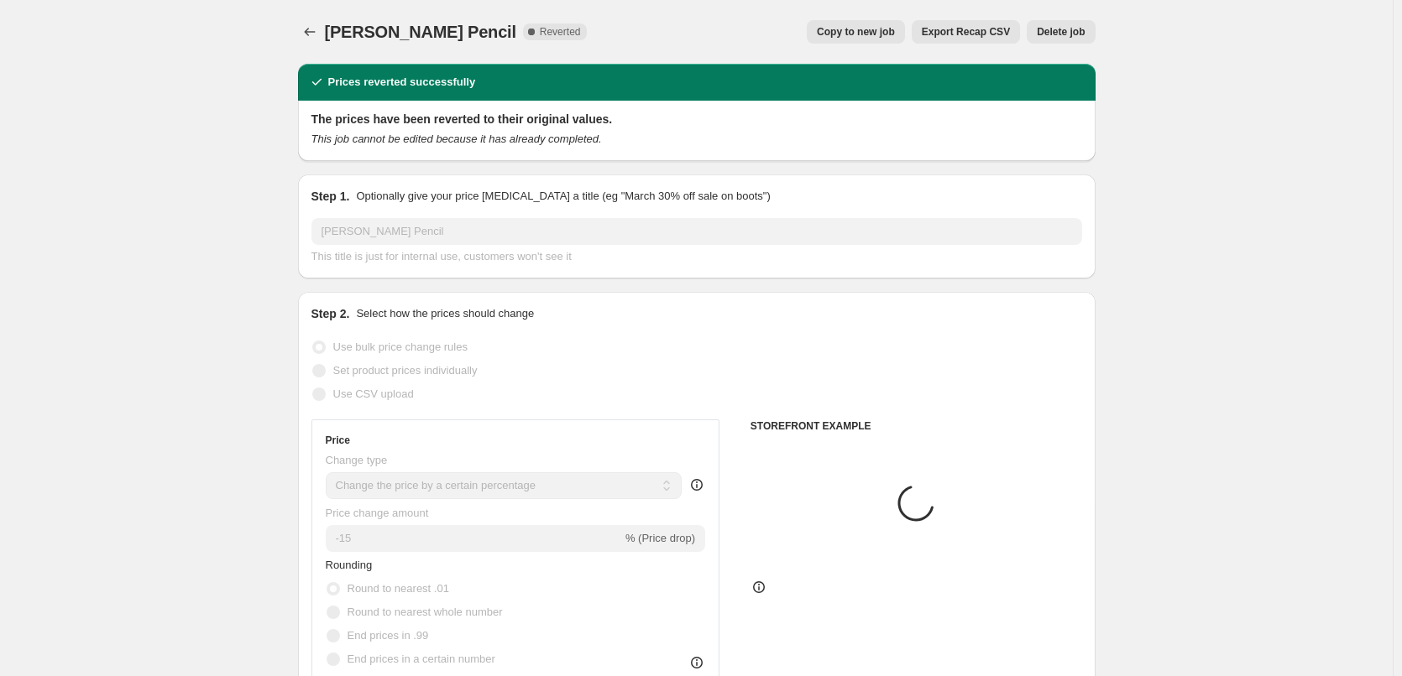
click at [1062, 40] on button "Delete job" at bounding box center [1060, 31] width 68 height 23
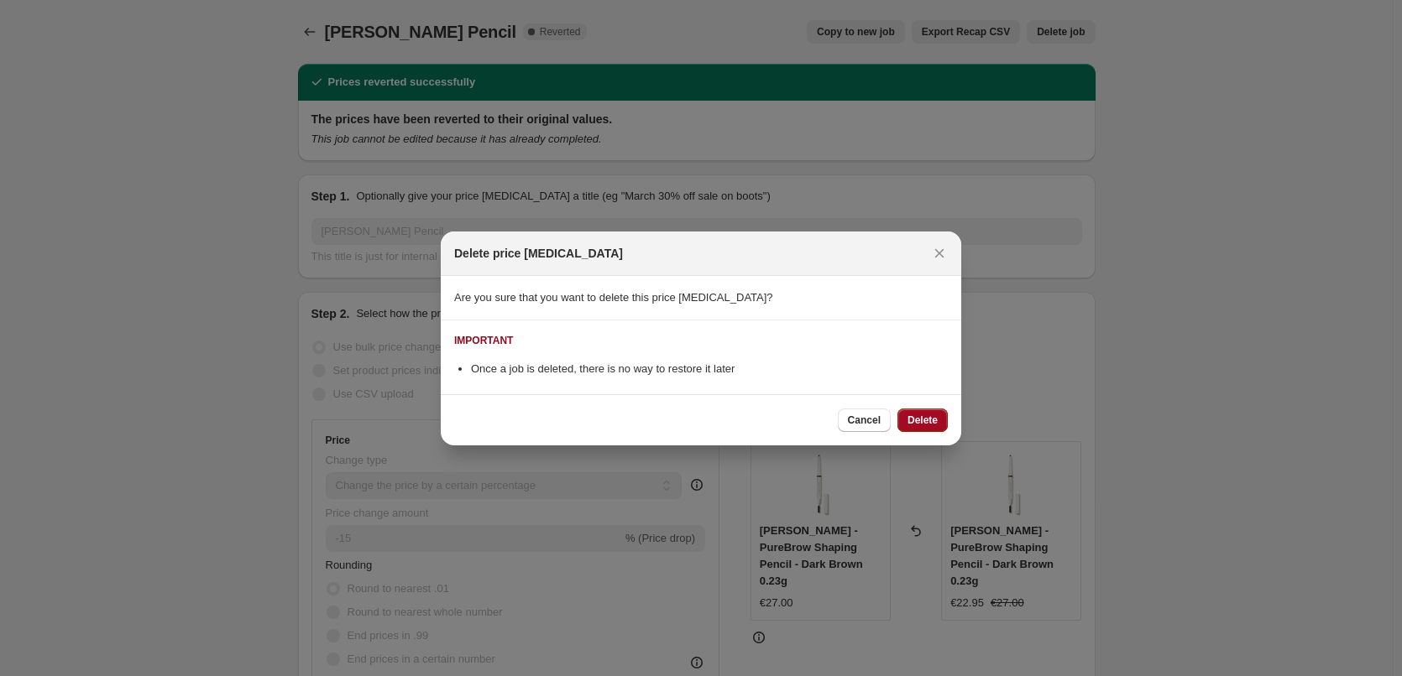
click at [936, 420] on span "Delete" at bounding box center [922, 420] width 30 height 13
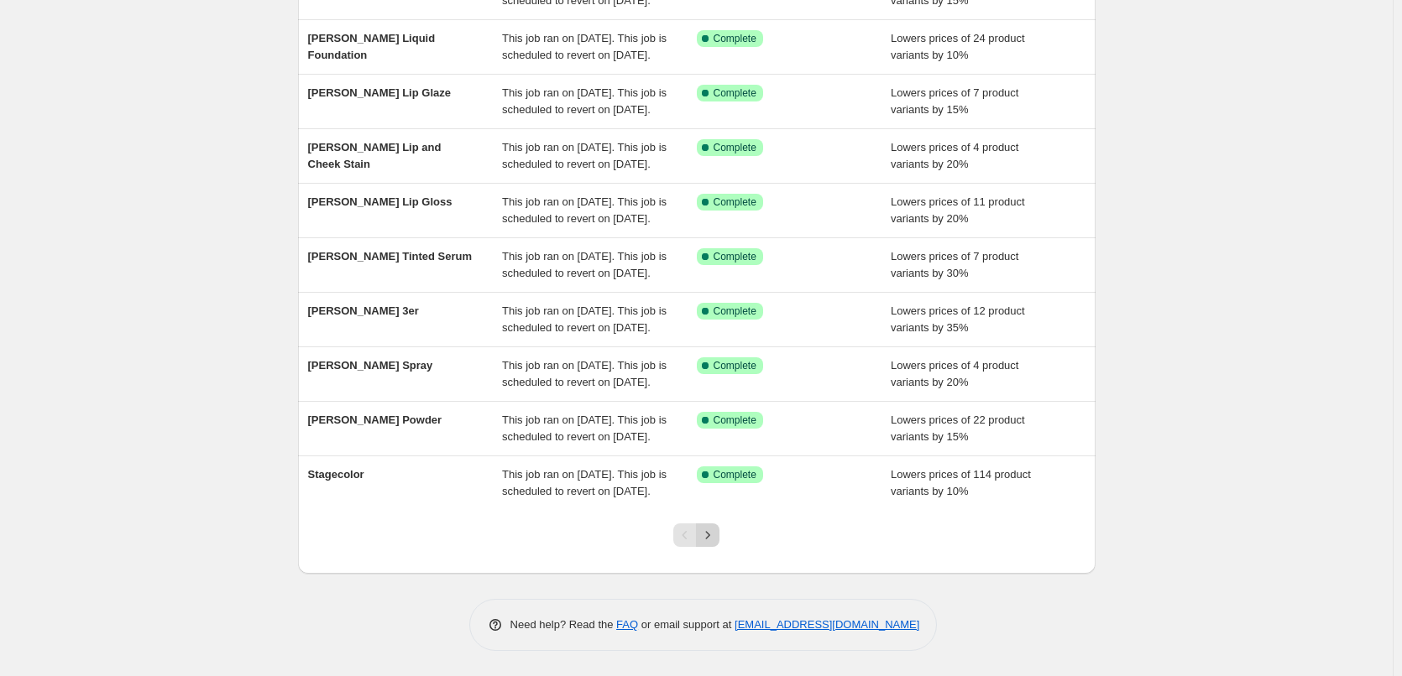
click at [719, 537] on button "Next" at bounding box center [707, 535] width 23 height 23
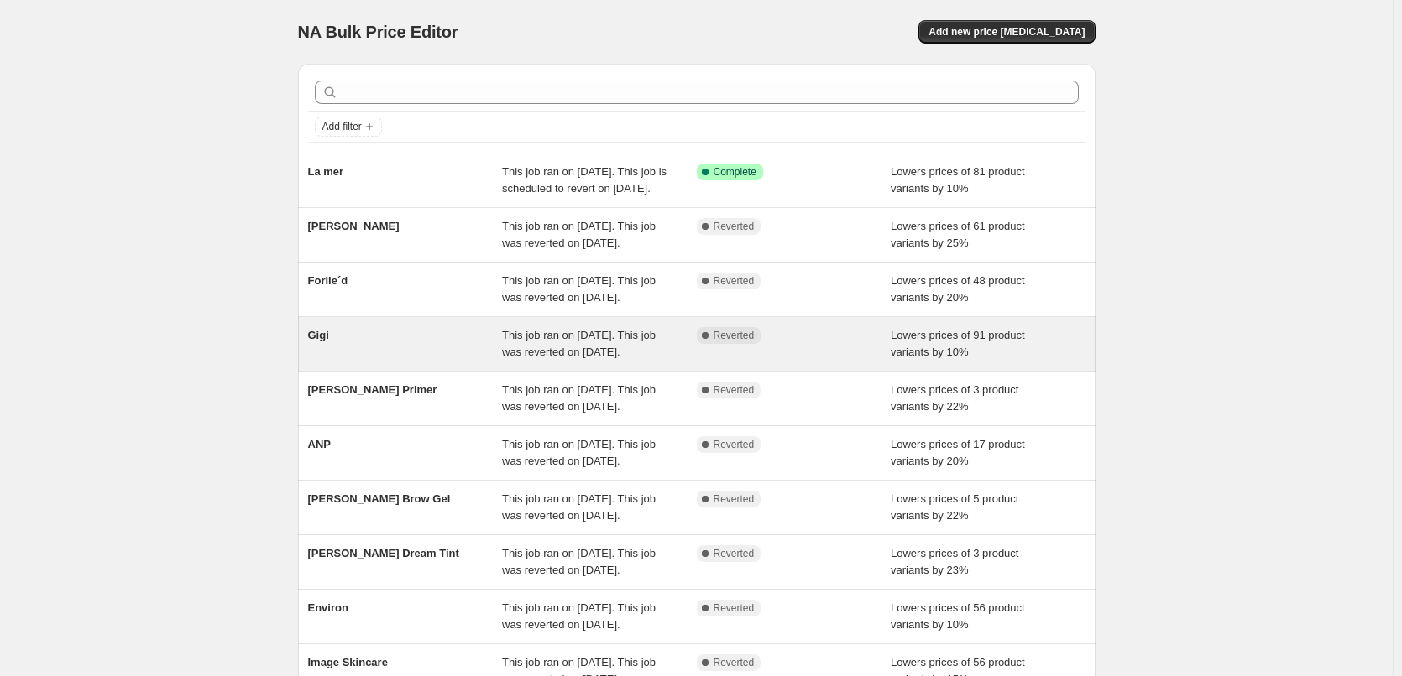
click at [353, 361] on div "Gigi" at bounding box center [405, 344] width 195 height 34
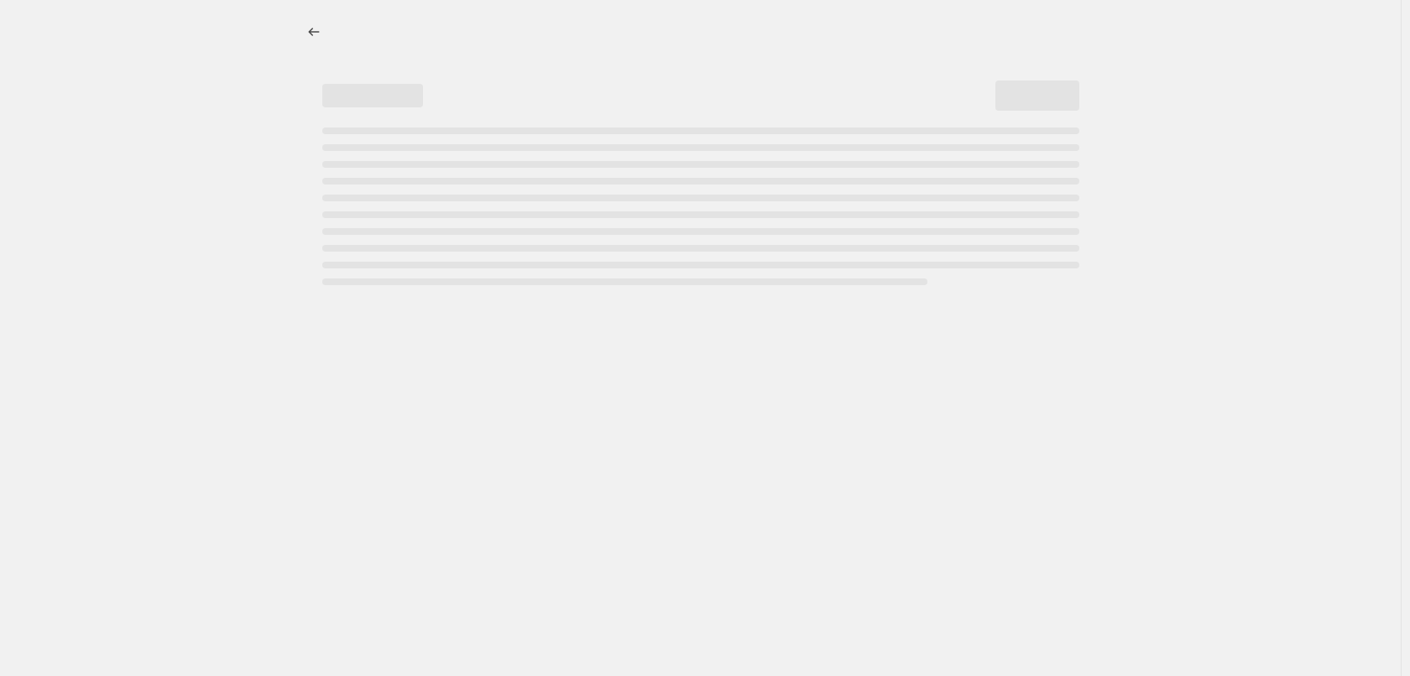
select select "percentage"
select select "vendor"
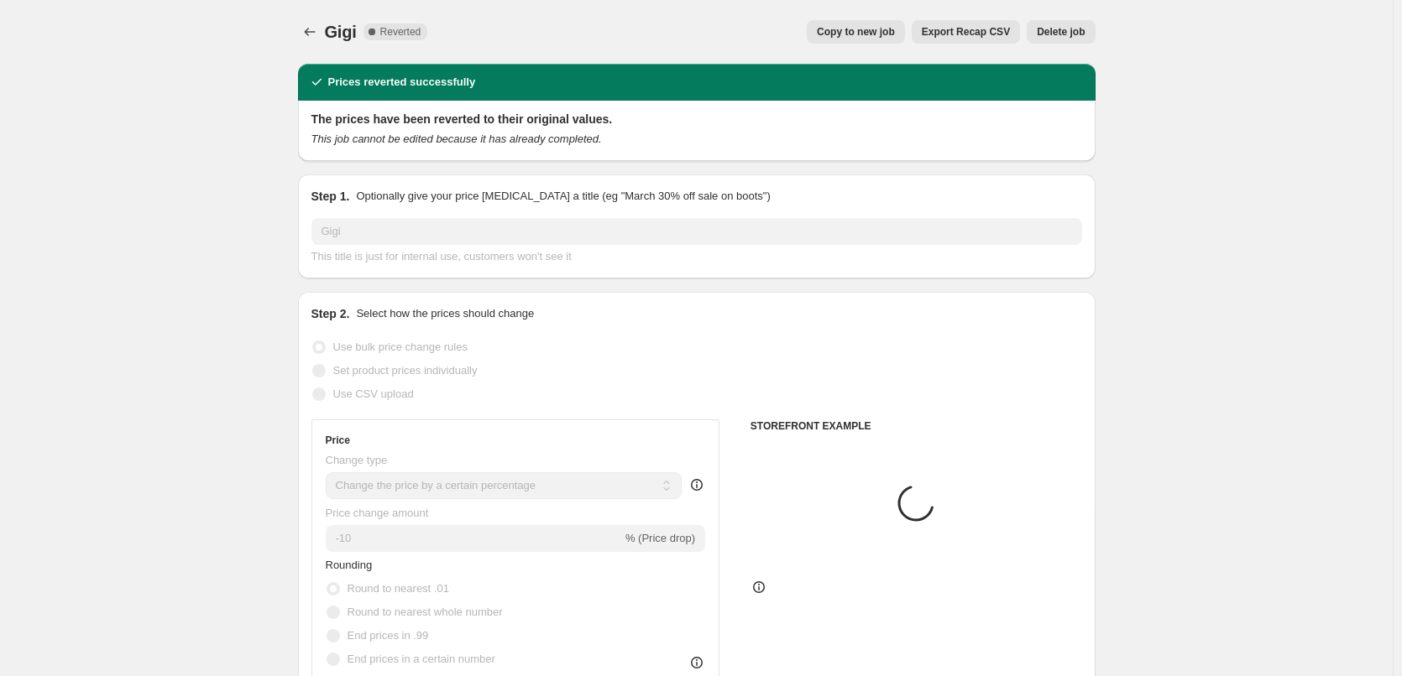
click at [895, 31] on span "Copy to new job" at bounding box center [856, 31] width 78 height 13
select select "percentage"
select select "vendor"
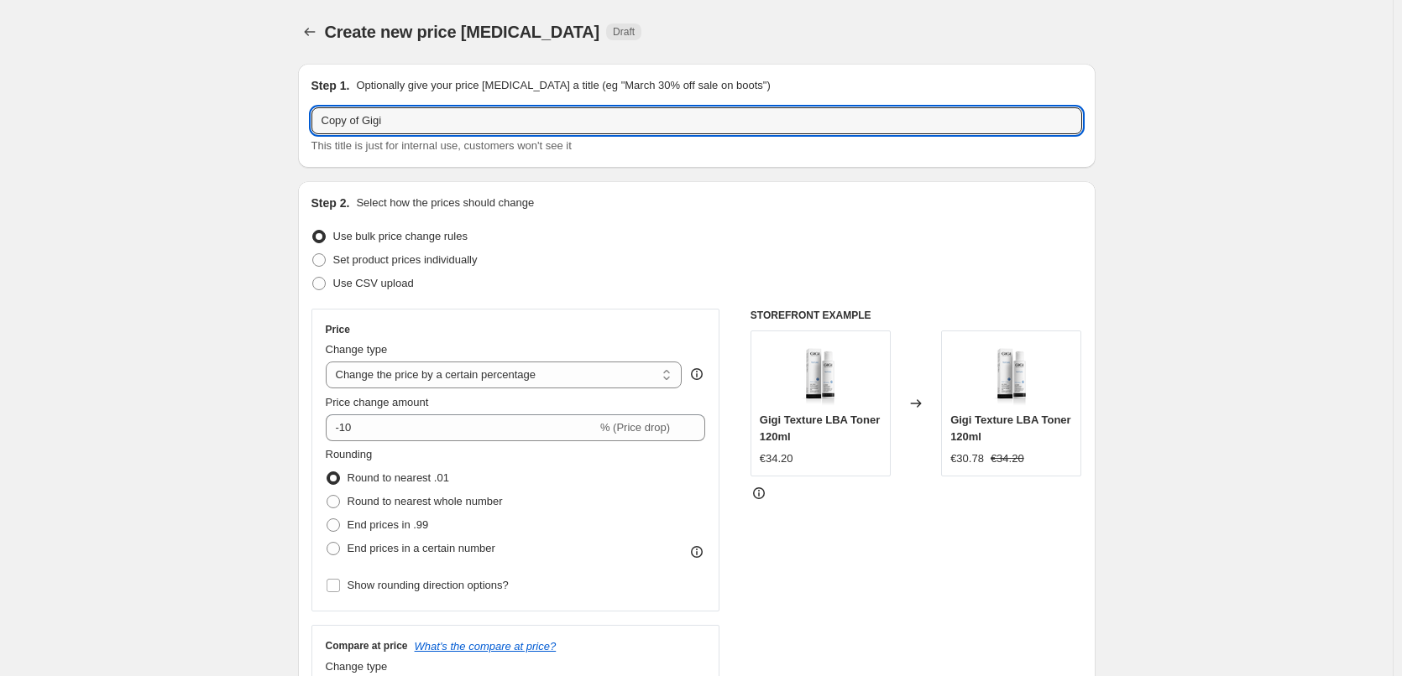
drag, startPoint x: 366, startPoint y: 125, endPoint x: 225, endPoint y: 129, distance: 141.1
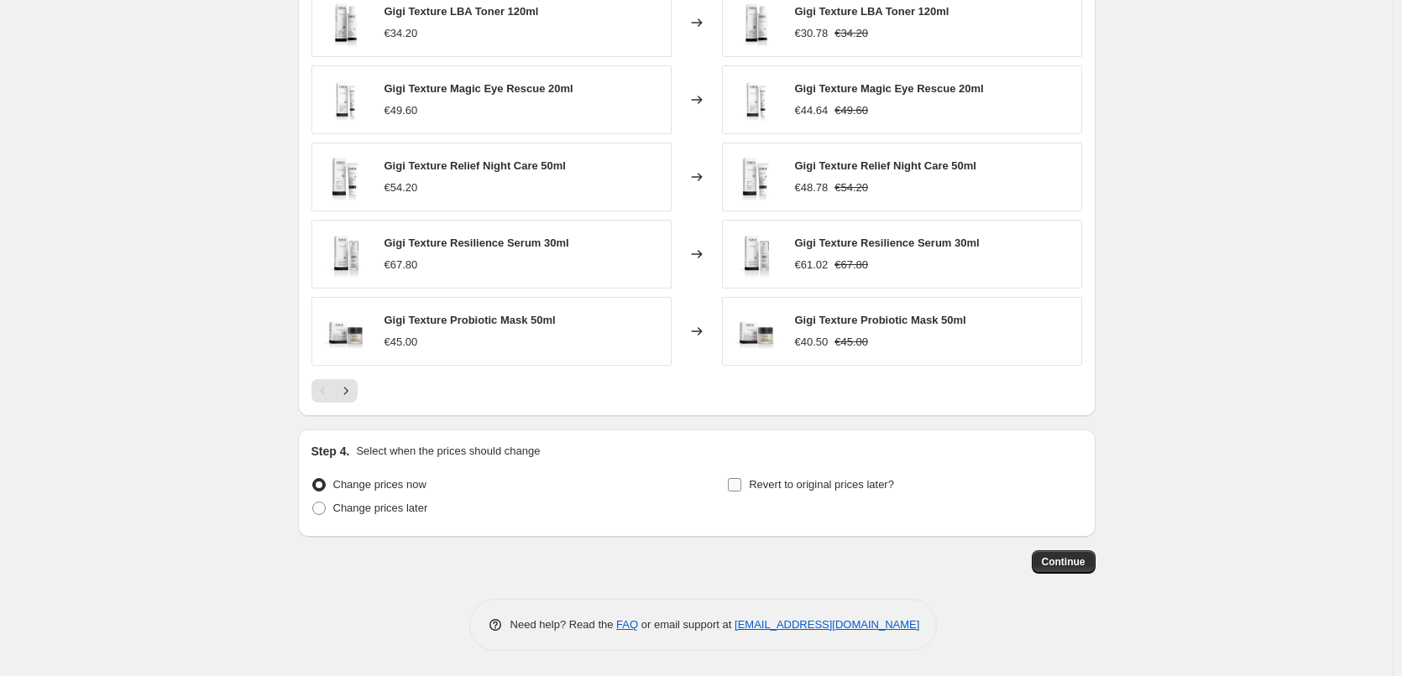
type input "Gigi"
click at [796, 477] on span "Revert to original prices later?" at bounding box center [821, 485] width 145 height 17
click at [741, 478] on input "Revert to original prices later?" at bounding box center [734, 484] width 13 height 13
checkbox input "true"
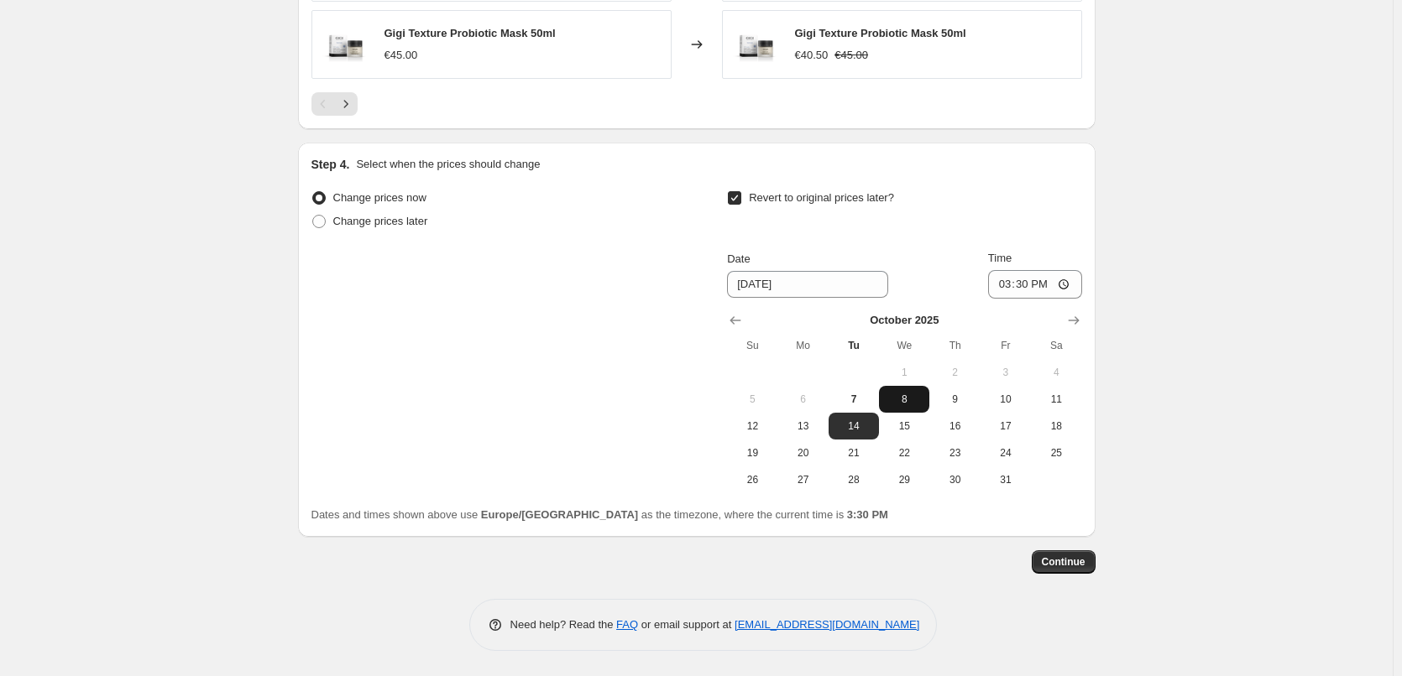
click at [910, 405] on span "8" at bounding box center [903, 399] width 37 height 13
type input "[DATE]"
click at [1010, 288] on input "15:30" at bounding box center [1035, 284] width 94 height 29
type input "03:00"
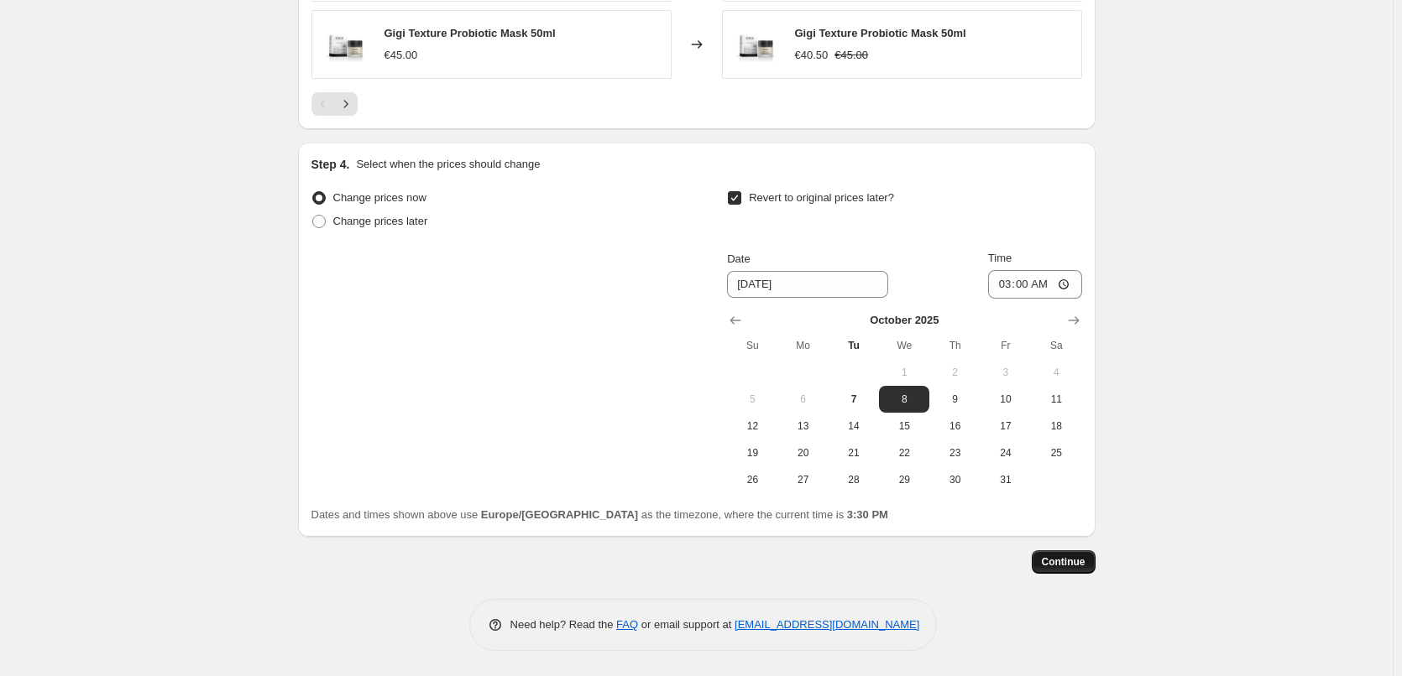
click at [1071, 559] on span "Continue" at bounding box center [1064, 562] width 44 height 13
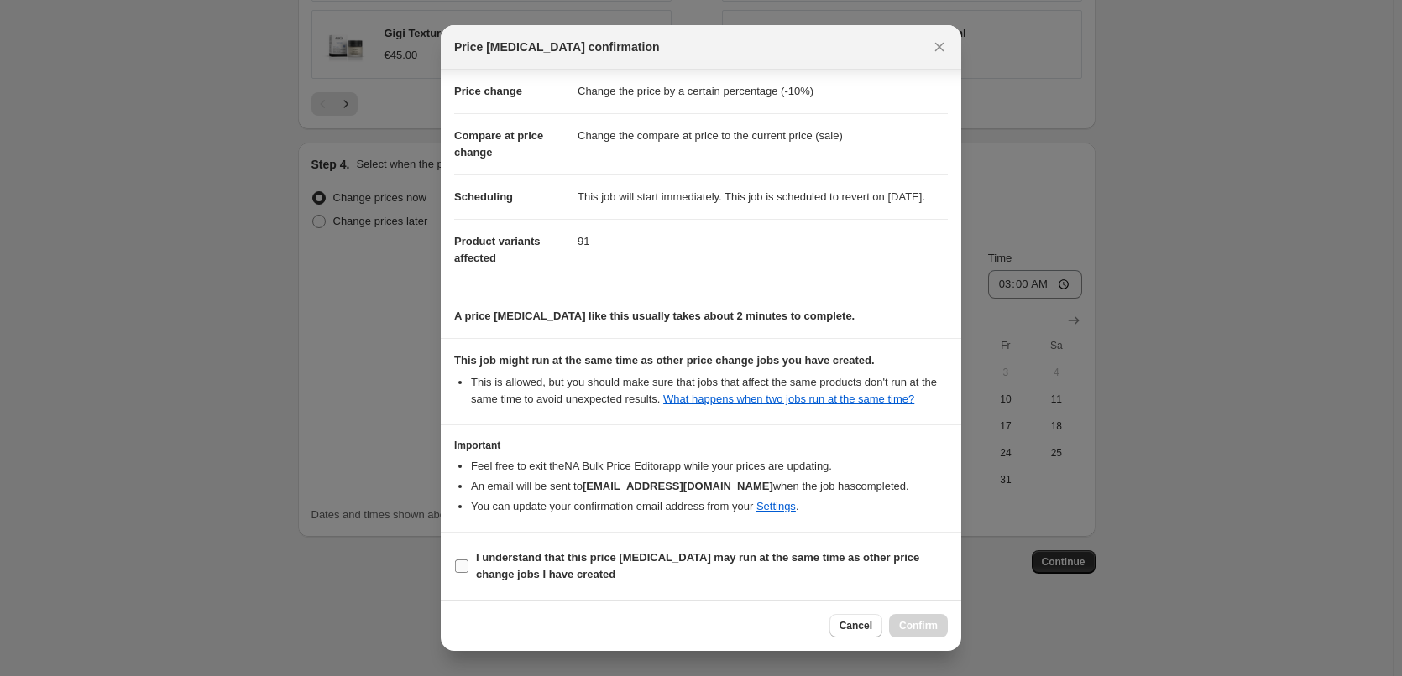
click at [550, 563] on b "I understand that this price [MEDICAL_DATA] may run at the same time as other p…" at bounding box center [697, 565] width 443 height 29
click at [468, 563] on input "I understand that this price [MEDICAL_DATA] may run at the same time as other p…" at bounding box center [461, 566] width 13 height 13
checkbox input "true"
click at [915, 625] on span "Confirm" at bounding box center [918, 625] width 39 height 13
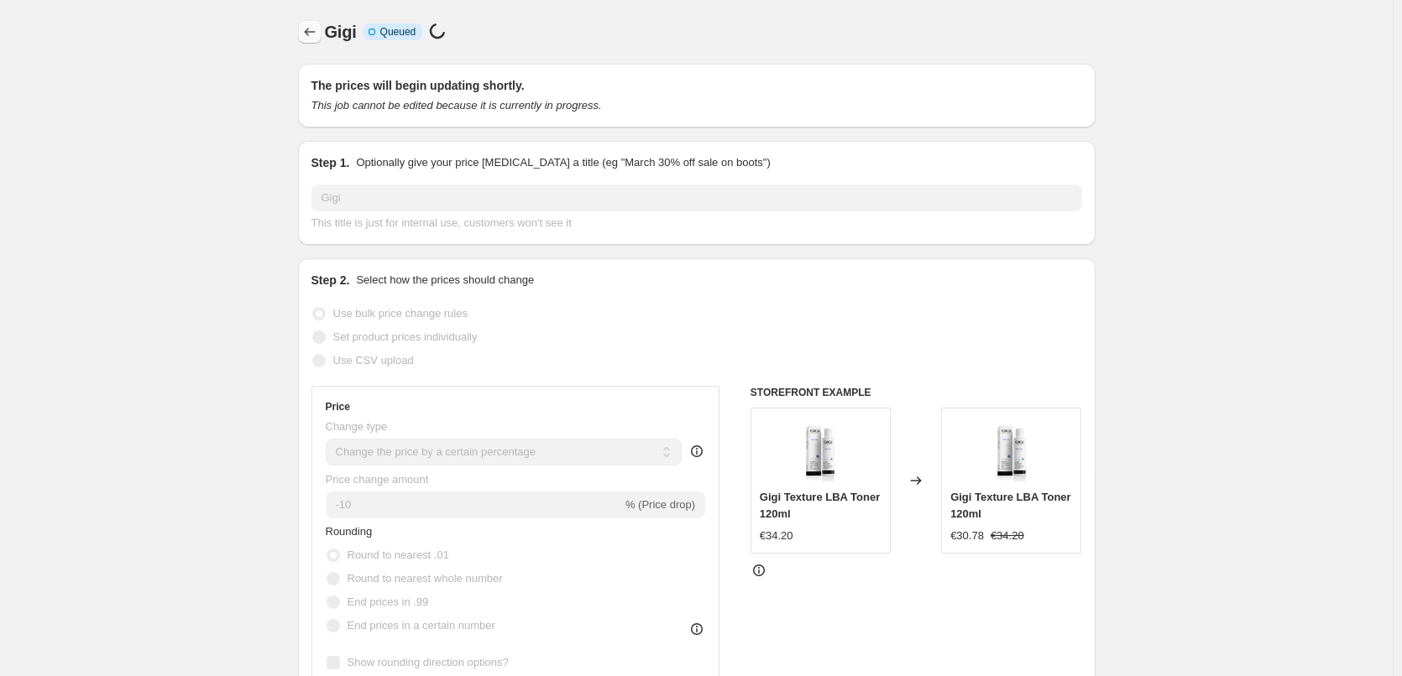
click at [318, 34] on icon "Price change jobs" at bounding box center [309, 31] width 17 height 17
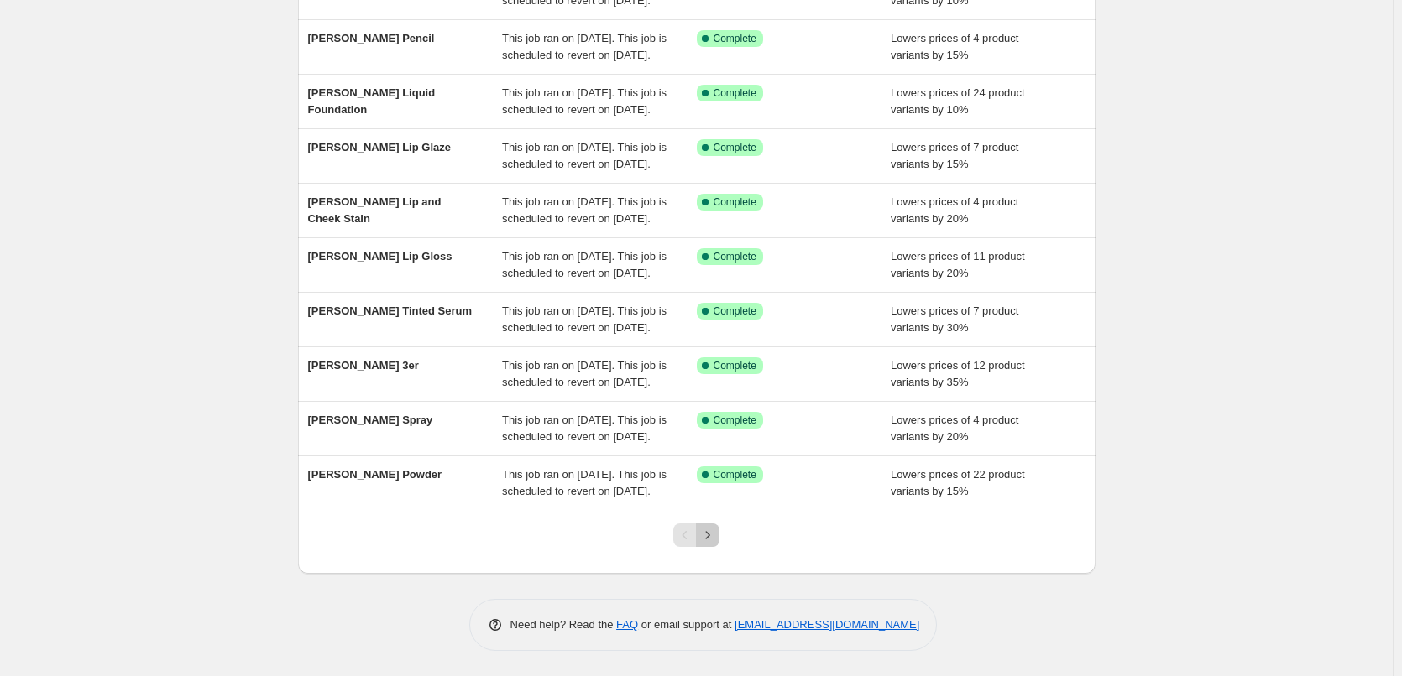
click at [714, 536] on icon "Next" at bounding box center [707, 535] width 17 height 17
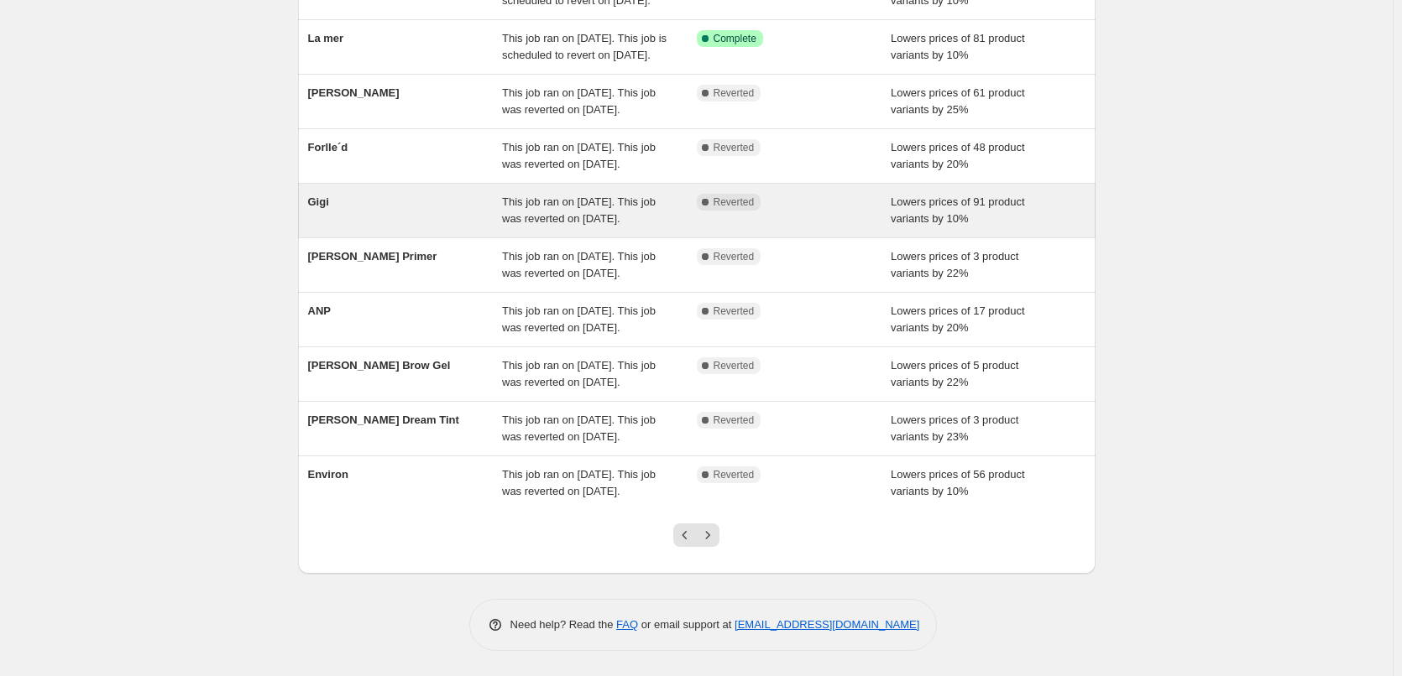
click at [334, 194] on div "Gigi" at bounding box center [405, 211] width 195 height 34
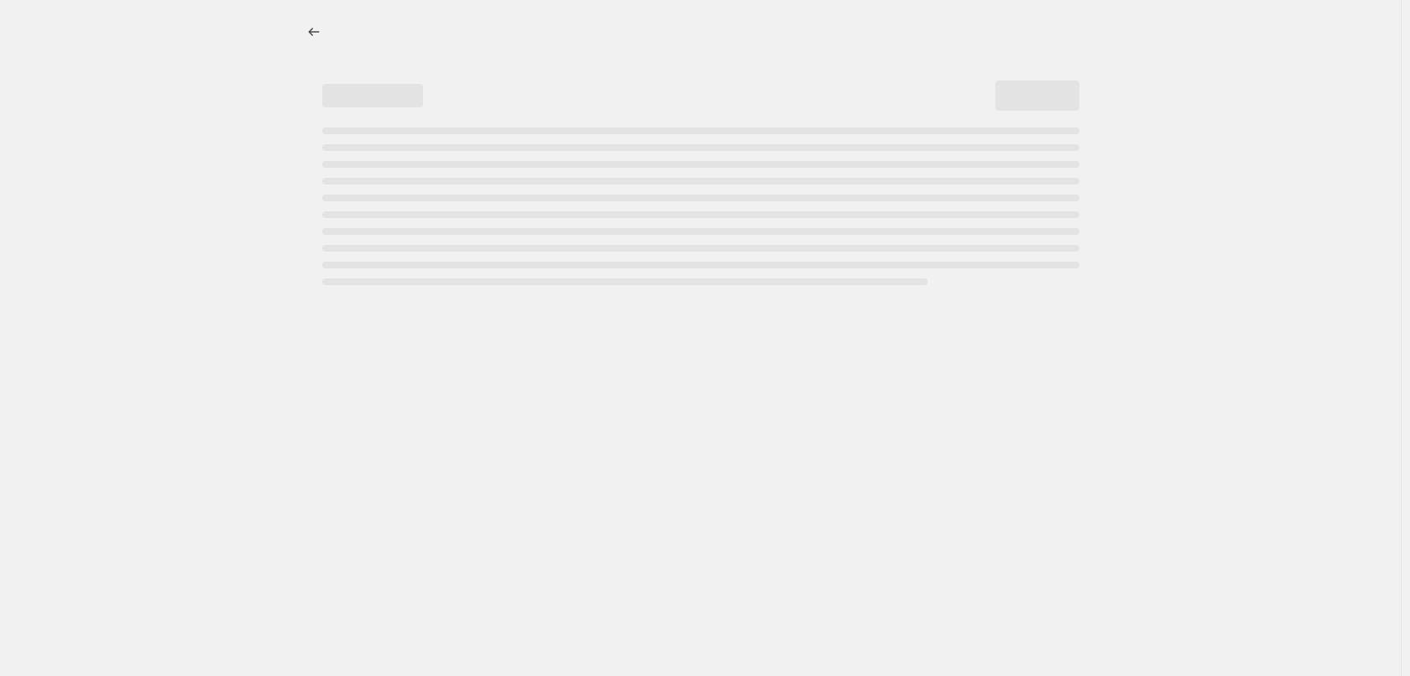
select select "percentage"
select select "vendor"
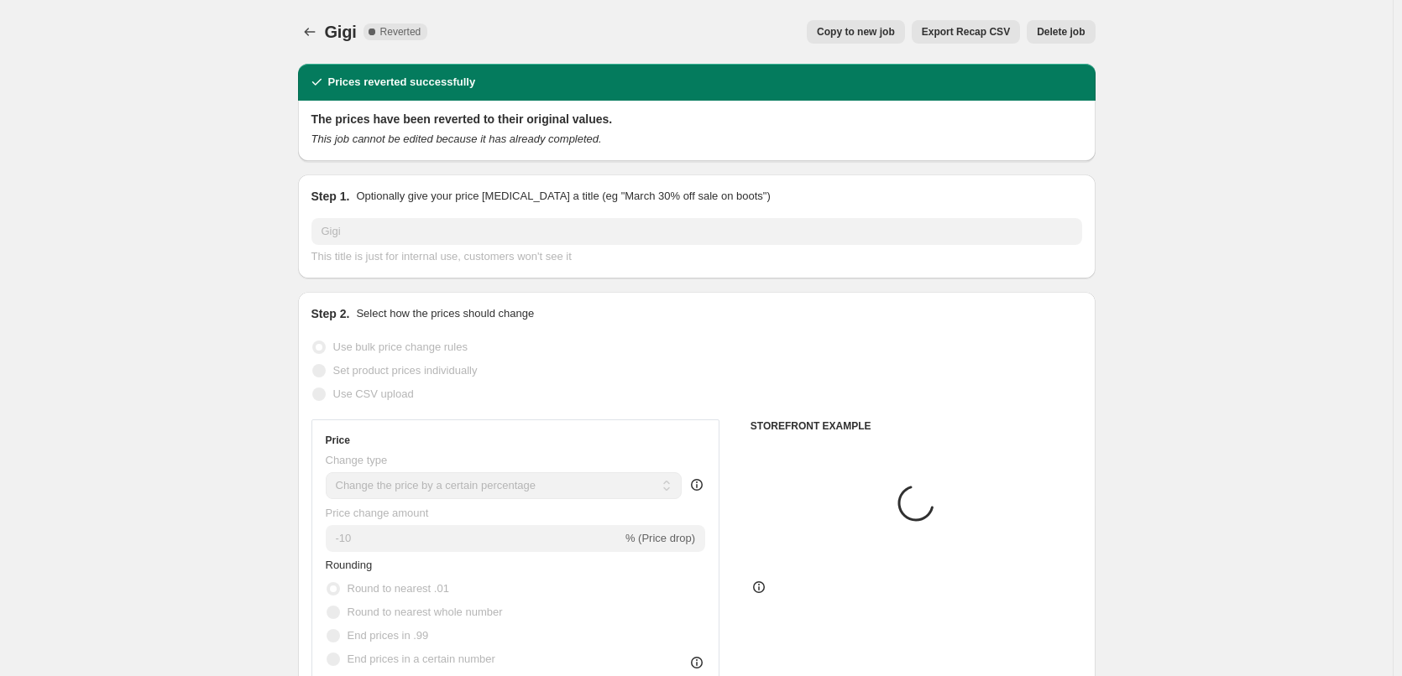
click at [1063, 19] on div "Gigi. This page is ready [PERSON_NAME] Complete Reverted Copy to new job Export…" at bounding box center [696, 32] width 797 height 64
click at [1063, 32] on span "Delete job" at bounding box center [1061, 31] width 48 height 13
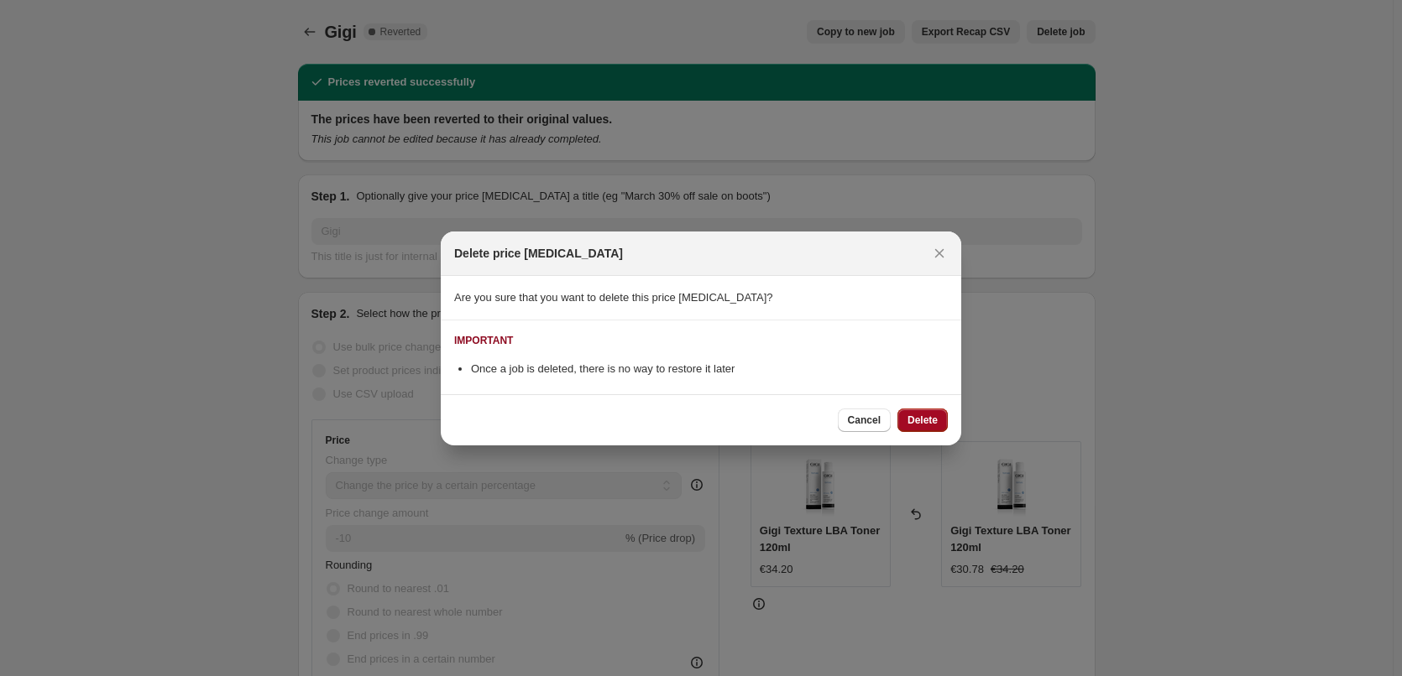
click at [931, 421] on span "Delete" at bounding box center [922, 420] width 30 height 13
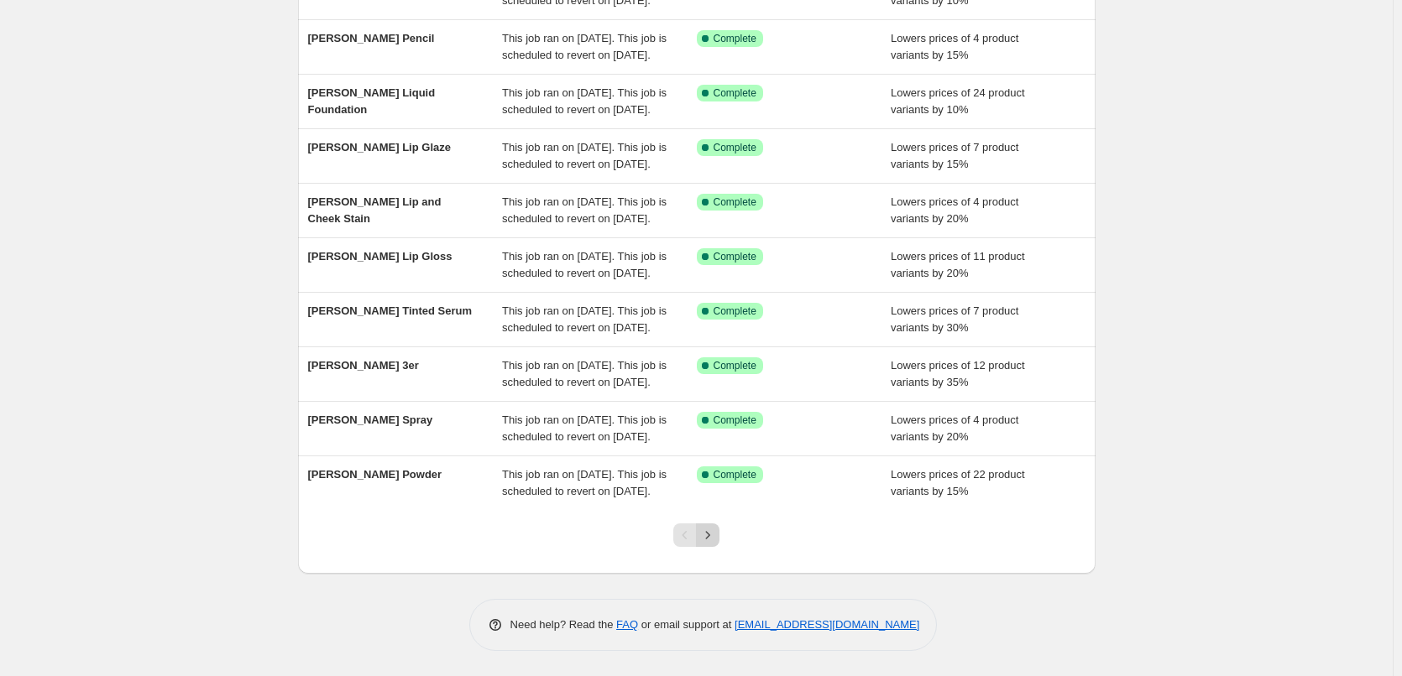
click at [711, 534] on icon "Next" at bounding box center [707, 535] width 17 height 17
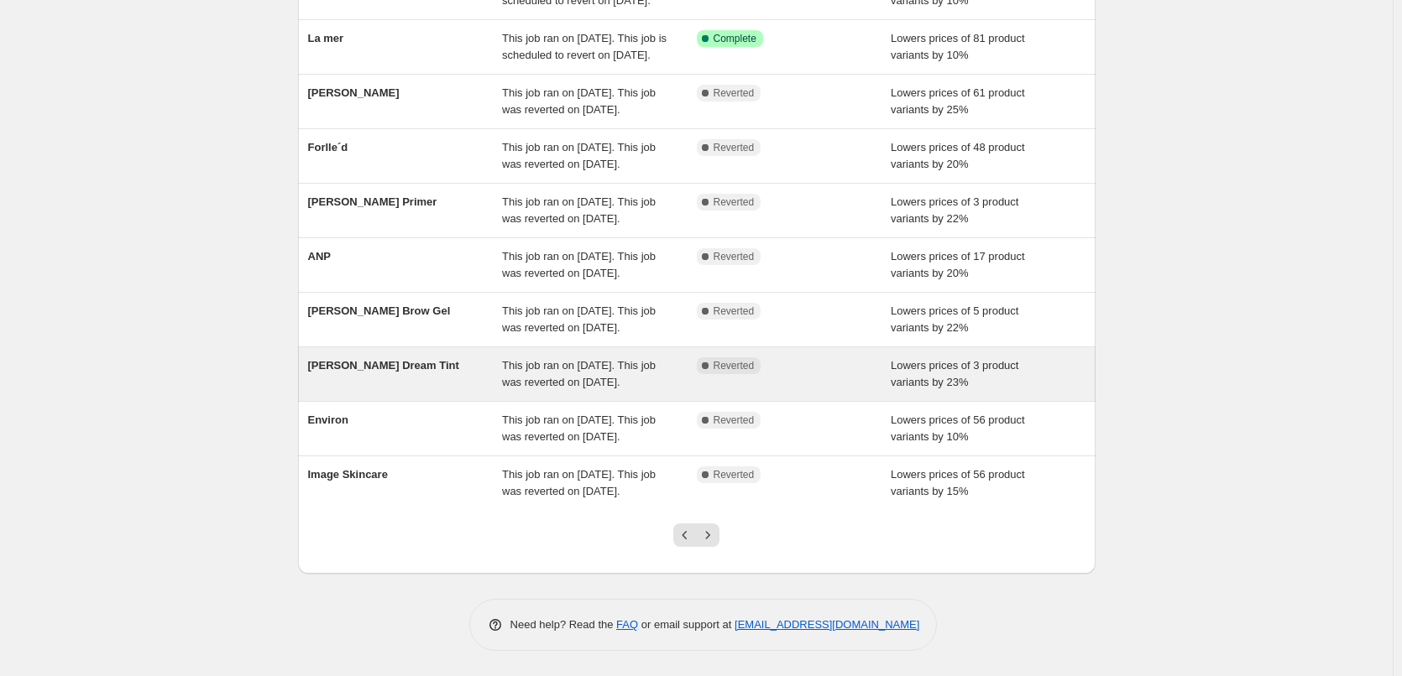
click at [403, 359] on span "[PERSON_NAME] Dream Tint" at bounding box center [383, 365] width 151 height 13
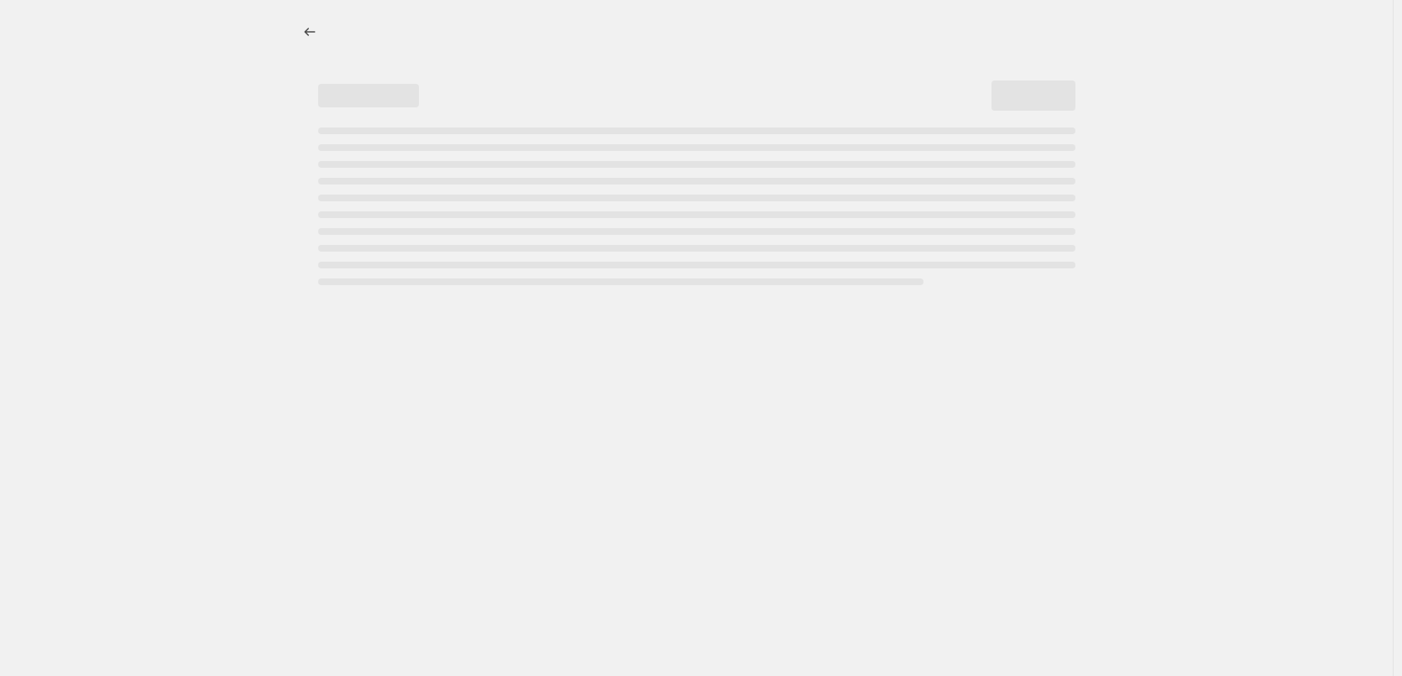
select select "percentage"
select select "vendor"
select select "tag"
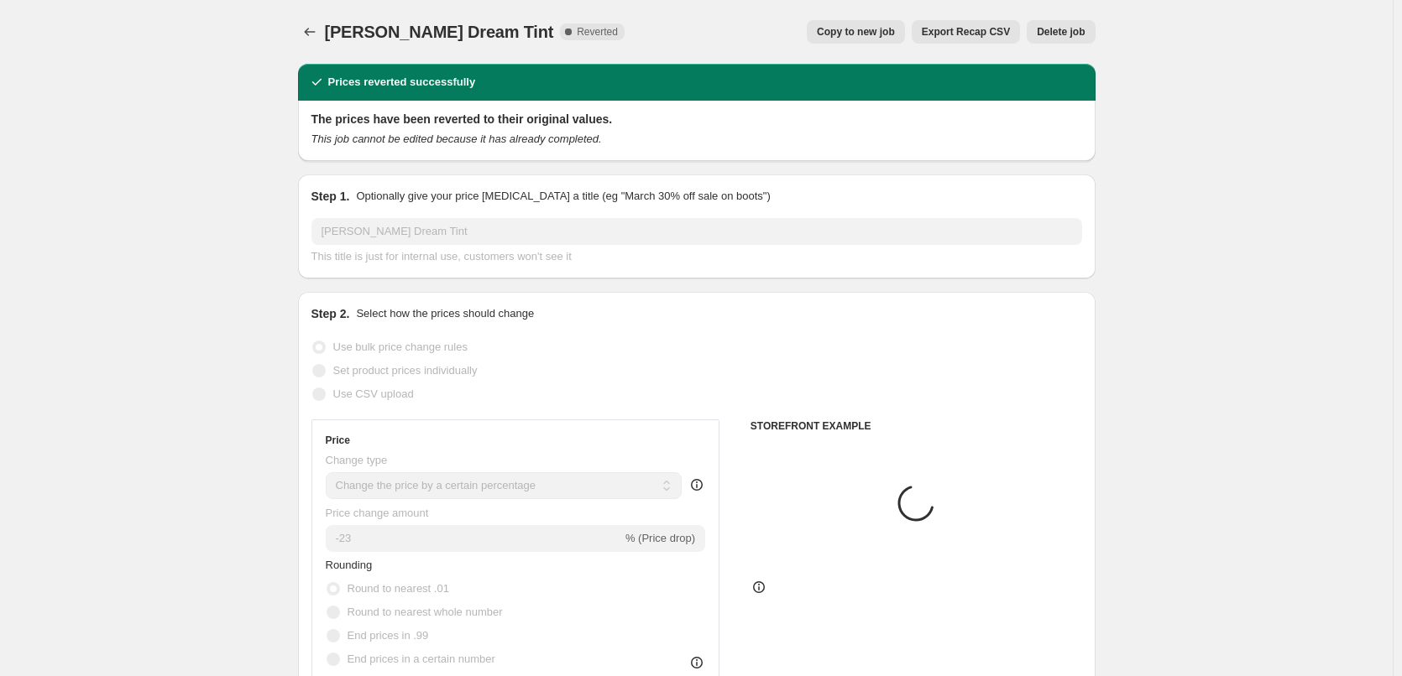
click at [882, 33] on span "Copy to new job" at bounding box center [856, 31] width 78 height 13
select select "percentage"
select select "vendor"
select select "tag"
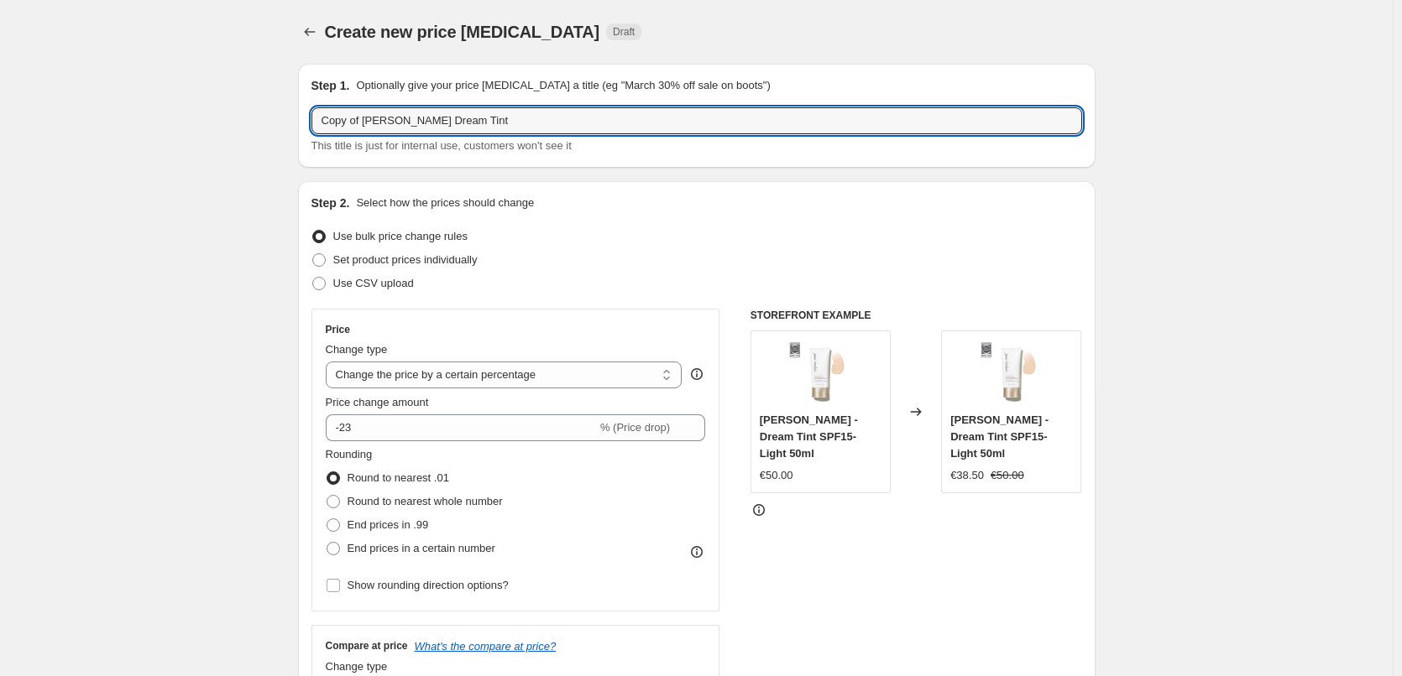
drag, startPoint x: 367, startPoint y: 121, endPoint x: 260, endPoint y: 120, distance: 106.6
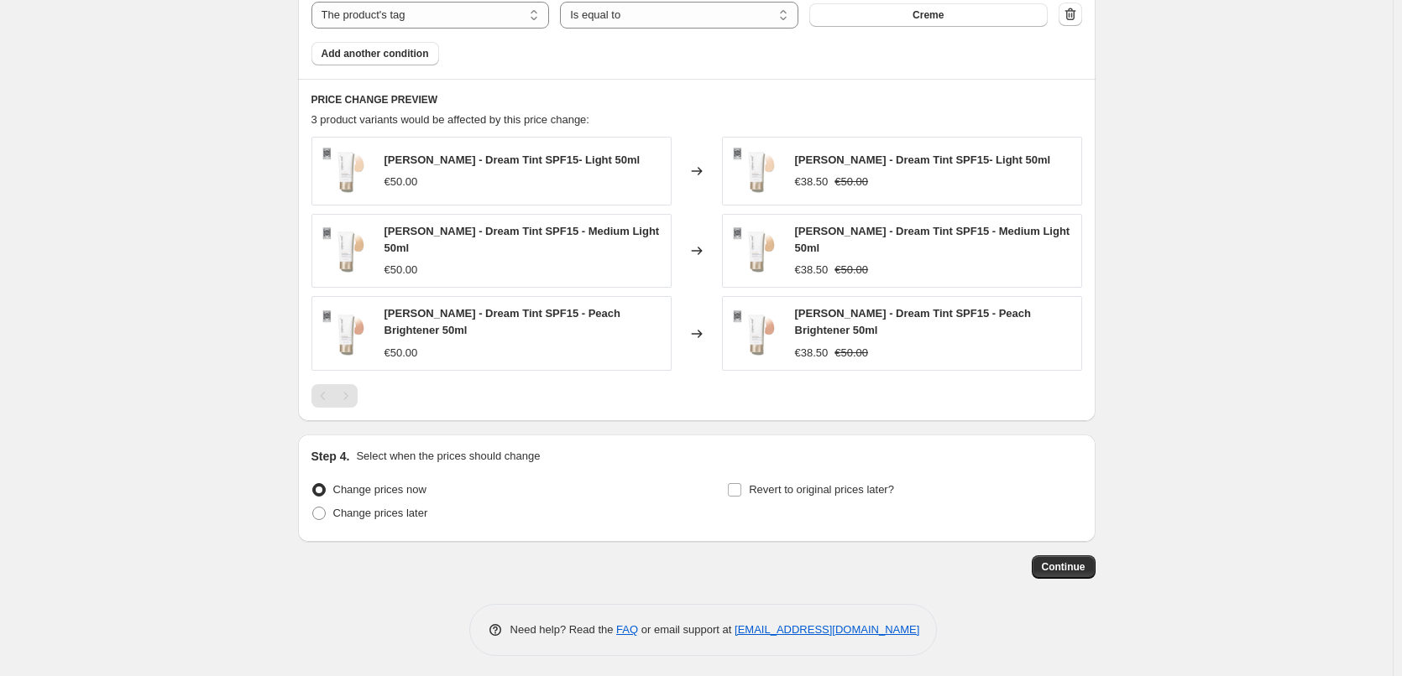
type input "[PERSON_NAME] Dream Tint"
click at [821, 466] on div "Step 4. Select when the prices should change Change prices now Change prices la…" at bounding box center [696, 488] width 770 height 81
click at [822, 478] on label "Revert to original prices later?" at bounding box center [810, 489] width 167 height 23
click at [741, 483] on input "Revert to original prices later?" at bounding box center [734, 489] width 13 height 13
checkbox input "true"
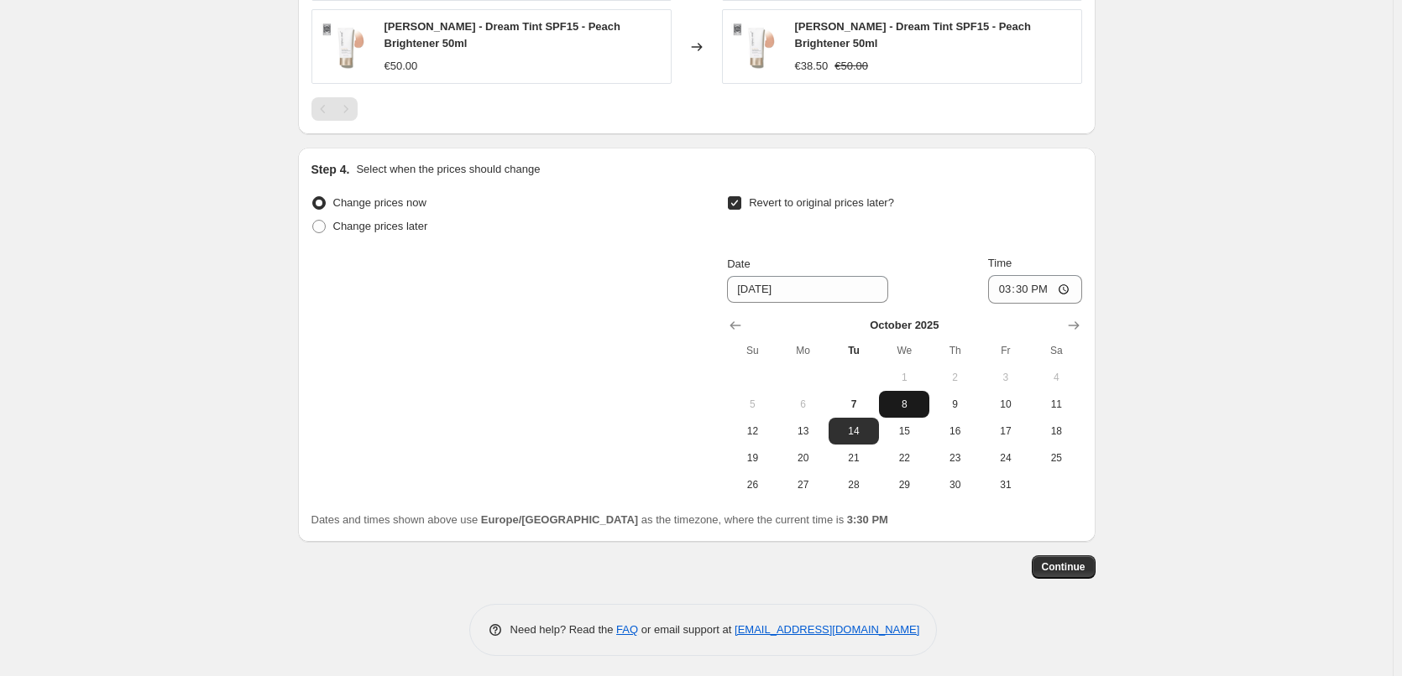
click at [915, 392] on button "8" at bounding box center [904, 404] width 50 height 27
type input "[DATE]"
click at [999, 285] on input "15:30" at bounding box center [1035, 289] width 94 height 29
type input "03:00"
click at [1071, 569] on span "Continue" at bounding box center [1064, 567] width 44 height 13
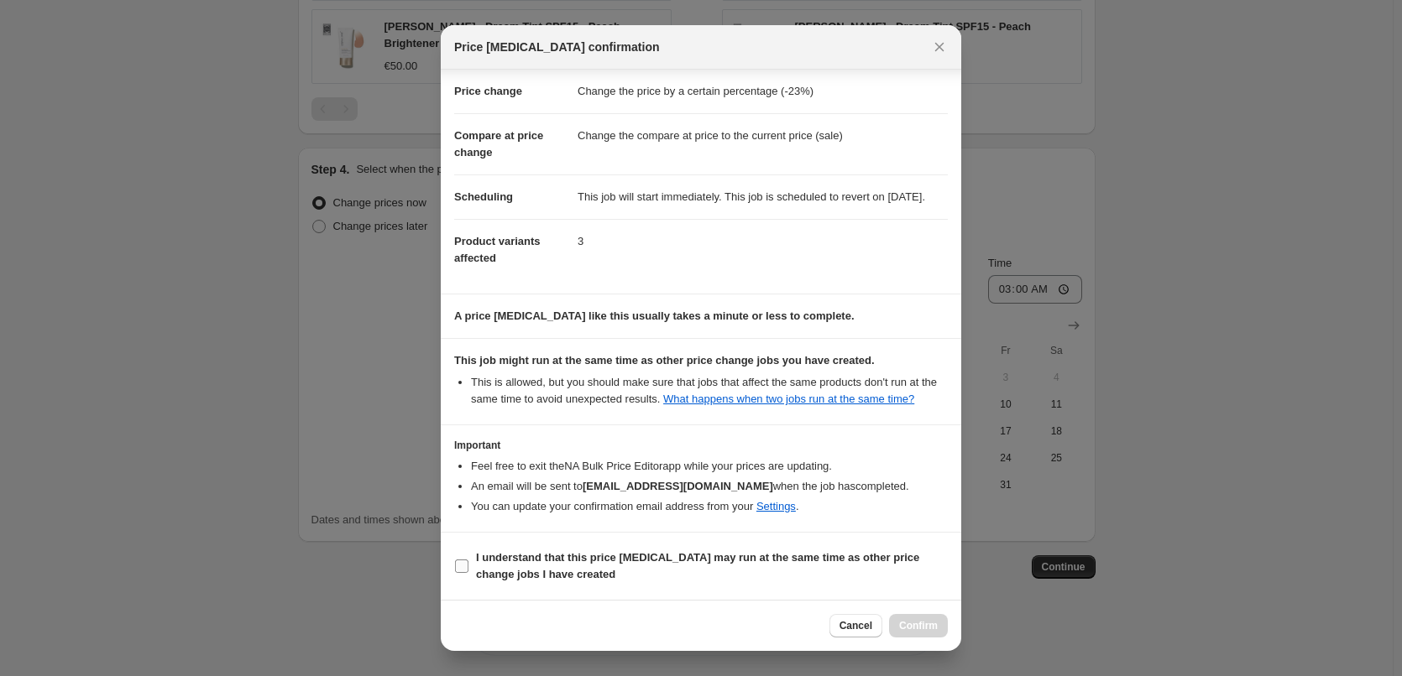
click at [535, 572] on b "I understand that this price [MEDICAL_DATA] may run at the same time as other p…" at bounding box center [697, 565] width 443 height 29
click at [468, 572] on input "I understand that this price [MEDICAL_DATA] may run at the same time as other p…" at bounding box center [461, 566] width 13 height 13
checkbox input "true"
click at [907, 630] on span "Confirm" at bounding box center [918, 625] width 39 height 13
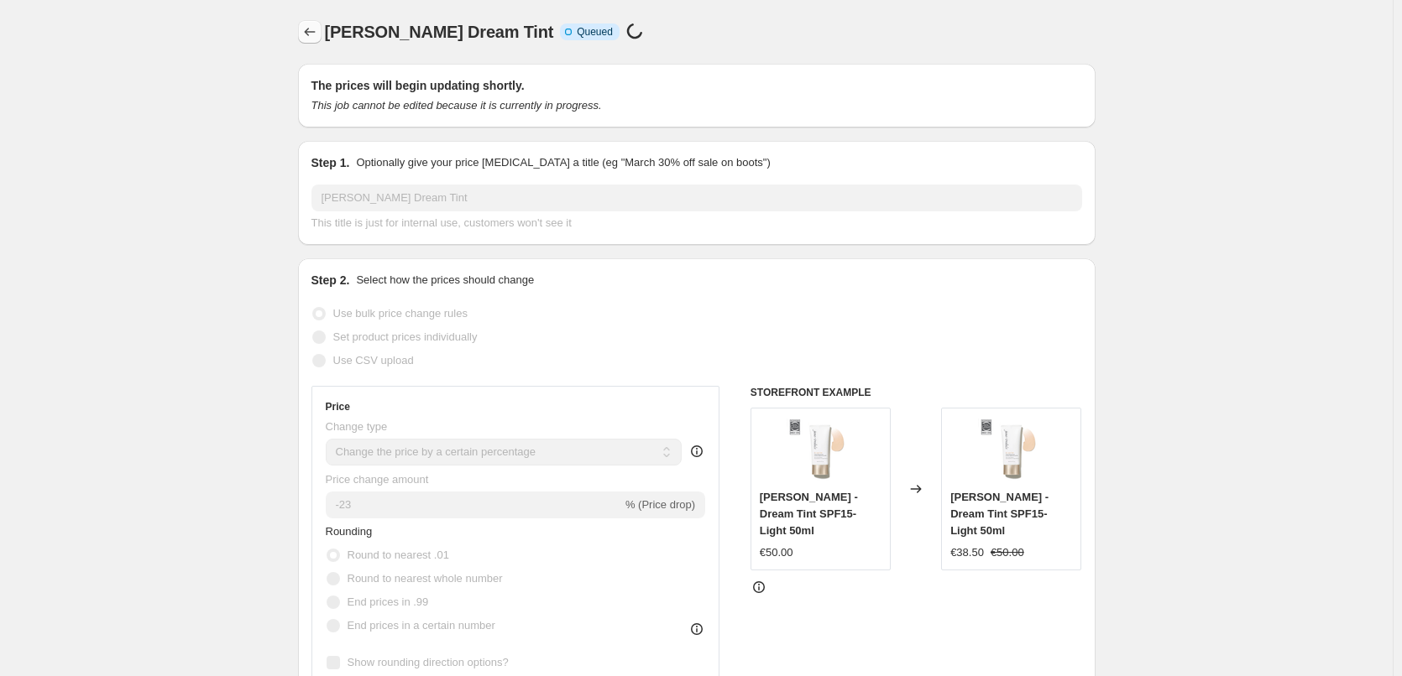
click at [322, 33] on div at bounding box center [311, 31] width 27 height 23
click at [313, 40] on button "Price change jobs" at bounding box center [309, 31] width 23 height 23
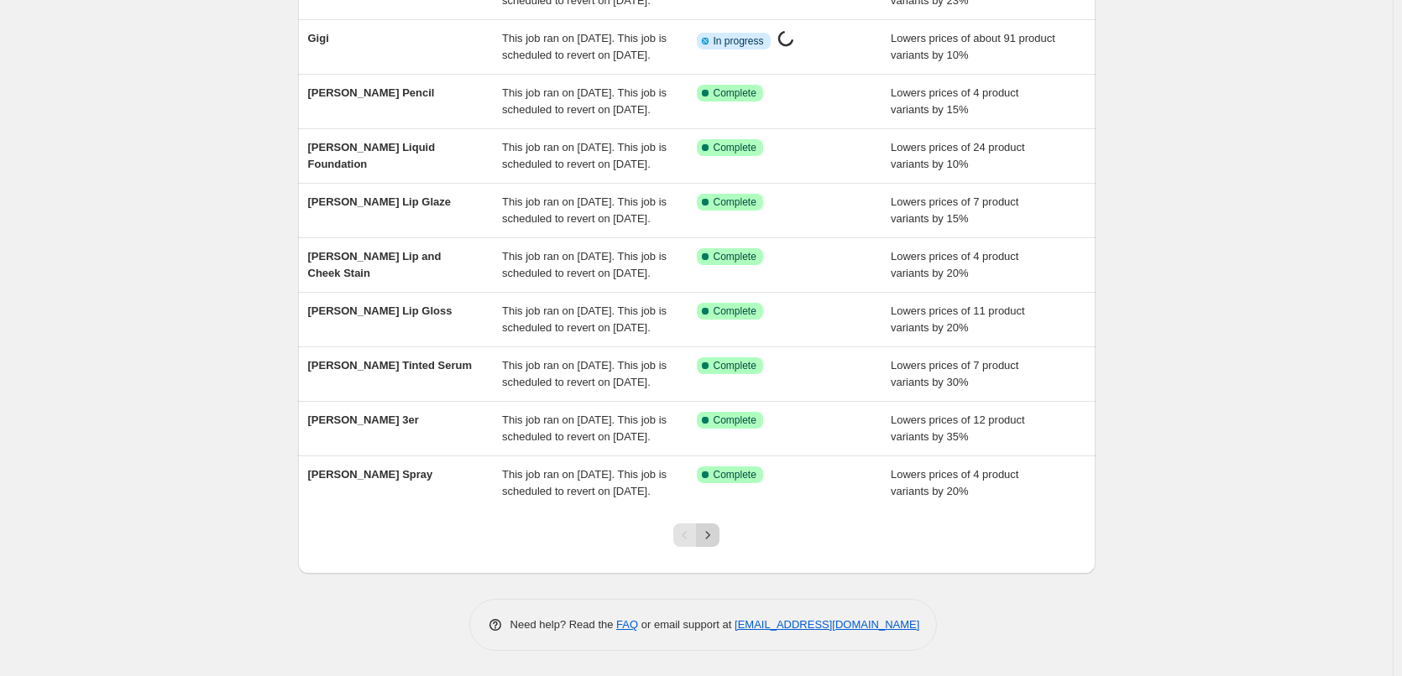
click at [712, 526] on button "Next" at bounding box center [707, 535] width 23 height 23
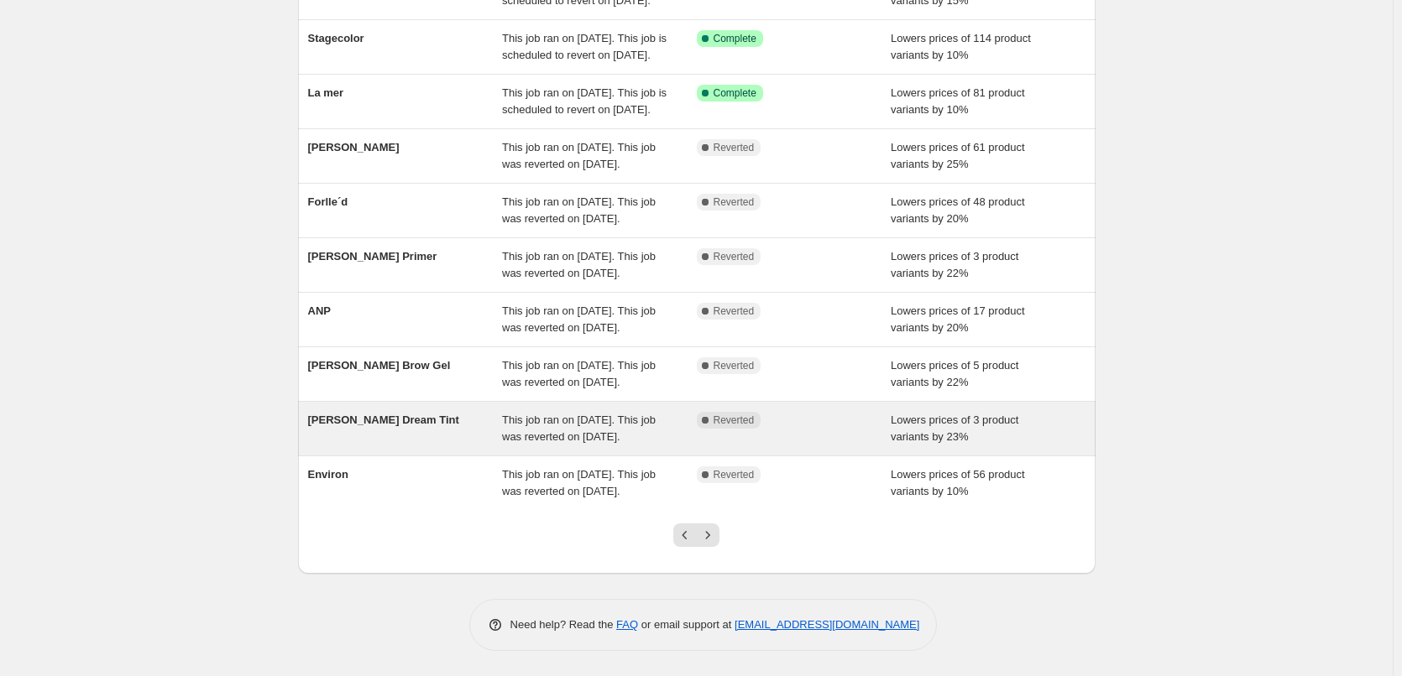
click at [428, 414] on span "[PERSON_NAME] Dream Tint" at bounding box center [383, 420] width 151 height 13
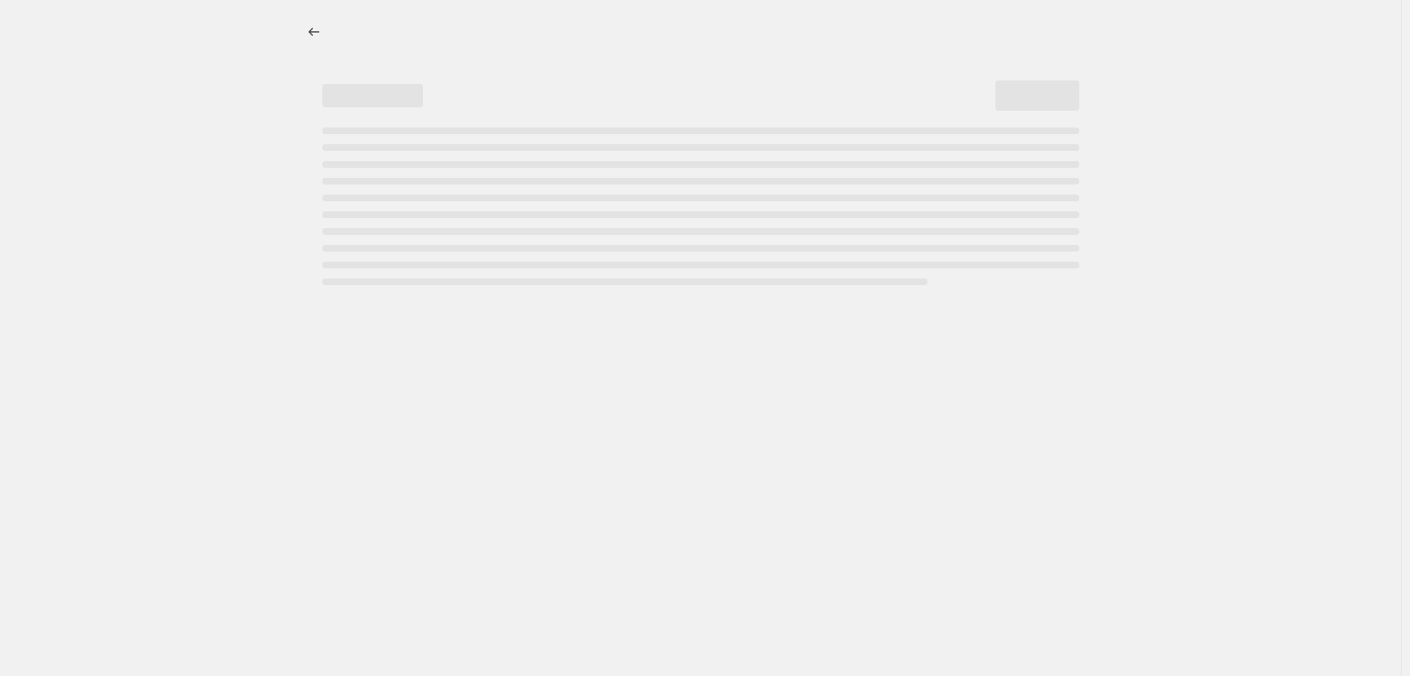
select select "percentage"
select select "vendor"
select select "tag"
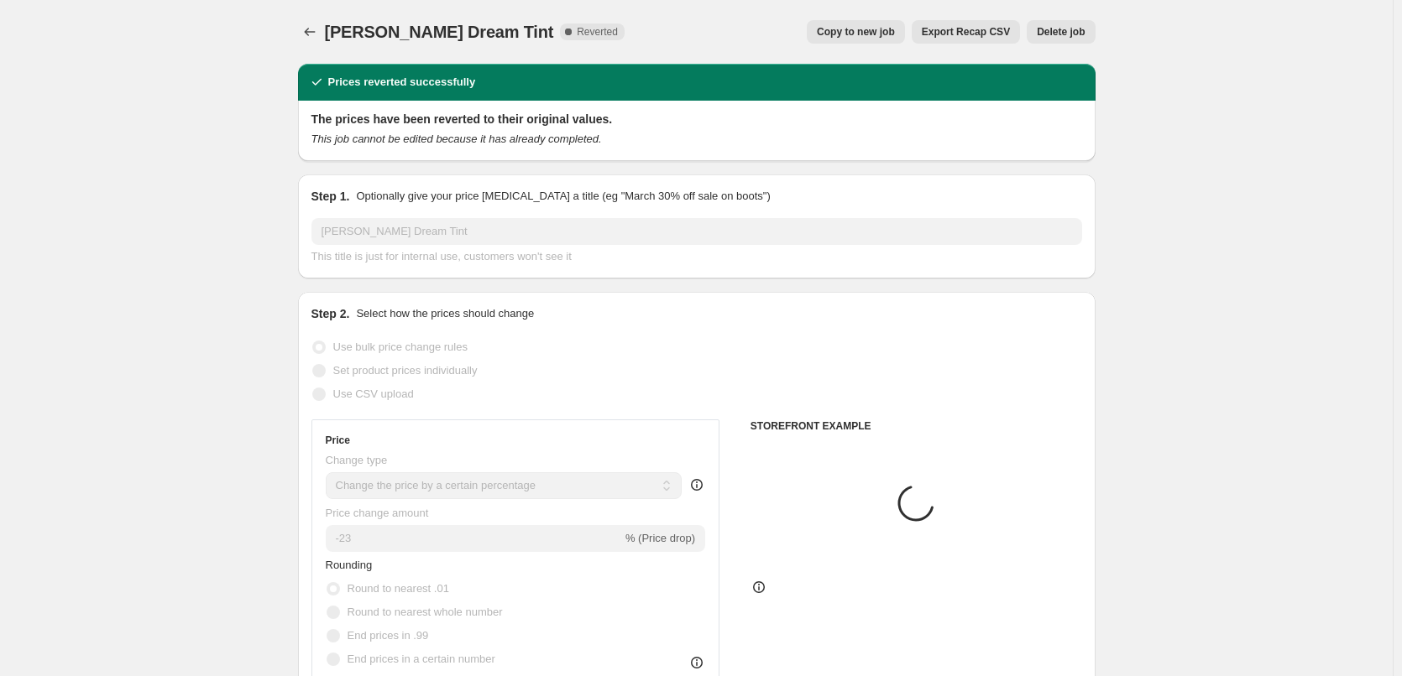
click at [1077, 24] on button "Delete job" at bounding box center [1060, 31] width 68 height 23
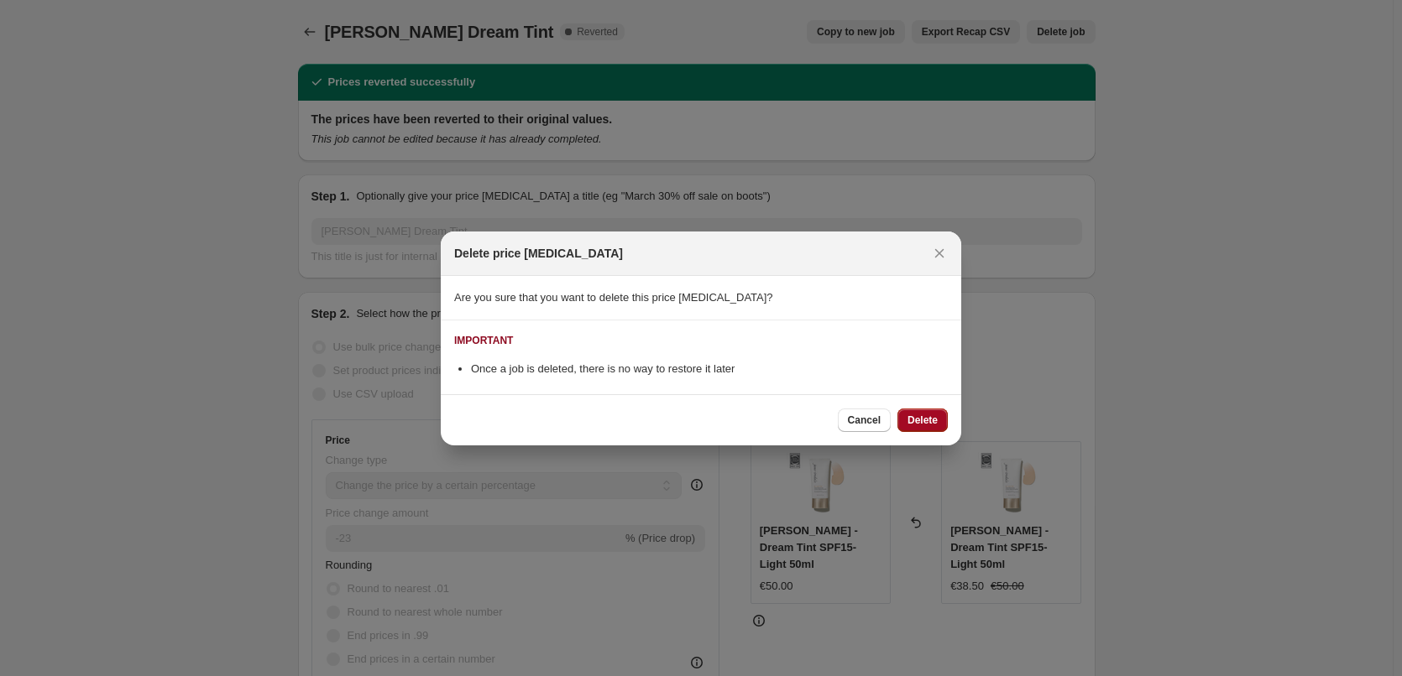
click at [938, 420] on button "Delete" at bounding box center [922, 420] width 50 height 23
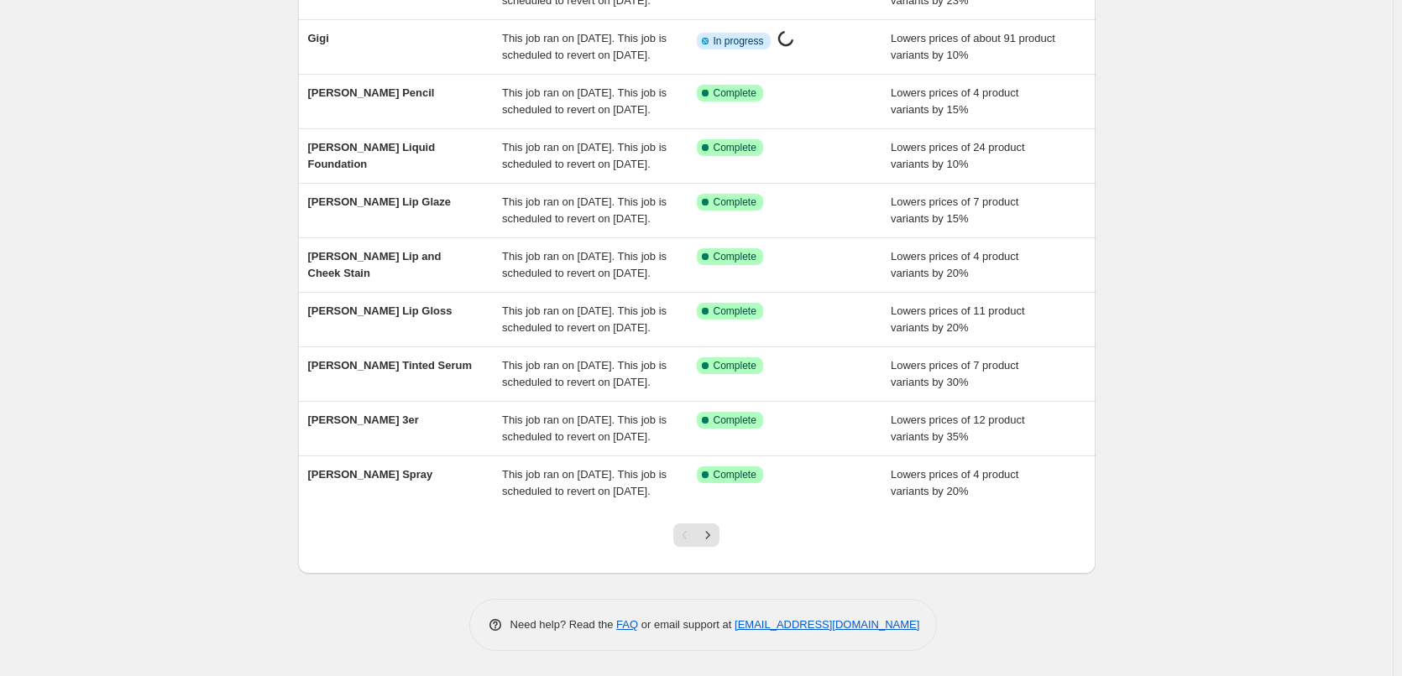
click at [724, 545] on div at bounding box center [696, 542] width 68 height 64
click at [716, 539] on icon "Next" at bounding box center [707, 535] width 17 height 17
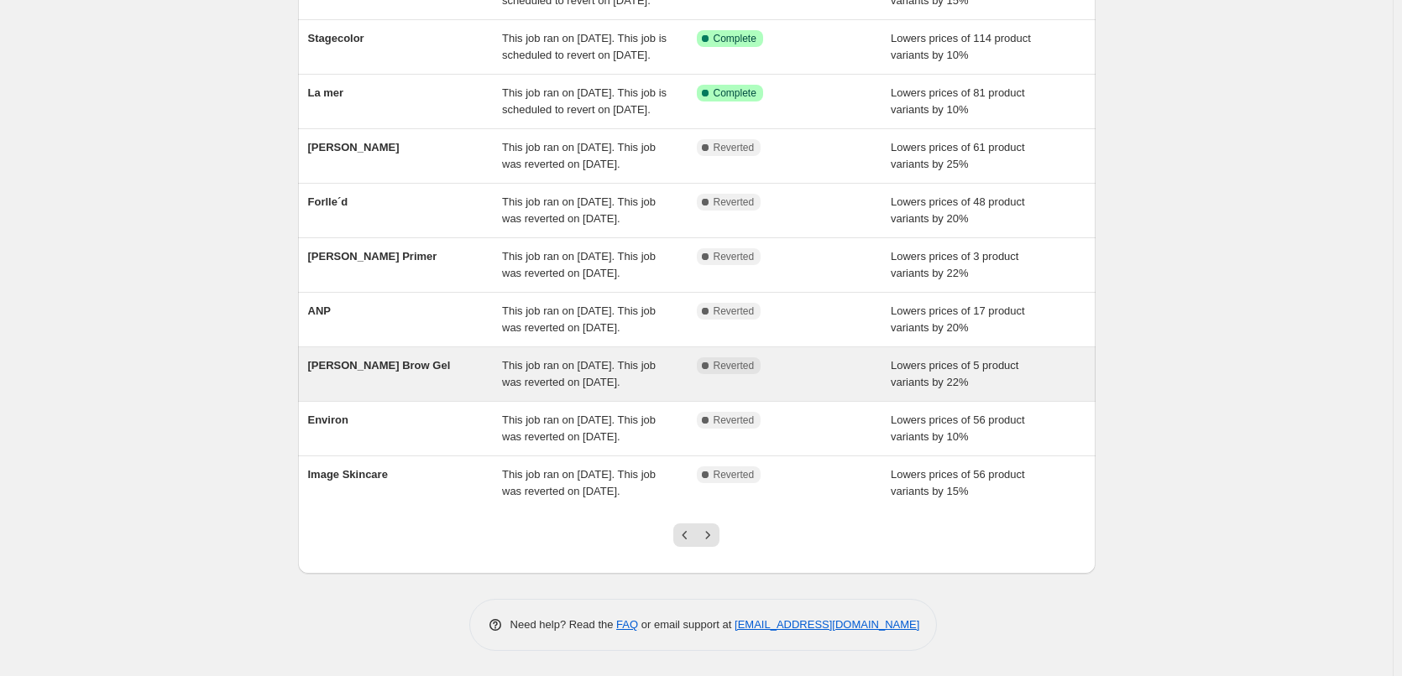
click at [409, 358] on div "[PERSON_NAME] Brow Gel" at bounding box center [405, 375] width 195 height 34
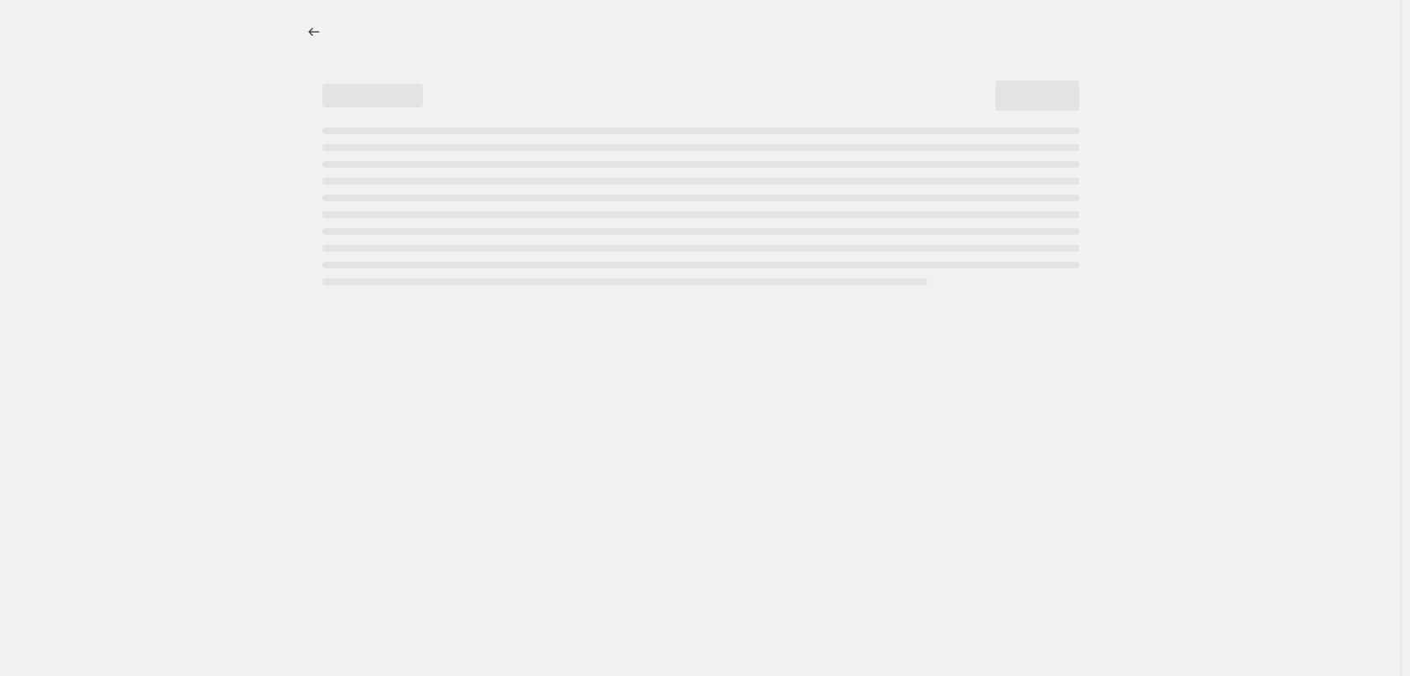
select select "percentage"
select select "tag"
select select "vendor"
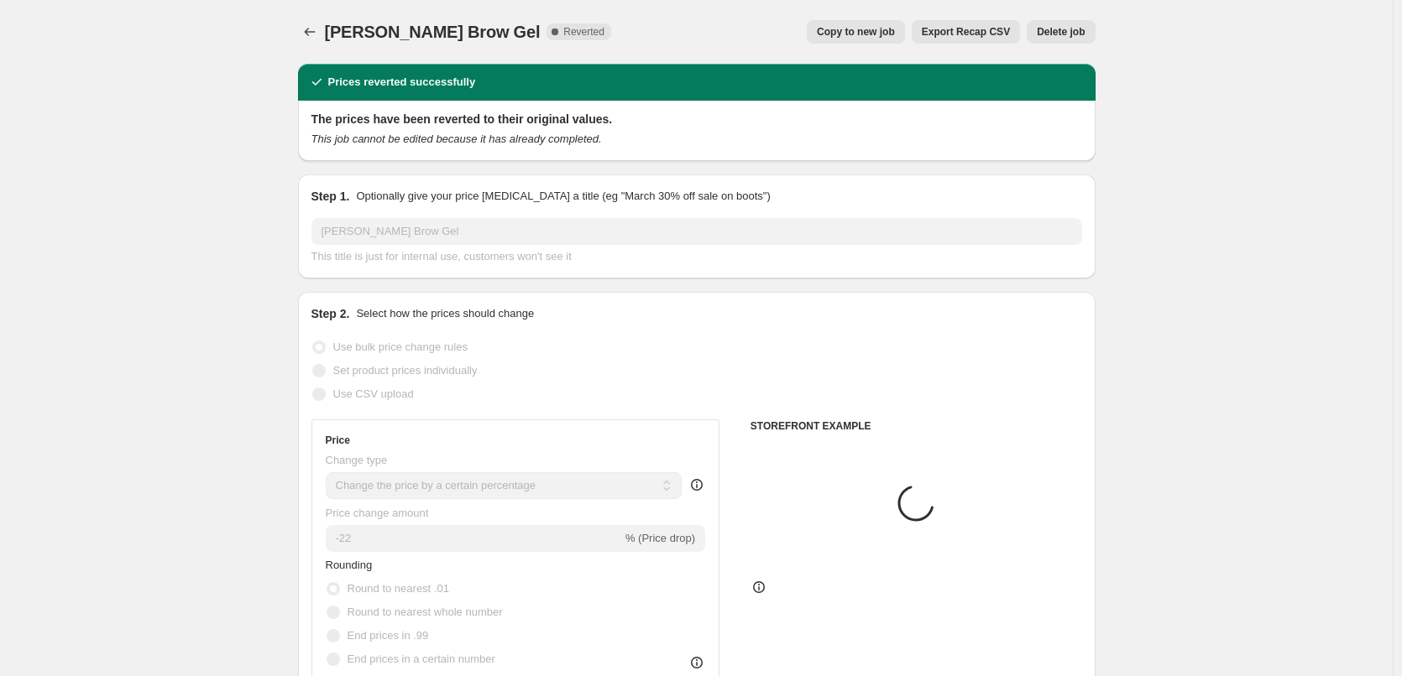
click at [895, 26] on span "Copy to new job" at bounding box center [856, 31] width 78 height 13
select select "percentage"
select select "tag"
select select "vendor"
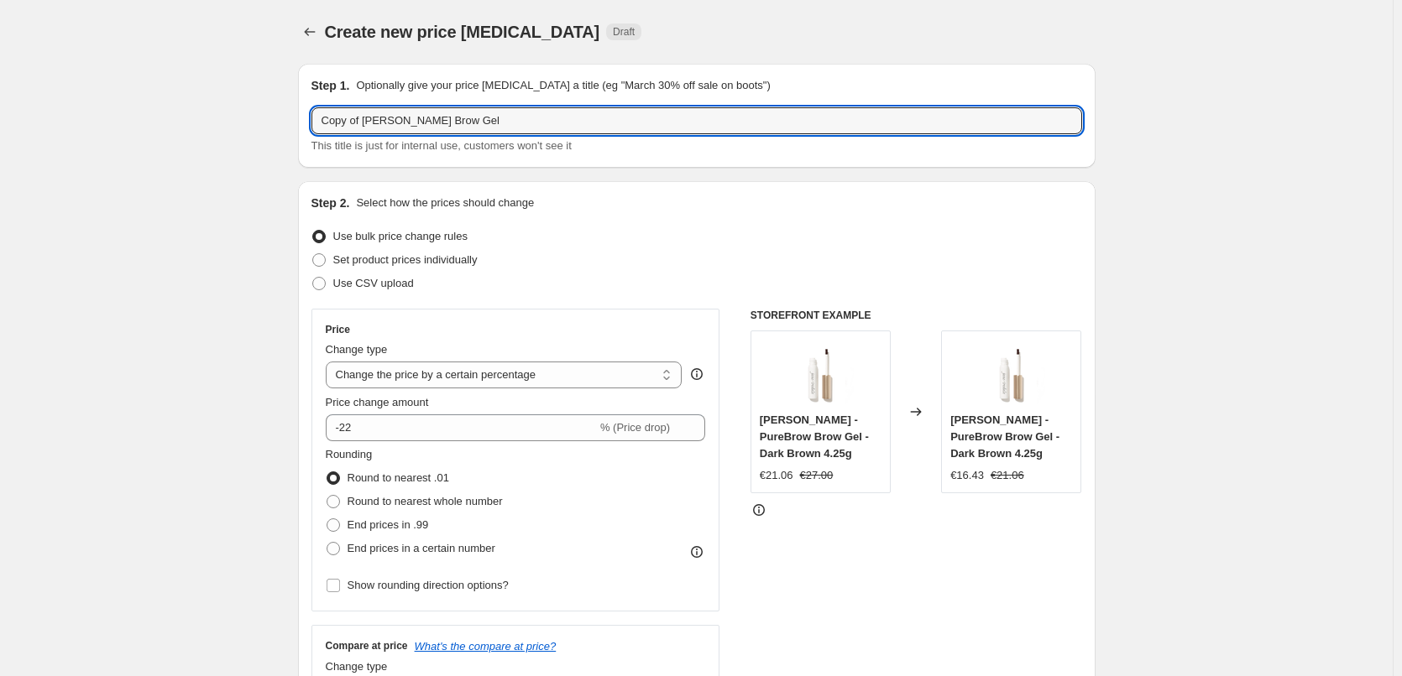
drag, startPoint x: 366, startPoint y: 118, endPoint x: 186, endPoint y: 111, distance: 179.8
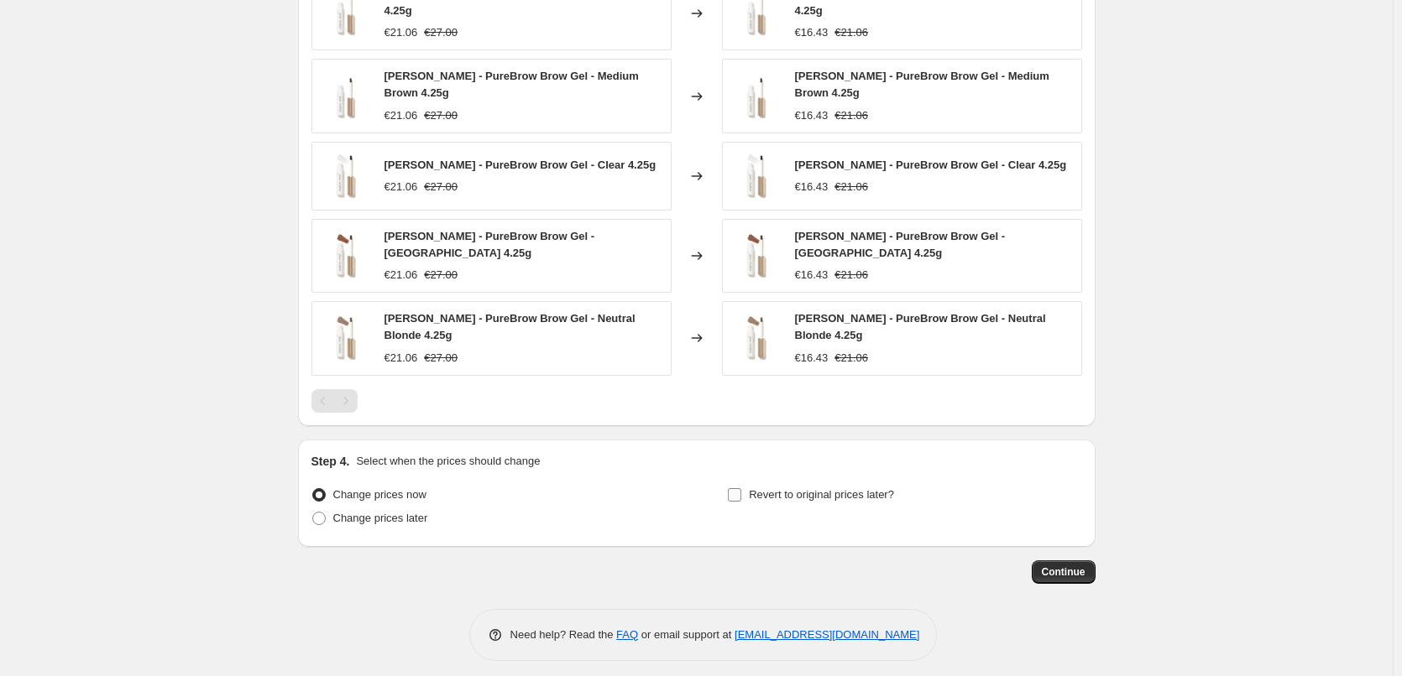
type input "[PERSON_NAME] Brow Gel"
click at [822, 488] on span "Revert to original prices later?" at bounding box center [821, 494] width 145 height 13
click at [741, 488] on input "Revert to original prices later?" at bounding box center [734, 494] width 13 height 13
checkbox input "true"
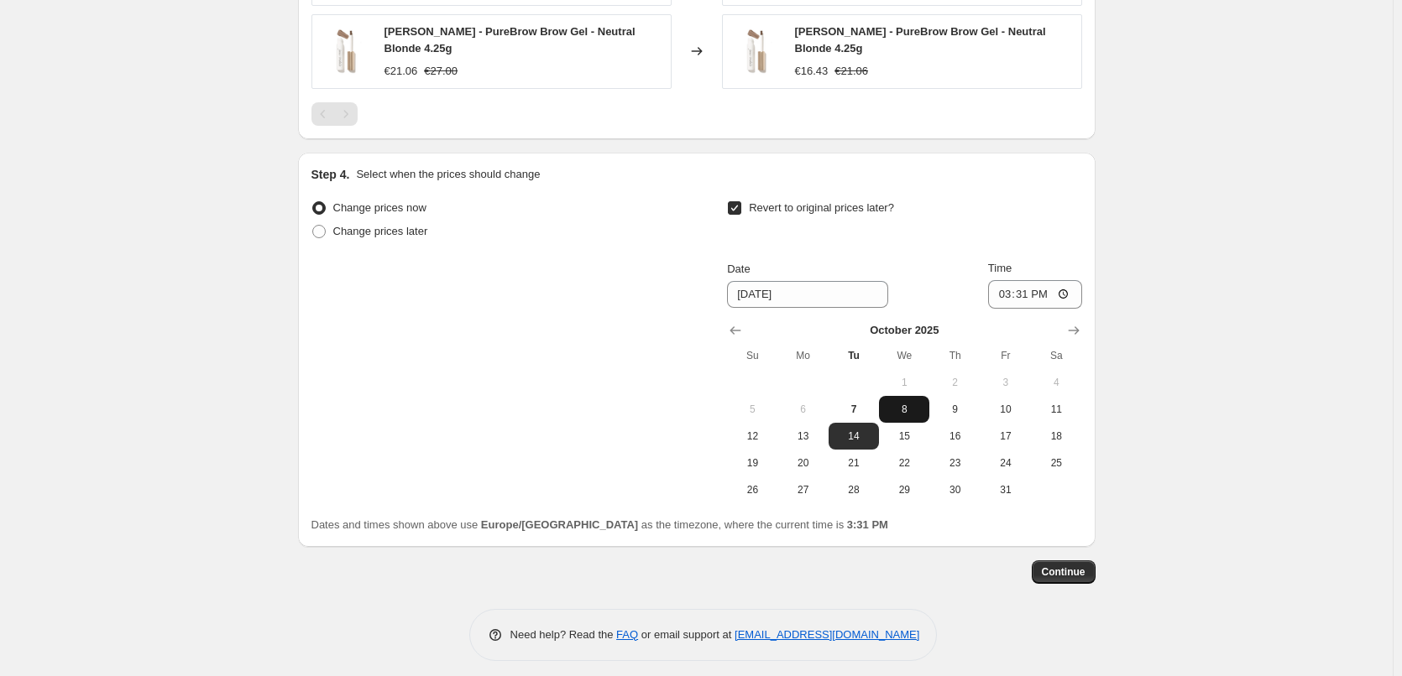
click at [904, 410] on button "8" at bounding box center [904, 409] width 50 height 27
type input "[DATE]"
click at [1004, 288] on input "15:31" at bounding box center [1035, 294] width 94 height 29
type input "03:00"
click at [1064, 566] on span "Continue" at bounding box center [1064, 572] width 44 height 13
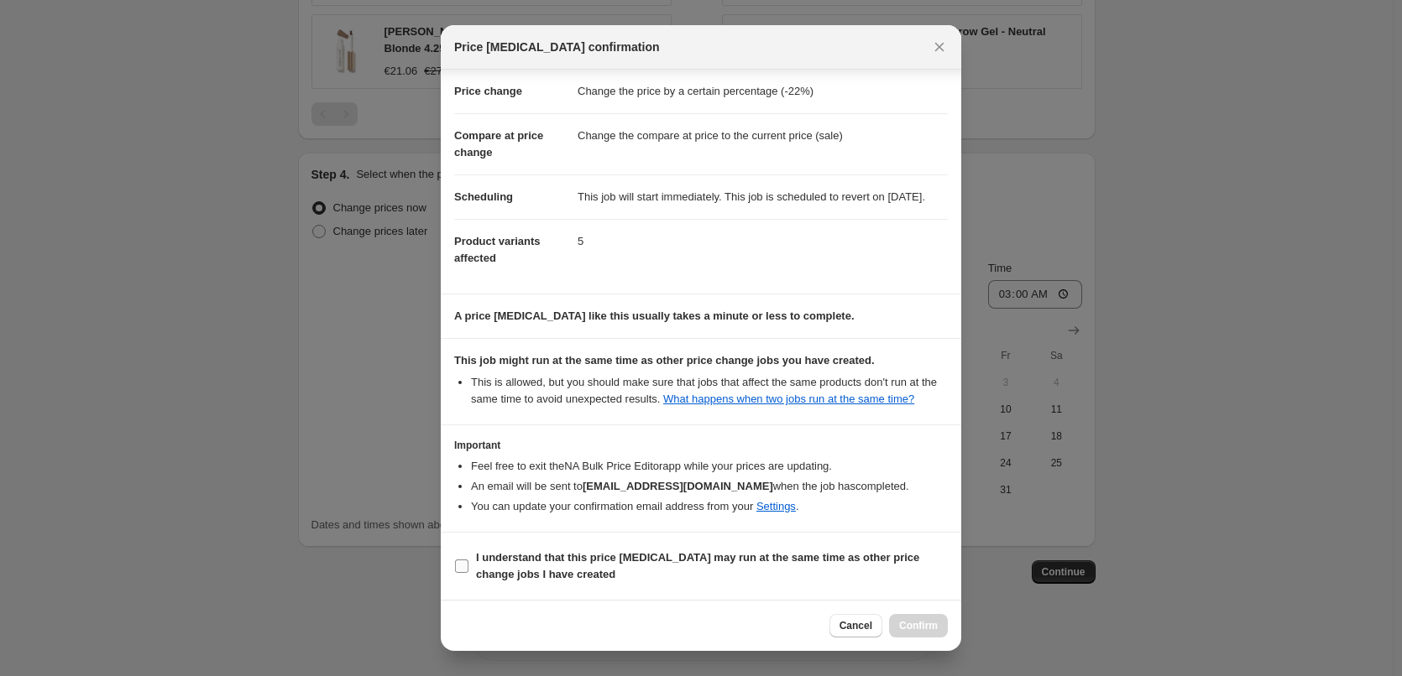
click at [560, 548] on label "I understand that this price [MEDICAL_DATA] may run at the same time as other p…" at bounding box center [700, 566] width 493 height 40
click at [468, 560] on input "I understand that this price [MEDICAL_DATA] may run at the same time as other p…" at bounding box center [461, 566] width 13 height 13
checkbox input "true"
click at [948, 624] on div "Cancel Confirm" at bounding box center [701, 625] width 520 height 51
click at [934, 629] on span "Confirm" at bounding box center [918, 625] width 39 height 13
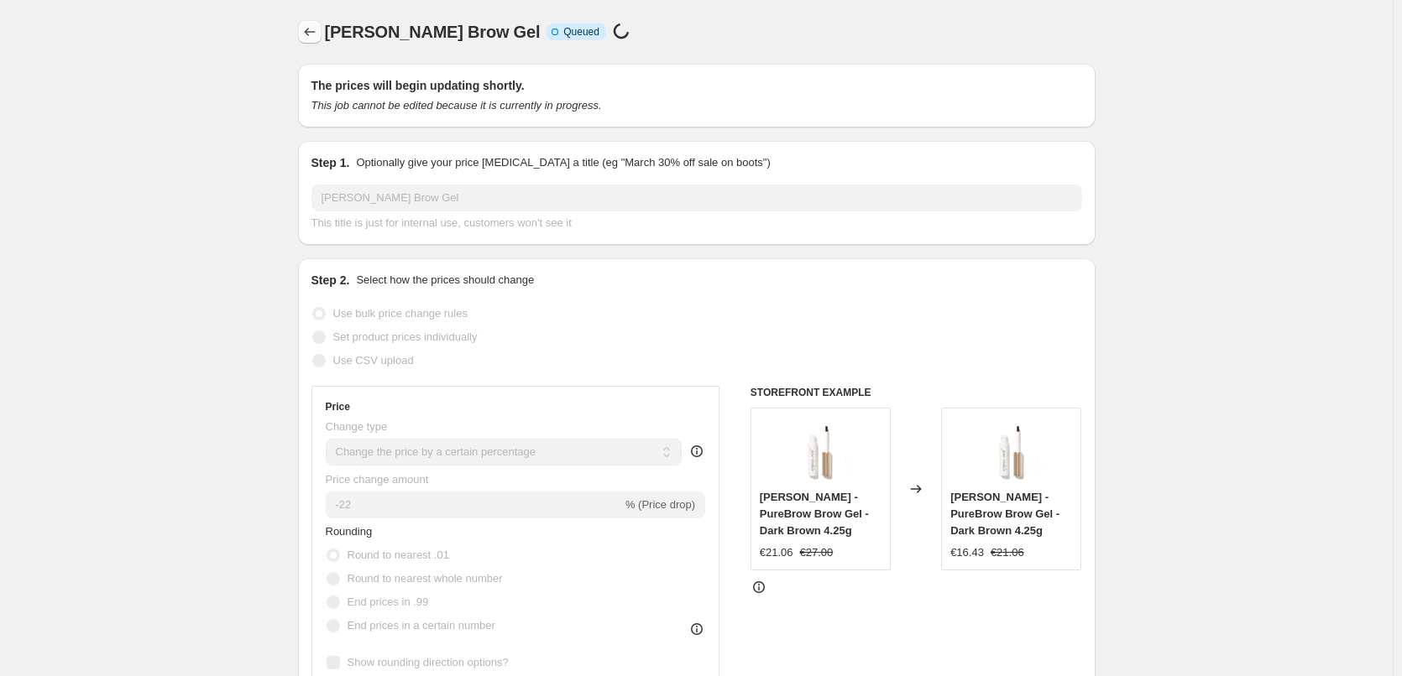
click at [317, 36] on icon "Price change jobs" at bounding box center [309, 31] width 17 height 17
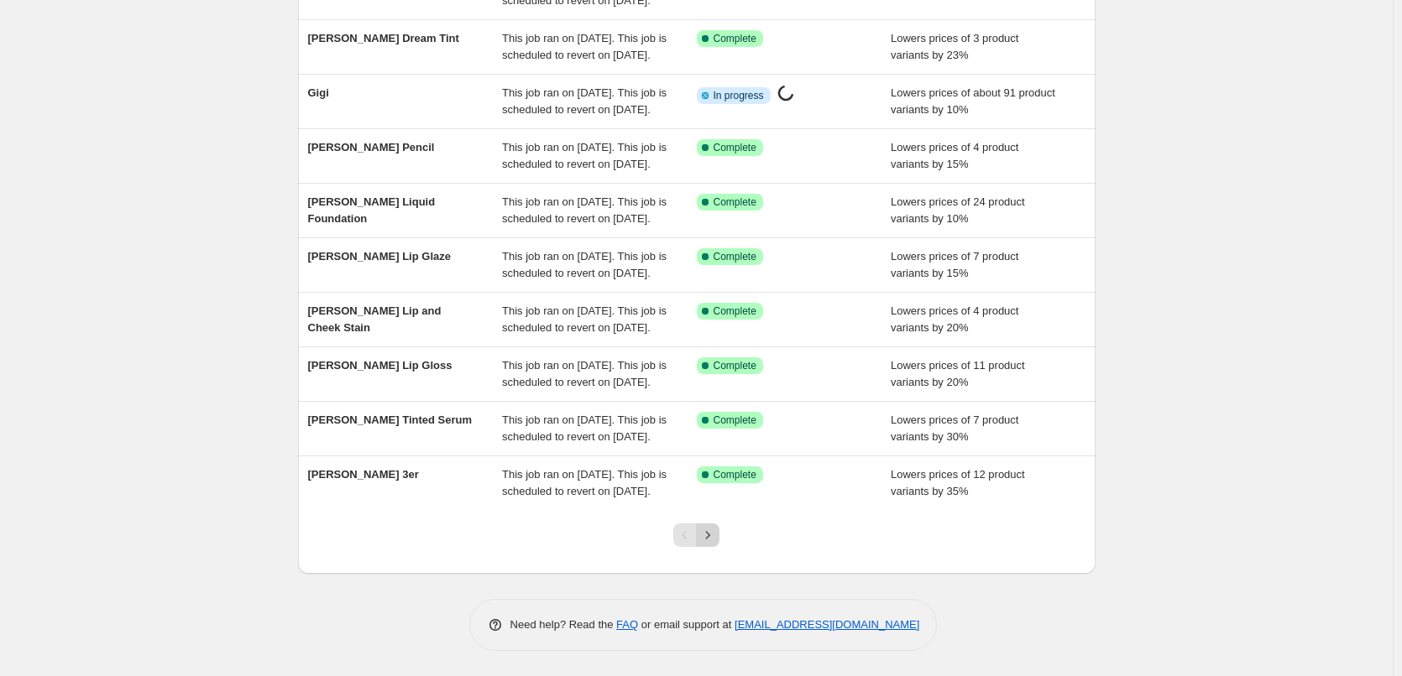
click at [716, 537] on icon "Next" at bounding box center [707, 535] width 17 height 17
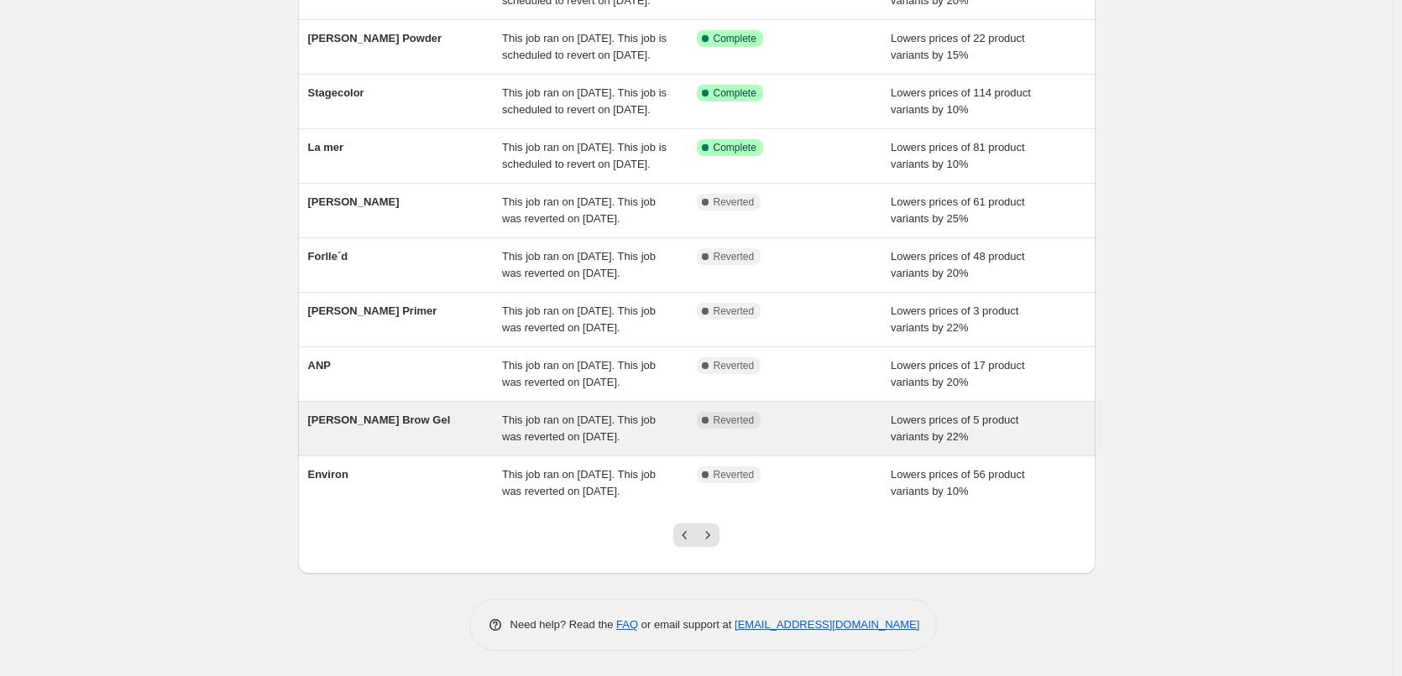
click at [383, 412] on div "[PERSON_NAME] Brow Gel" at bounding box center [405, 429] width 195 height 34
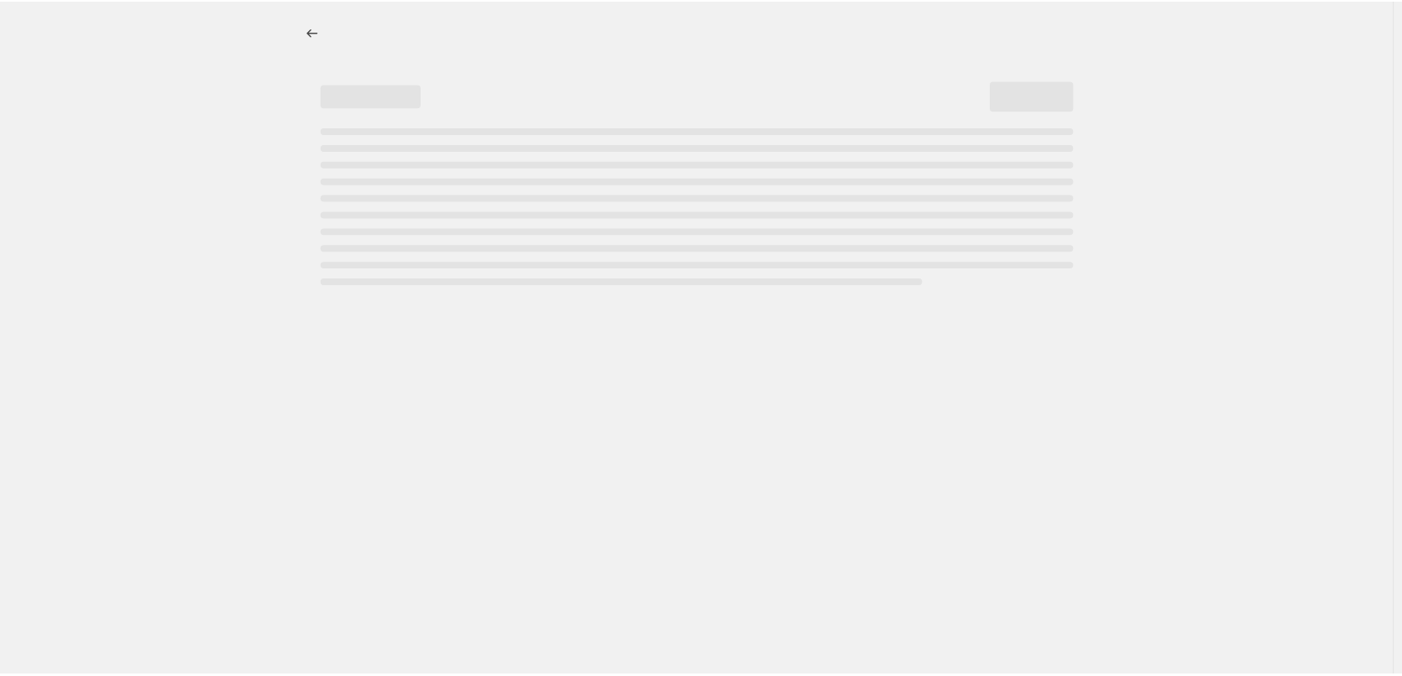
select select "percentage"
select select "tag"
select select "vendor"
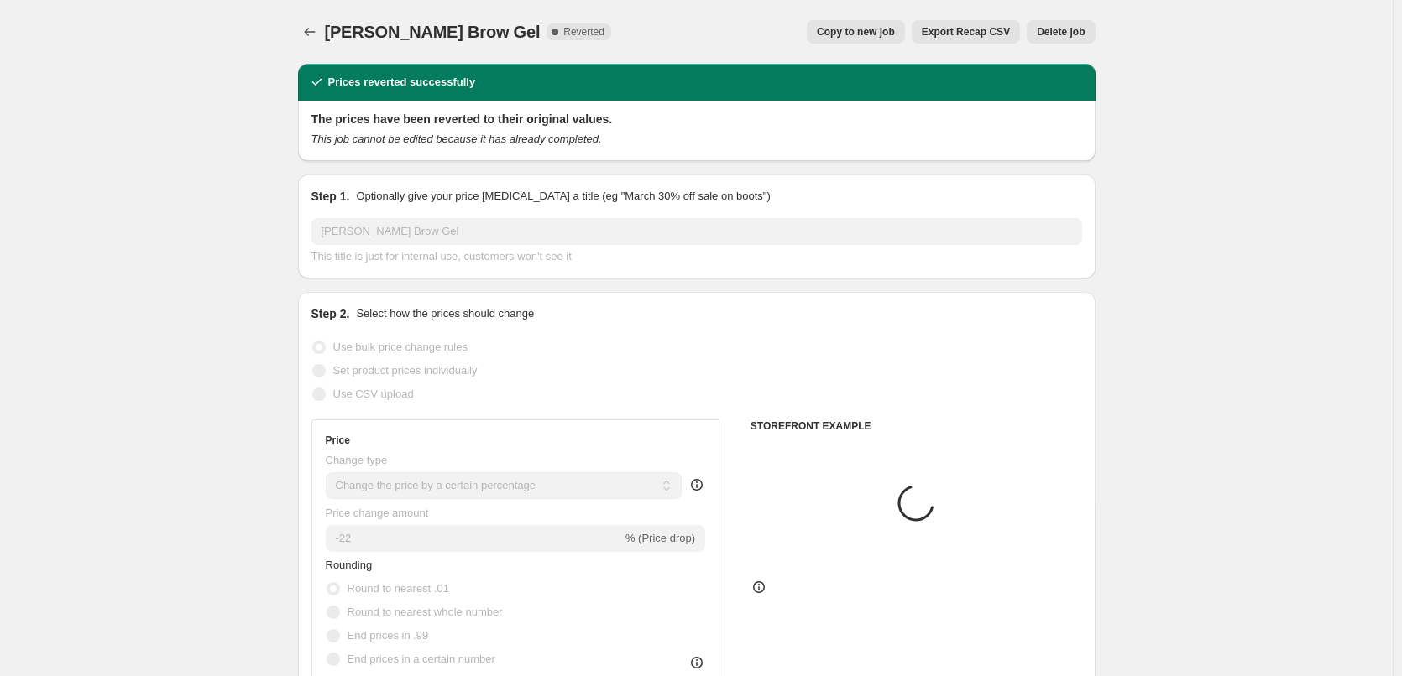
click at [1067, 35] on span "Delete job" at bounding box center [1061, 31] width 48 height 13
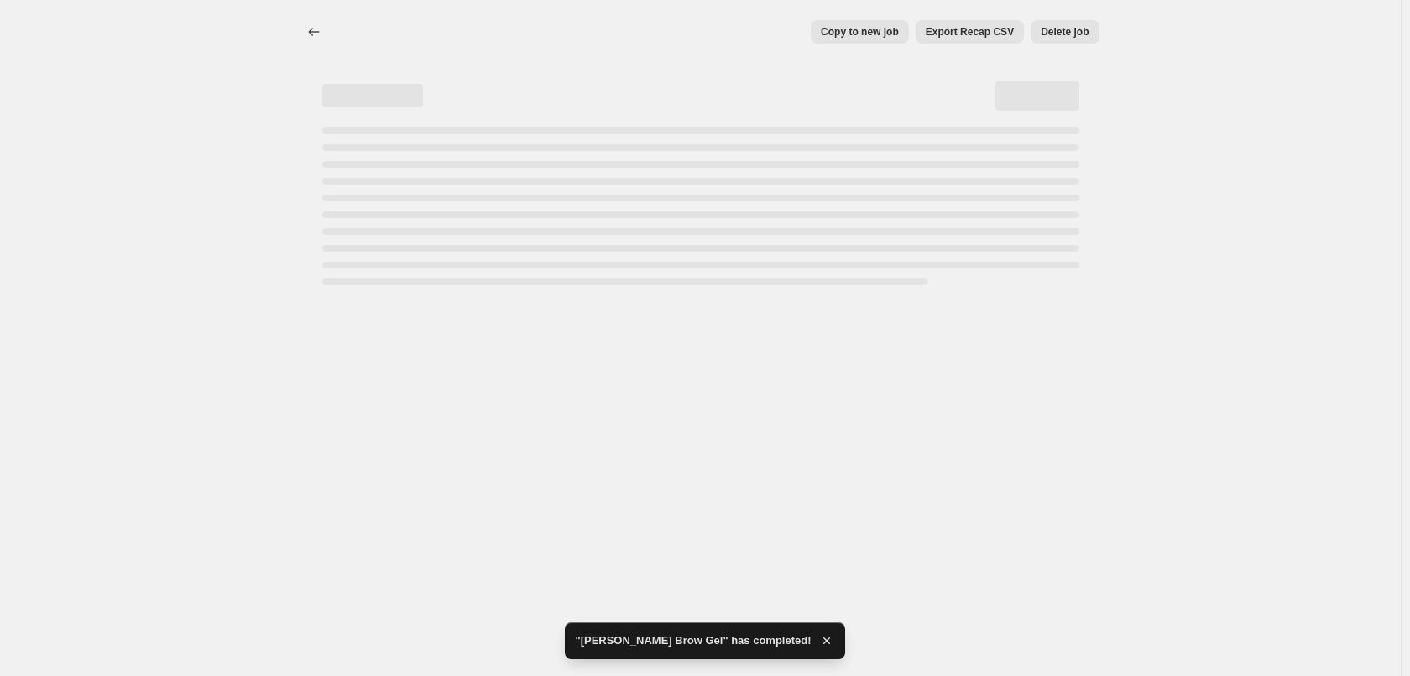
select select "percentage"
select select "tag"
select select "vendor"
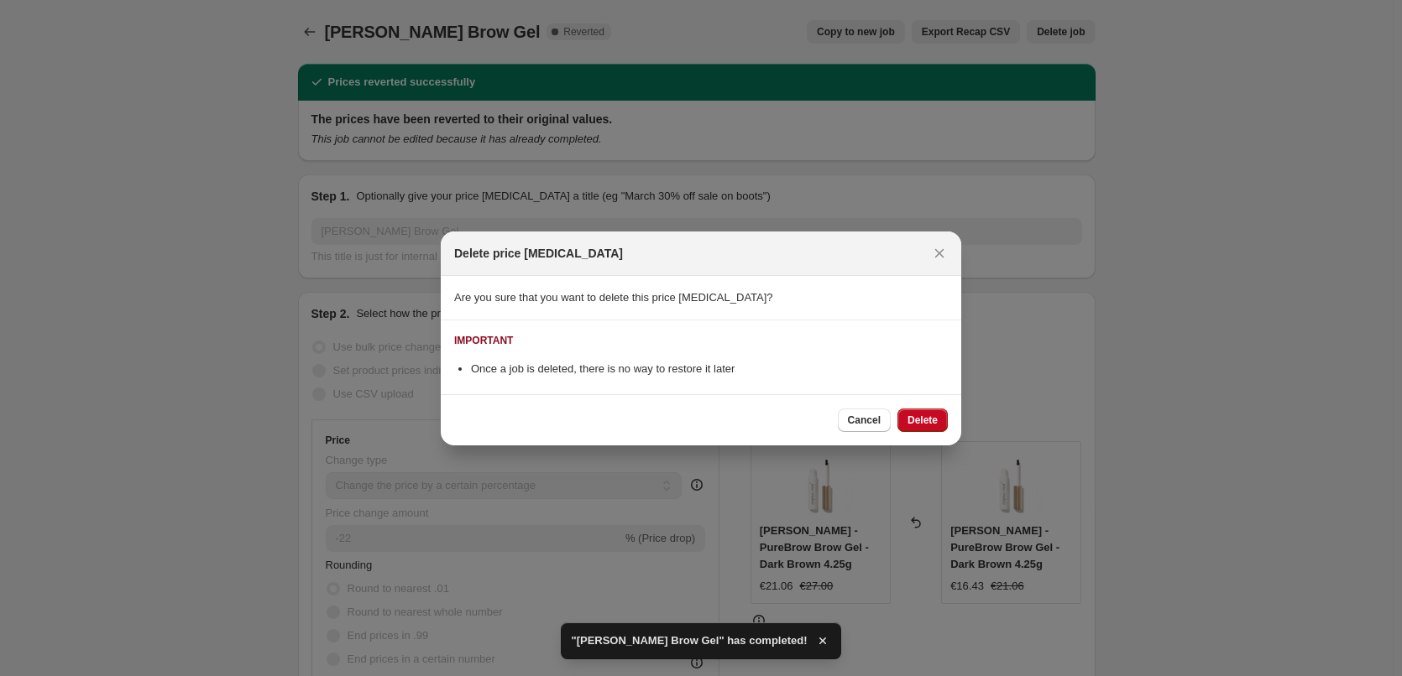
click at [924, 416] on span "Delete" at bounding box center [922, 420] width 30 height 13
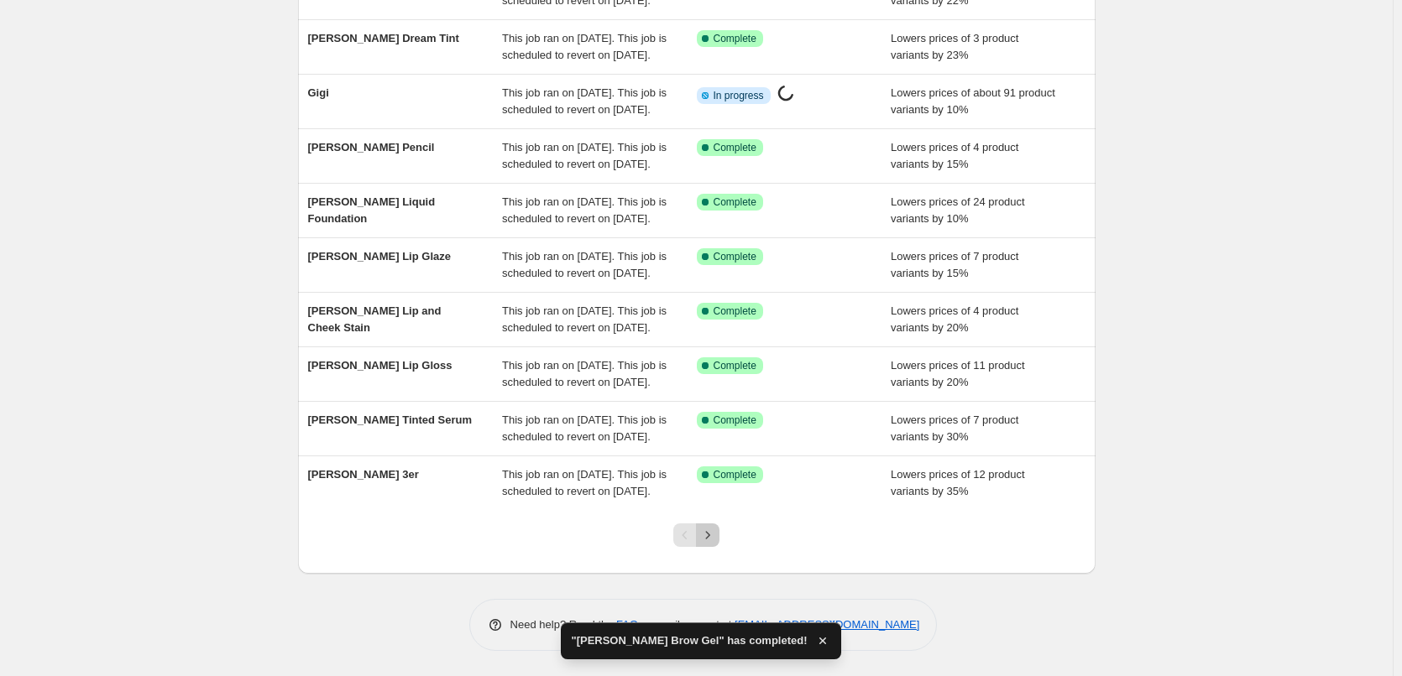
click at [708, 543] on icon "Next" at bounding box center [707, 535] width 17 height 17
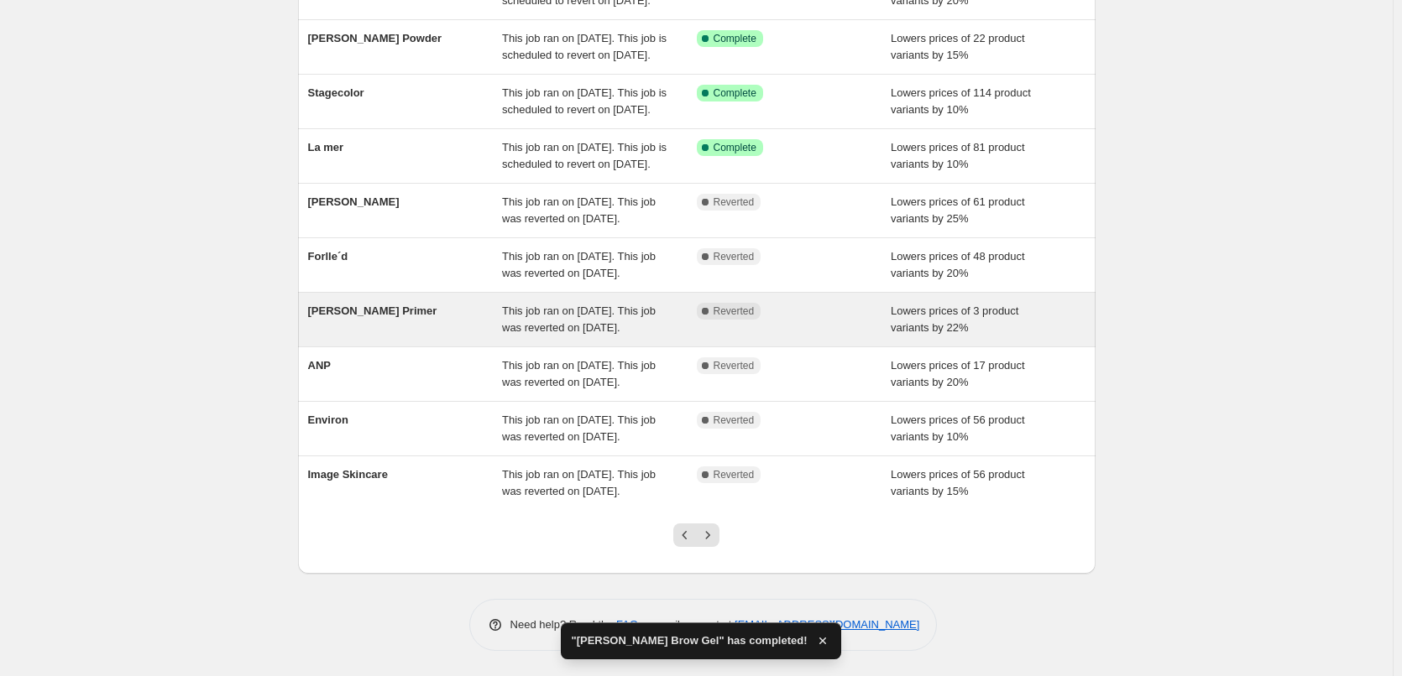
click at [390, 303] on div "[PERSON_NAME] Primer" at bounding box center [405, 320] width 195 height 34
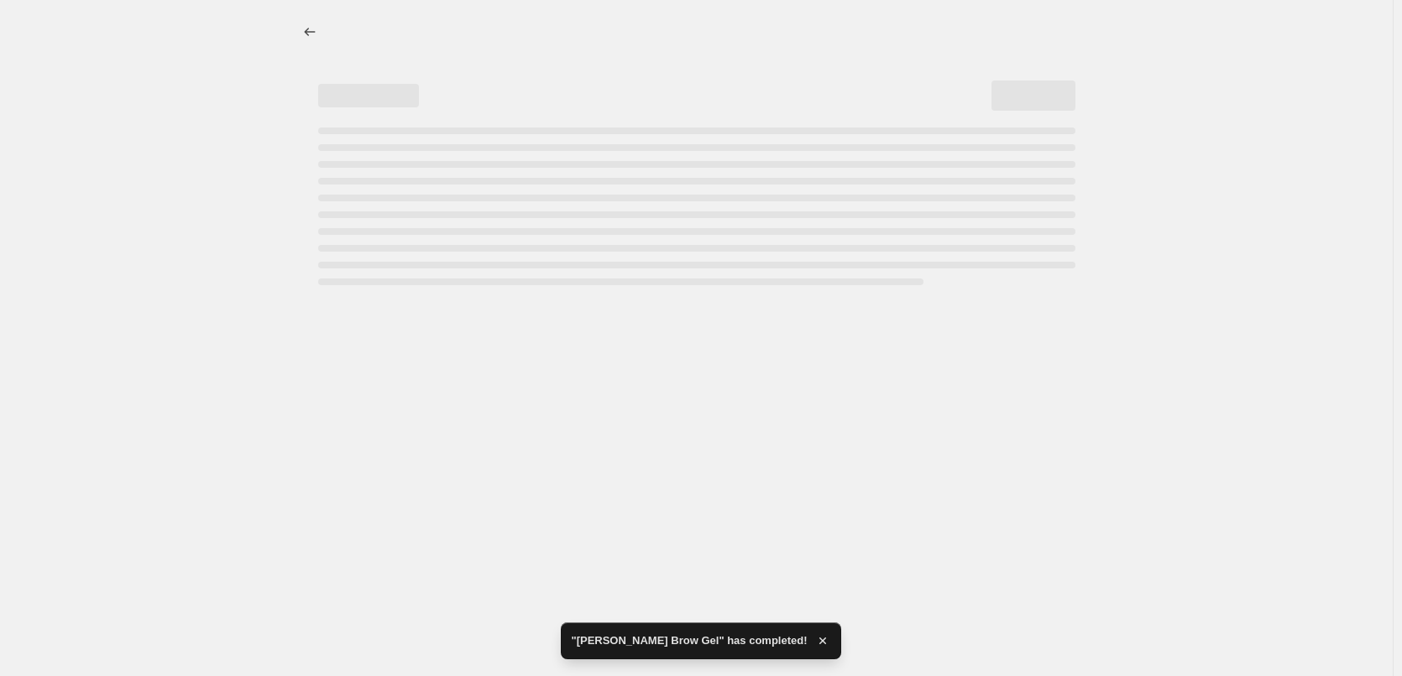
select select "percentage"
select select "tag"
select select "vendor"
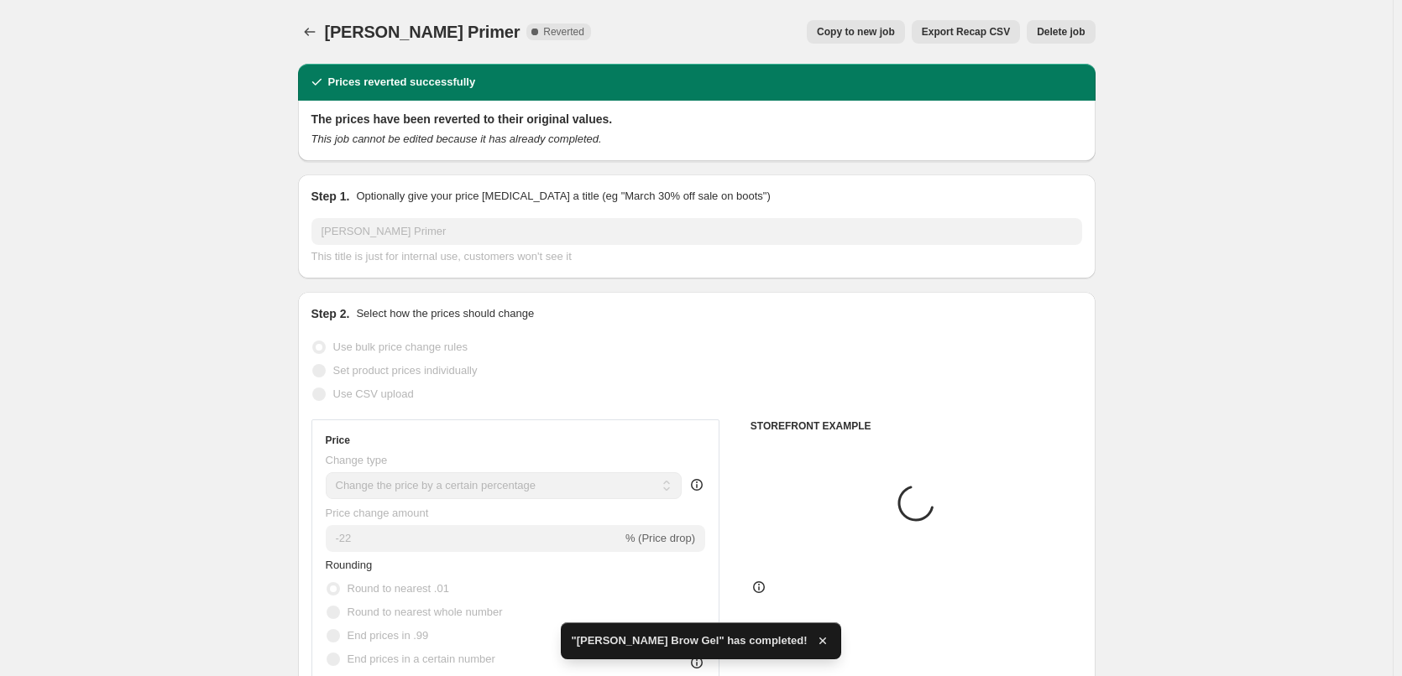
click at [890, 30] on span "Copy to new job" at bounding box center [856, 31] width 78 height 13
select select "percentage"
select select "tag"
select select "vendor"
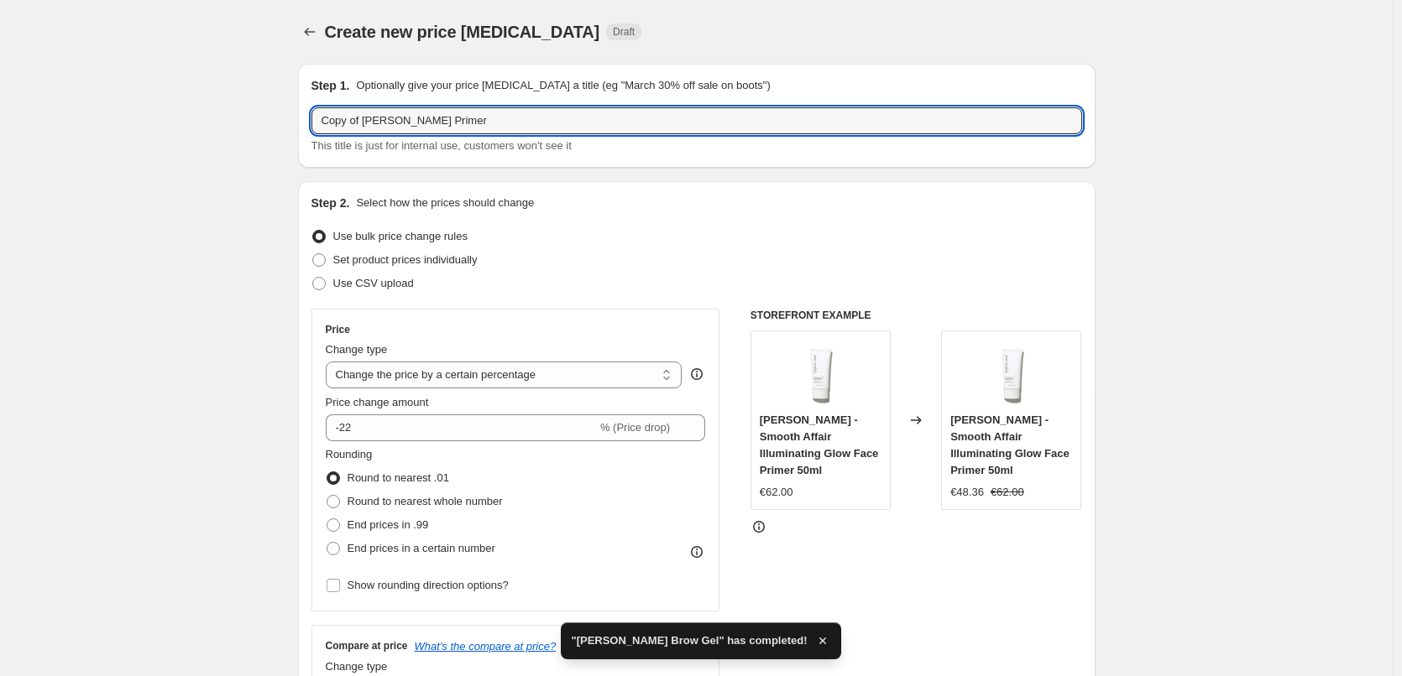
drag, startPoint x: 365, startPoint y: 120, endPoint x: 274, endPoint y: 120, distance: 90.6
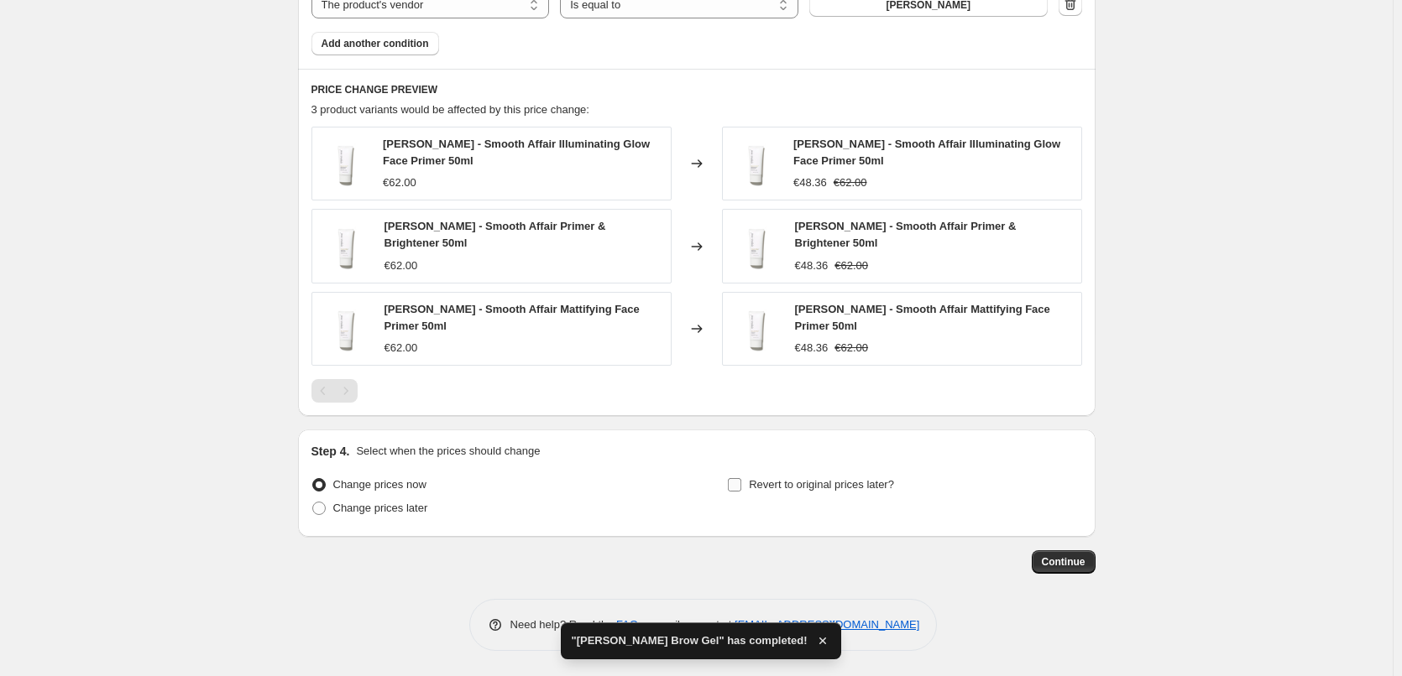
type input "[PERSON_NAME] Primer"
click at [772, 479] on span "Revert to original prices later?" at bounding box center [821, 484] width 145 height 13
click at [741, 479] on input "Revert to original prices later?" at bounding box center [734, 484] width 13 height 13
checkbox input "true"
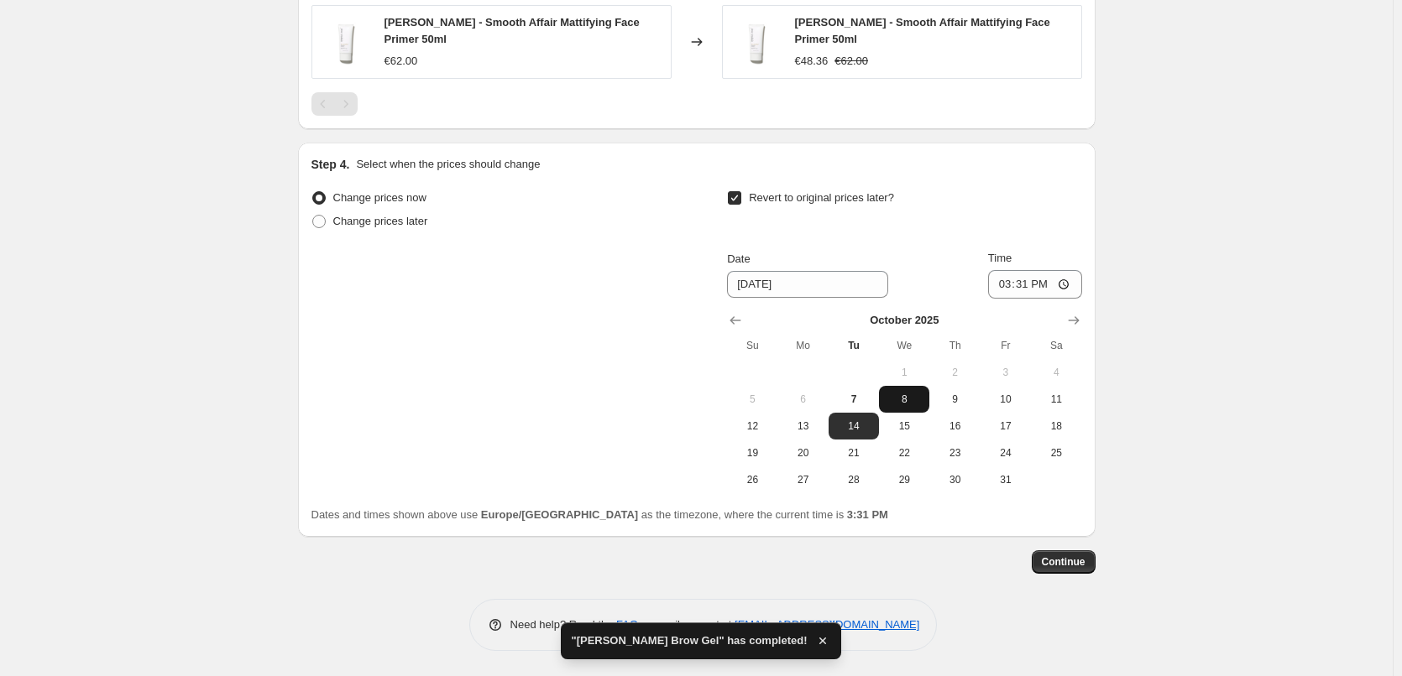
click at [898, 405] on span "8" at bounding box center [903, 399] width 37 height 13
type input "[DATE]"
click at [1004, 280] on input "15:31" at bounding box center [1035, 284] width 94 height 29
type input "03:00"
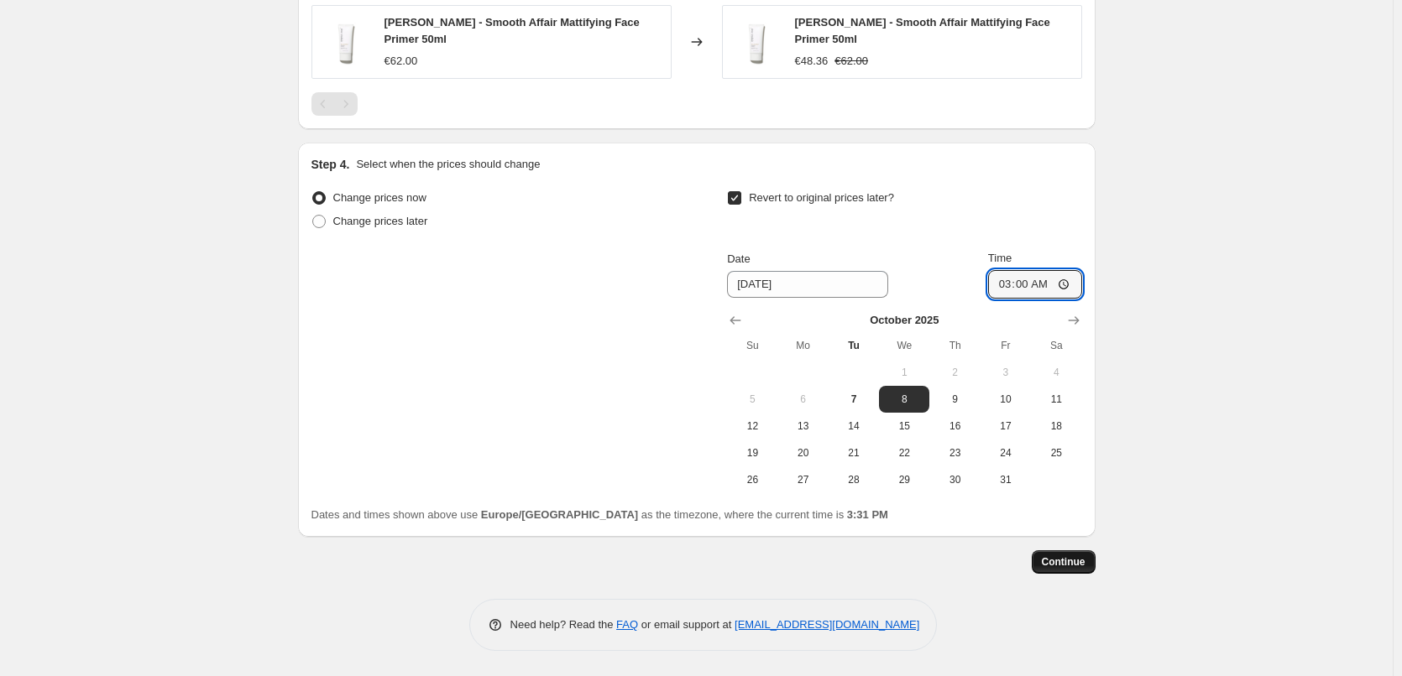
click at [1082, 570] on button "Continue" at bounding box center [1063, 562] width 64 height 23
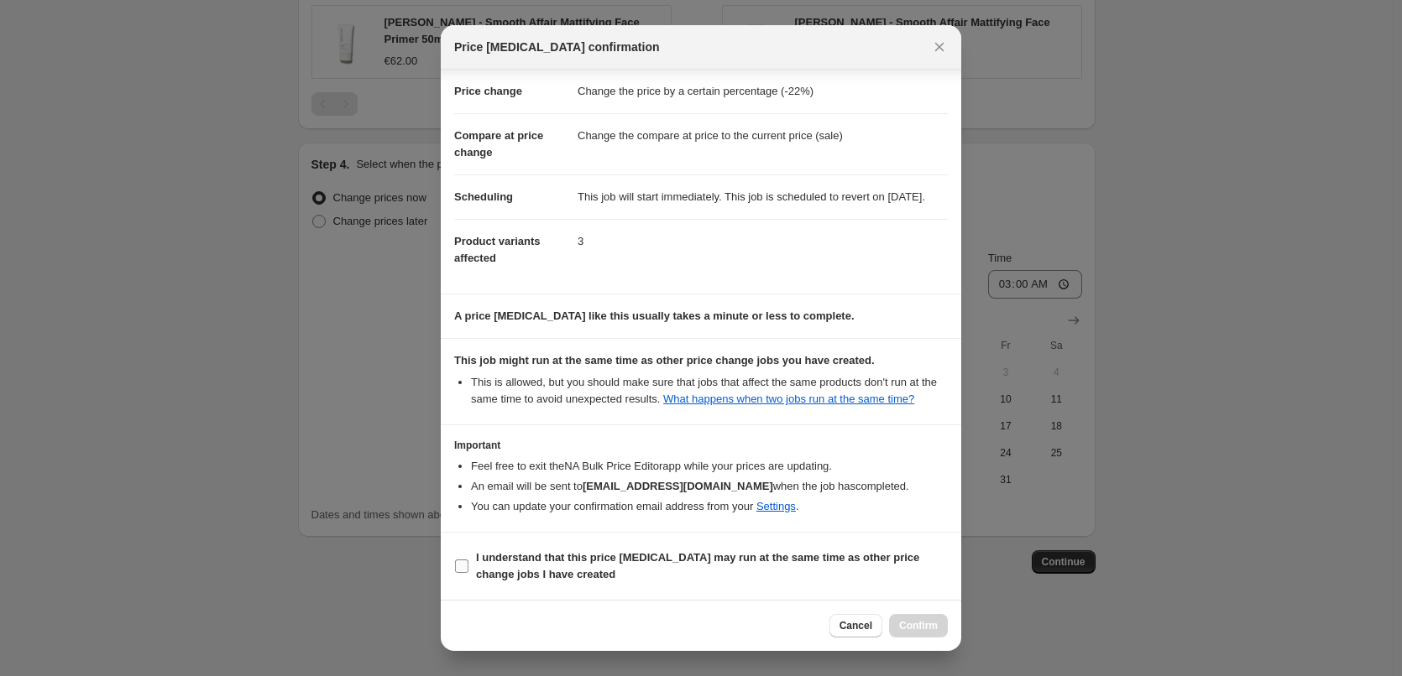
click at [526, 579] on b "I understand that this price [MEDICAL_DATA] may run at the same time as other p…" at bounding box center [697, 565] width 443 height 29
click at [468, 573] on input "I understand that this price [MEDICAL_DATA] may run at the same time as other p…" at bounding box center [461, 566] width 13 height 13
checkbox input "true"
click at [898, 631] on button "Confirm" at bounding box center [918, 625] width 59 height 23
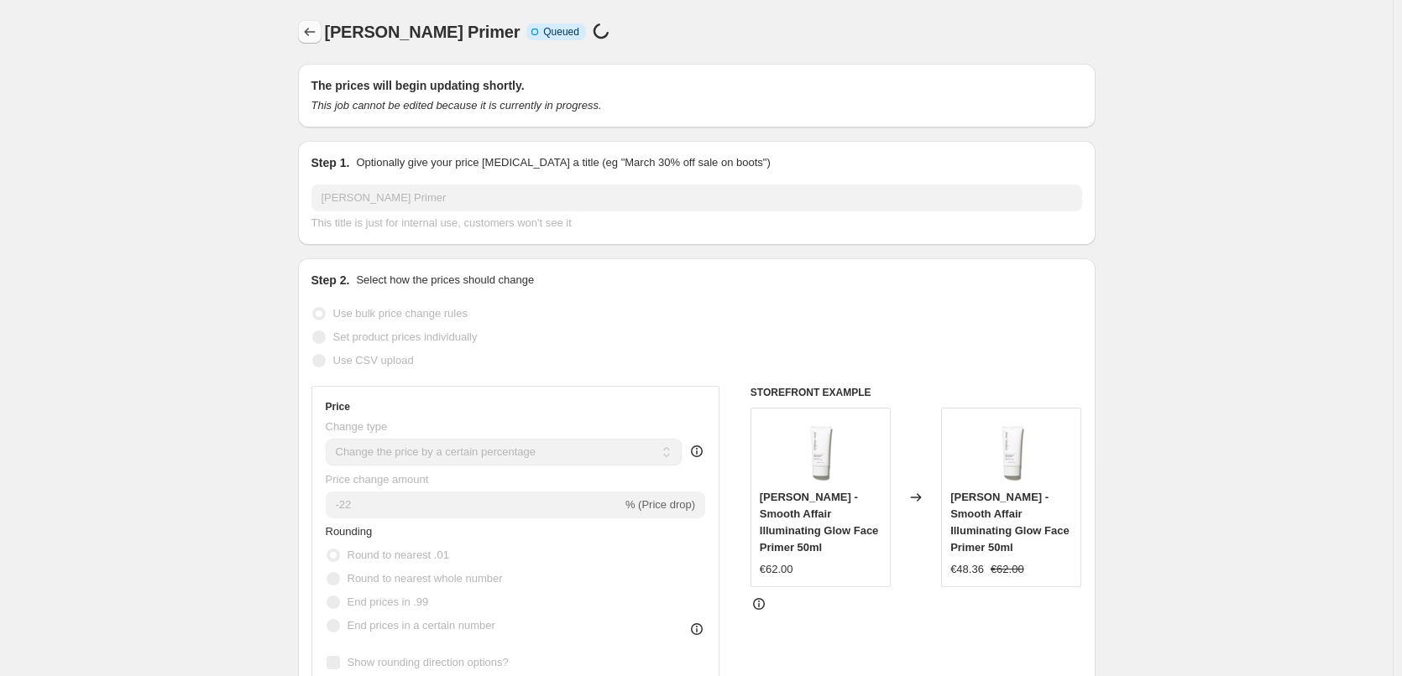
click at [318, 31] on icon "Price change jobs" at bounding box center [309, 31] width 17 height 17
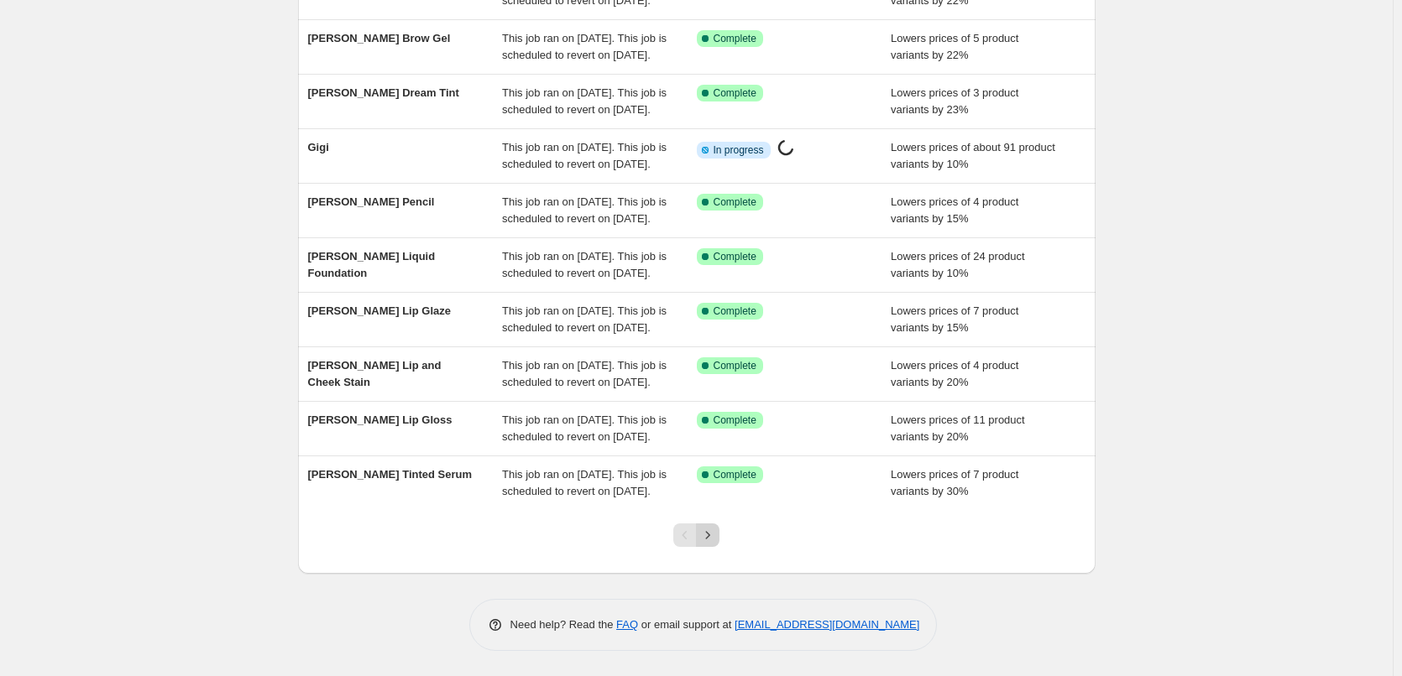
click at [704, 542] on icon "Next" at bounding box center [707, 535] width 17 height 17
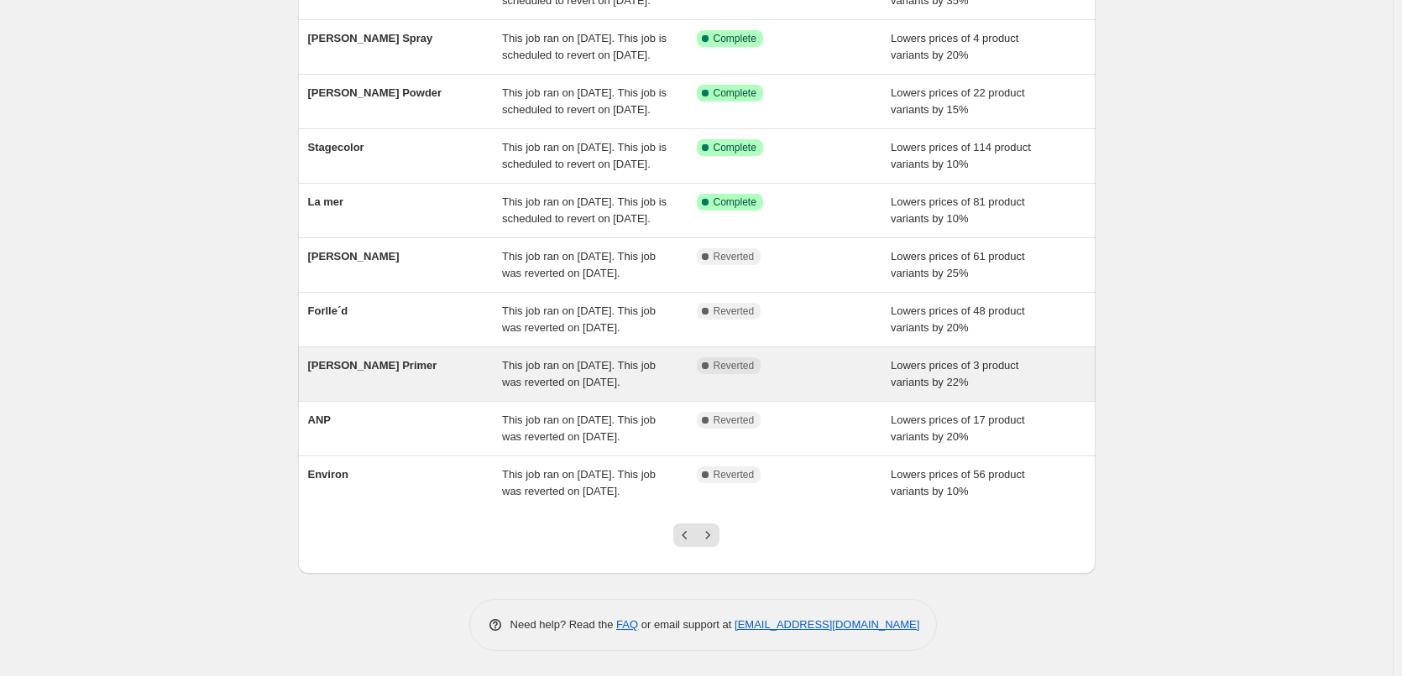
click at [378, 359] on span "[PERSON_NAME] Primer" at bounding box center [372, 365] width 129 height 13
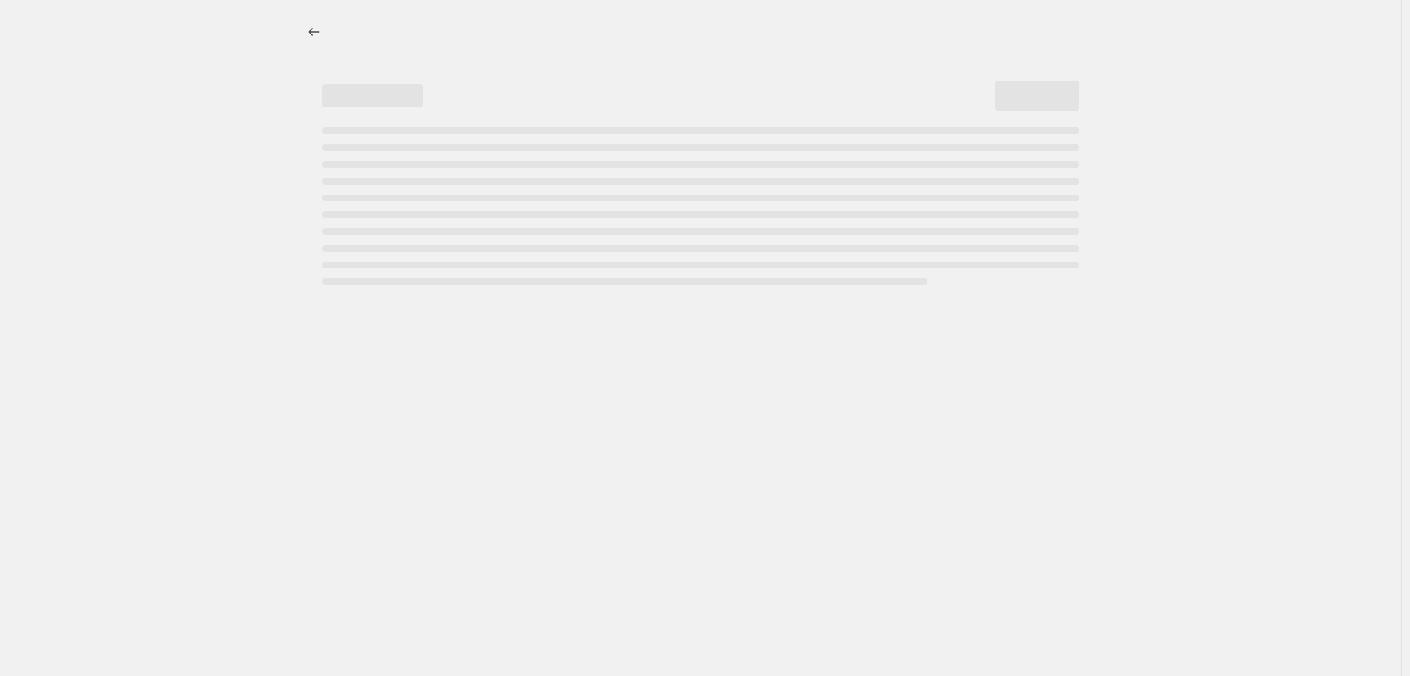
select select "percentage"
select select "tag"
select select "vendor"
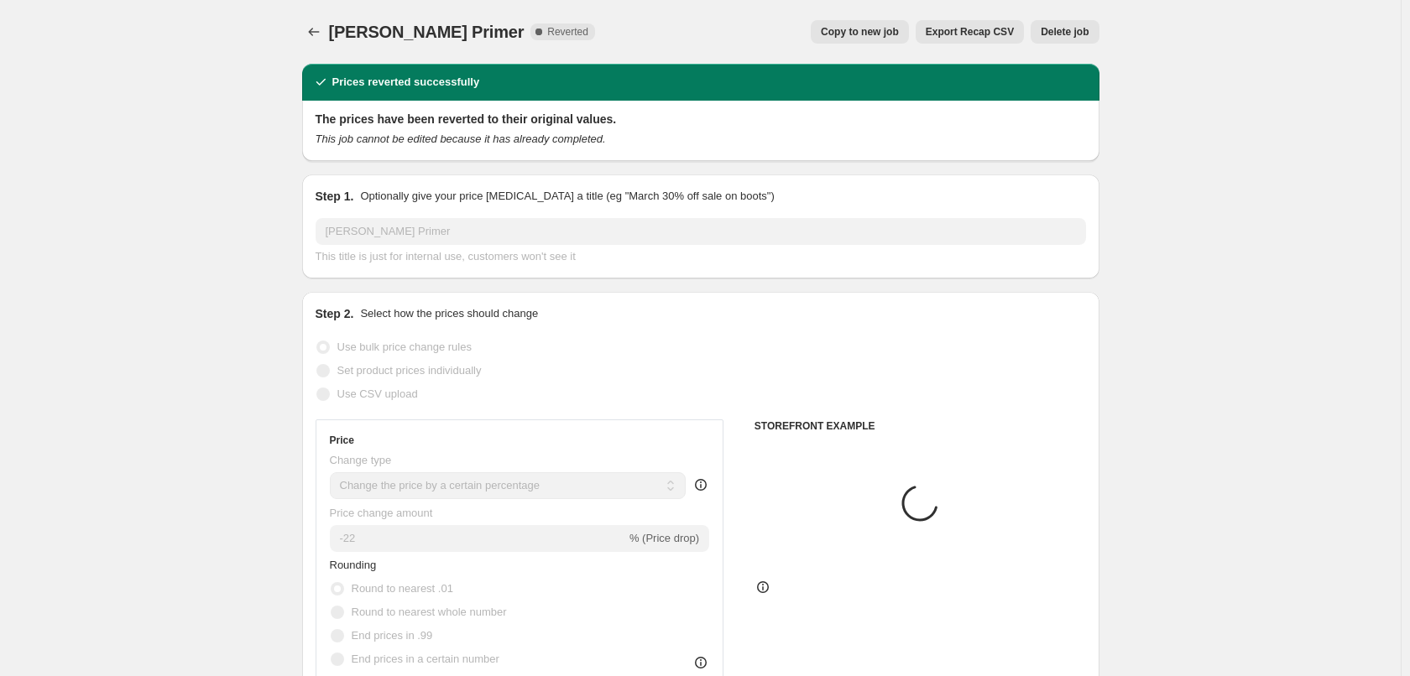
click at [1066, 38] on span "Delete job" at bounding box center [1065, 31] width 48 height 13
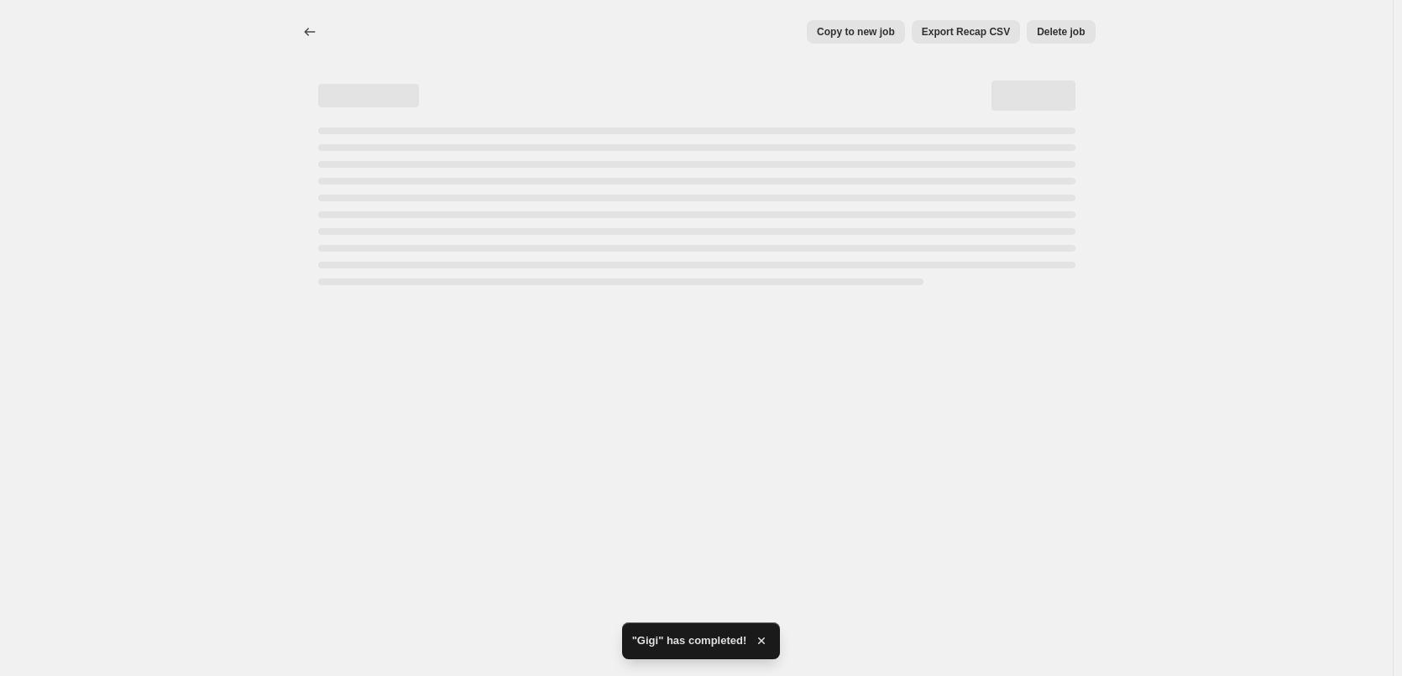
select select "percentage"
select select "tag"
select select "vendor"
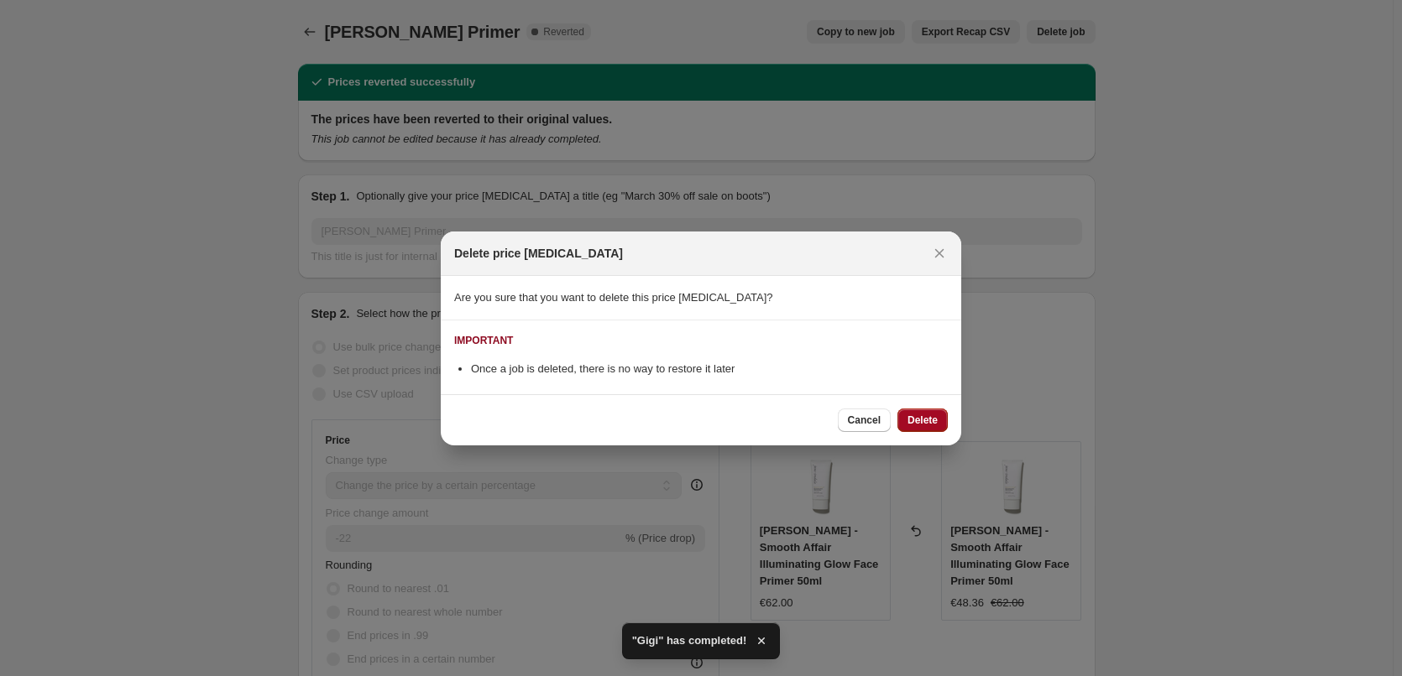
click at [906, 416] on button "Delete" at bounding box center [922, 420] width 50 height 23
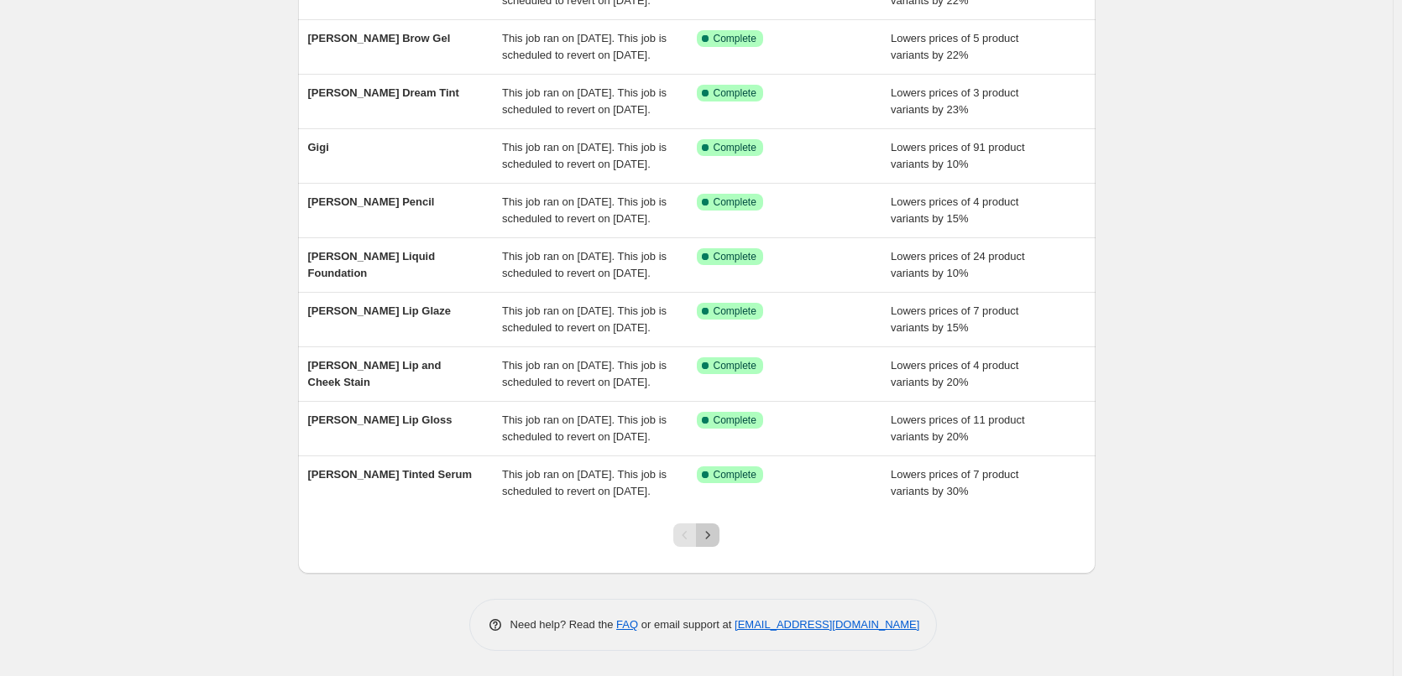
click at [709, 544] on button "Next" at bounding box center [707, 535] width 23 height 23
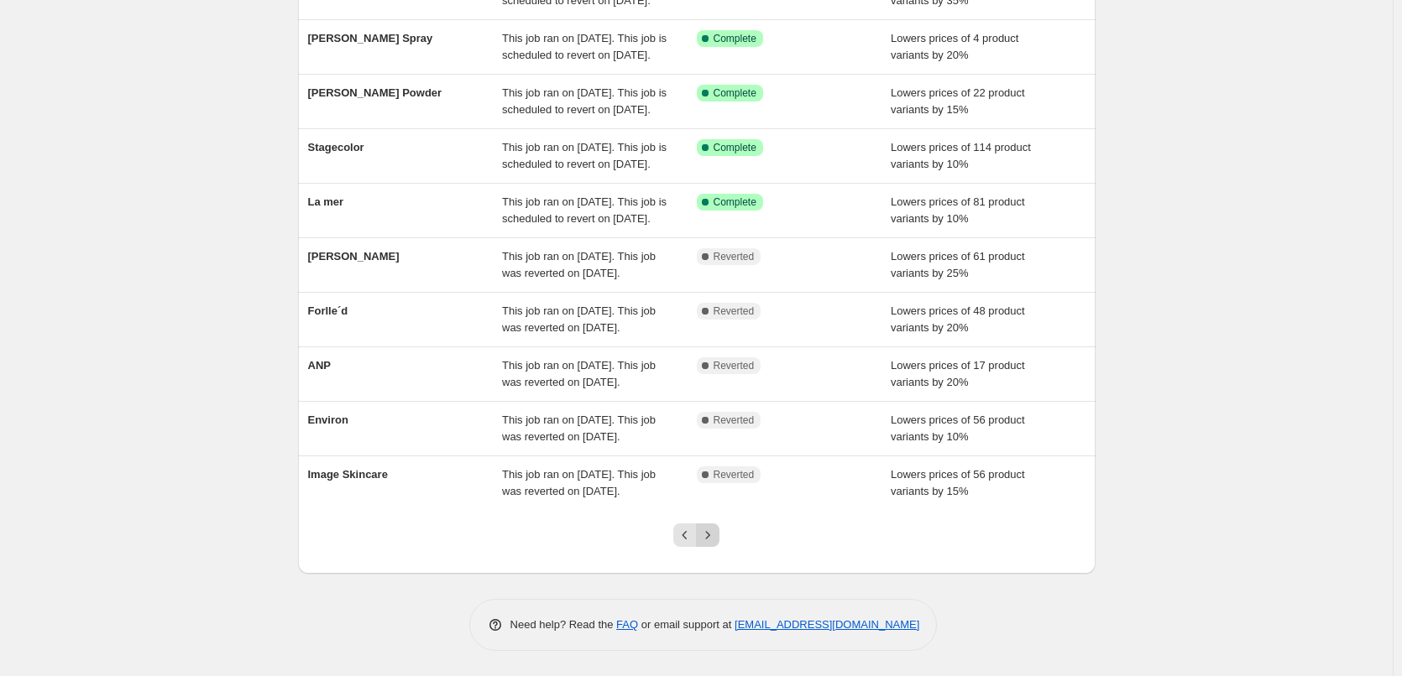
click at [710, 535] on icon "Next" at bounding box center [708, 535] width 4 height 8
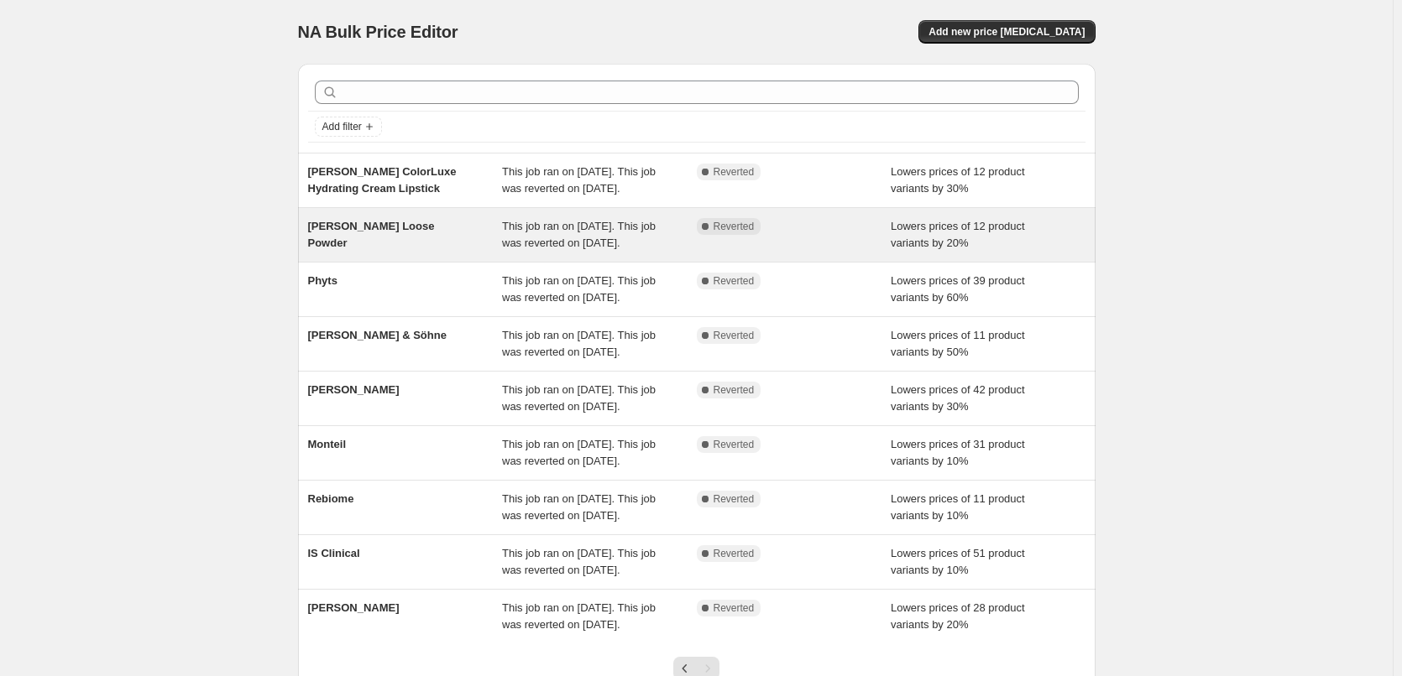
click at [404, 241] on span "[PERSON_NAME] Loose Powder" at bounding box center [371, 234] width 127 height 29
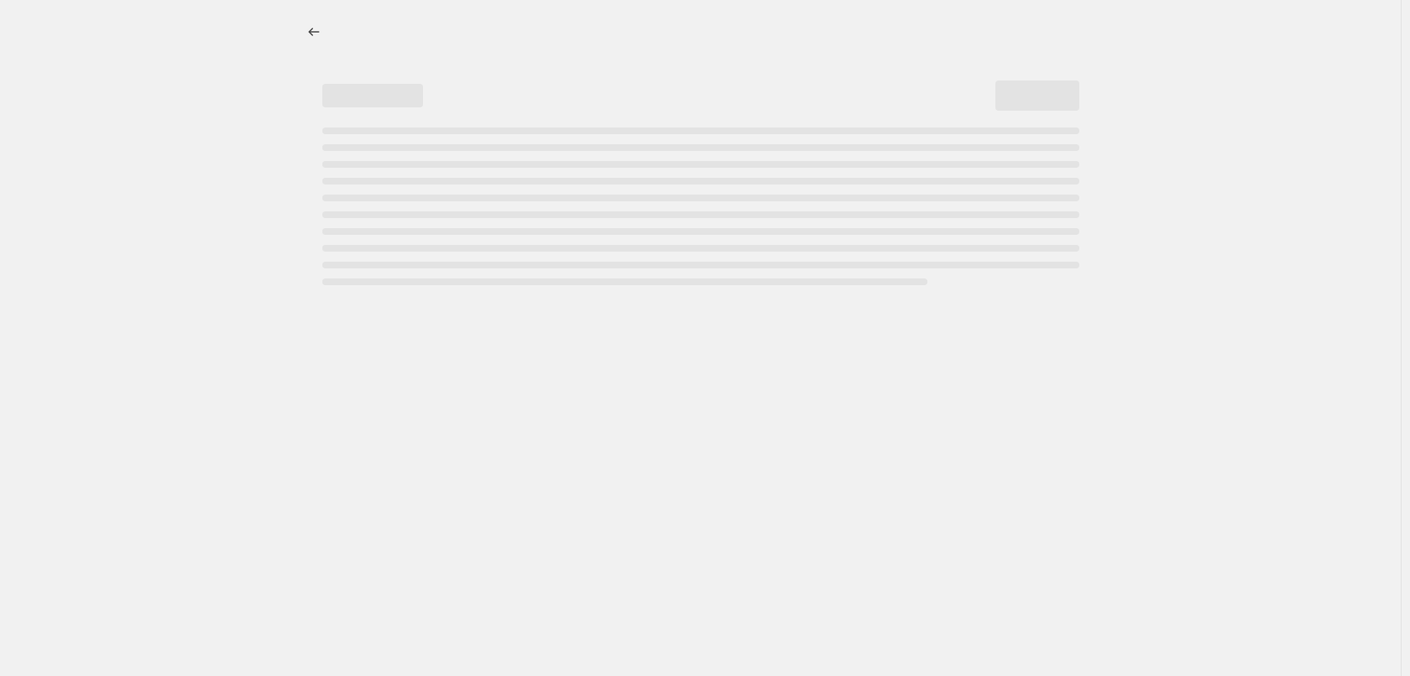
select select "percentage"
select select "tag"
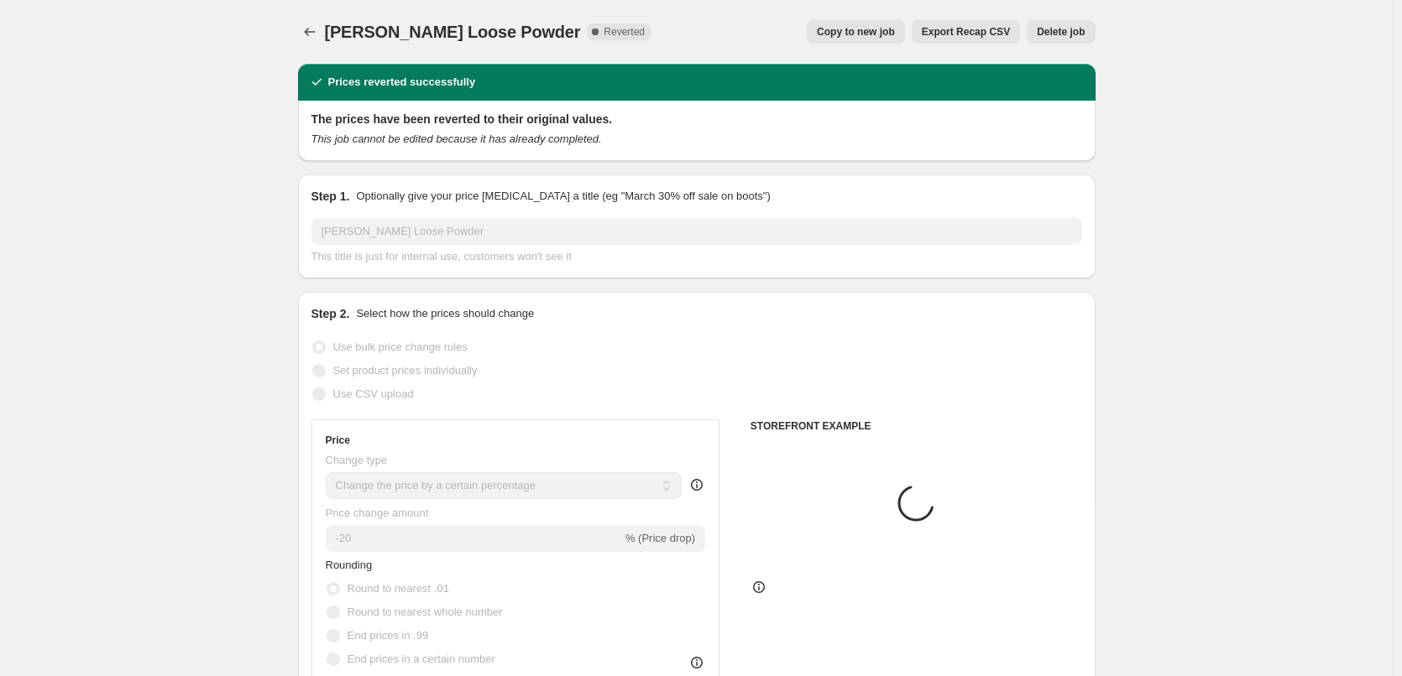
click at [905, 41] on button "Copy to new job" at bounding box center [856, 31] width 98 height 23
select select "percentage"
select select "tag"
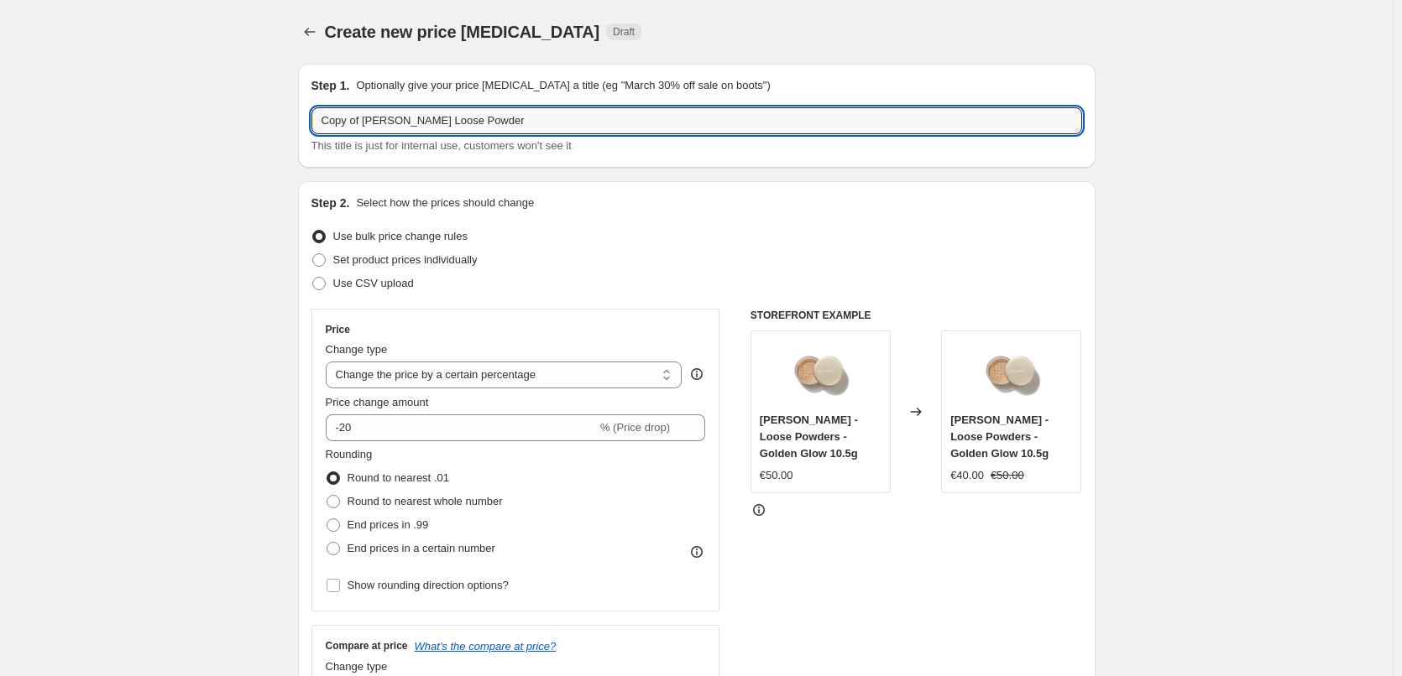
drag, startPoint x: 368, startPoint y: 121, endPoint x: 258, endPoint y: 114, distance: 110.2
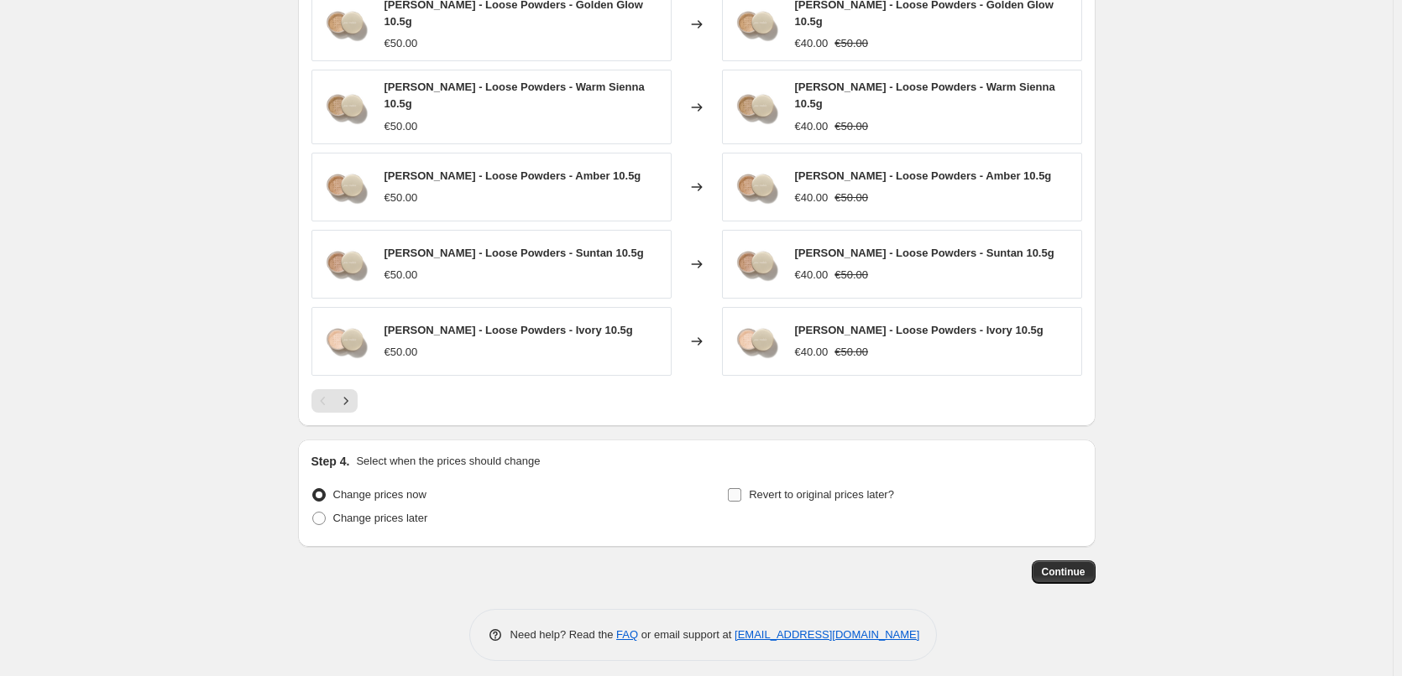
type input "[PERSON_NAME] Loose Powder"
click at [814, 483] on label "Revert to original prices later?" at bounding box center [810, 494] width 167 height 23
click at [741, 488] on input "Revert to original prices later?" at bounding box center [734, 494] width 13 height 13
checkbox input "true"
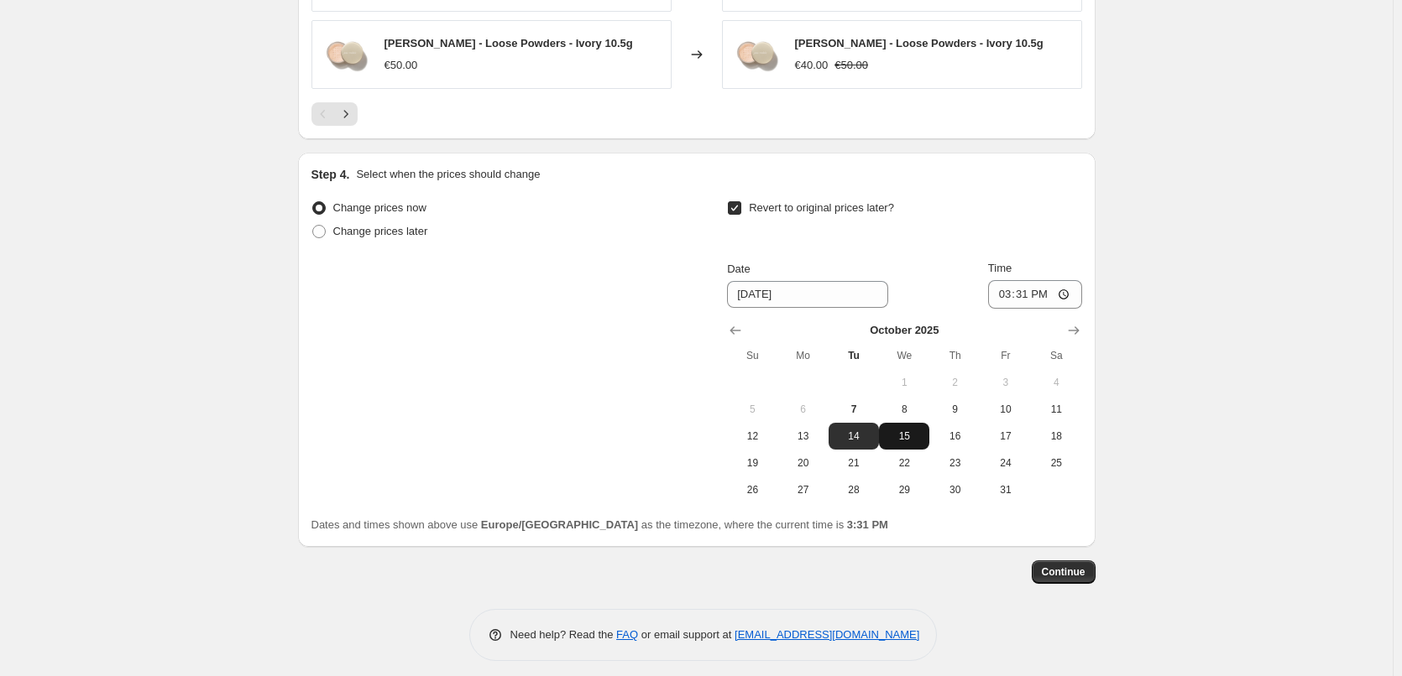
click at [910, 430] on span "15" at bounding box center [903, 436] width 37 height 13
click at [908, 403] on span "8" at bounding box center [903, 409] width 37 height 13
type input "[DATE]"
click at [1004, 283] on input "15:31" at bounding box center [1035, 294] width 94 height 29
type input "03:00"
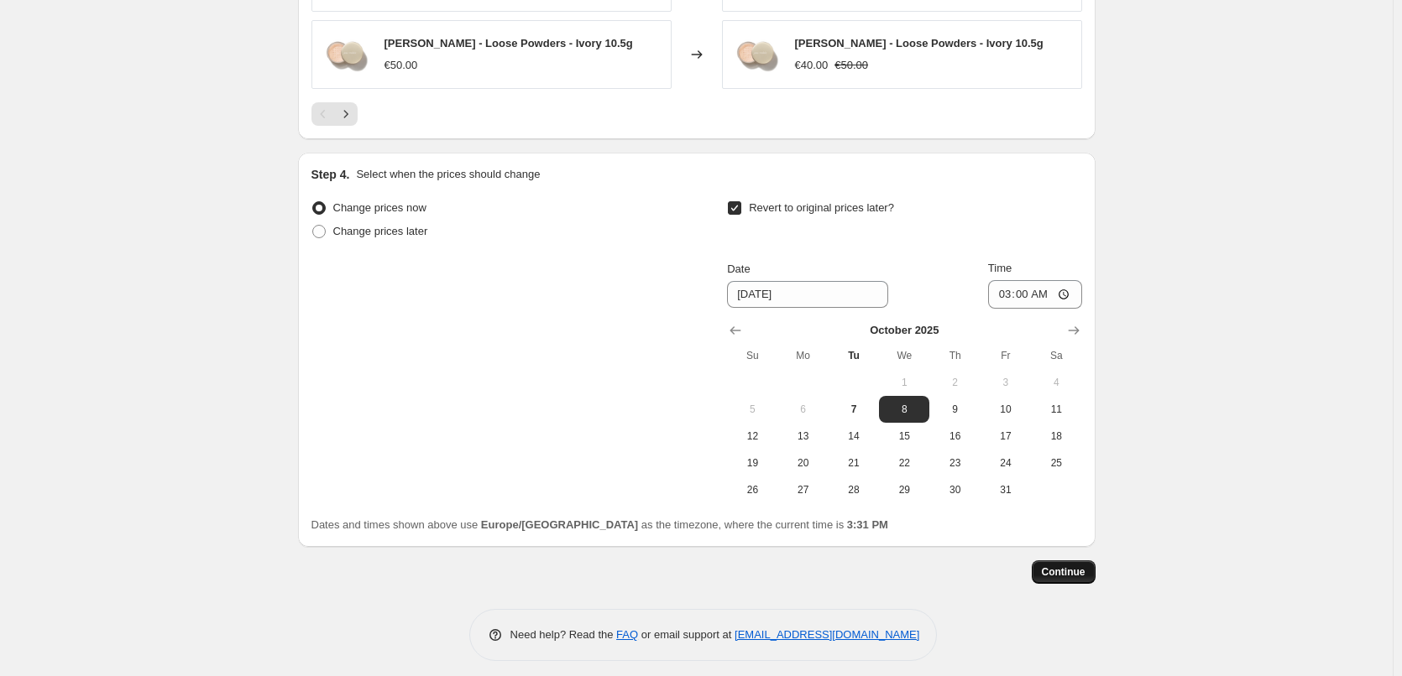
click at [1074, 566] on span "Continue" at bounding box center [1064, 572] width 44 height 13
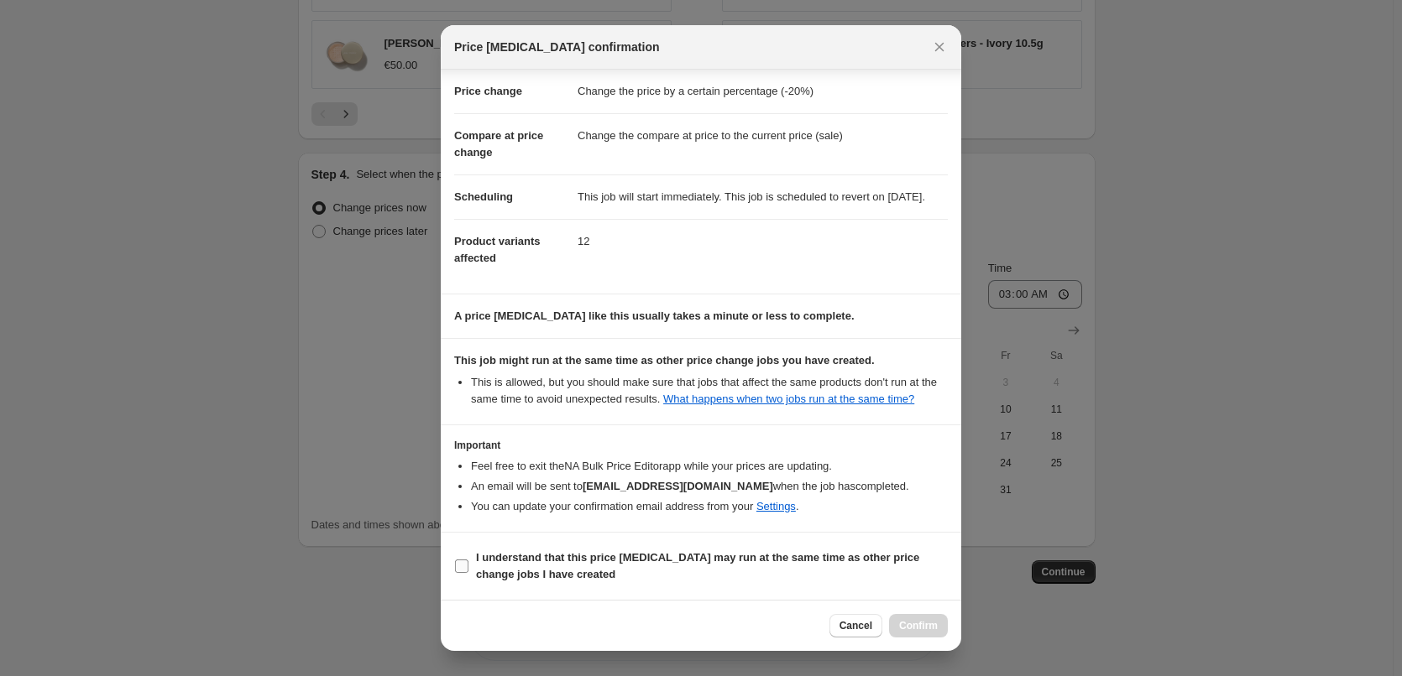
click at [533, 564] on b "I understand that this price [MEDICAL_DATA] may run at the same time as other p…" at bounding box center [697, 565] width 443 height 29
click at [468, 564] on input "I understand that this price [MEDICAL_DATA] may run at the same time as other p…" at bounding box center [461, 566] width 13 height 13
checkbox input "true"
click at [928, 636] on button "Confirm" at bounding box center [918, 625] width 59 height 23
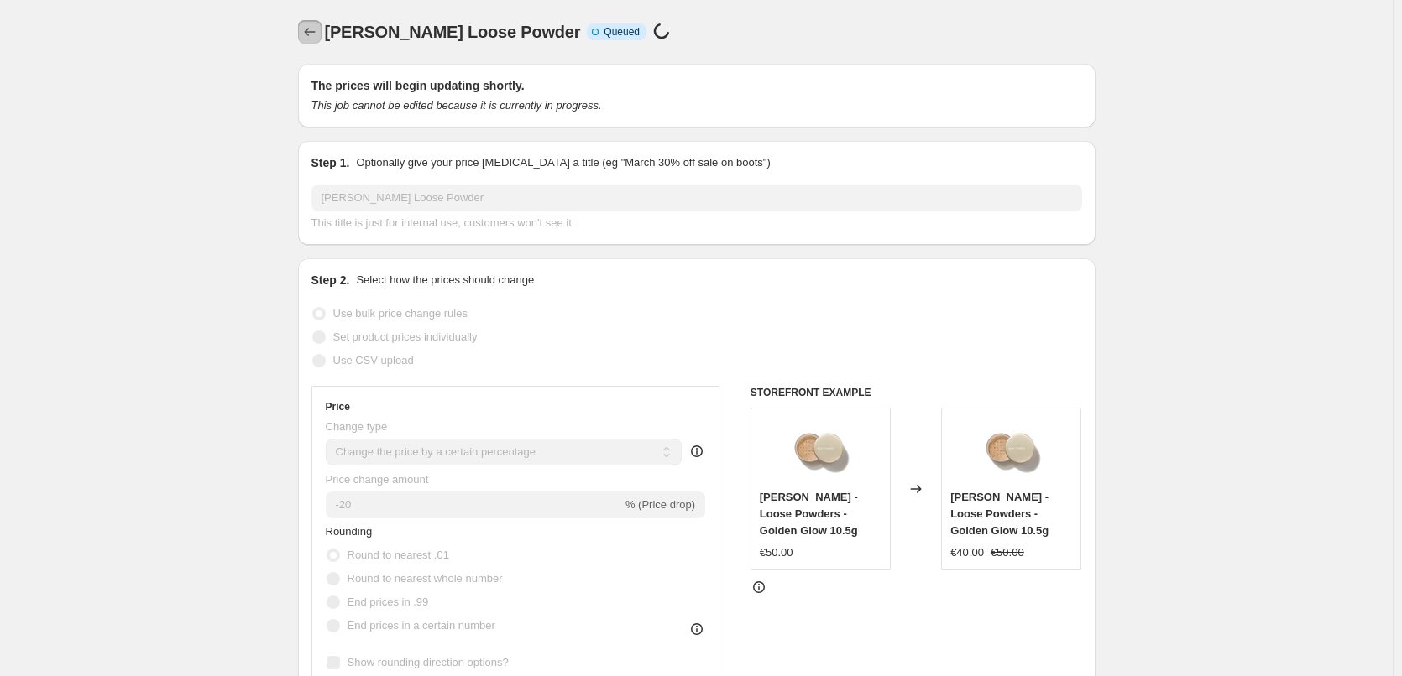
click at [312, 34] on icon "Price change jobs" at bounding box center [309, 31] width 17 height 17
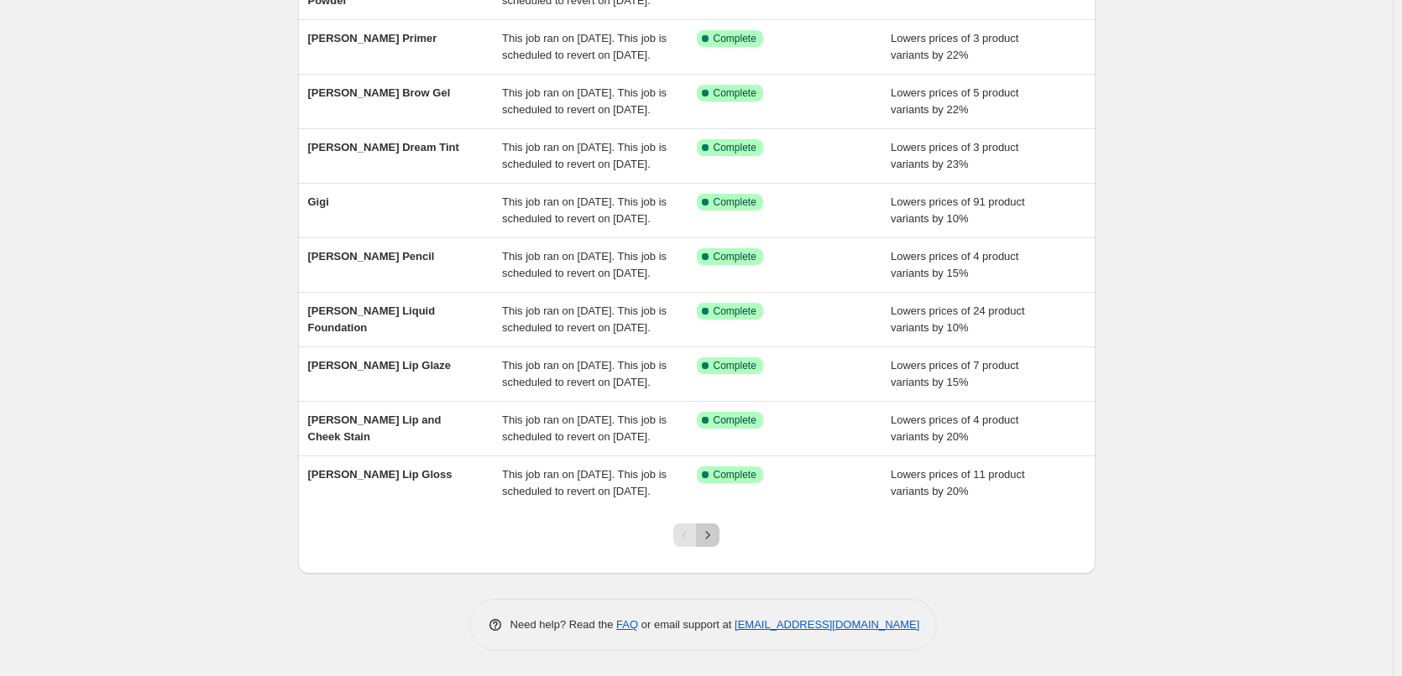
click at [716, 531] on icon "Next" at bounding box center [707, 535] width 17 height 17
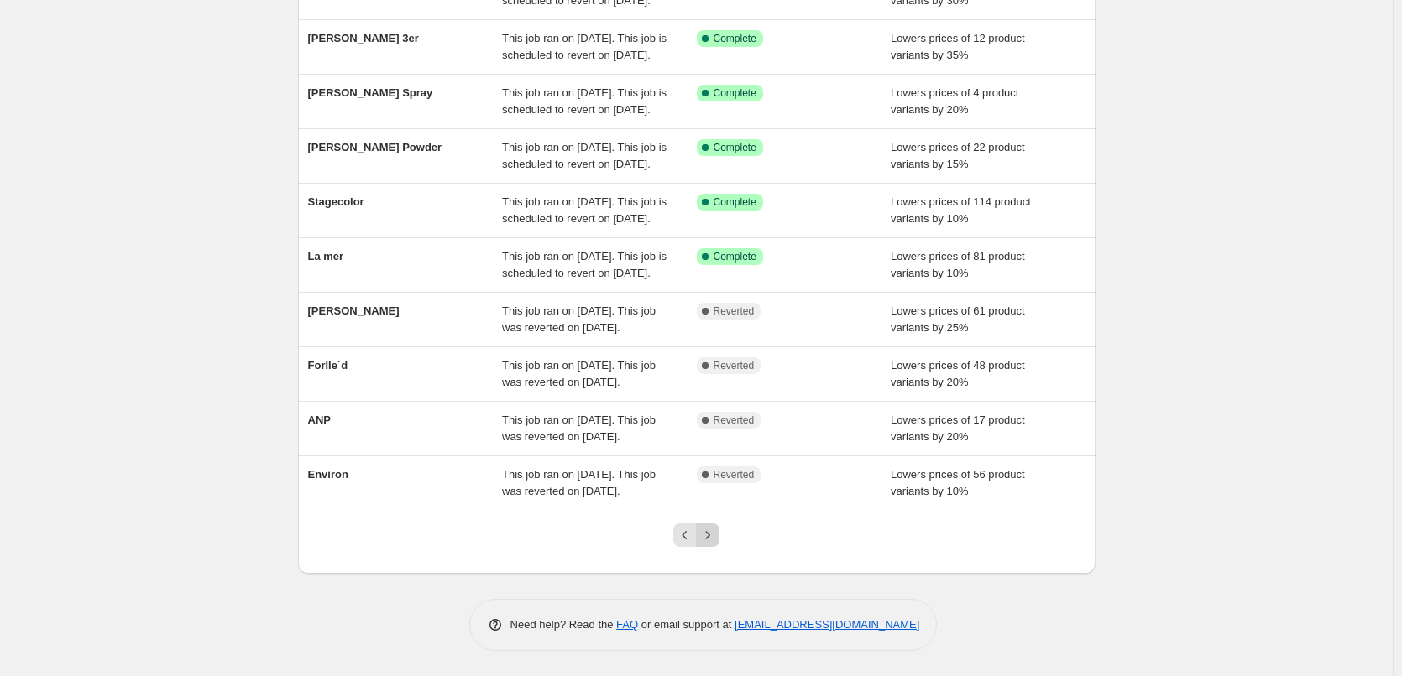
click at [719, 534] on button "Next" at bounding box center [707, 535] width 23 height 23
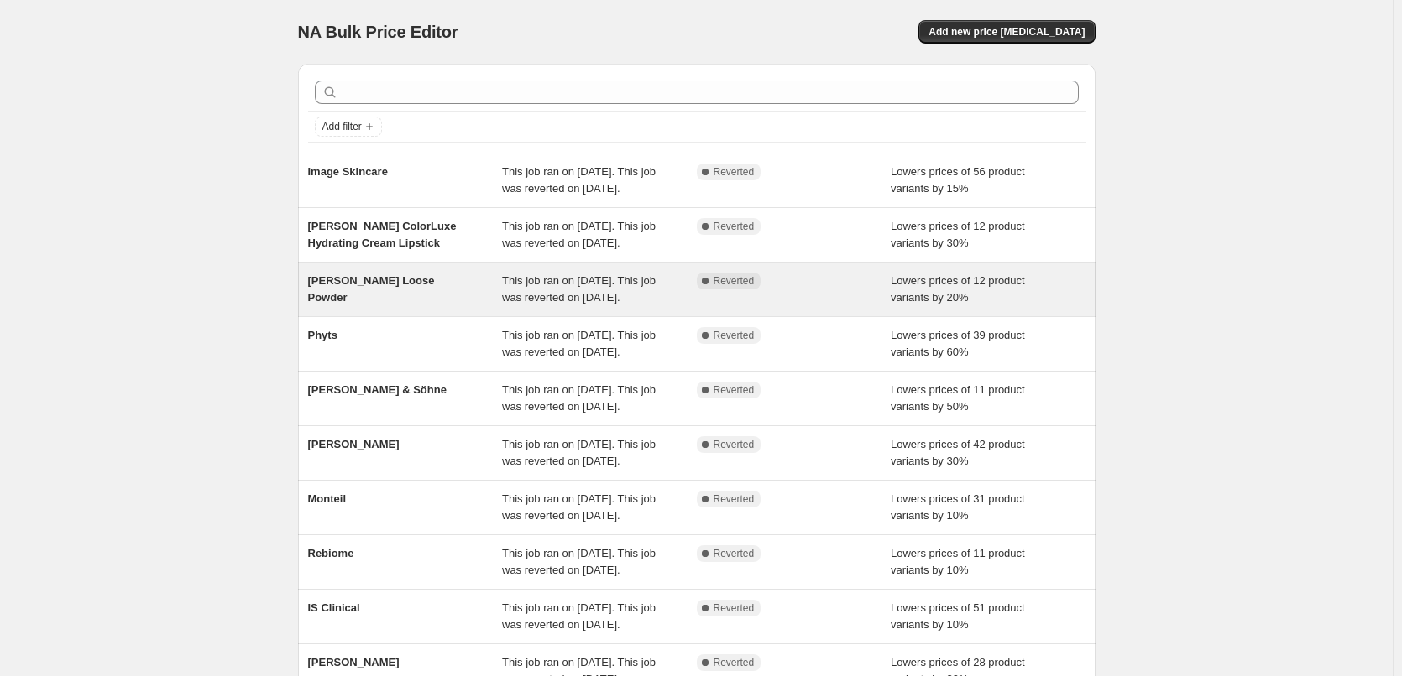
click at [407, 304] on span "[PERSON_NAME] Loose Powder" at bounding box center [371, 288] width 127 height 29
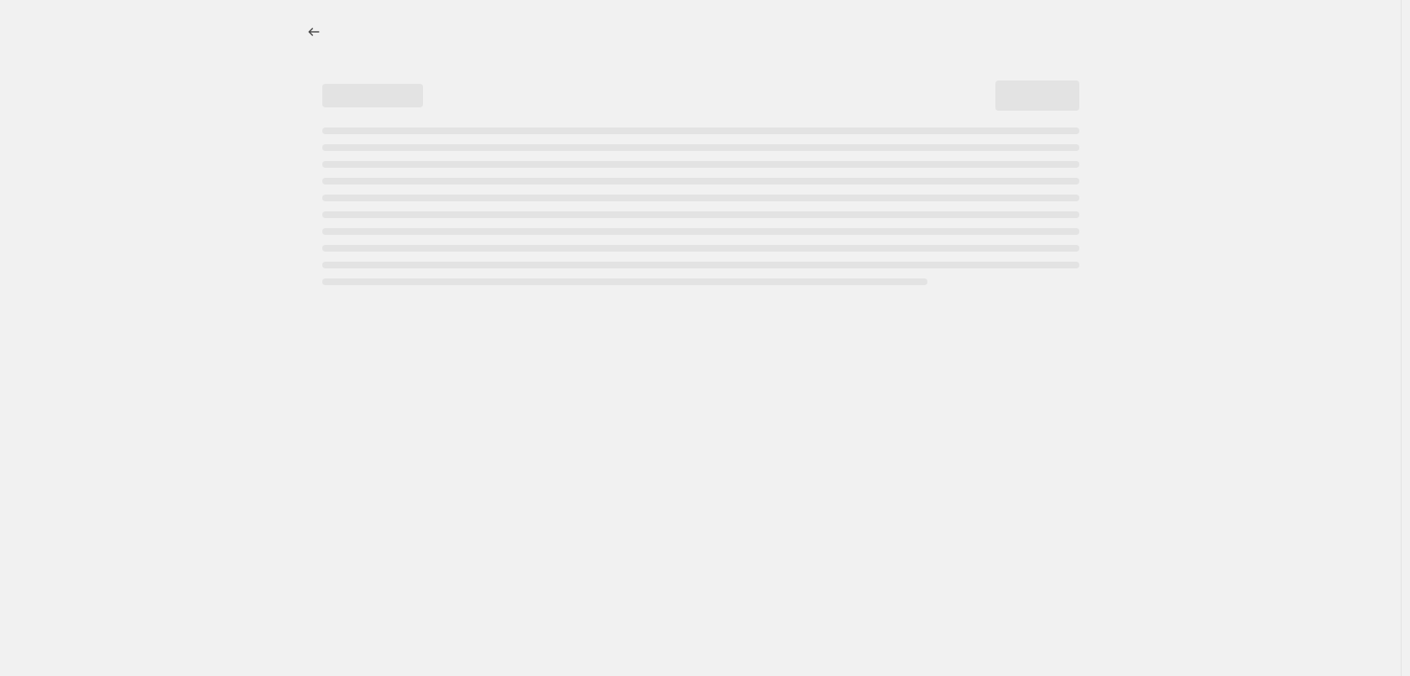
select select "percentage"
select select "tag"
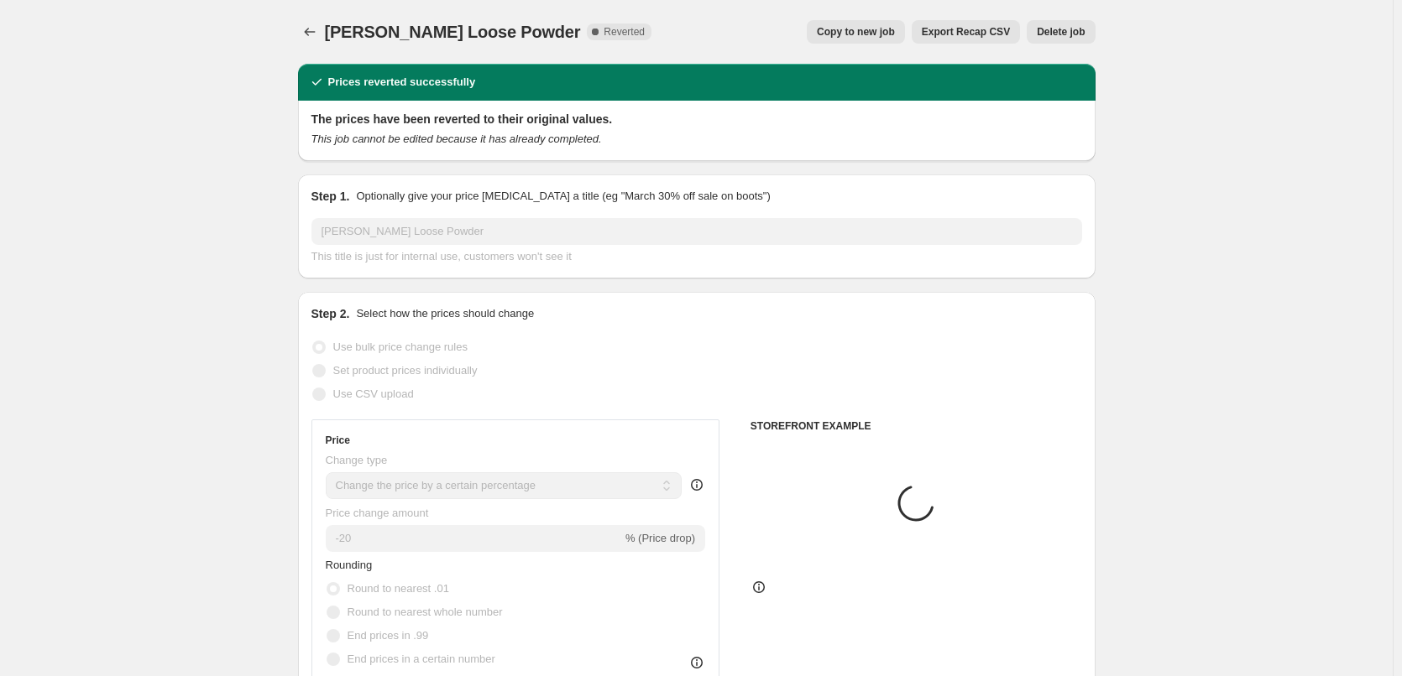
click at [1067, 30] on span "Delete job" at bounding box center [1061, 31] width 48 height 13
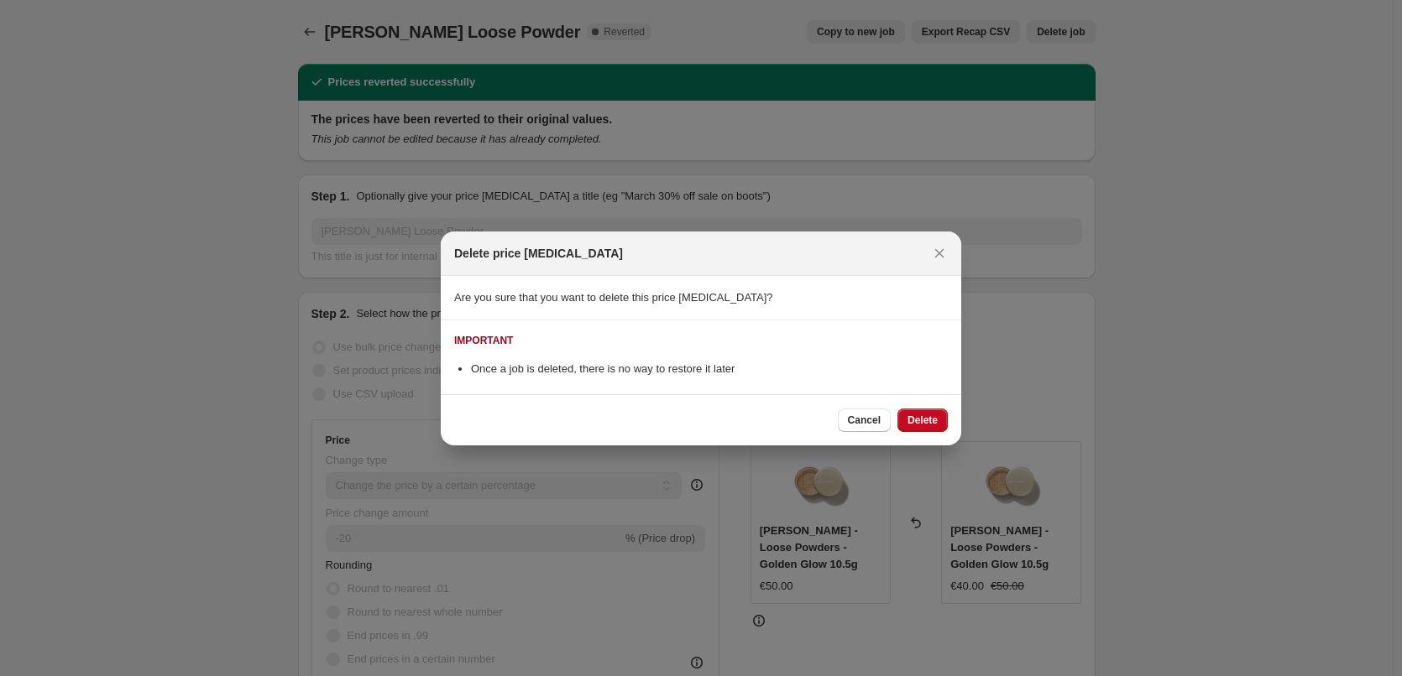
click at [928, 407] on div "Cancel Delete" at bounding box center [701, 419] width 520 height 51
click at [929, 413] on button "Delete" at bounding box center [922, 420] width 50 height 23
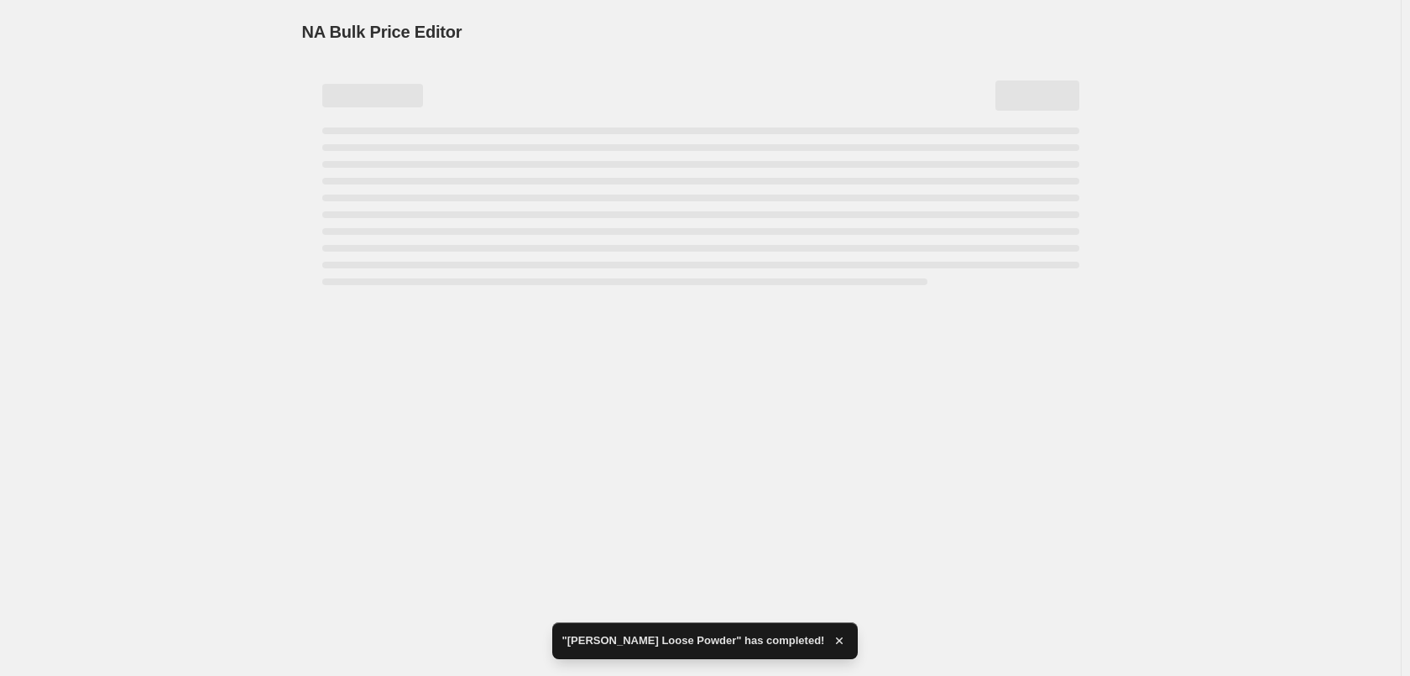
click at [712, 540] on div "NA Bulk Price Editor. This page is ready NA Bulk Price Editor" at bounding box center [700, 338] width 1401 height 676
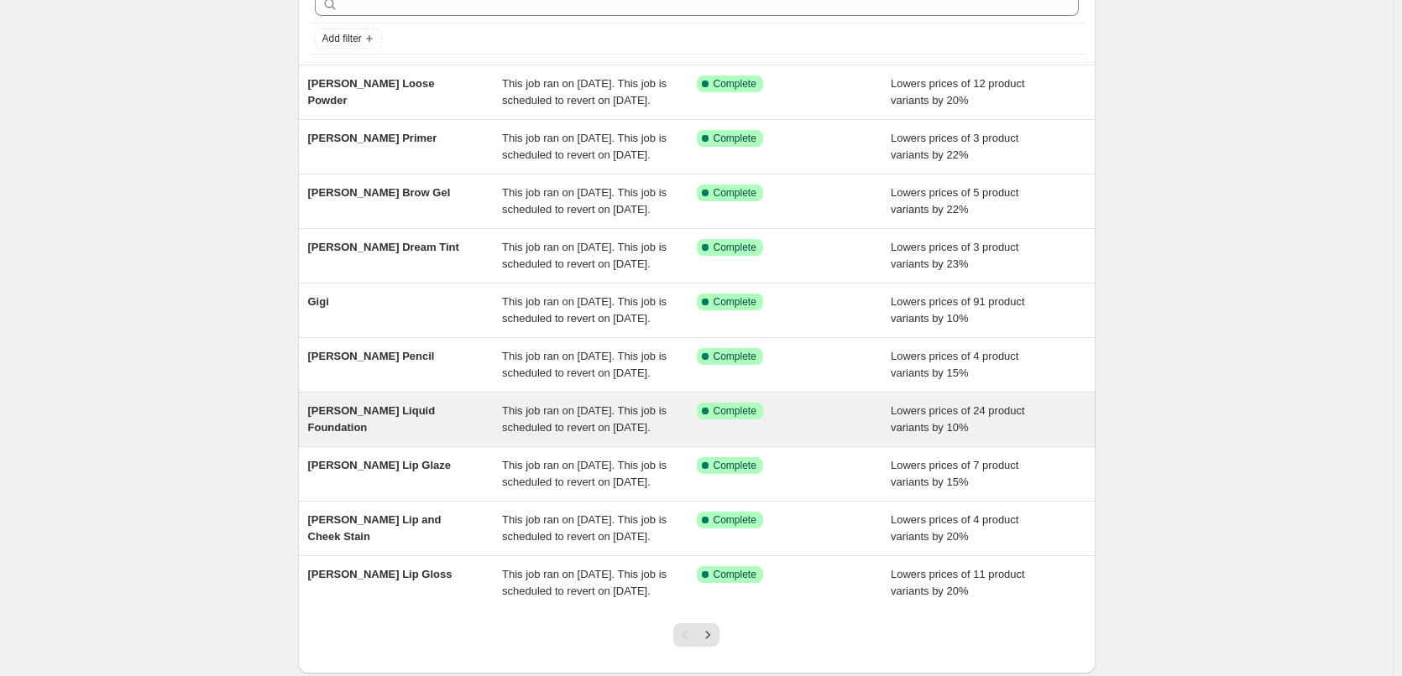
scroll to position [252, 0]
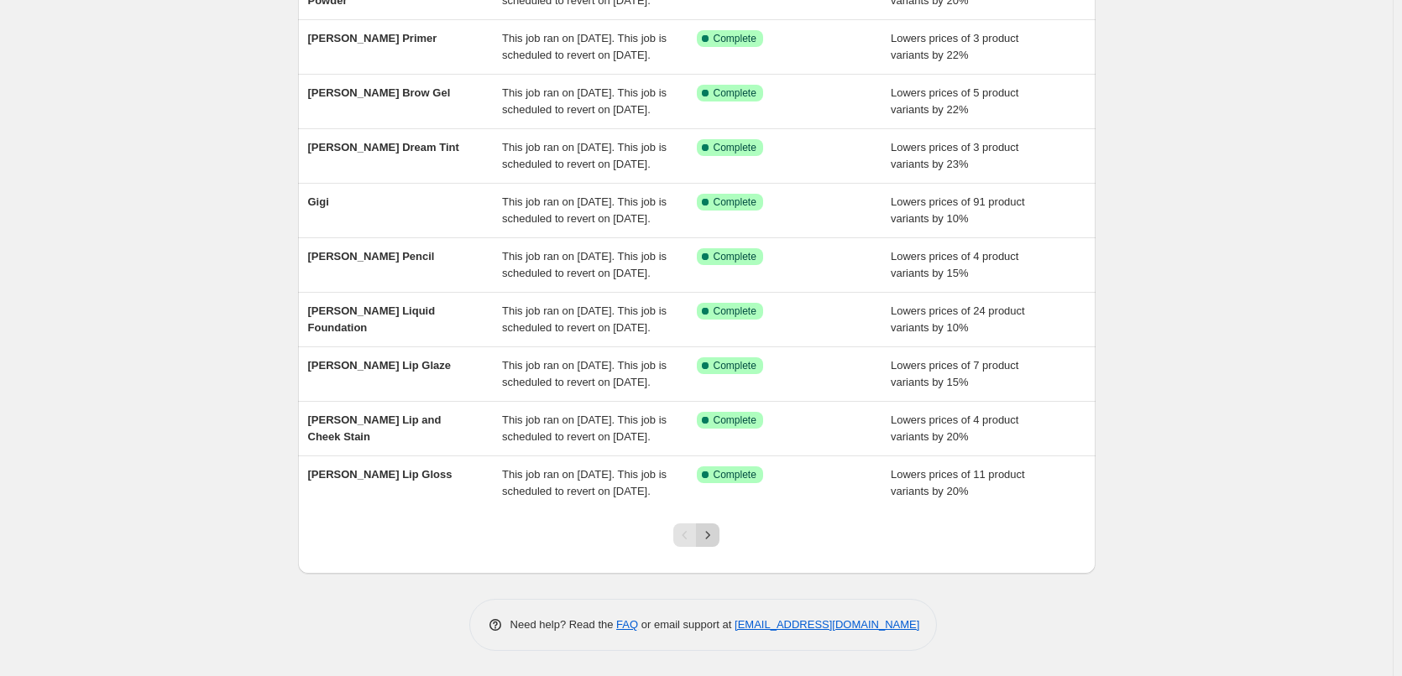
click at [713, 547] on button "Next" at bounding box center [707, 535] width 23 height 23
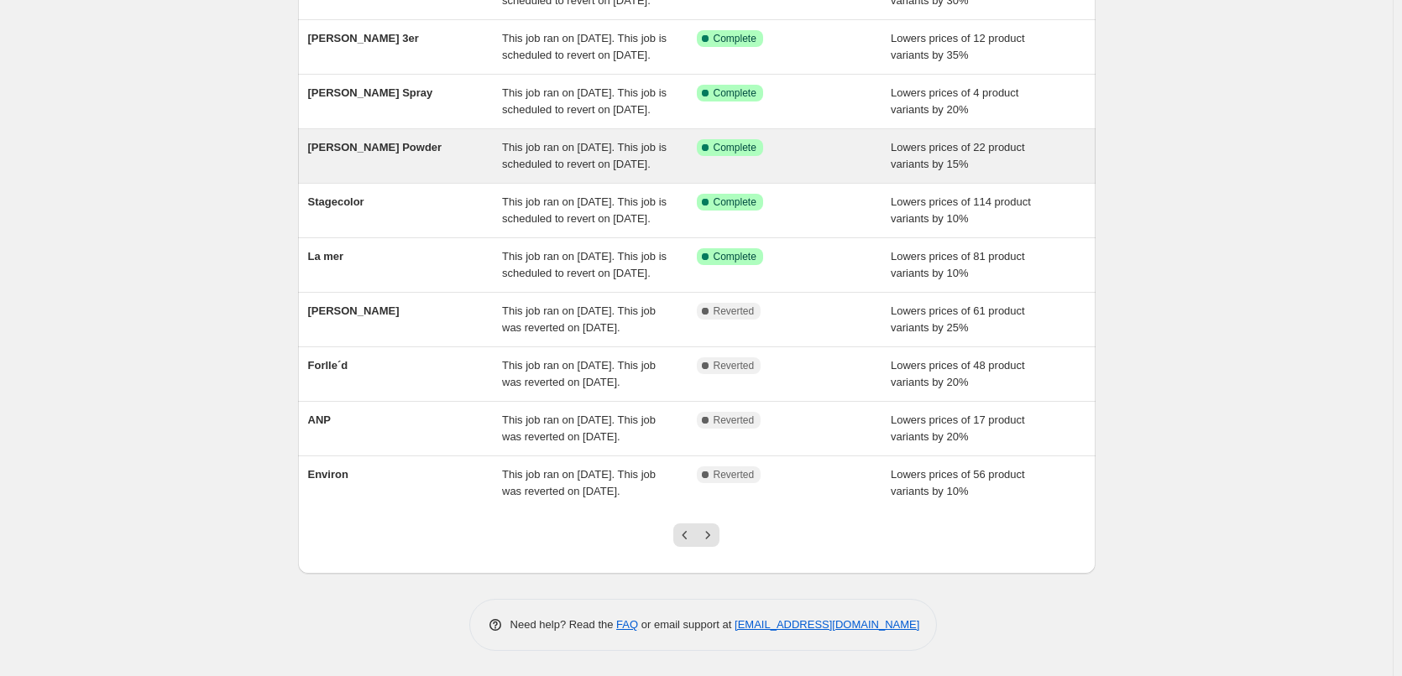
scroll to position [356, 0]
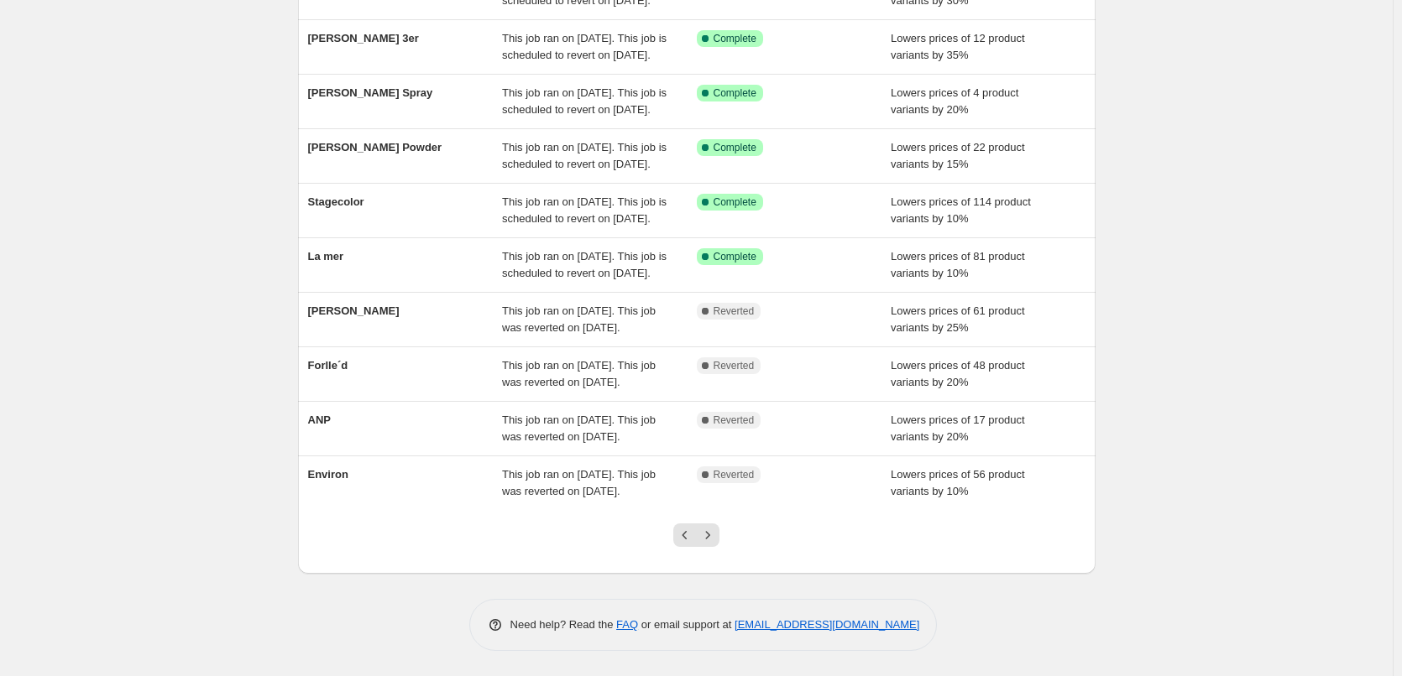
click at [723, 533] on div at bounding box center [696, 542] width 68 height 64
click at [719, 536] on button "Next" at bounding box center [707, 535] width 23 height 23
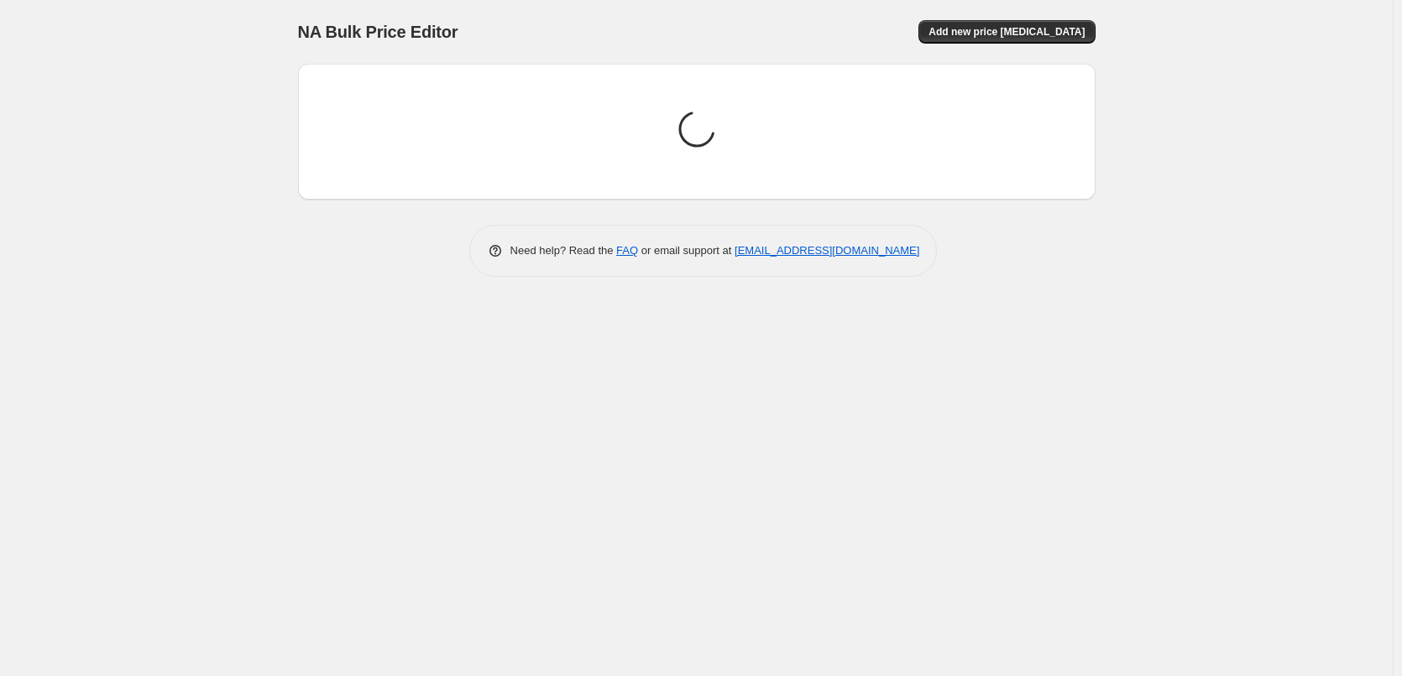
scroll to position [0, 0]
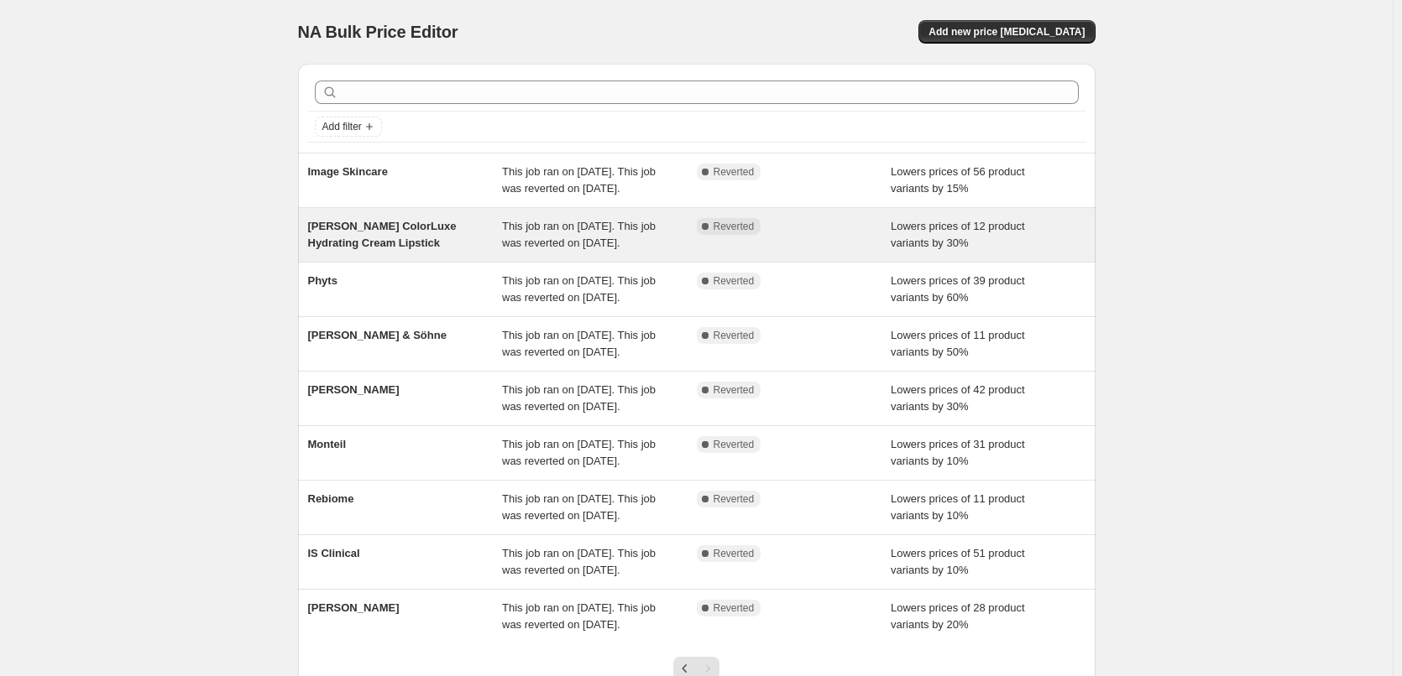
click at [353, 241] on span "[PERSON_NAME] ColorLuxe Hydrating Cream Lipstick" at bounding box center [382, 234] width 149 height 29
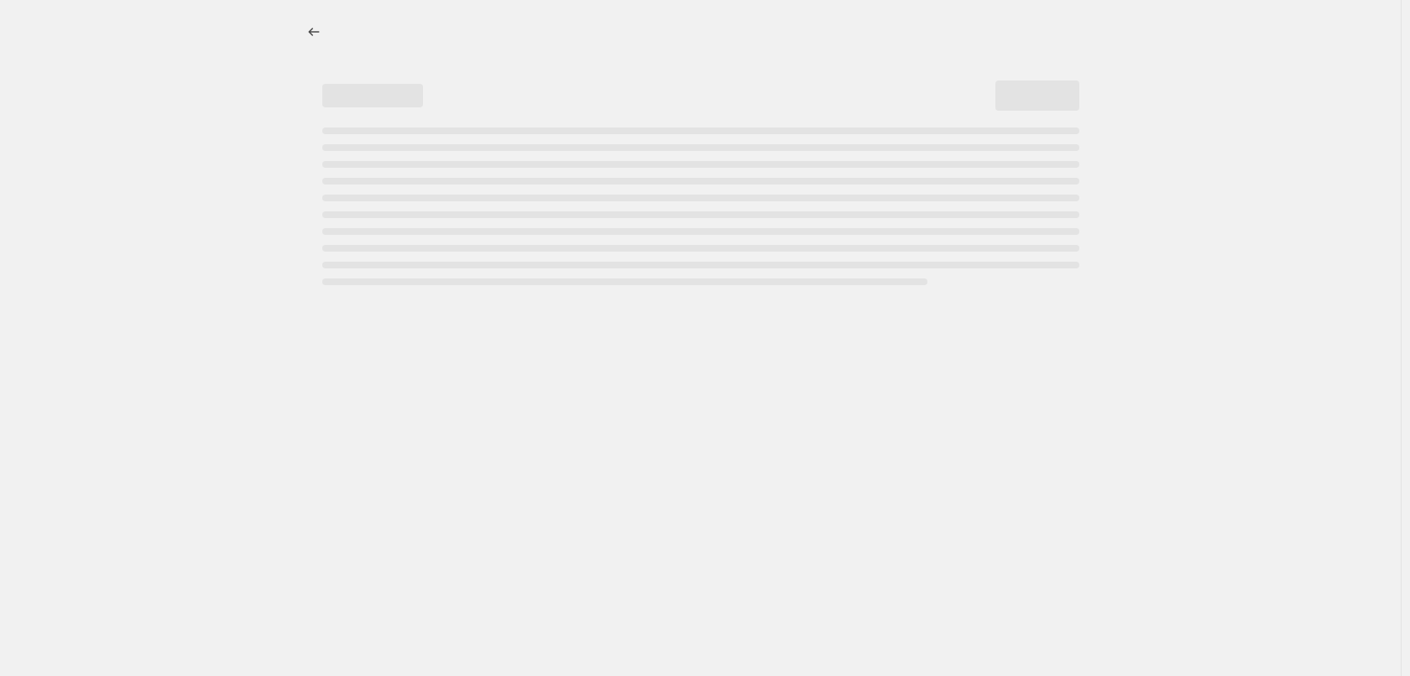
select select "percentage"
select select "tag"
select select "vendor"
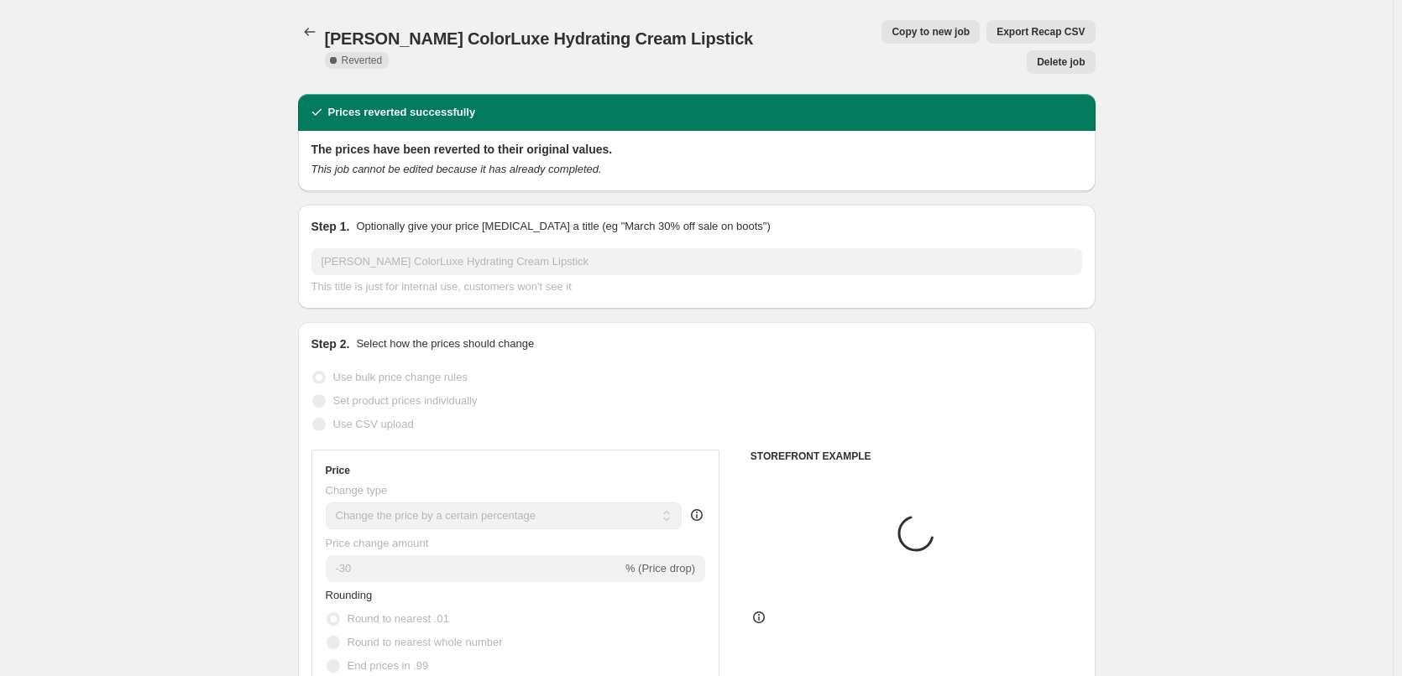
click at [891, 28] on span "Copy to new job" at bounding box center [930, 31] width 78 height 13
select select "percentage"
select select "tag"
select select "vendor"
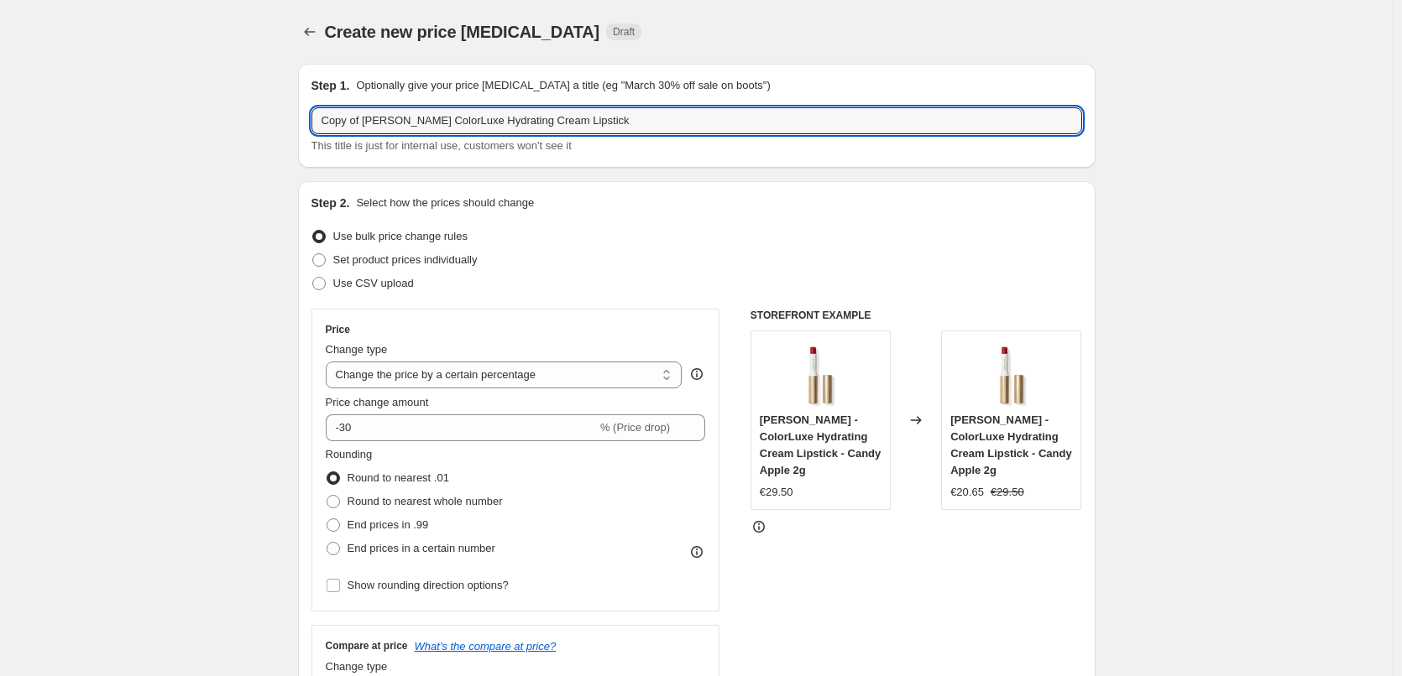
drag, startPoint x: 366, startPoint y: 123, endPoint x: 279, endPoint y: 131, distance: 86.9
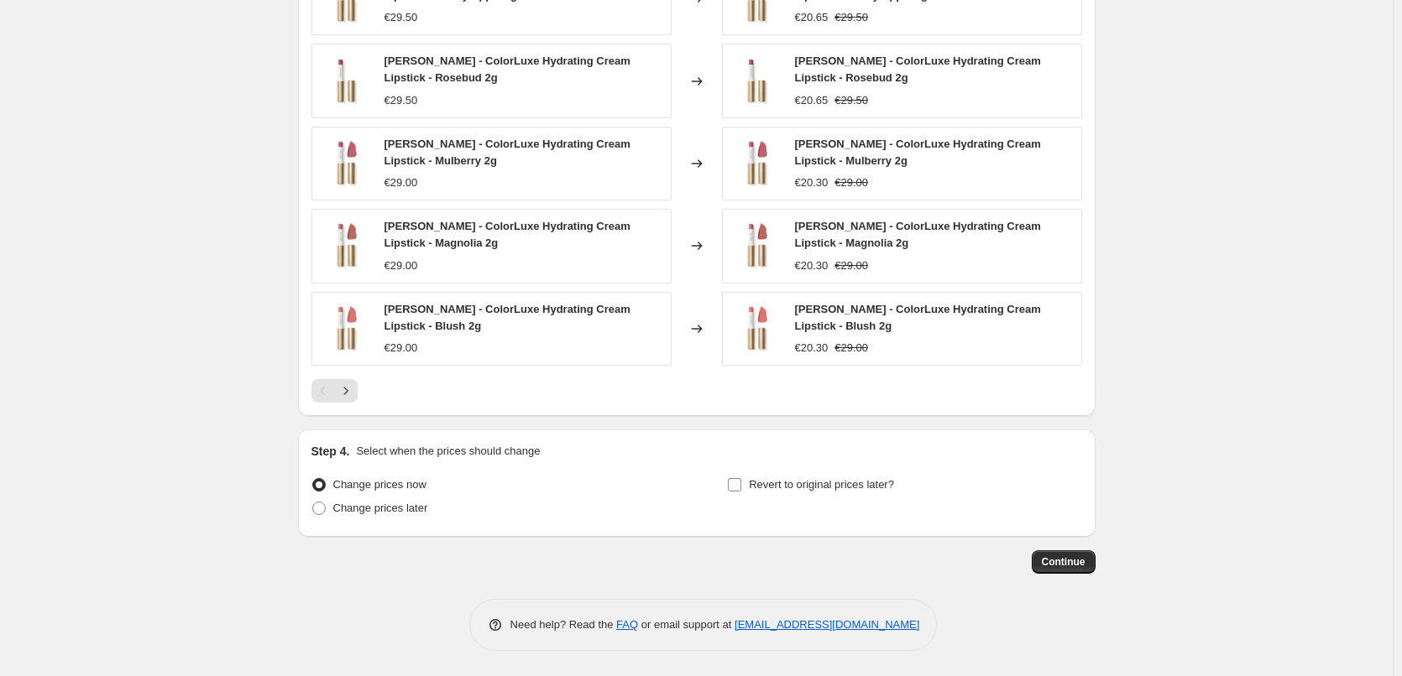
type input "[PERSON_NAME] ColorLuxe Hydrating Cream Lipstick"
click at [801, 483] on span "Revert to original prices later?" at bounding box center [821, 484] width 145 height 13
click at [741, 483] on input "Revert to original prices later?" at bounding box center [734, 484] width 13 height 13
checkbox input "true"
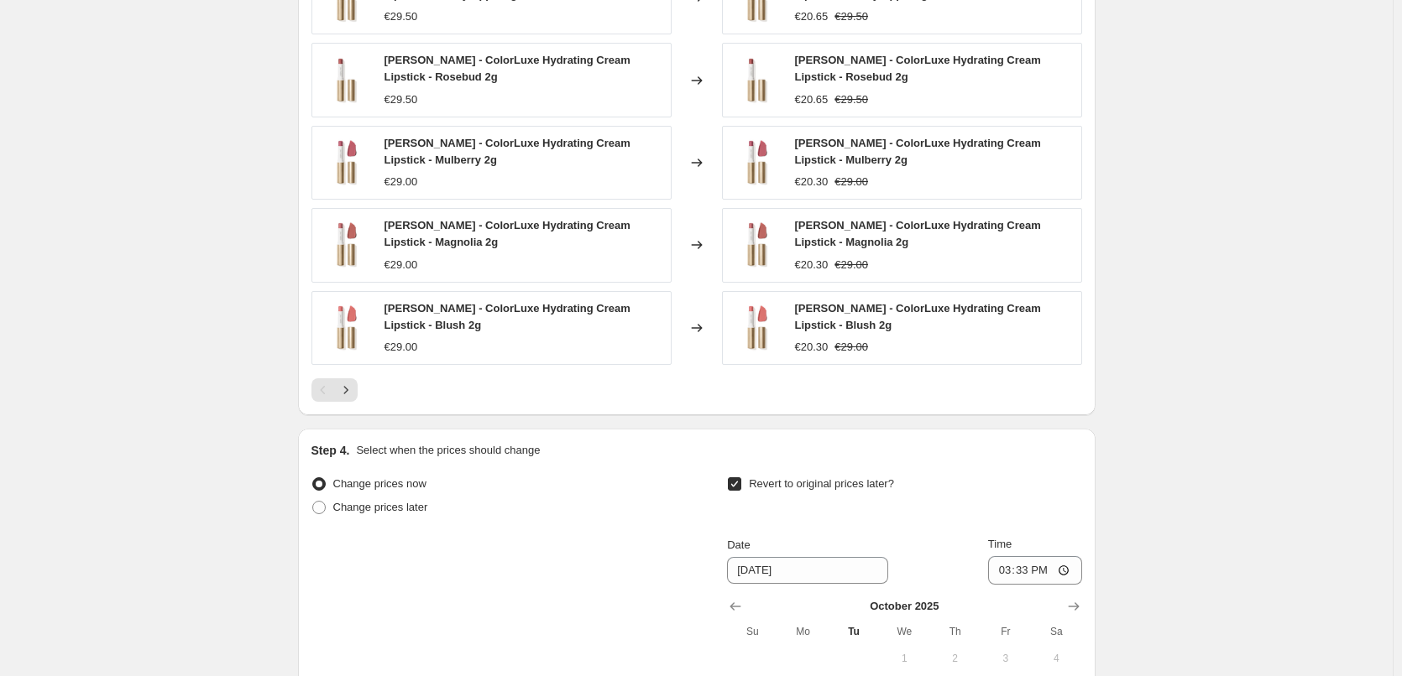
scroll to position [1542, 0]
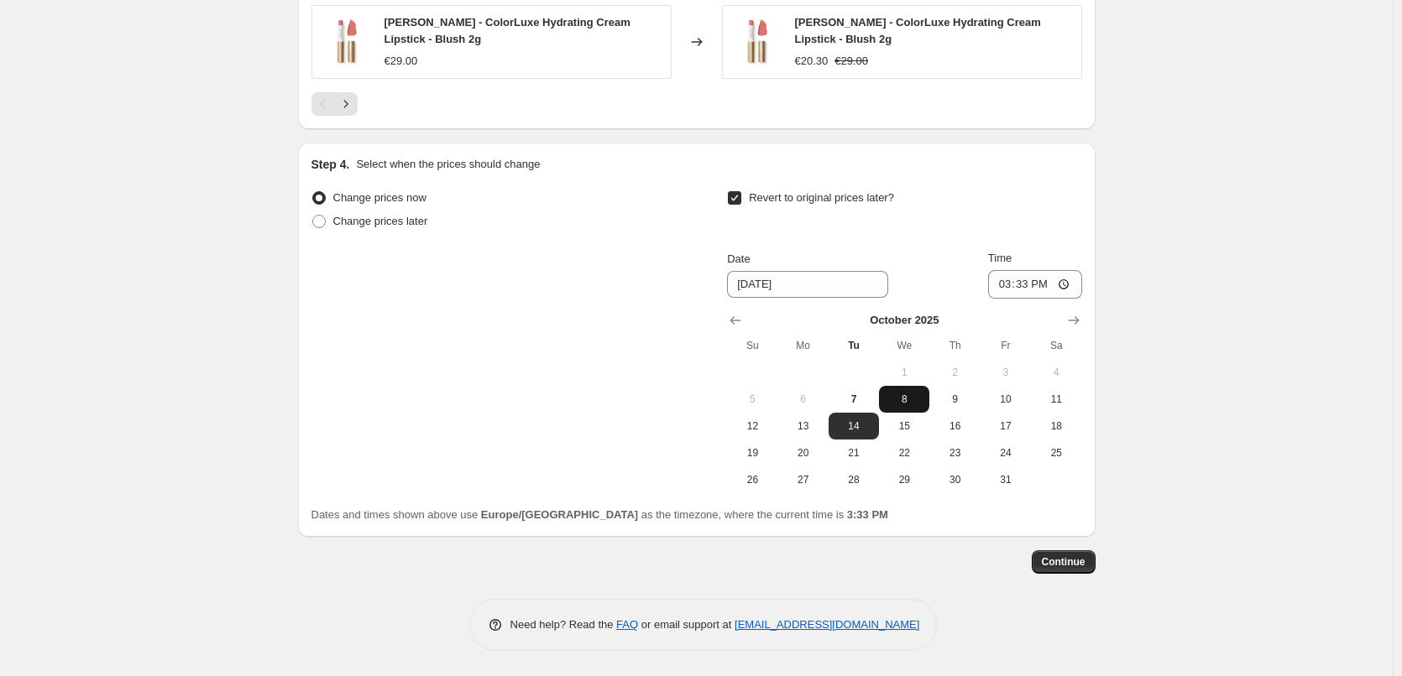
click at [908, 394] on span "8" at bounding box center [903, 399] width 37 height 13
type input "[DATE]"
click at [1005, 287] on input "15:33" at bounding box center [1035, 284] width 94 height 29
type input "03:00"
click at [1065, 557] on span "Continue" at bounding box center [1064, 562] width 44 height 13
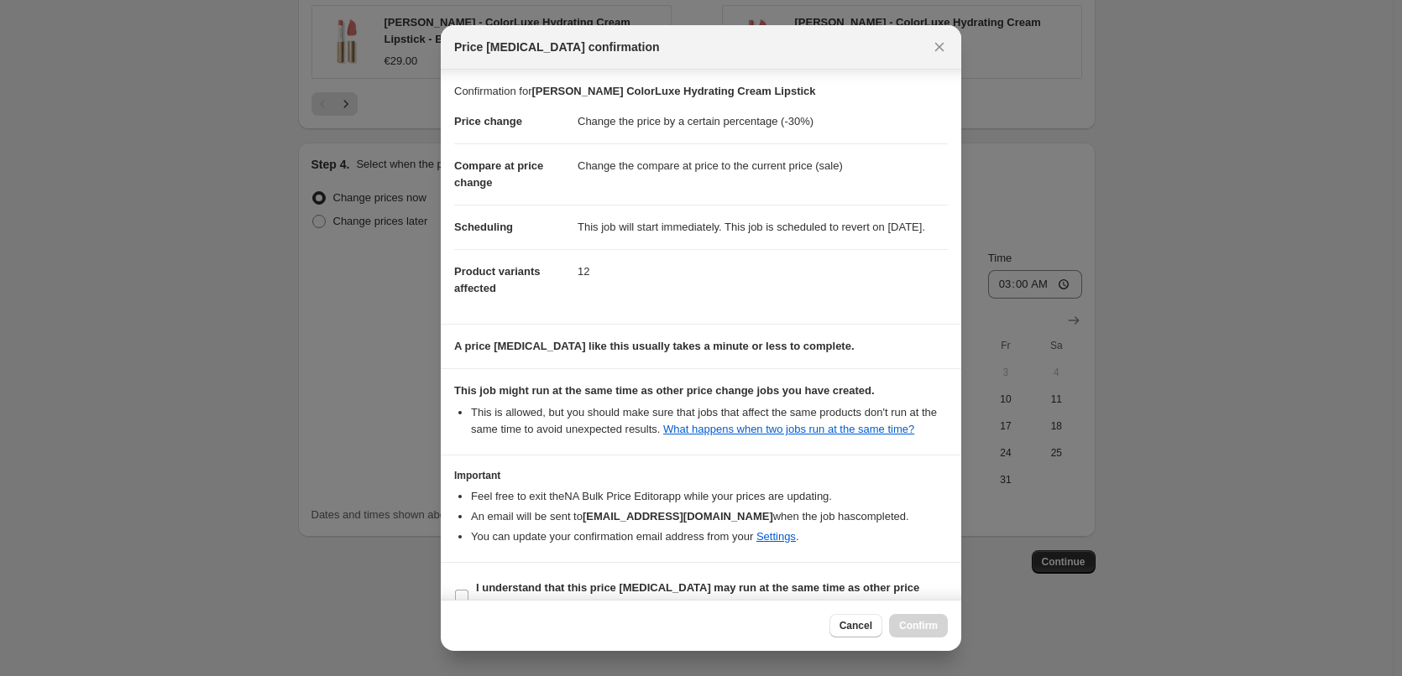
scroll to position [47, 0]
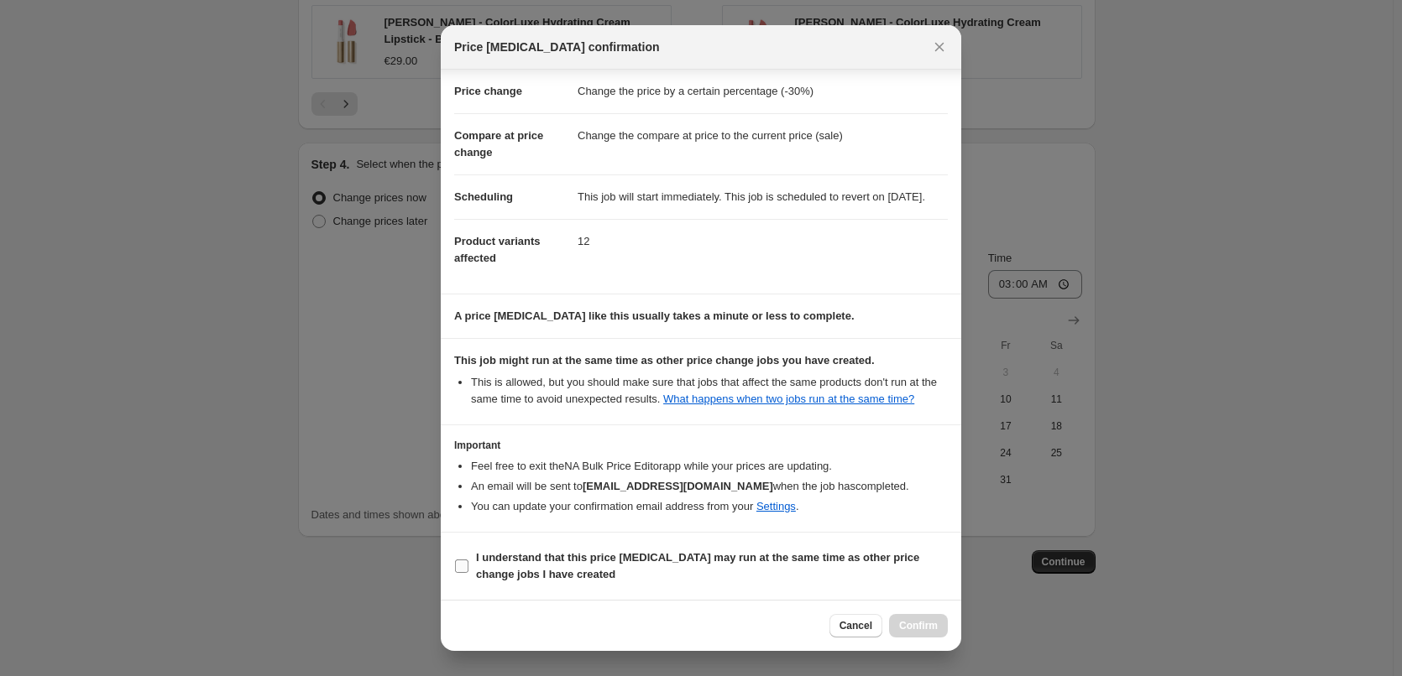
click at [541, 574] on b "I understand that this price [MEDICAL_DATA] may run at the same time as other p…" at bounding box center [697, 565] width 443 height 29
click at [468, 573] on input "I understand that this price [MEDICAL_DATA] may run at the same time as other p…" at bounding box center [461, 566] width 13 height 13
checkbox input "true"
click at [910, 610] on div "Cancel Confirm" at bounding box center [701, 625] width 520 height 51
click at [916, 622] on span "Confirm" at bounding box center [918, 625] width 39 height 13
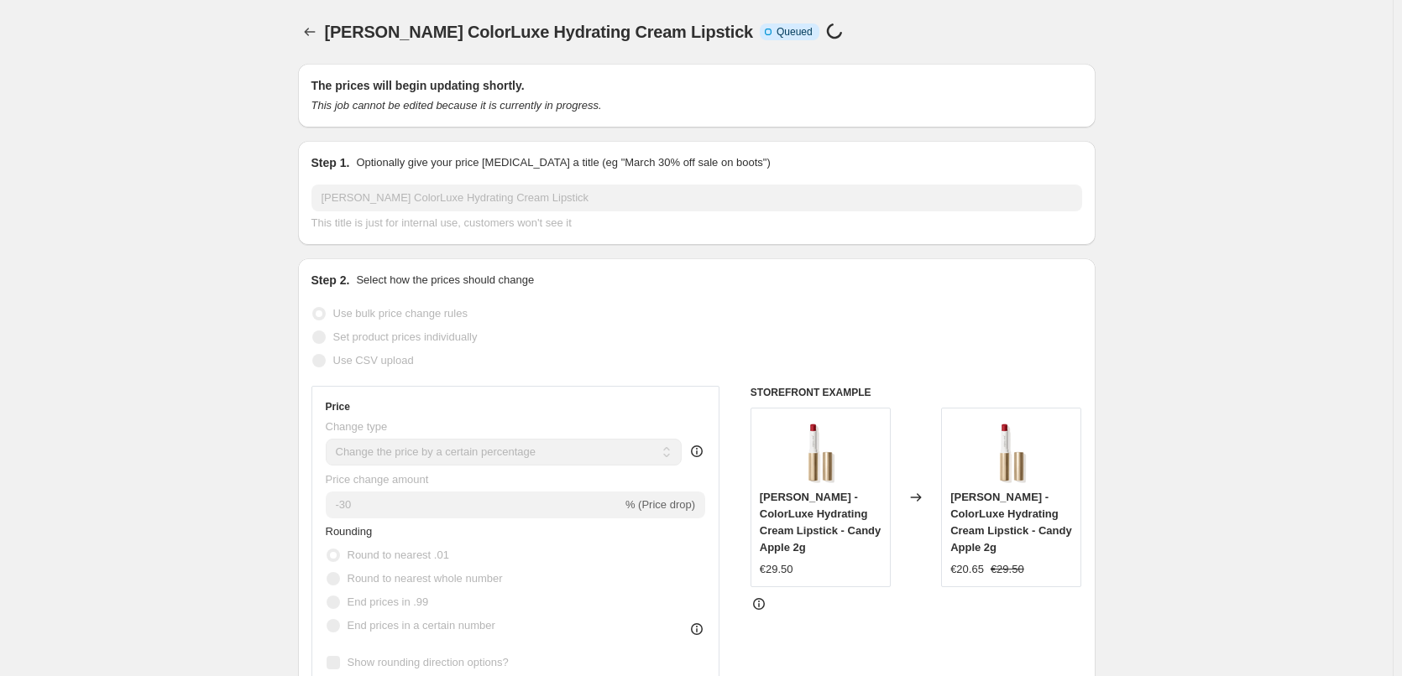
click at [311, 25] on icon "Price change jobs" at bounding box center [309, 31] width 17 height 17
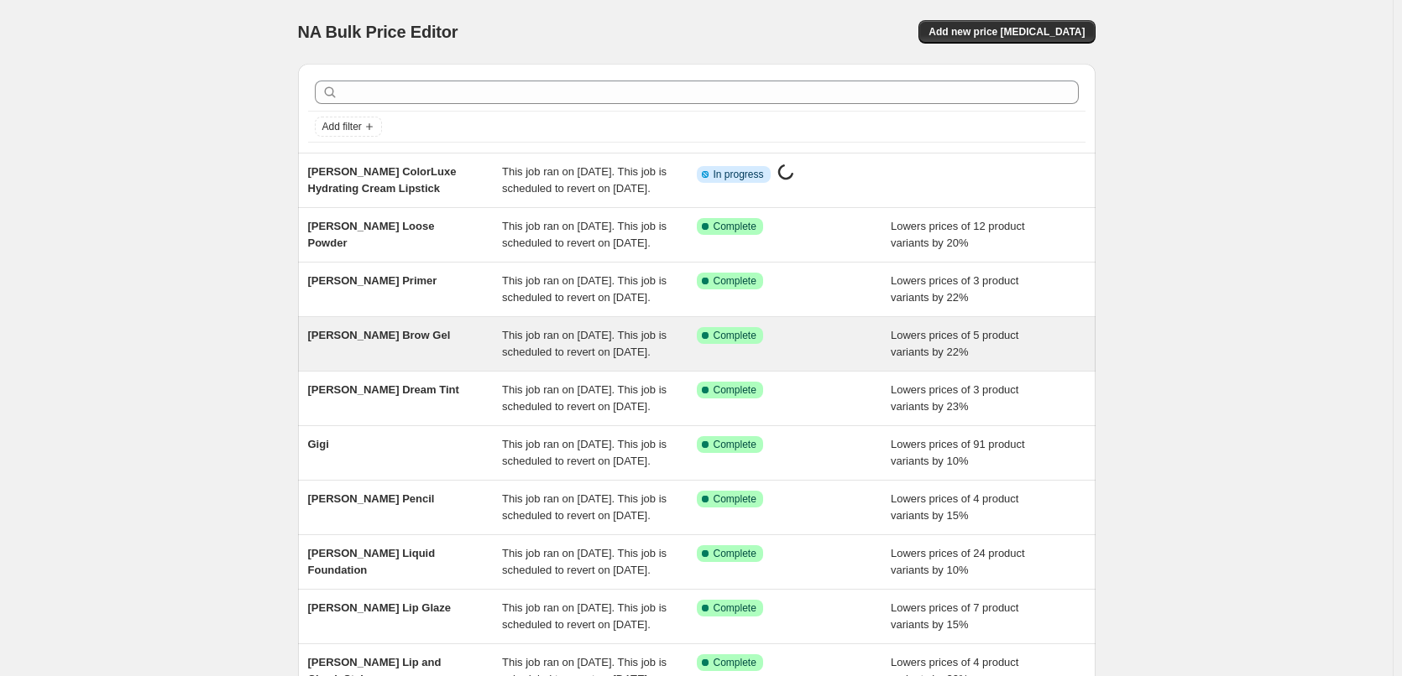
scroll to position [356, 0]
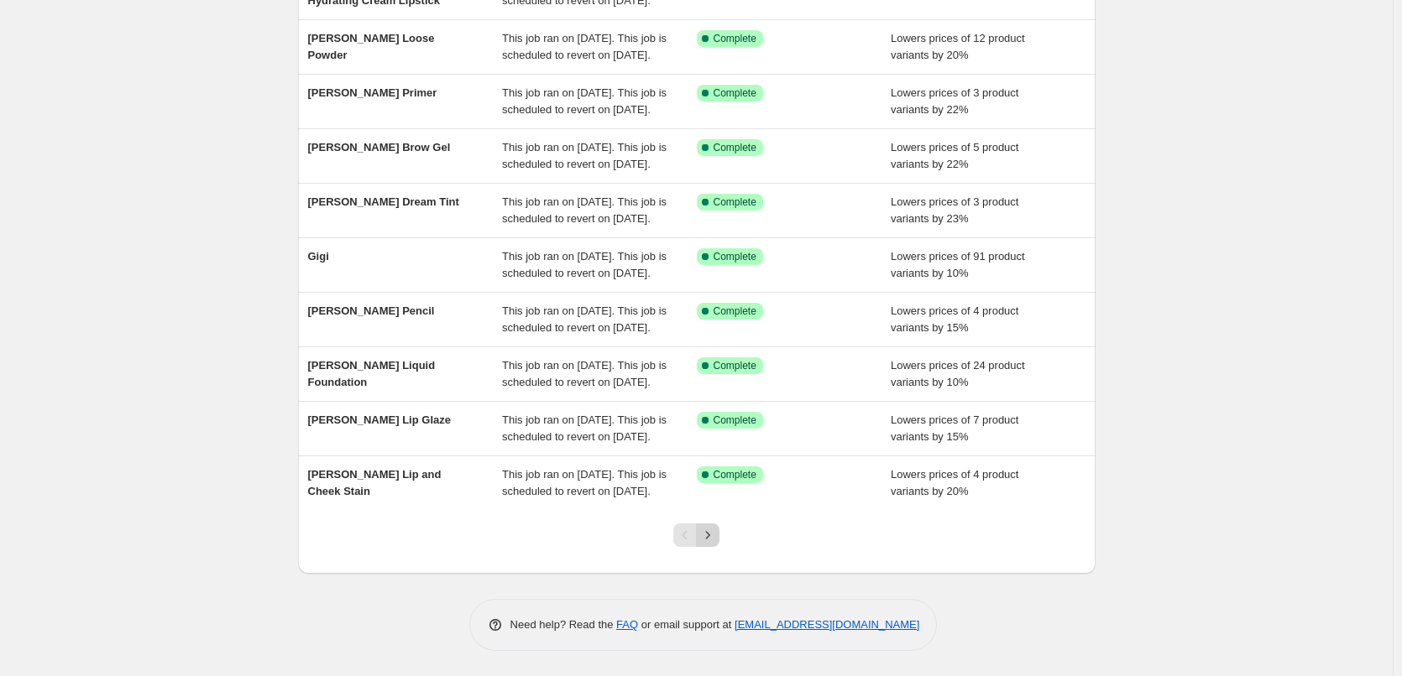
click at [704, 525] on button "Next" at bounding box center [707, 535] width 23 height 23
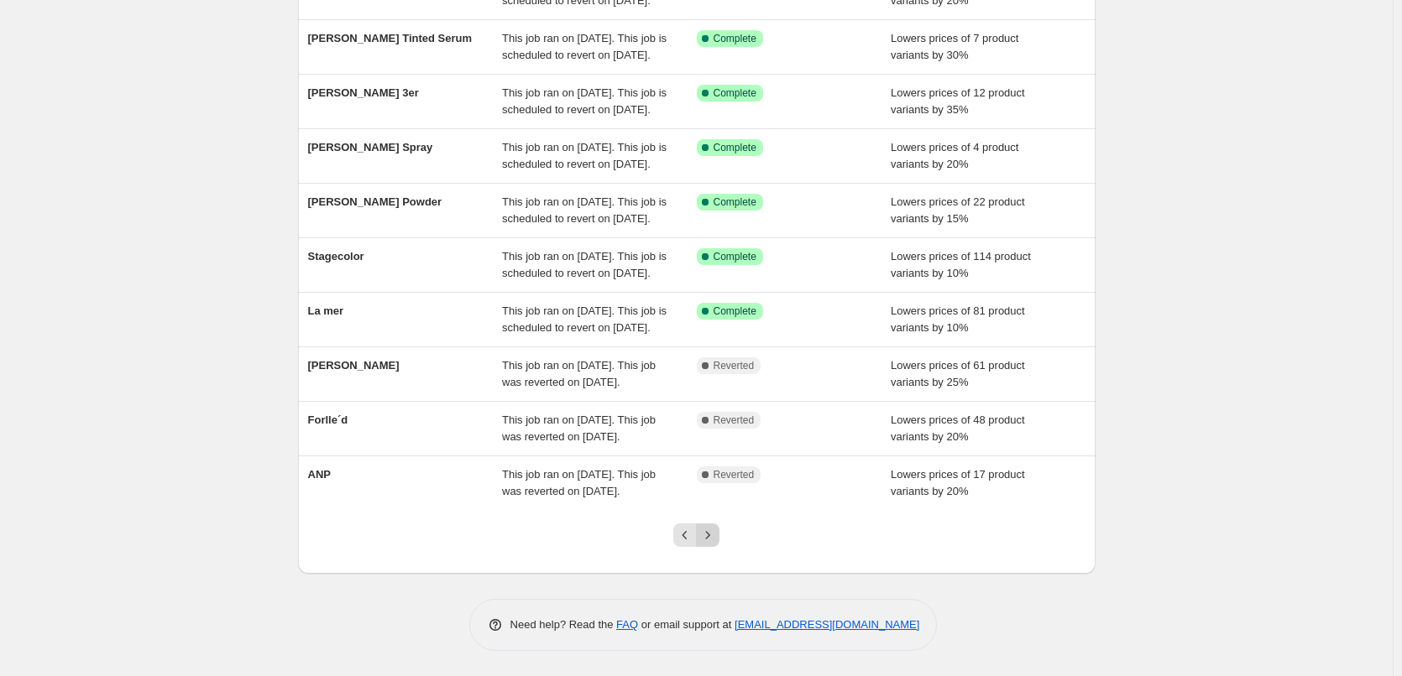
click at [708, 525] on button "Next" at bounding box center [707, 535] width 23 height 23
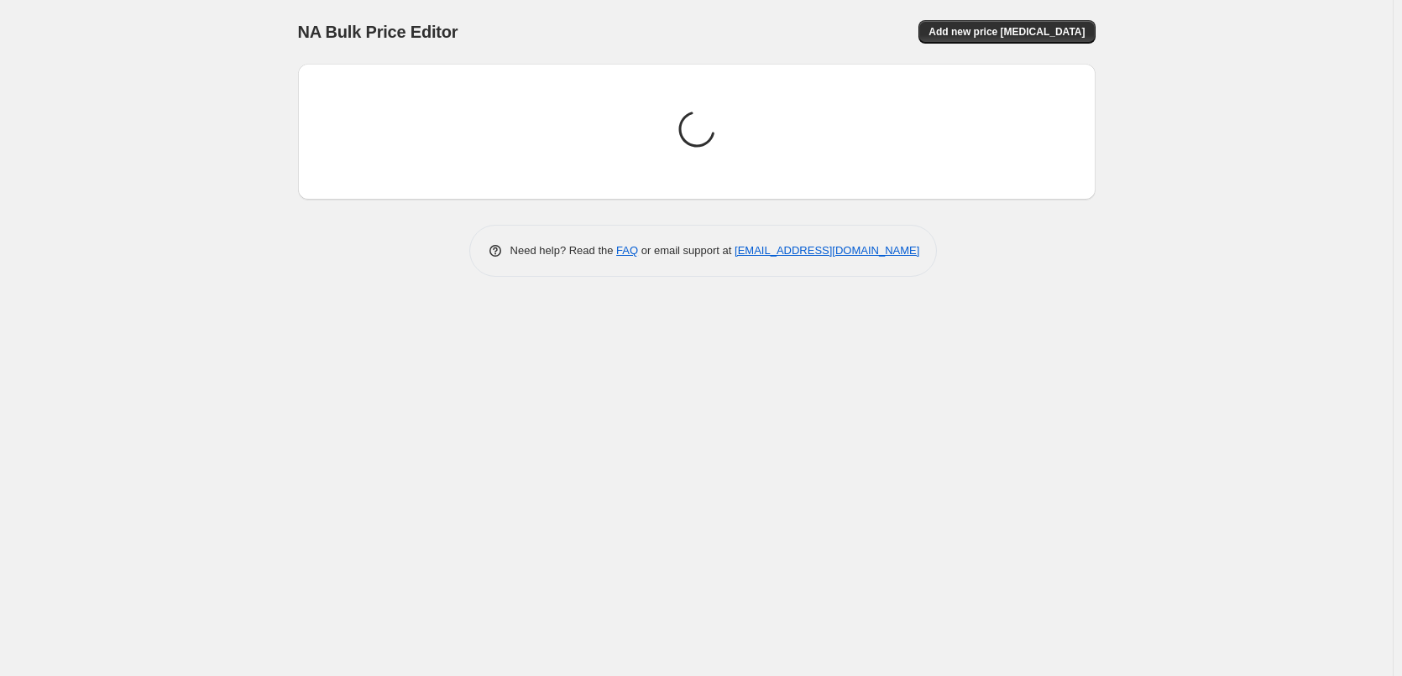
scroll to position [0, 0]
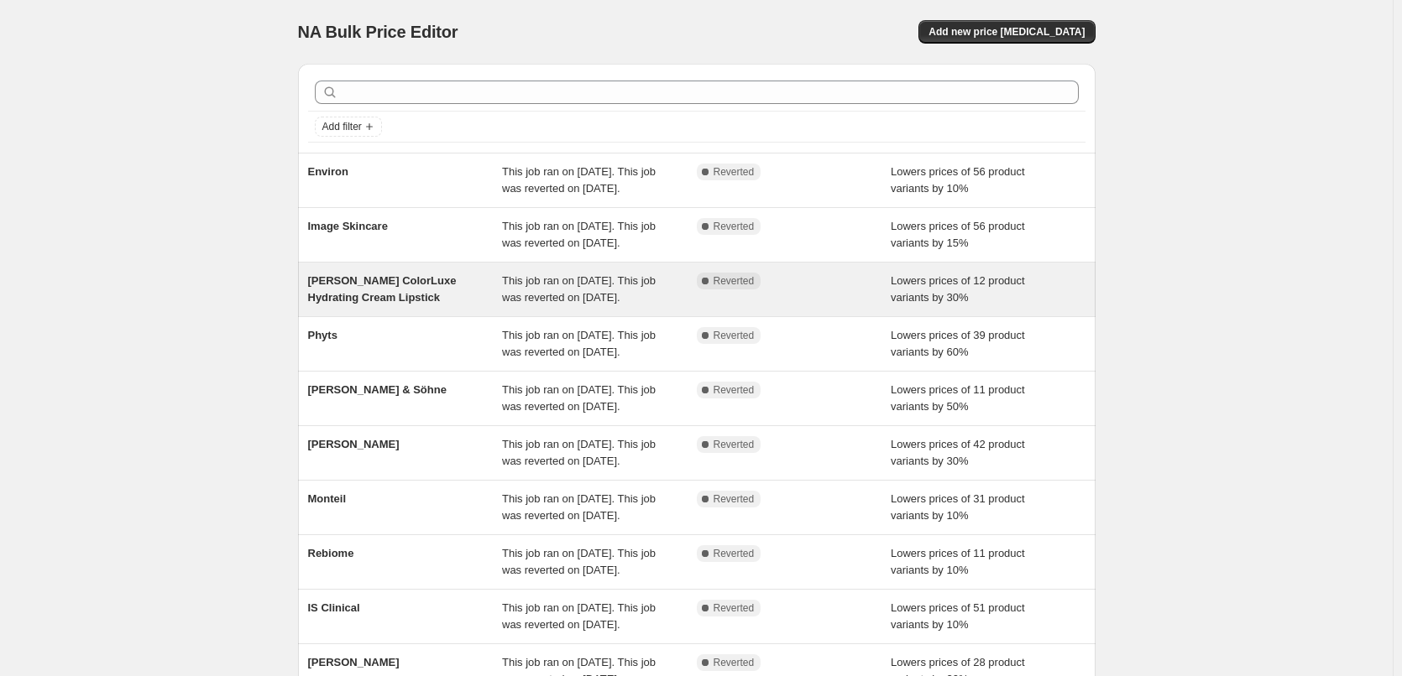
click at [393, 304] on span "[PERSON_NAME] ColorLuxe Hydrating Cream Lipstick" at bounding box center [382, 288] width 149 height 29
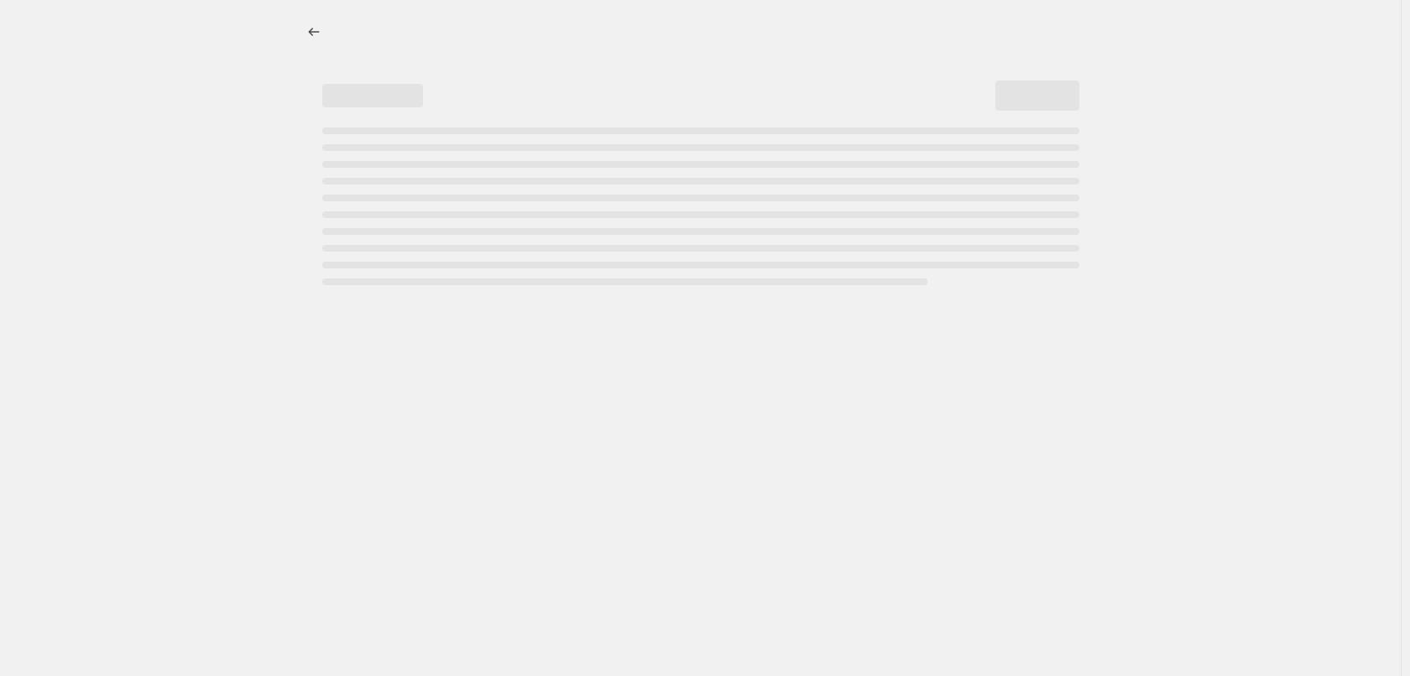
select select "percentage"
select select "tag"
select select "vendor"
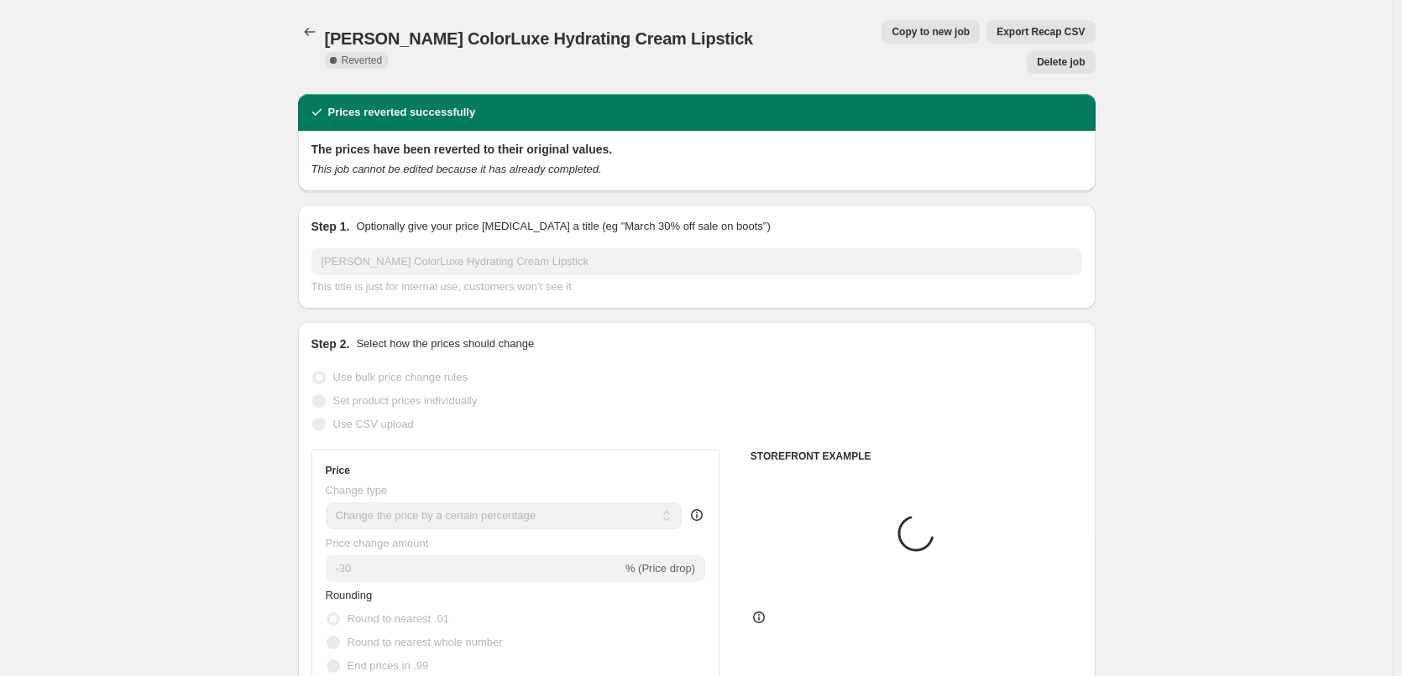
click at [1061, 55] on span "Delete job" at bounding box center [1061, 61] width 48 height 13
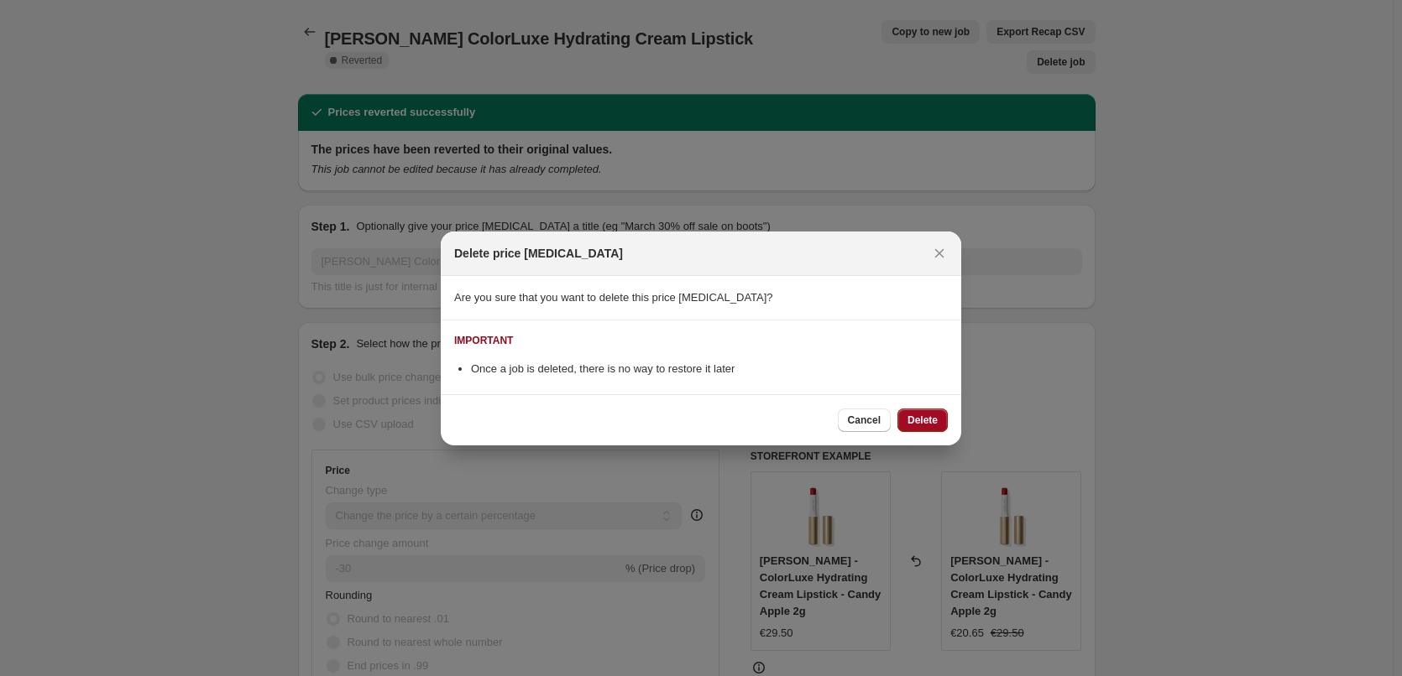
click at [913, 426] on span "Delete" at bounding box center [922, 420] width 30 height 13
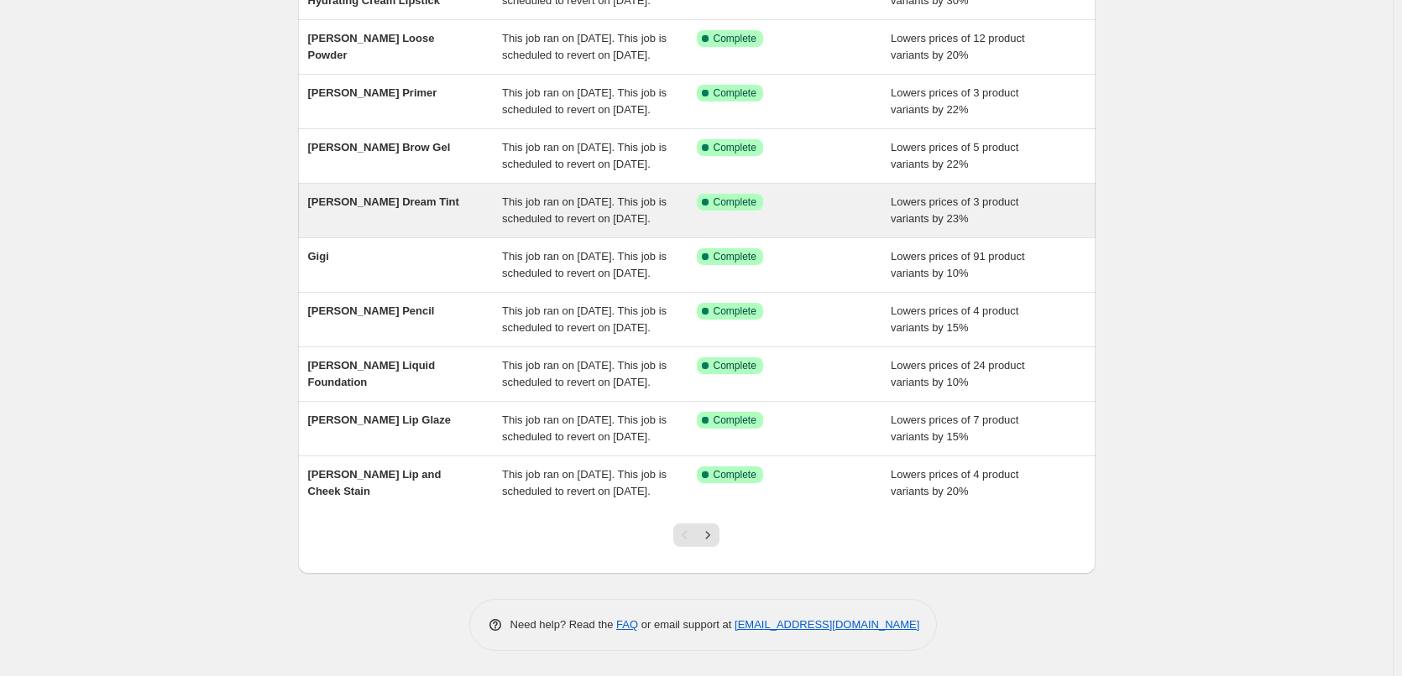
scroll to position [356, 0]
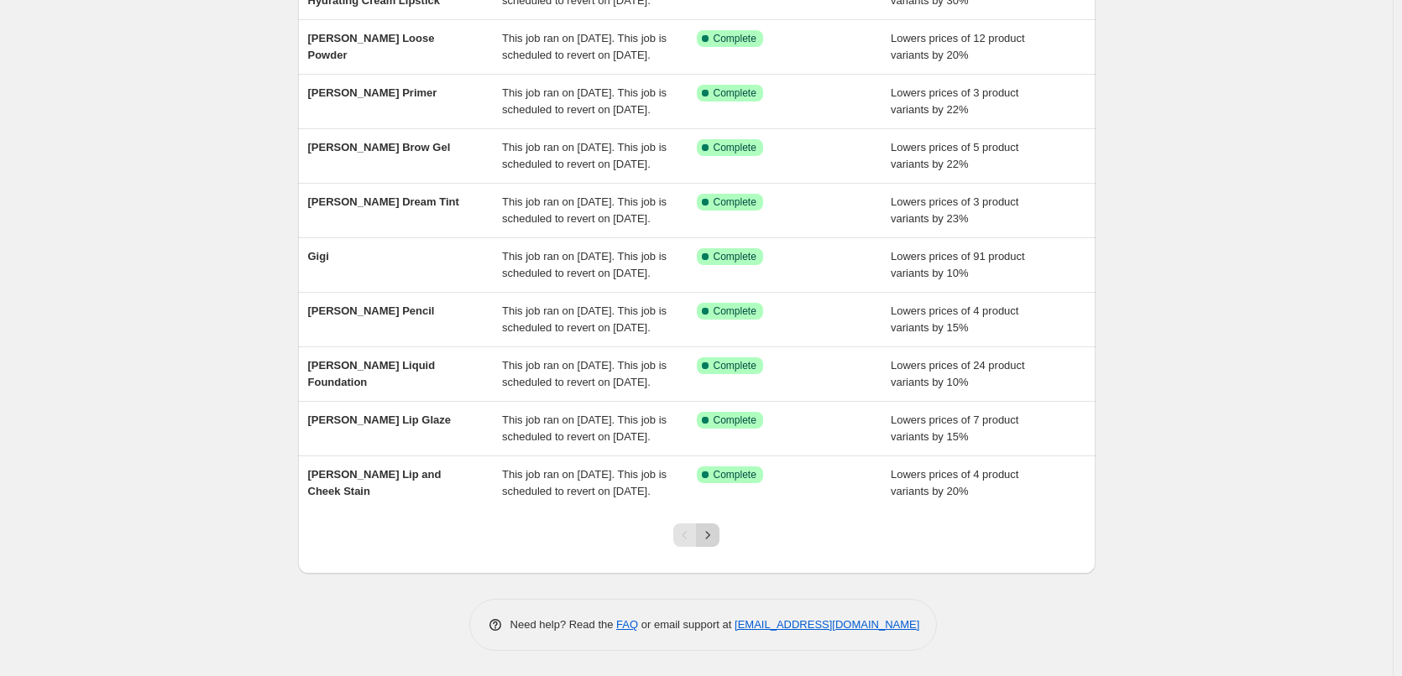
click at [713, 528] on icon "Next" at bounding box center [707, 535] width 17 height 17
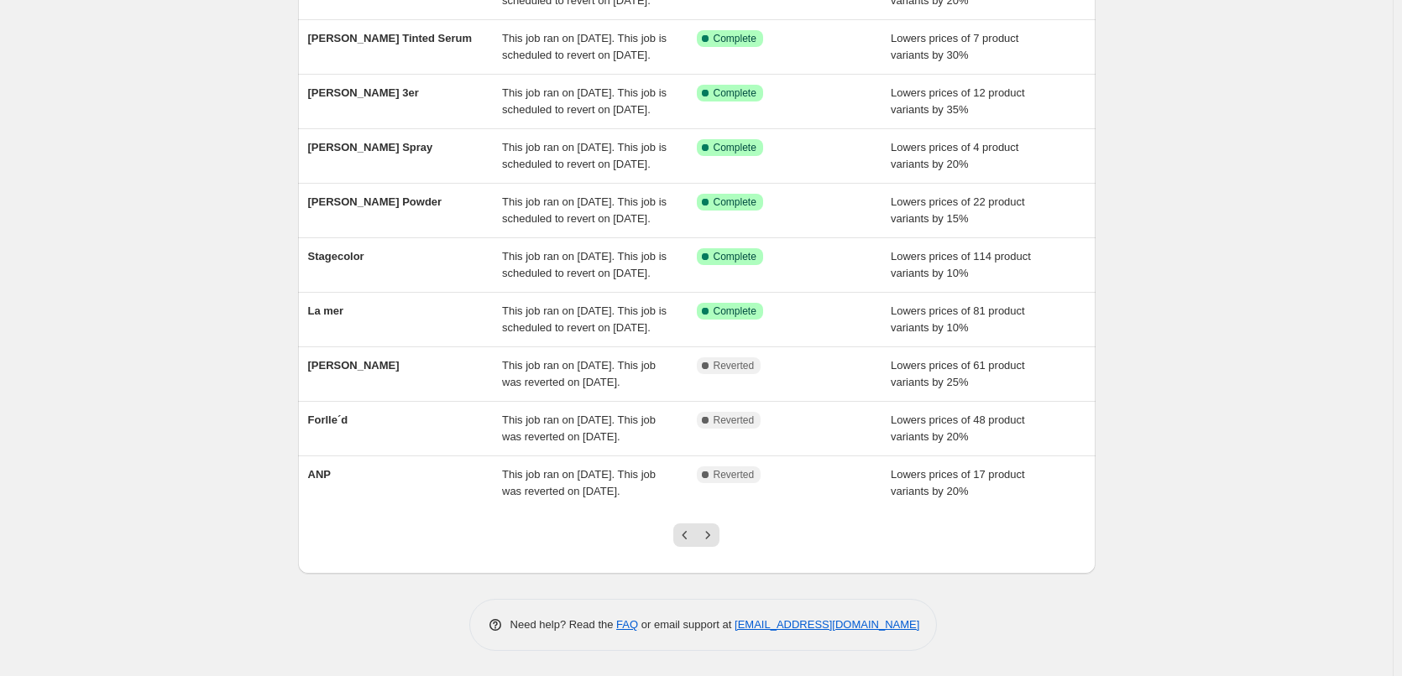
click at [713, 528] on icon "Next" at bounding box center [707, 535] width 17 height 17
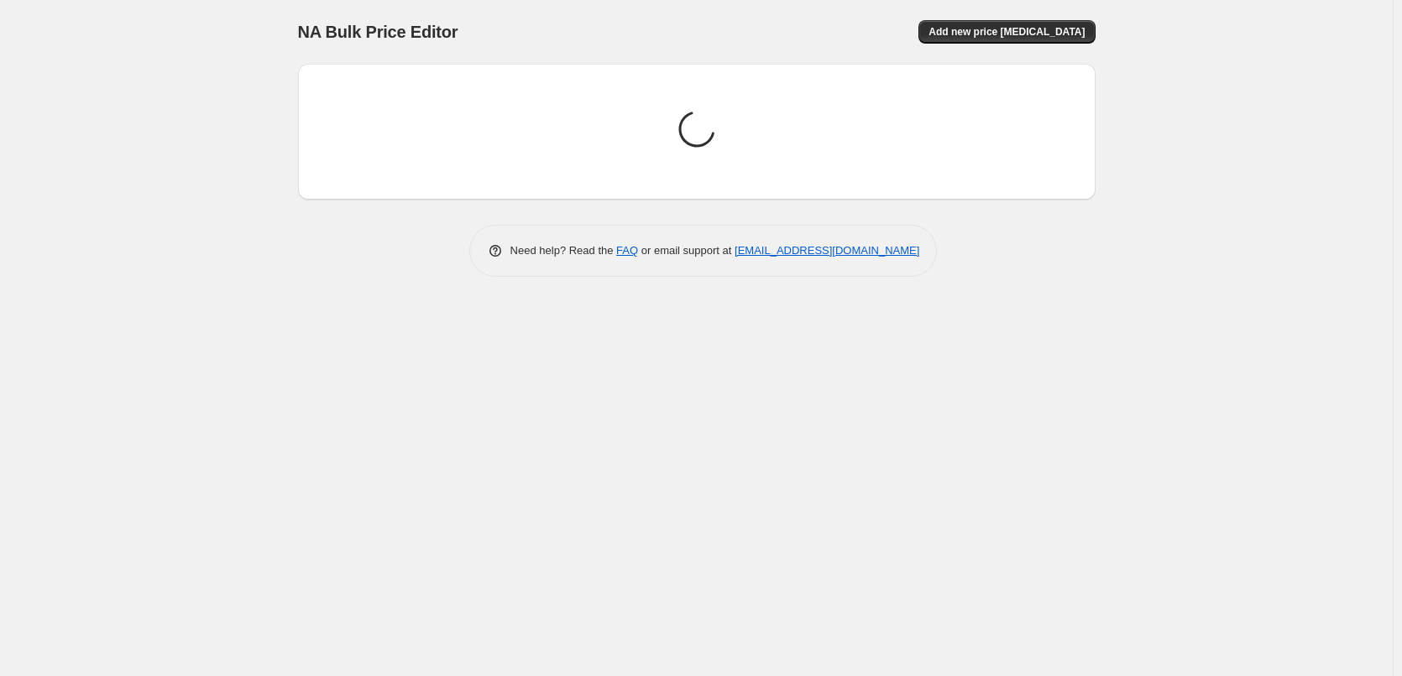
scroll to position [0, 0]
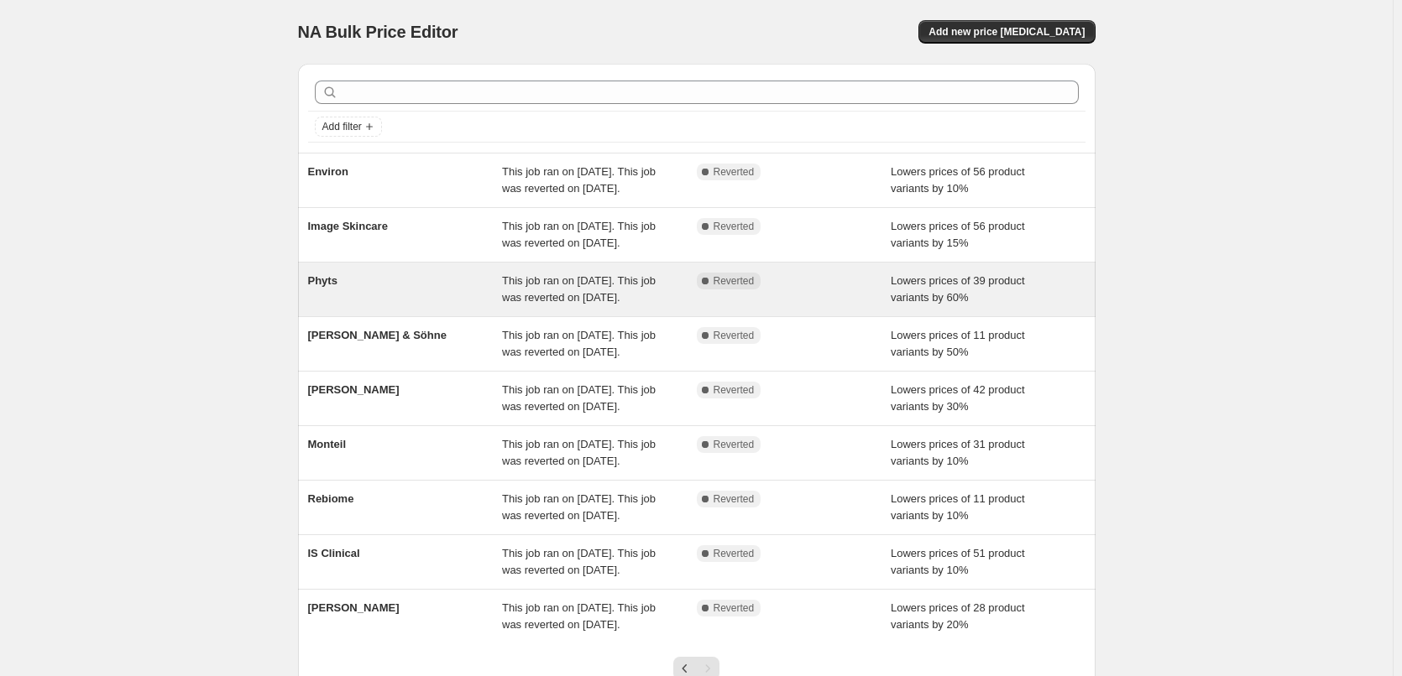
click at [330, 287] on span "Phyts" at bounding box center [322, 280] width 29 height 13
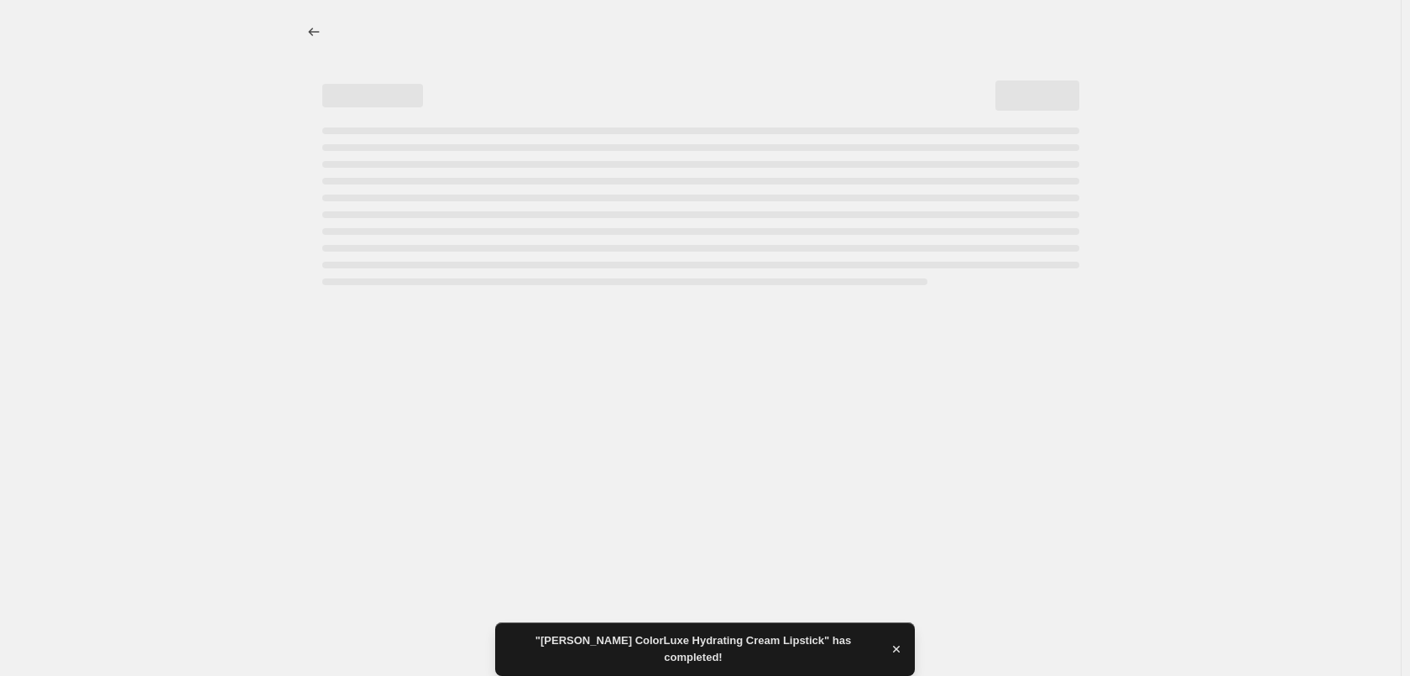
select select "percentage"
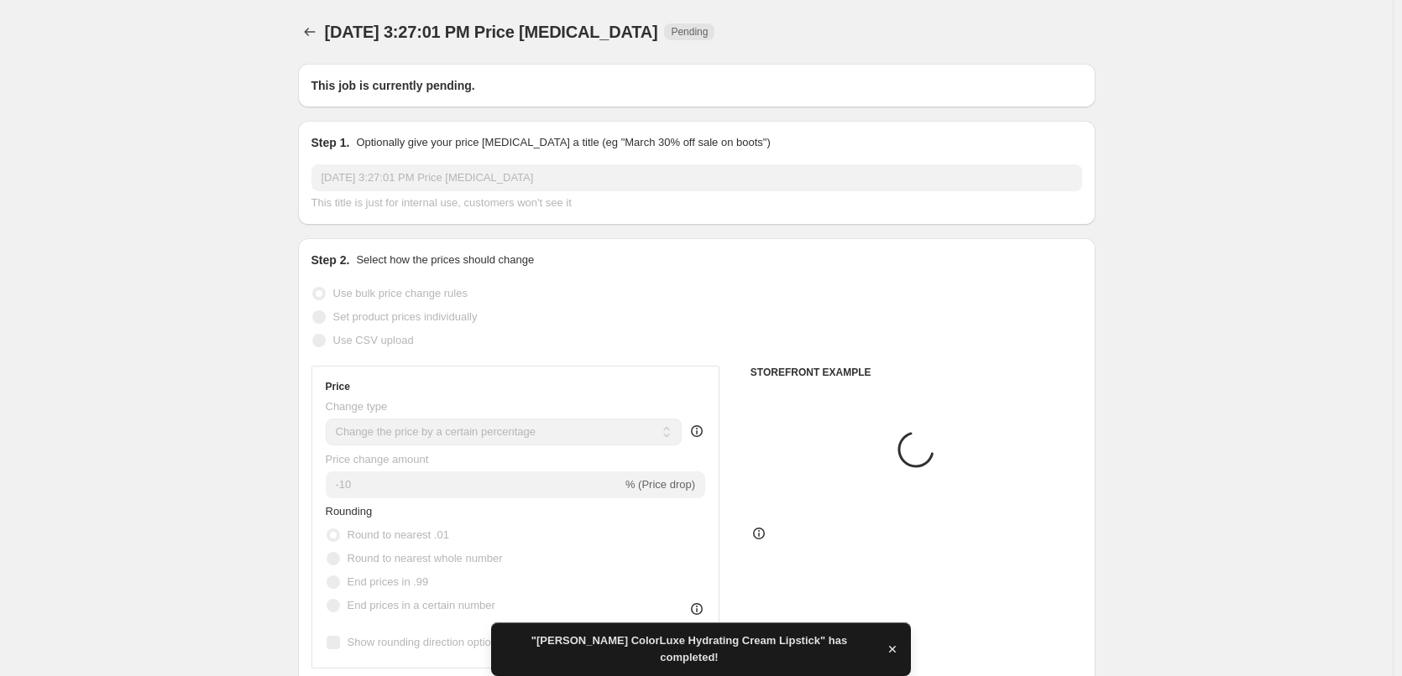
type input "Phyts"
radio input "false"
radio input "true"
checkbox input "true"
select select "vendor"
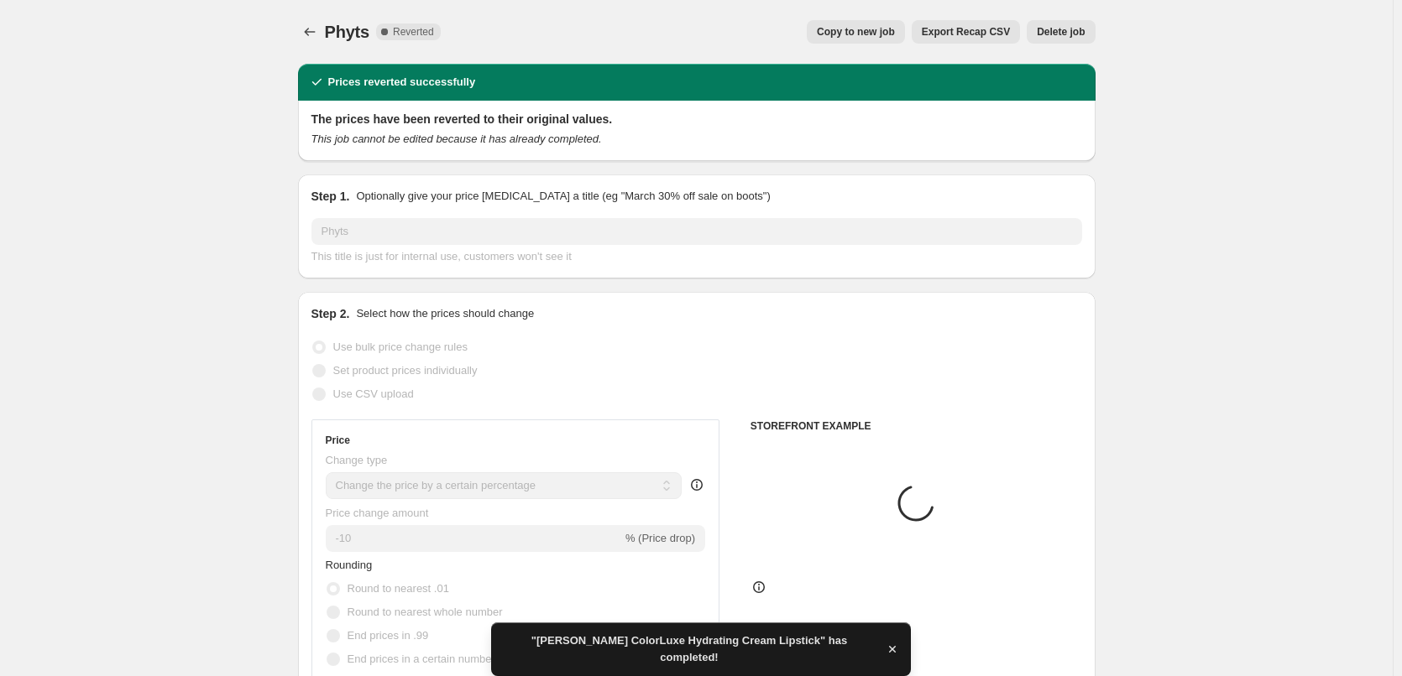
click at [865, 39] on button "Copy to new job" at bounding box center [856, 31] width 98 height 23
select select "percentage"
select select "vendor"
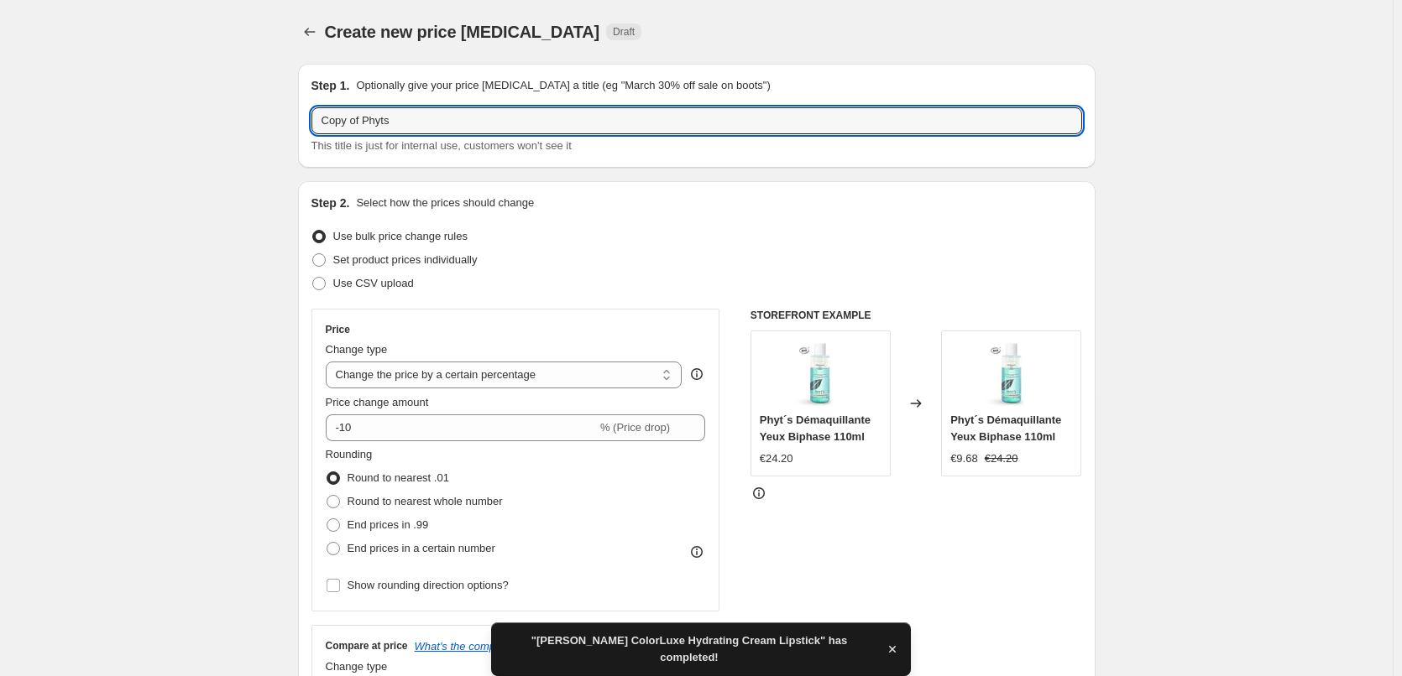
drag, startPoint x: 366, startPoint y: 119, endPoint x: 273, endPoint y: 128, distance: 93.5
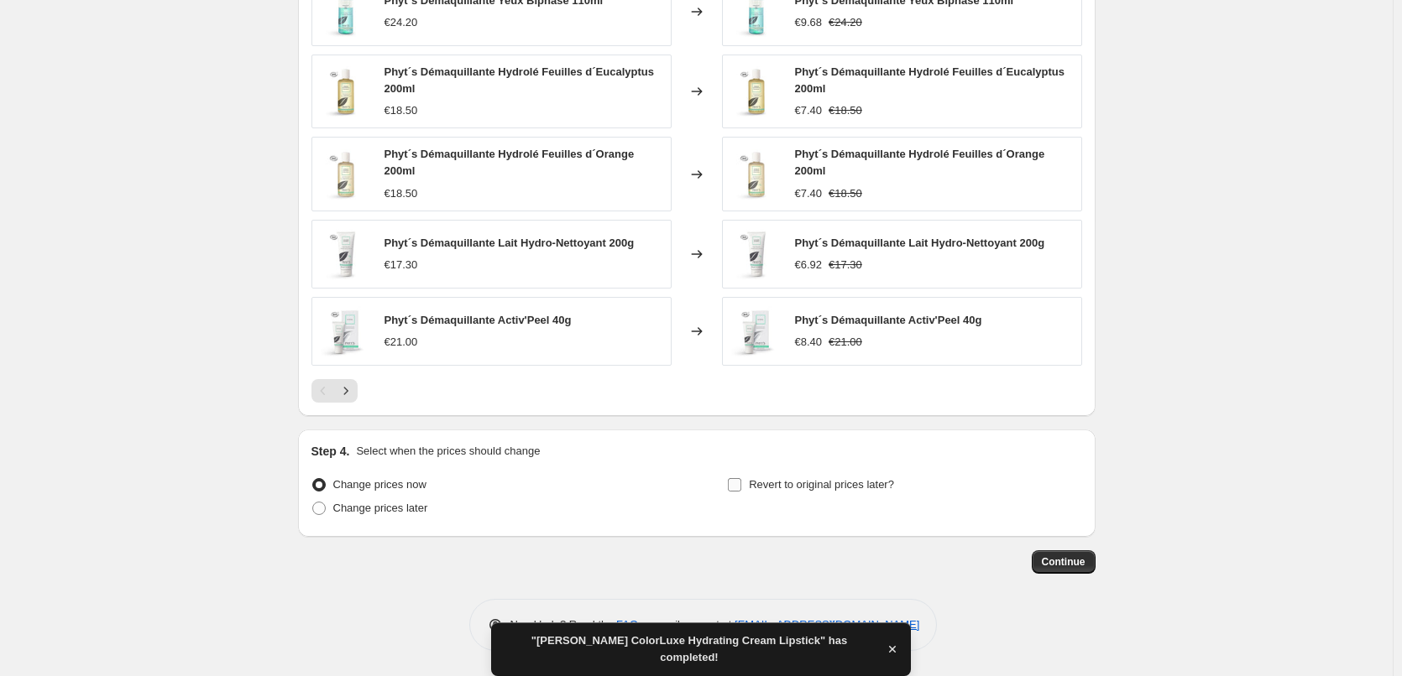
type input "Phyts"
click at [780, 495] on label "Revert to original prices later?" at bounding box center [810, 484] width 167 height 23
click at [741, 492] on input "Revert to original prices later?" at bounding box center [734, 484] width 13 height 13
checkbox input "true"
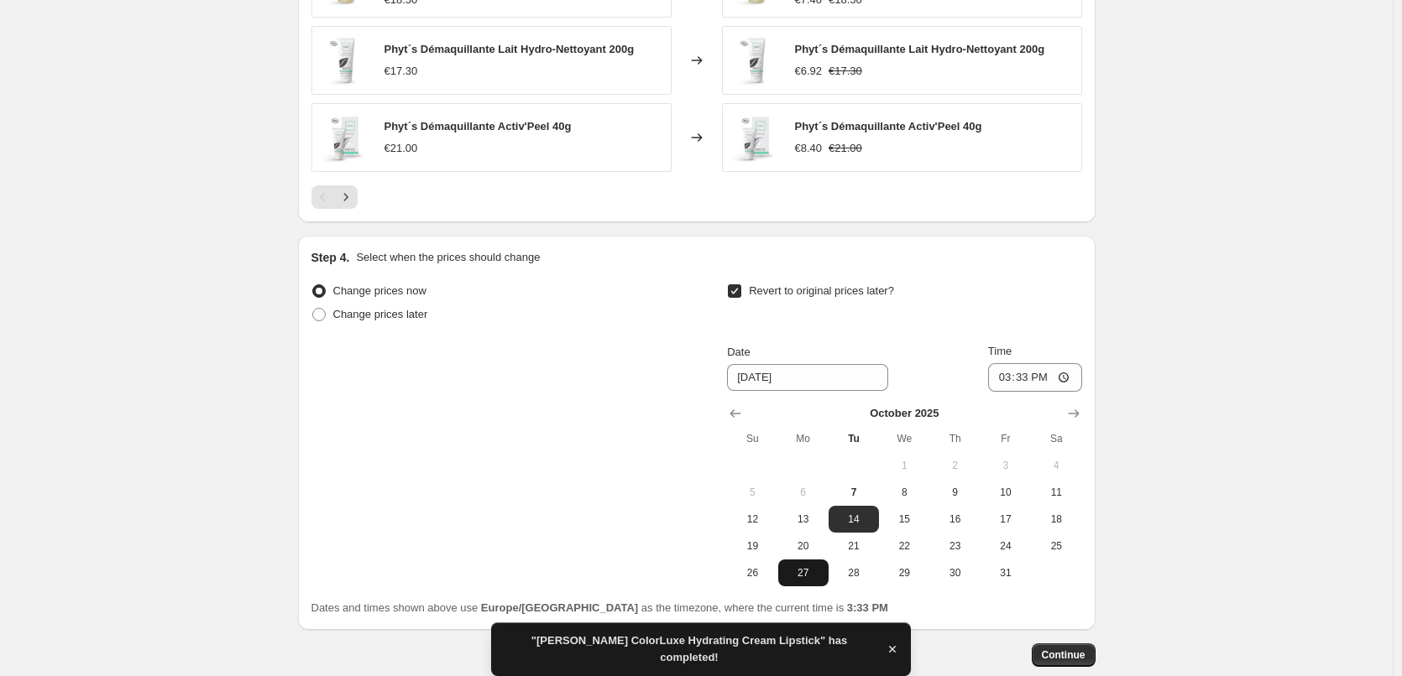
scroll to position [1489, 0]
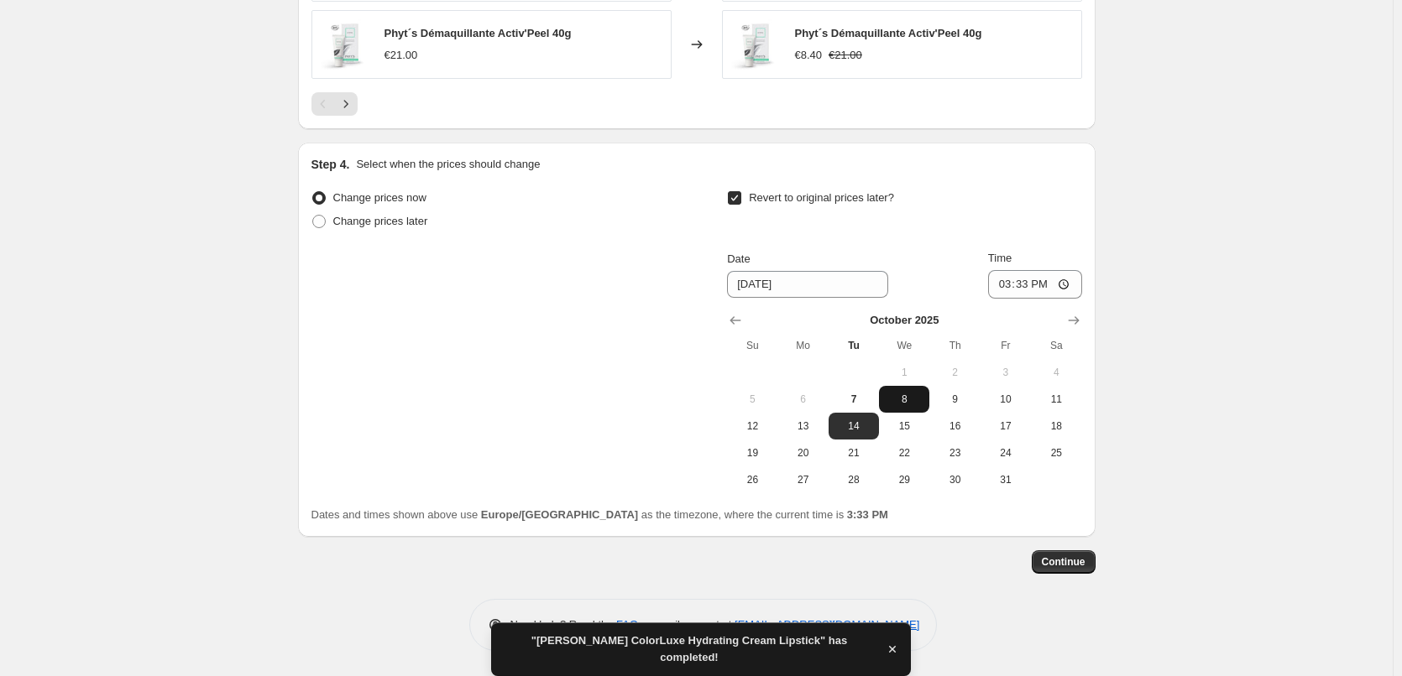
click at [922, 408] on button "8" at bounding box center [904, 399] width 50 height 27
type input "[DATE]"
drag, startPoint x: 1031, startPoint y: 234, endPoint x: 1018, endPoint y: 267, distance: 35.1
click at [1030, 234] on div "Revert to original prices later?" at bounding box center [904, 211] width 354 height 50
click at [1005, 285] on input "15:33" at bounding box center [1035, 284] width 94 height 29
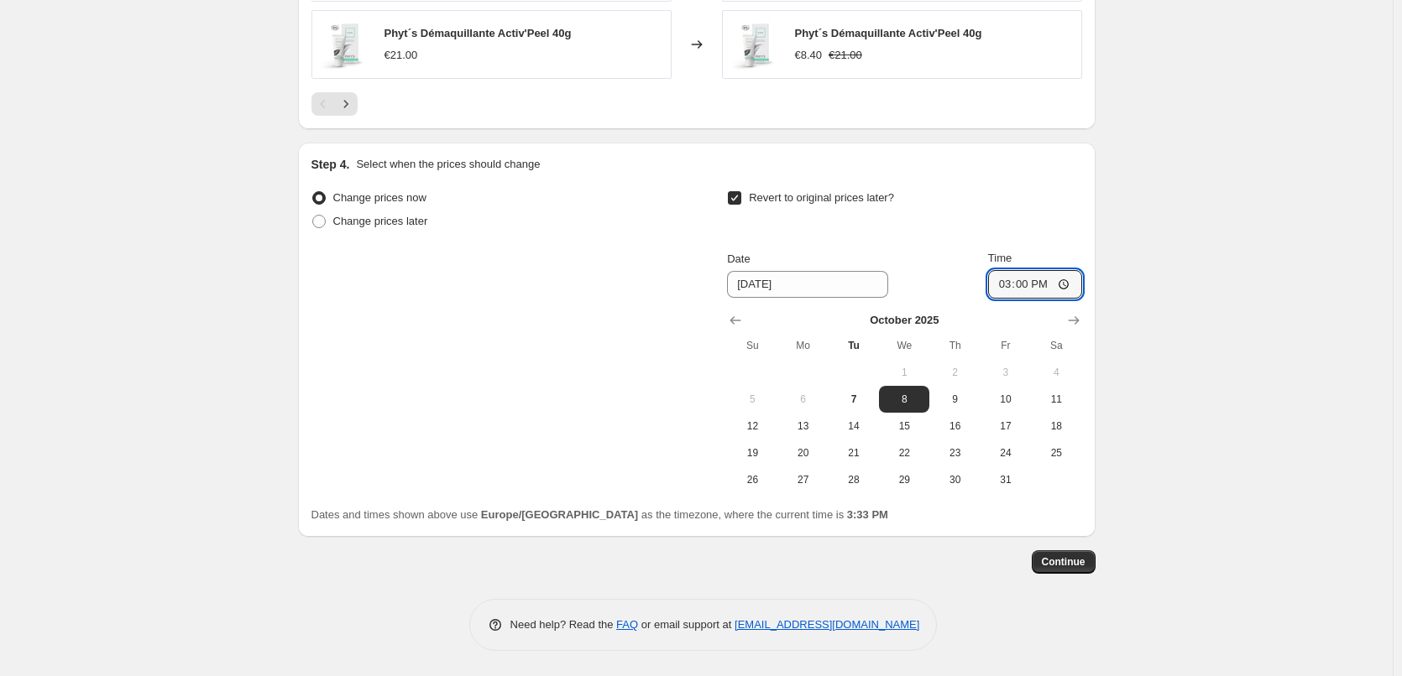
type input "03:00"
click at [1059, 572] on button "Continue" at bounding box center [1063, 562] width 64 height 23
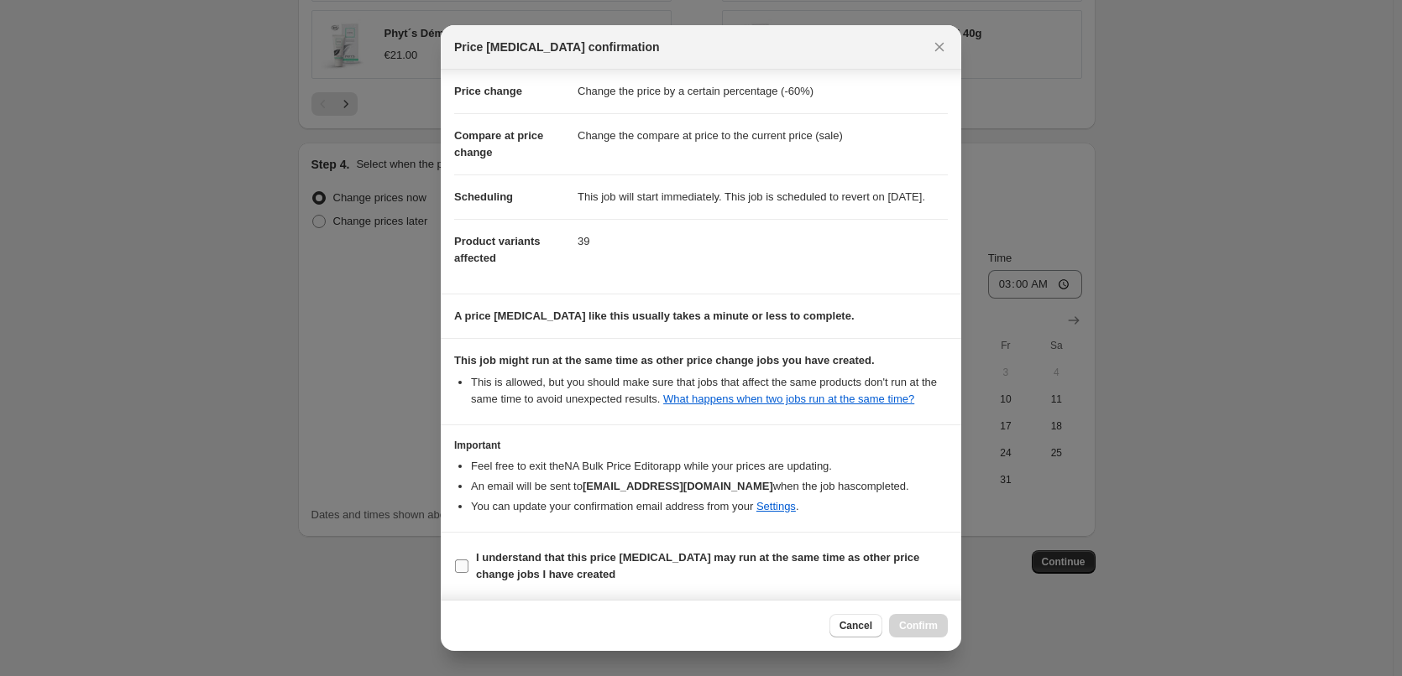
scroll to position [47, 0]
click at [519, 573] on b "I understand that this price [MEDICAL_DATA] may run at the same time as other p…" at bounding box center [697, 565] width 443 height 29
click at [468, 573] on input "I understand that this price [MEDICAL_DATA] may run at the same time as other p…" at bounding box center [461, 566] width 13 height 13
checkbox input "true"
click at [900, 623] on button "Confirm" at bounding box center [918, 625] width 59 height 23
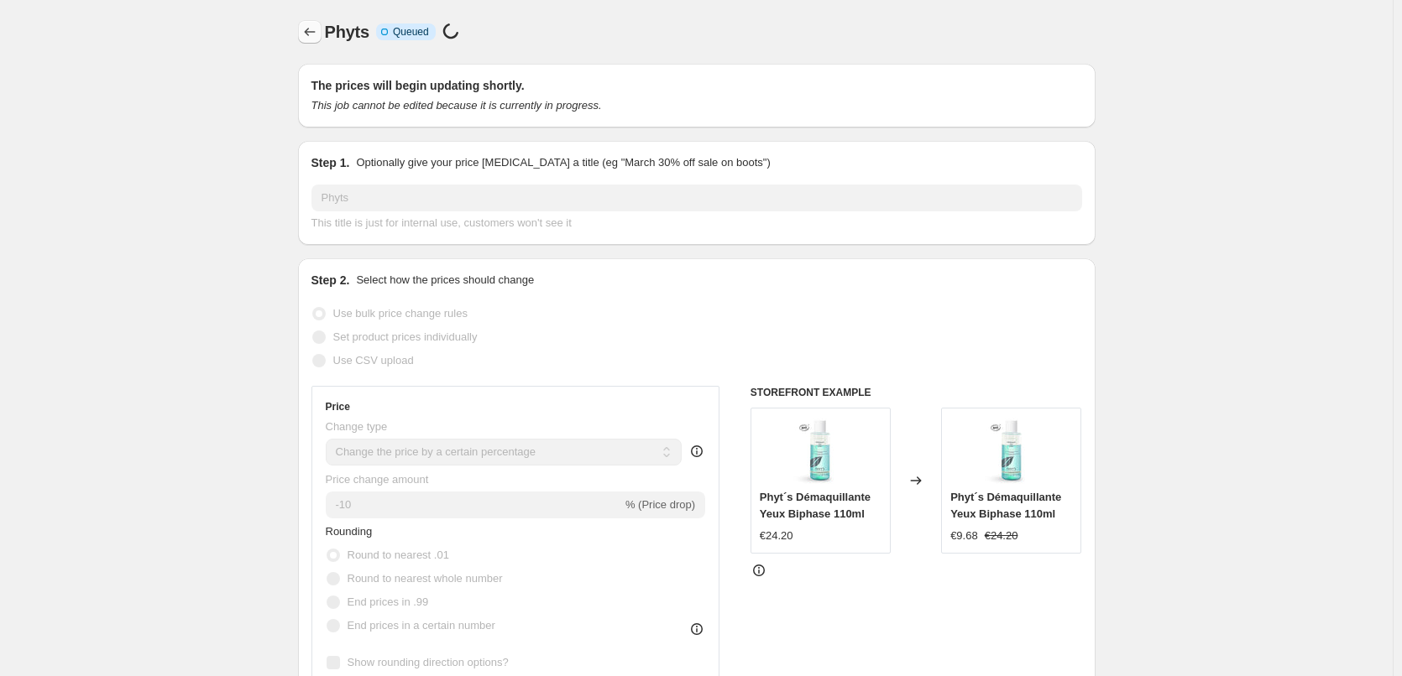
click at [318, 37] on icon "Price change jobs" at bounding box center [309, 31] width 17 height 17
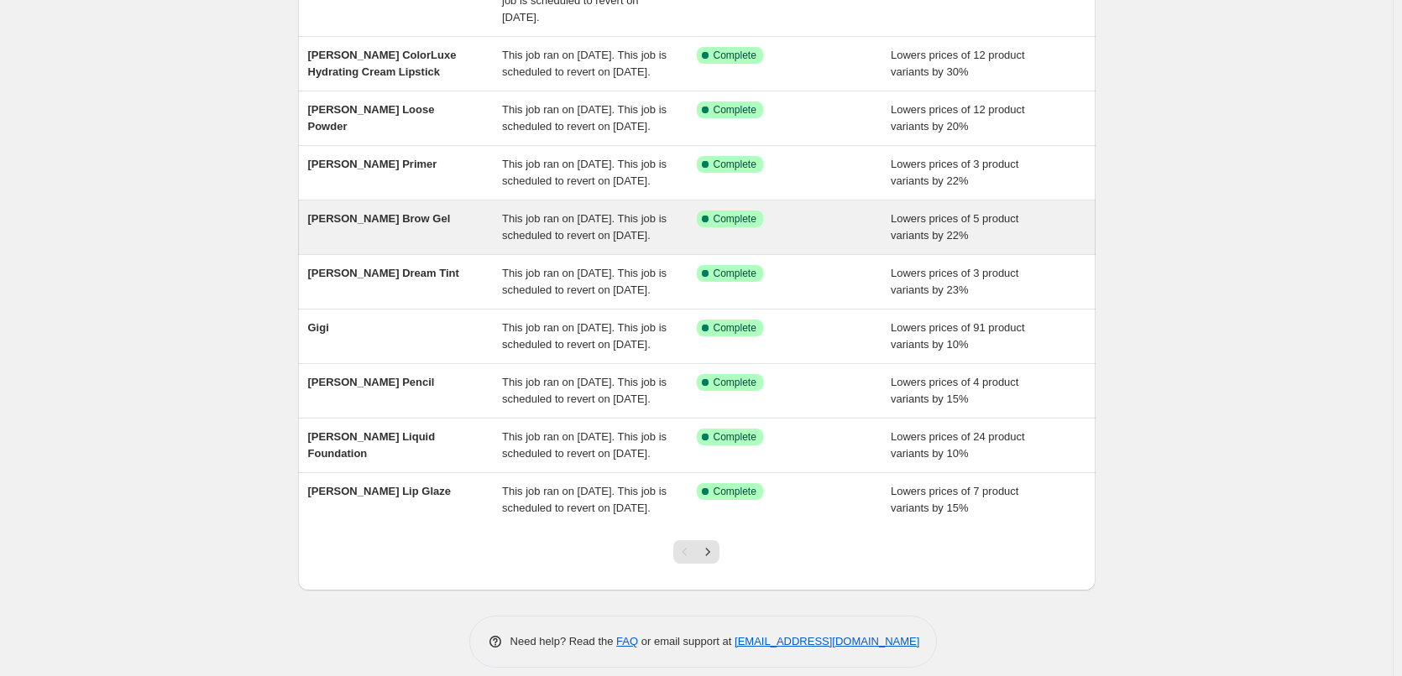
scroll to position [356, 0]
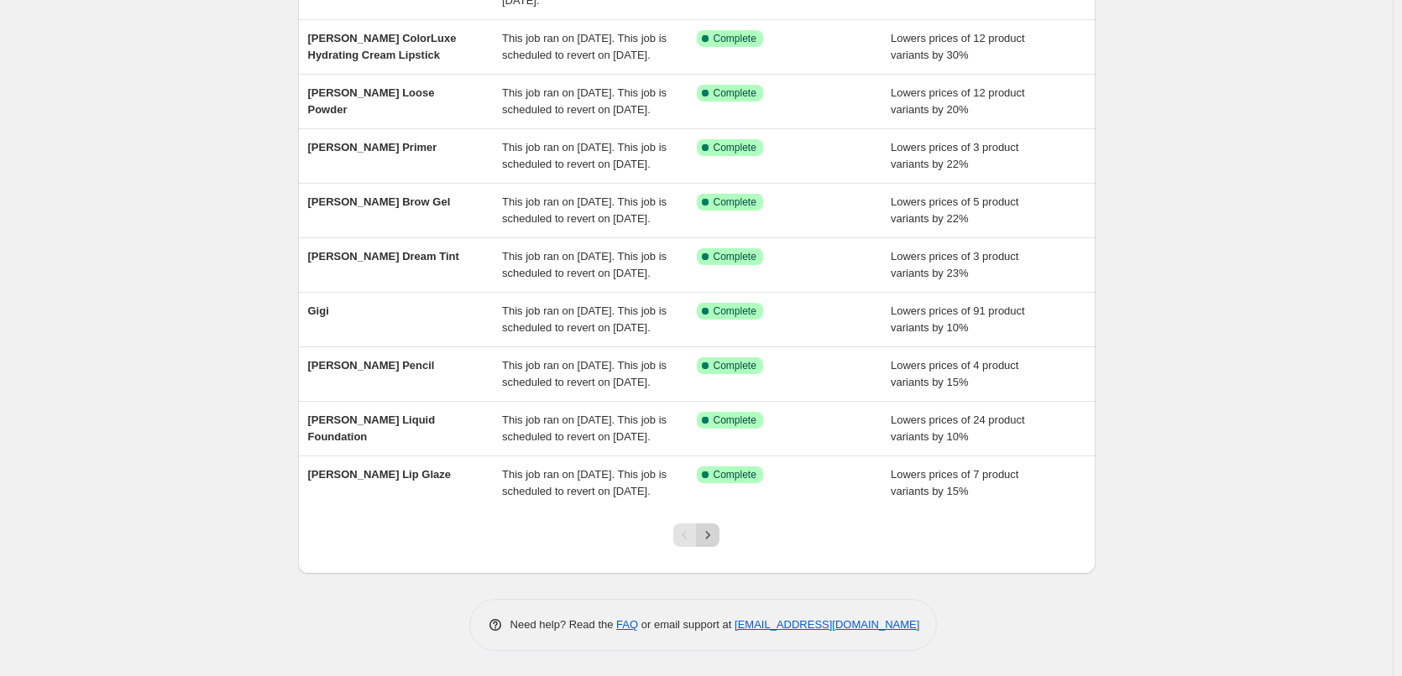
click at [718, 546] on button "Next" at bounding box center [707, 535] width 23 height 23
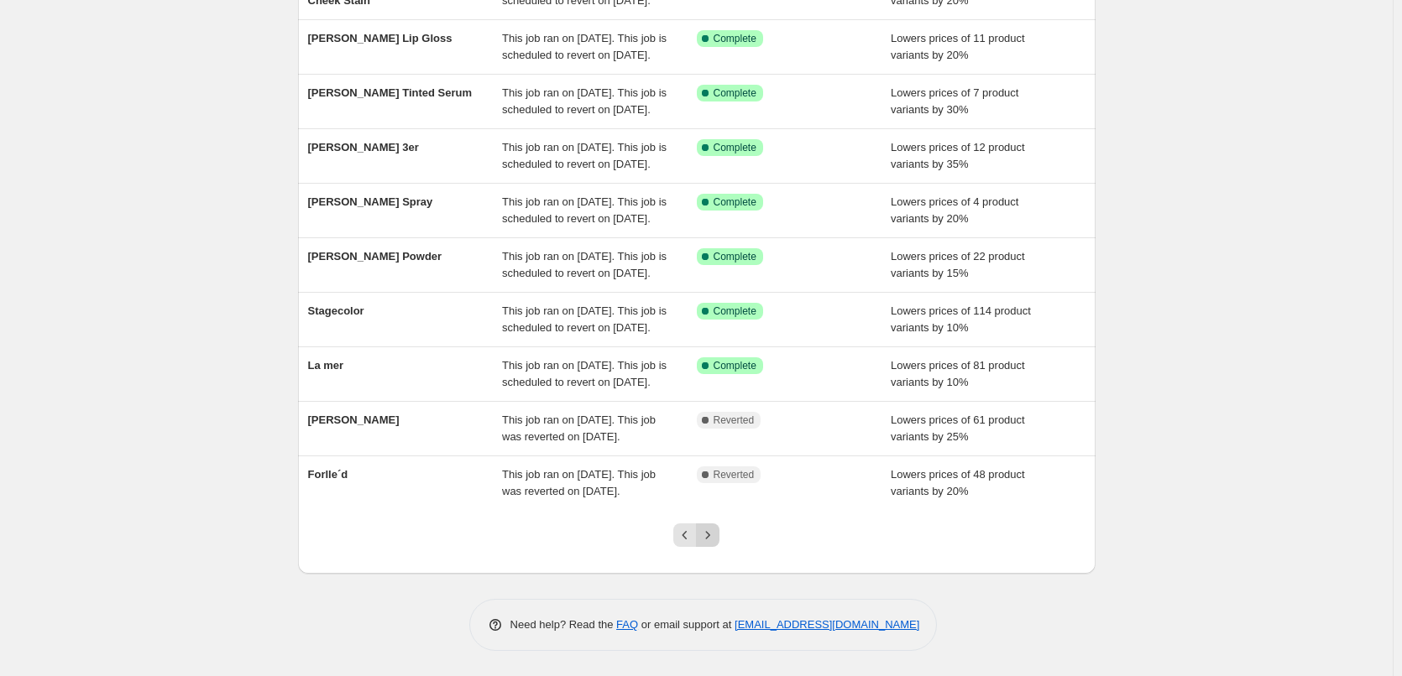
click at [716, 535] on icon "Next" at bounding box center [707, 535] width 17 height 17
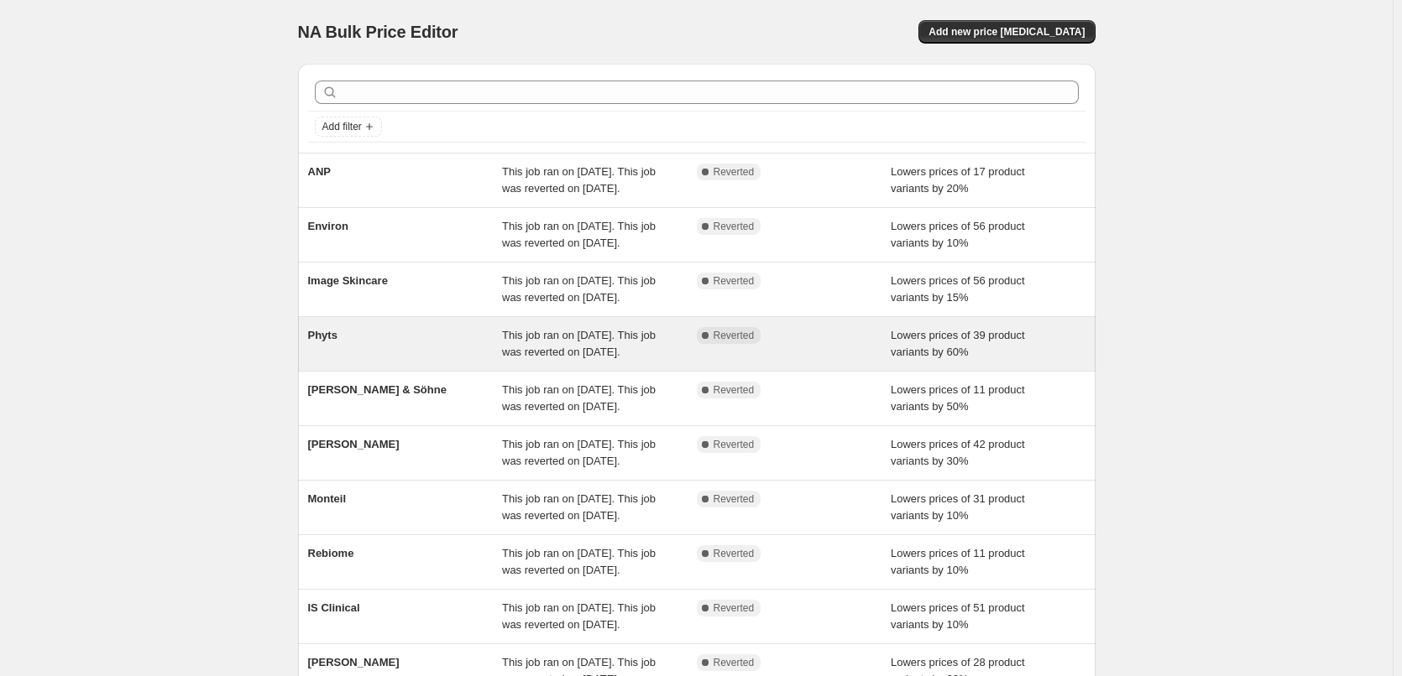
click at [337, 342] on span "Phyts" at bounding box center [322, 335] width 29 height 13
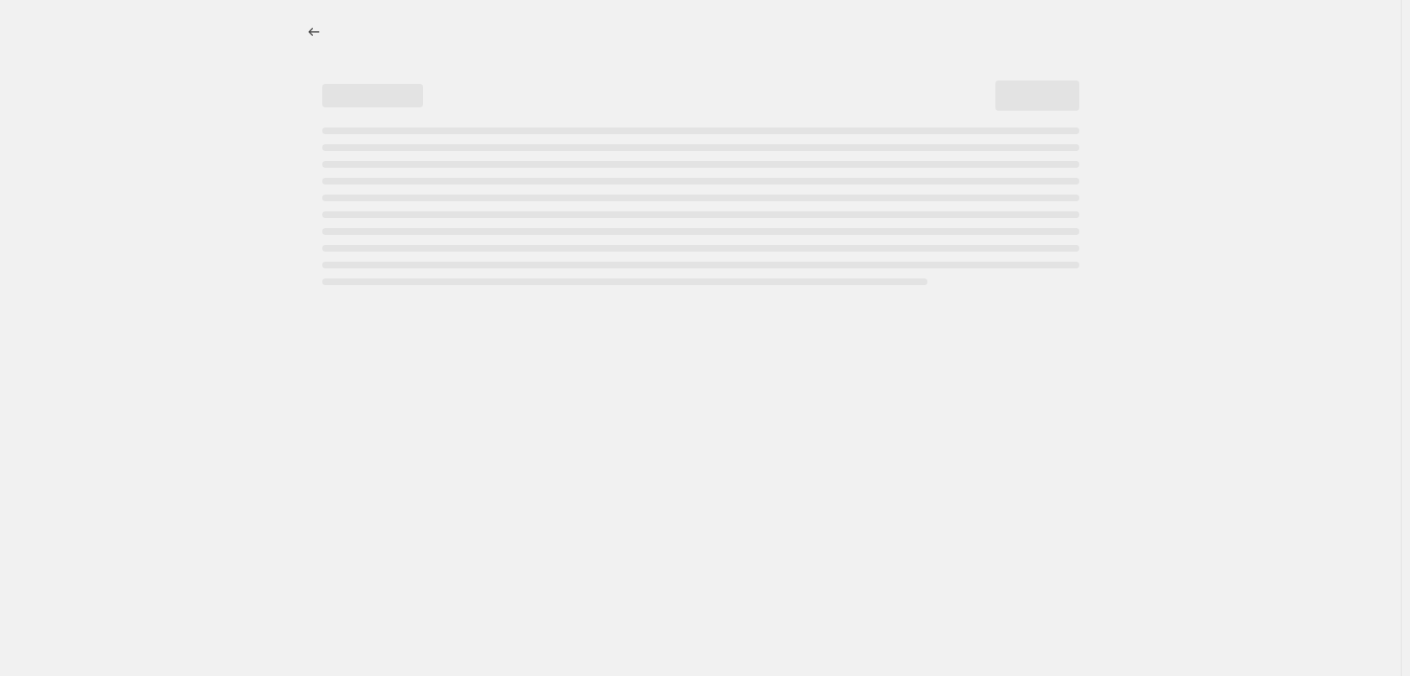
select select "percentage"
select select "vendor"
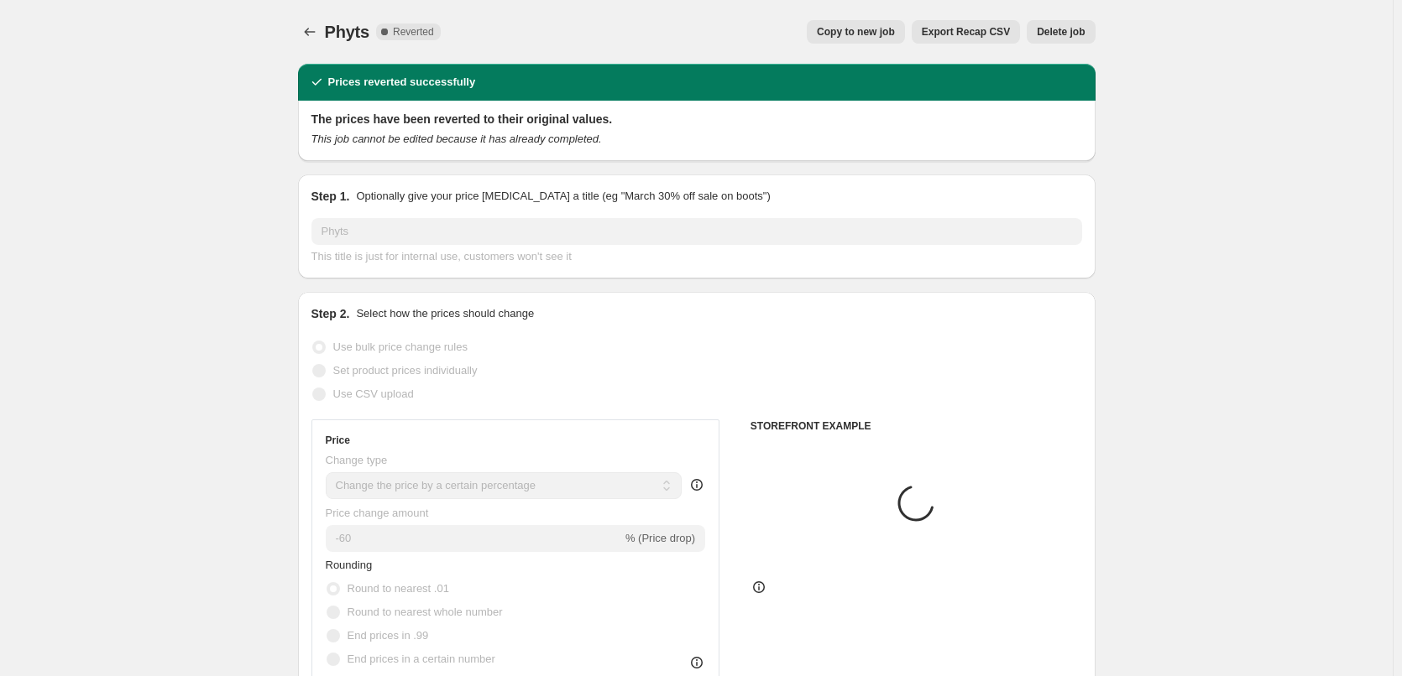
click at [1062, 30] on span "Delete job" at bounding box center [1061, 31] width 48 height 13
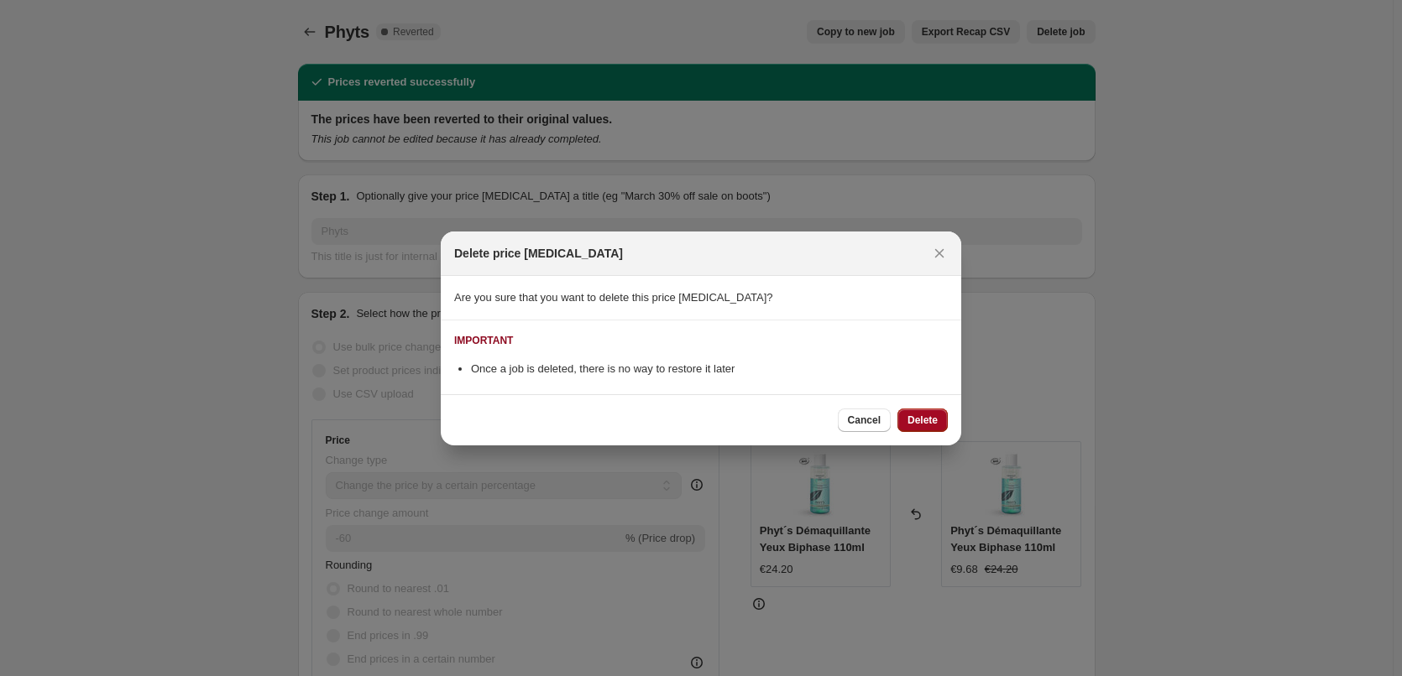
click at [919, 428] on button "Delete" at bounding box center [922, 420] width 50 height 23
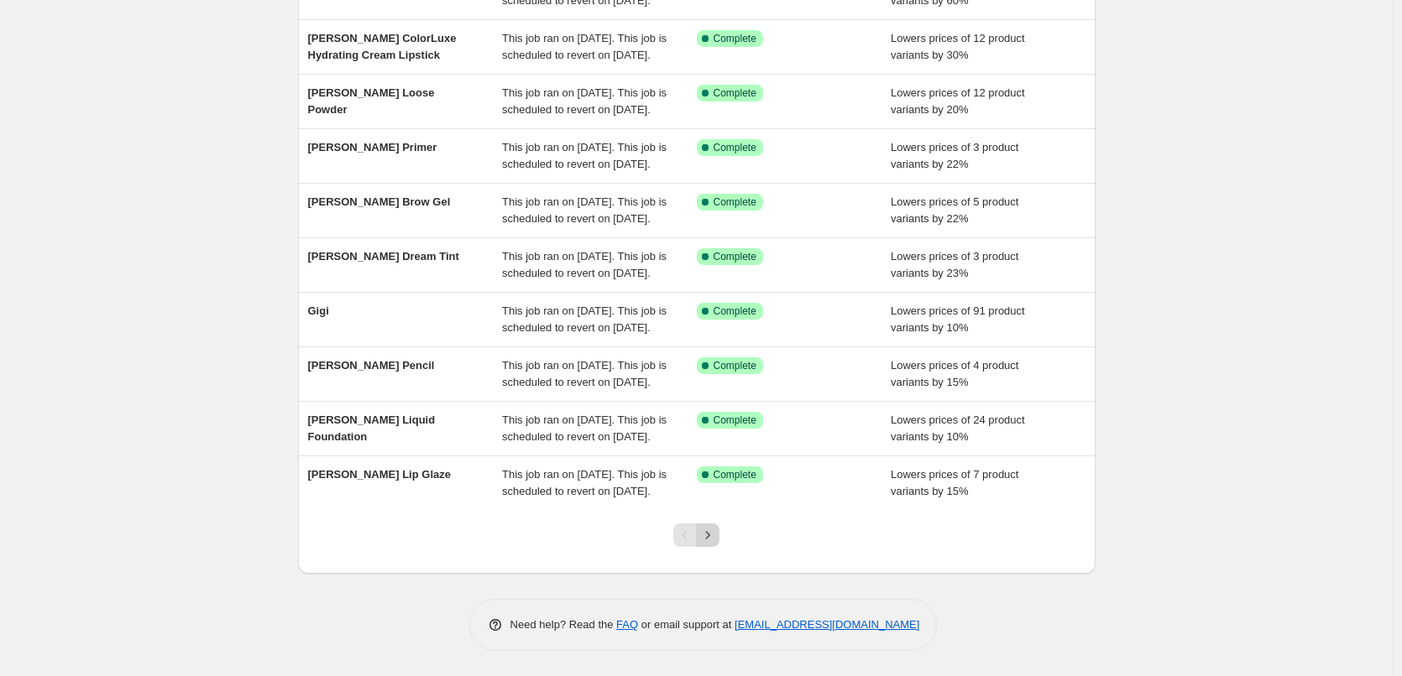
click at [713, 539] on icon "Next" at bounding box center [707, 535] width 17 height 17
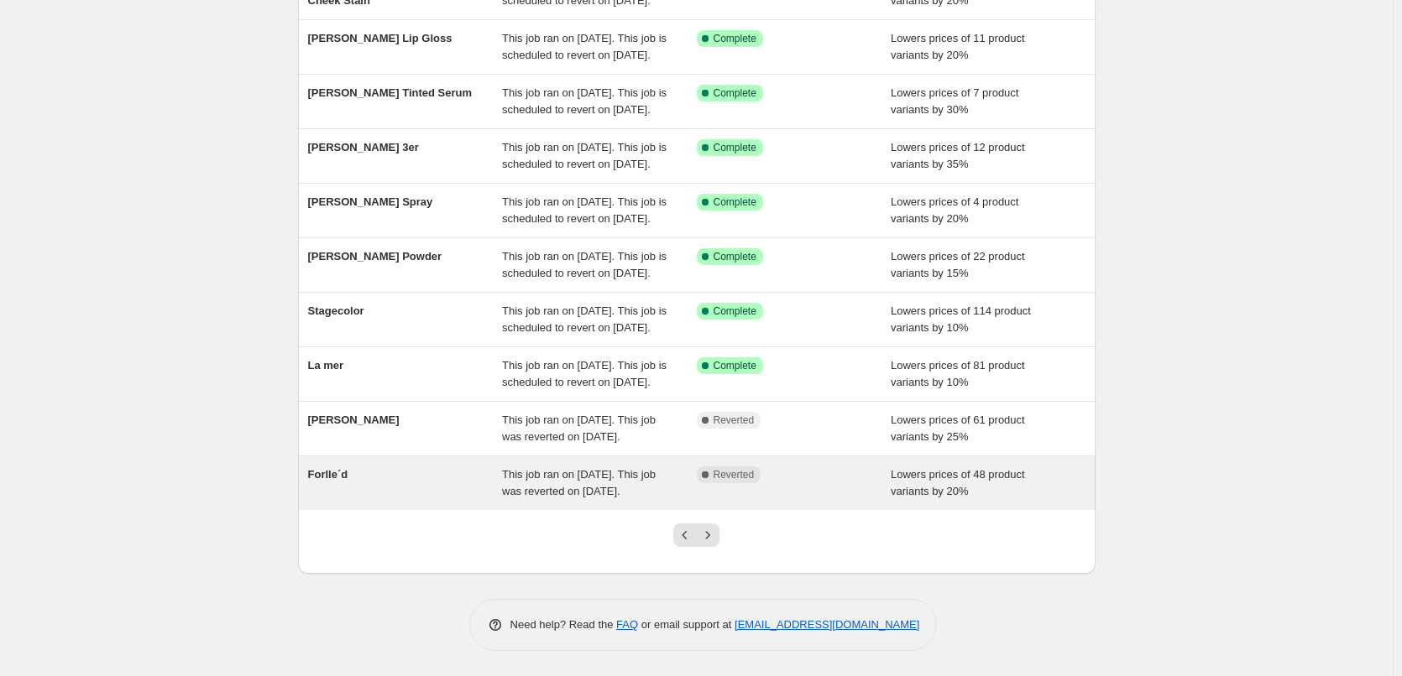
click at [412, 474] on div "Forlle´d" at bounding box center [405, 484] width 195 height 34
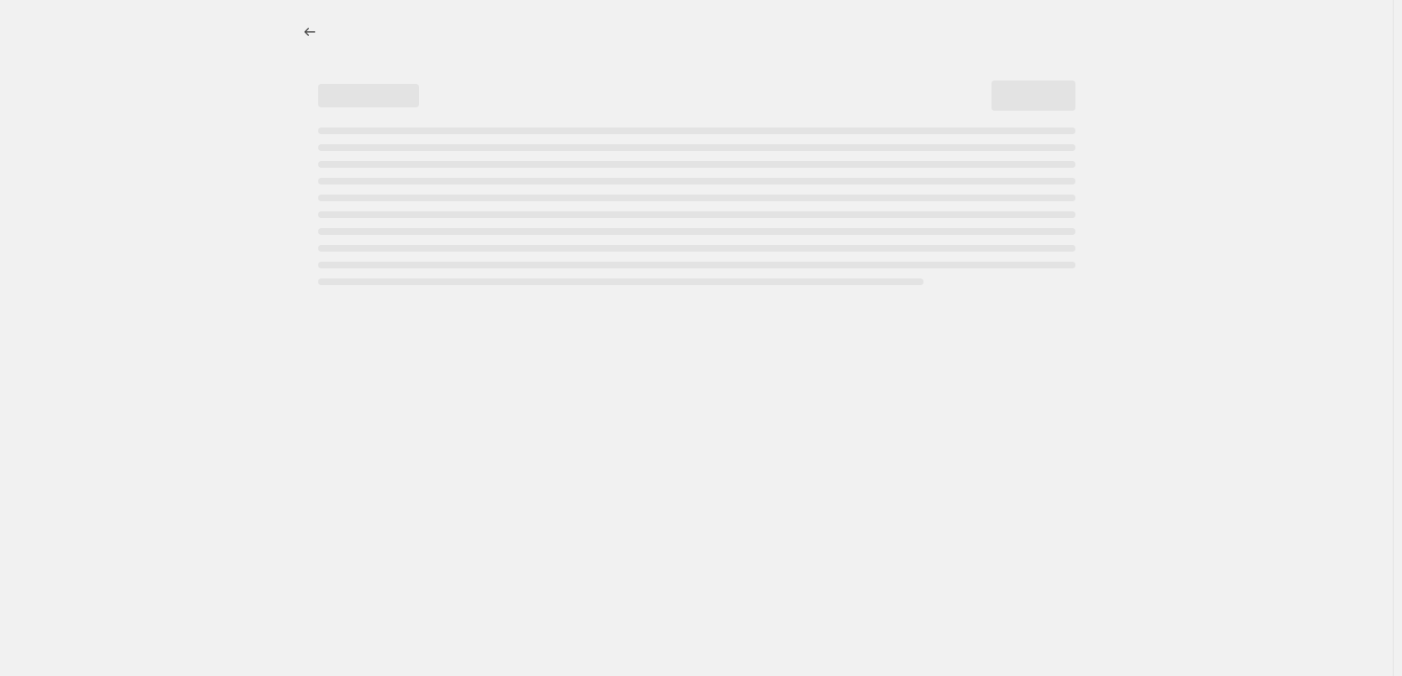
select select "percentage"
select select "remove"
select select "vendor"
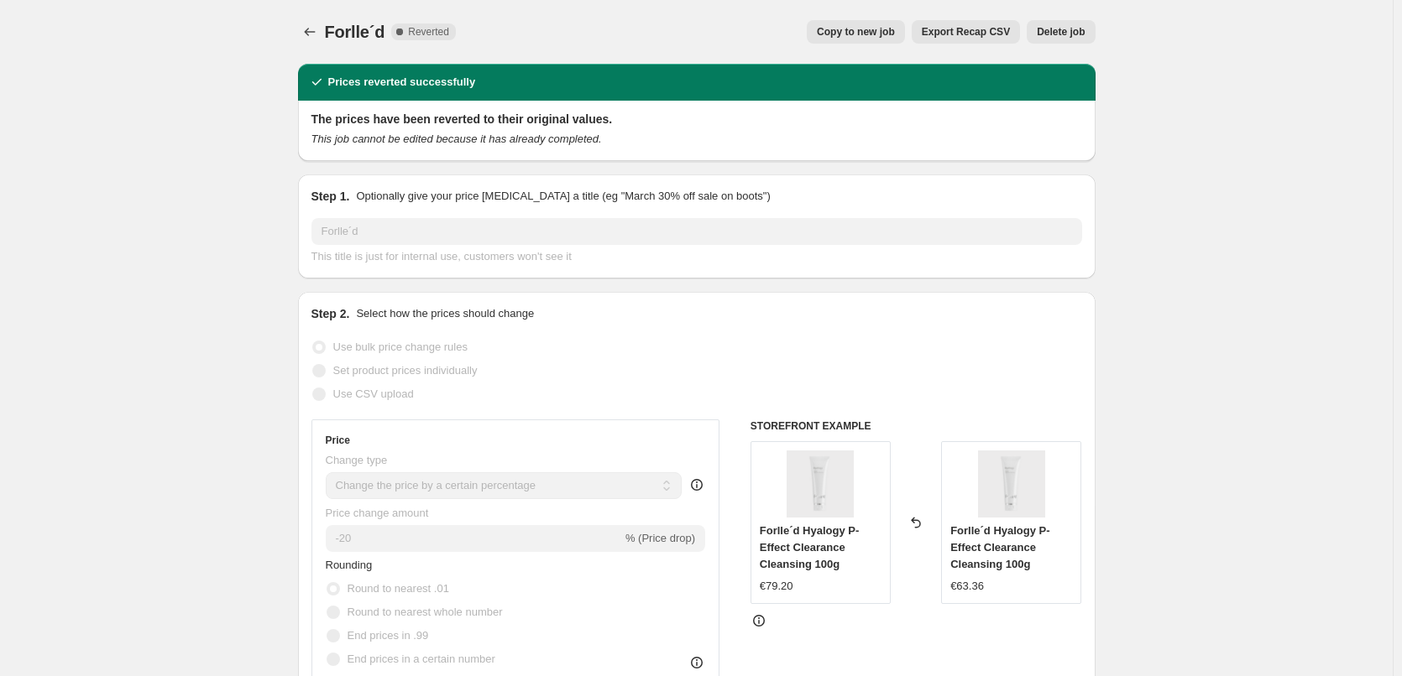
click at [864, 39] on button "Copy to new job" at bounding box center [856, 31] width 98 height 23
select select "percentage"
select select "remove"
select select "vendor"
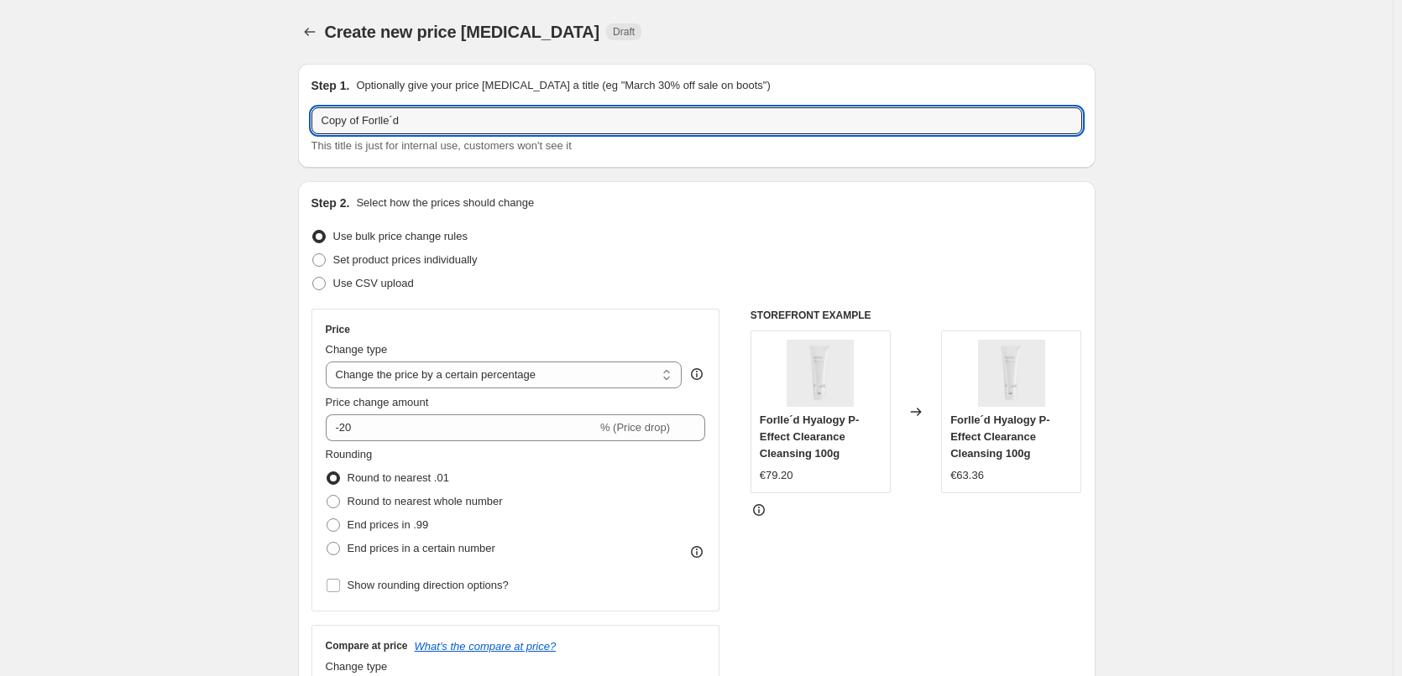
drag, startPoint x: 367, startPoint y: 124, endPoint x: 474, endPoint y: 274, distance: 184.7
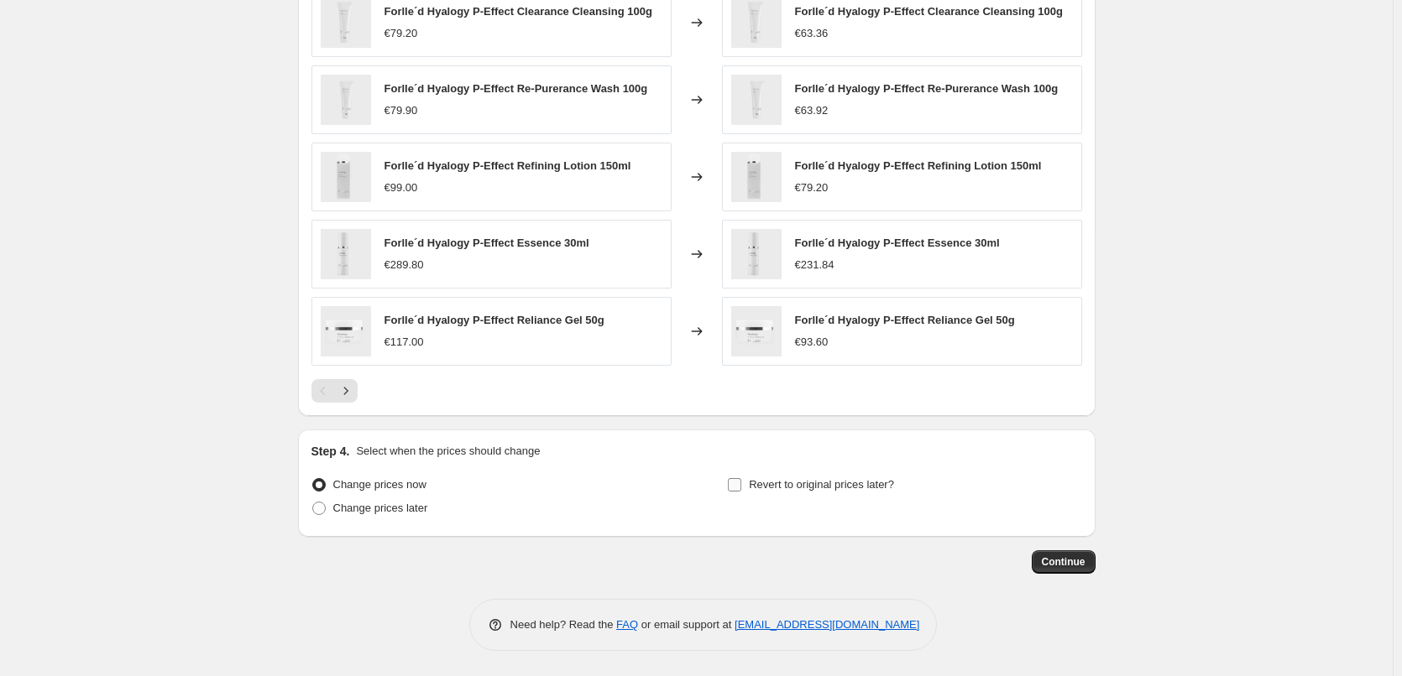
type input "Forlle´d"
click at [816, 491] on span "Revert to original prices later?" at bounding box center [821, 484] width 145 height 13
click at [741, 491] on input "Revert to original prices later?" at bounding box center [734, 484] width 13 height 13
checkbox input "true"
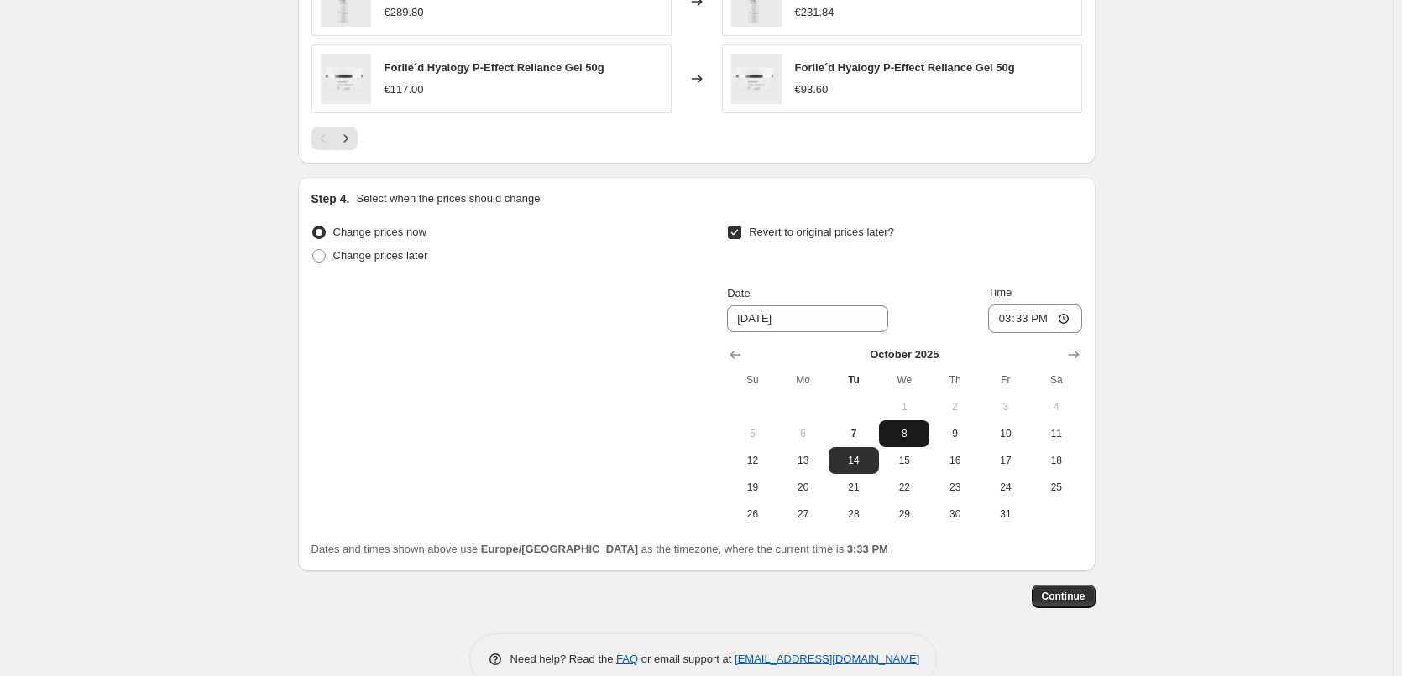
click at [901, 434] on span "8" at bounding box center [903, 433] width 37 height 13
click at [1012, 326] on input "15:33" at bounding box center [1035, 319] width 94 height 29
click at [1075, 603] on span "Continue" at bounding box center [1064, 596] width 44 height 13
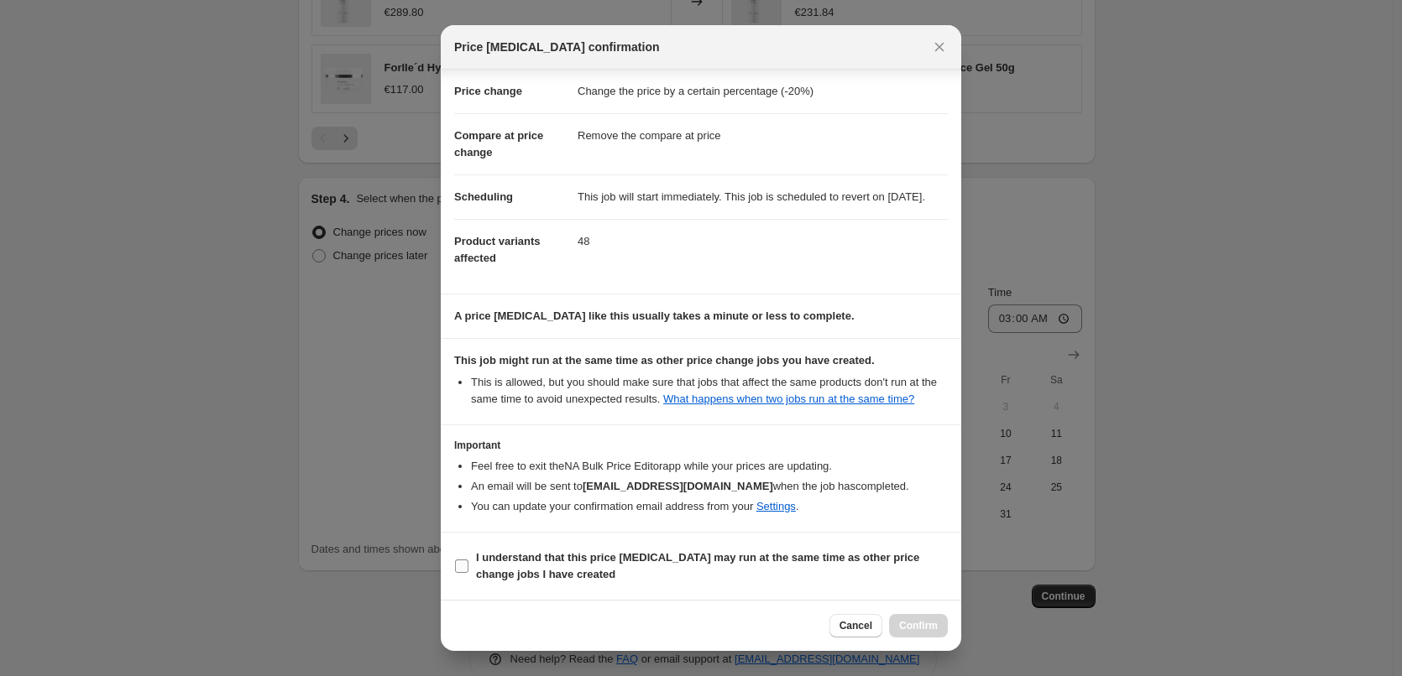
click at [534, 547] on label "I understand that this price [MEDICAL_DATA] may run at the same time as other p…" at bounding box center [700, 566] width 493 height 40
click at [468, 560] on input "I understand that this price [MEDICAL_DATA] may run at the same time as other p…" at bounding box center [461, 566] width 13 height 13
click at [918, 619] on button "Confirm" at bounding box center [918, 625] width 59 height 23
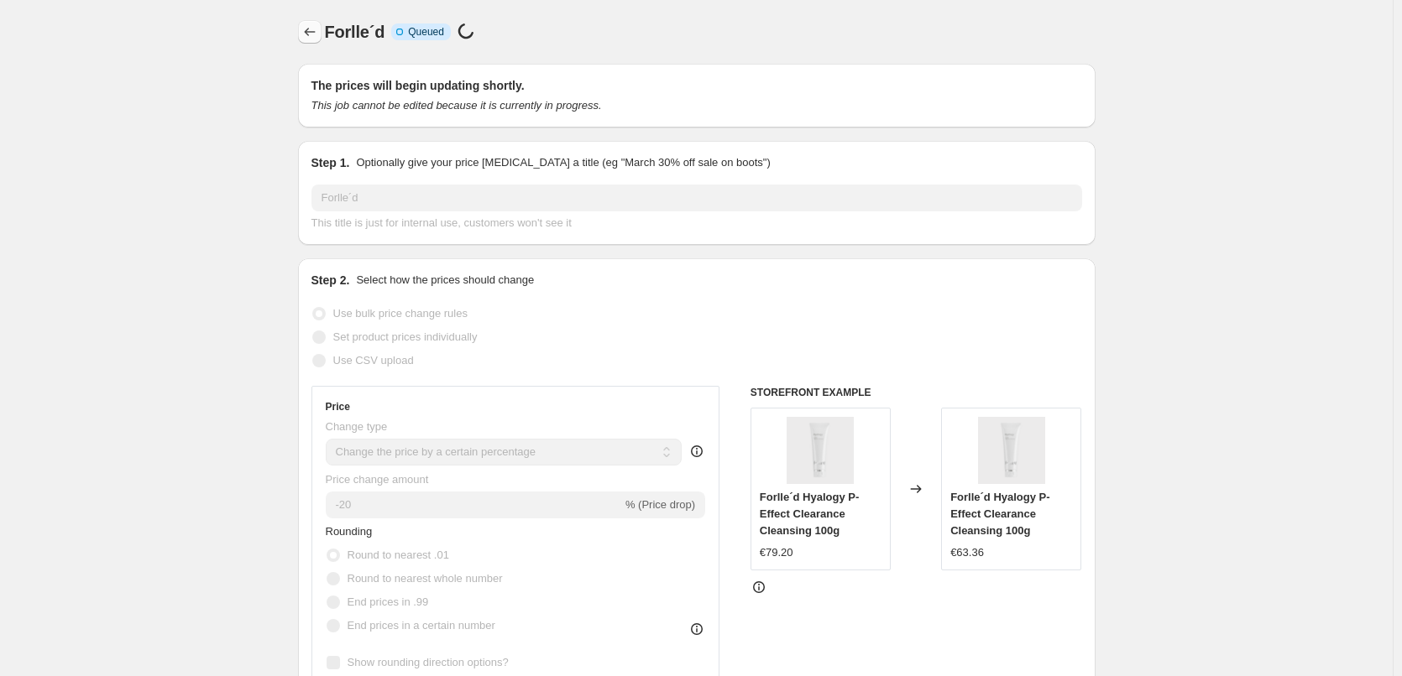
click at [316, 38] on icon "Price change jobs" at bounding box center [309, 31] width 17 height 17
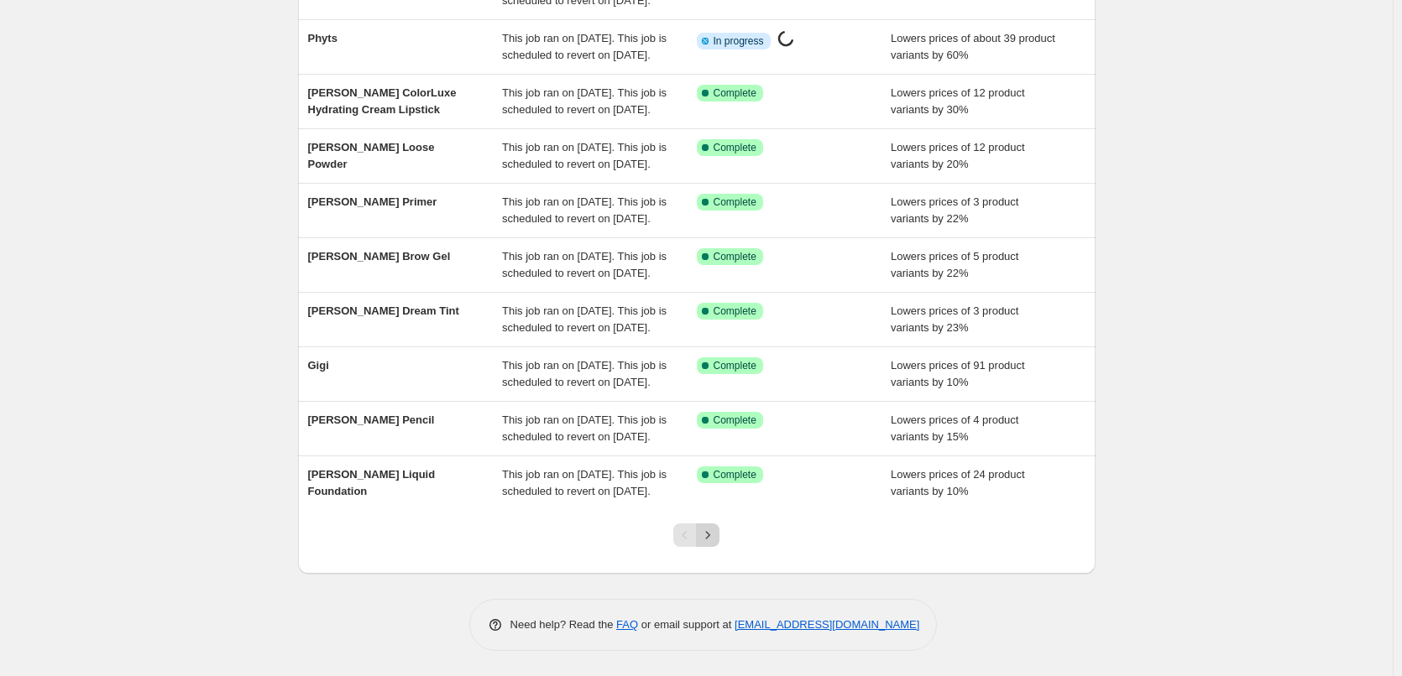
click at [708, 527] on button "Next" at bounding box center [707, 535] width 23 height 23
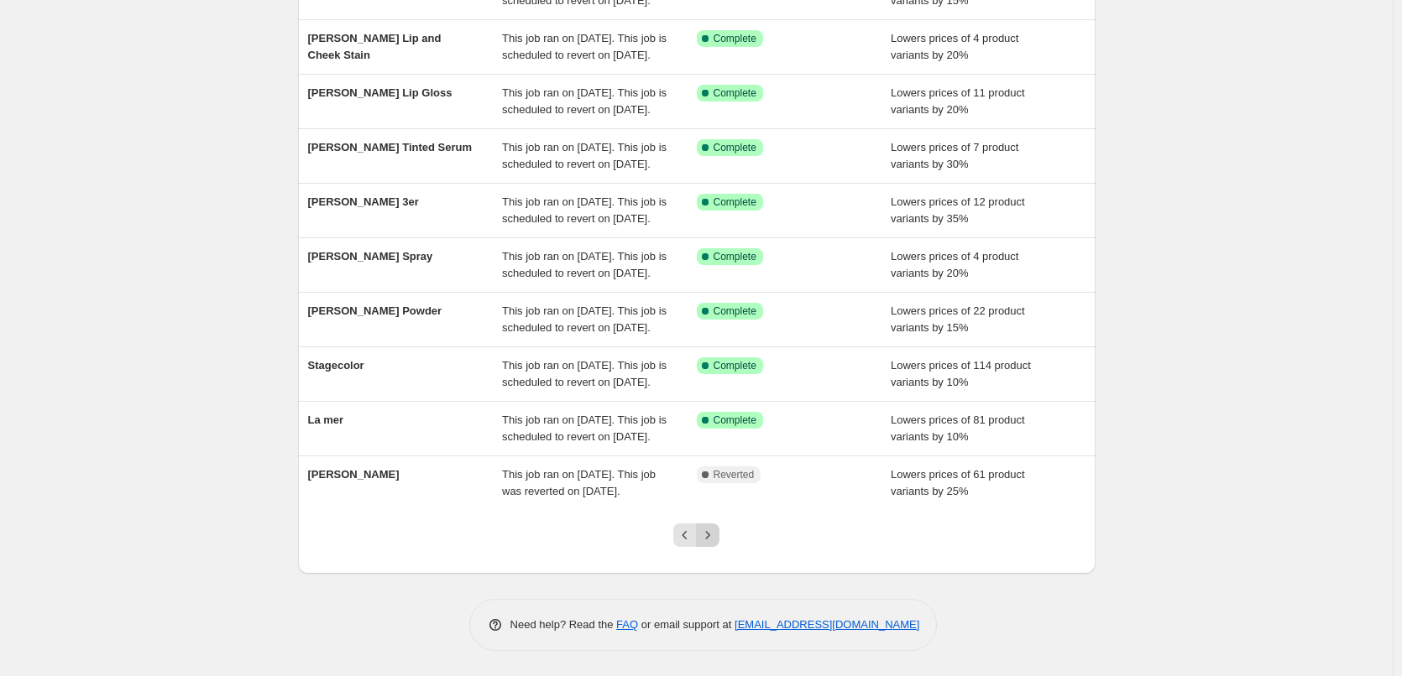
click at [708, 529] on icon "Next" at bounding box center [707, 535] width 17 height 17
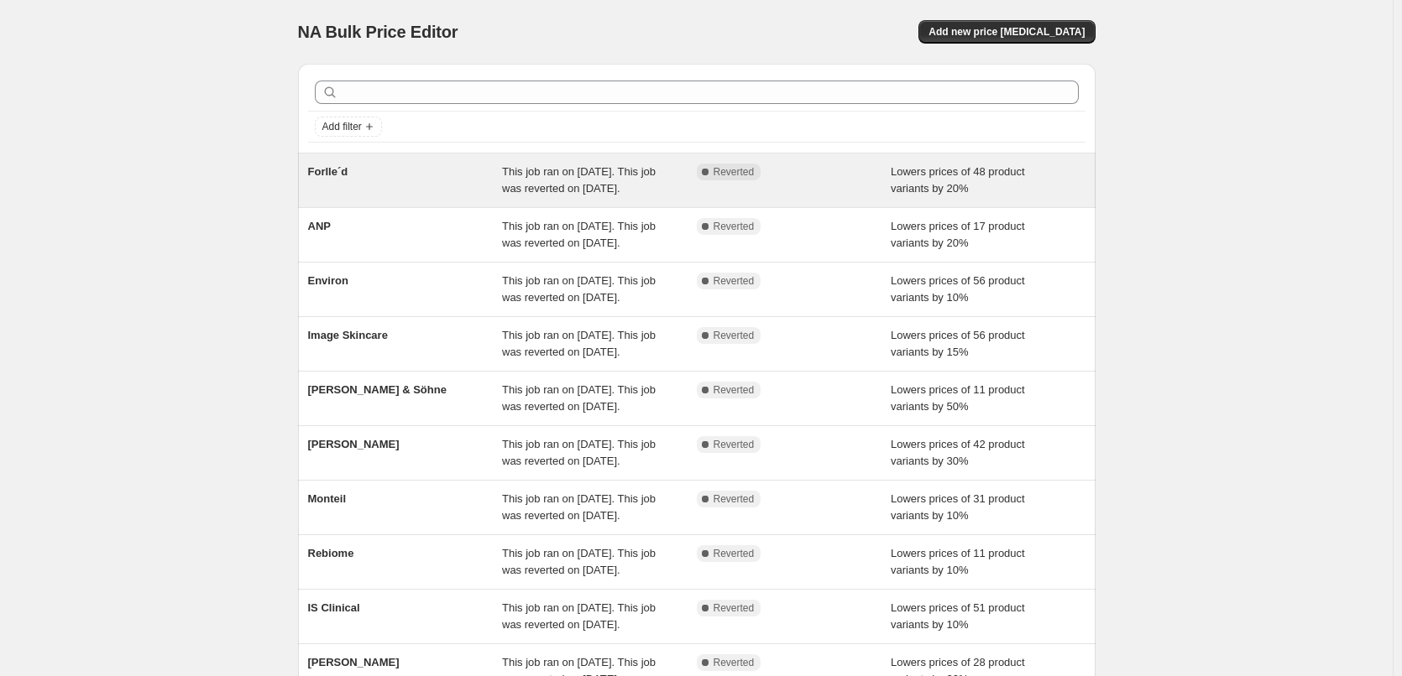
click at [330, 175] on span "Forlle´d" at bounding box center [328, 171] width 40 height 13
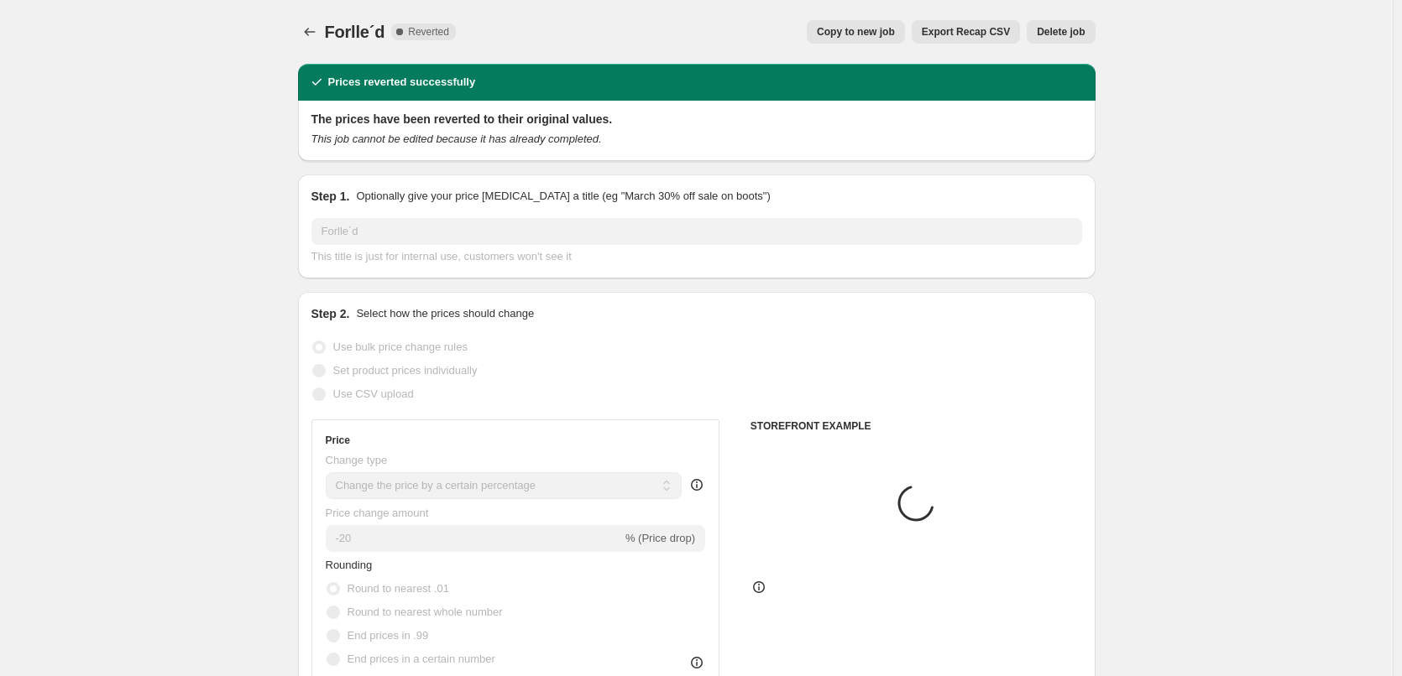
click at [1057, 31] on span "Delete job" at bounding box center [1061, 31] width 48 height 13
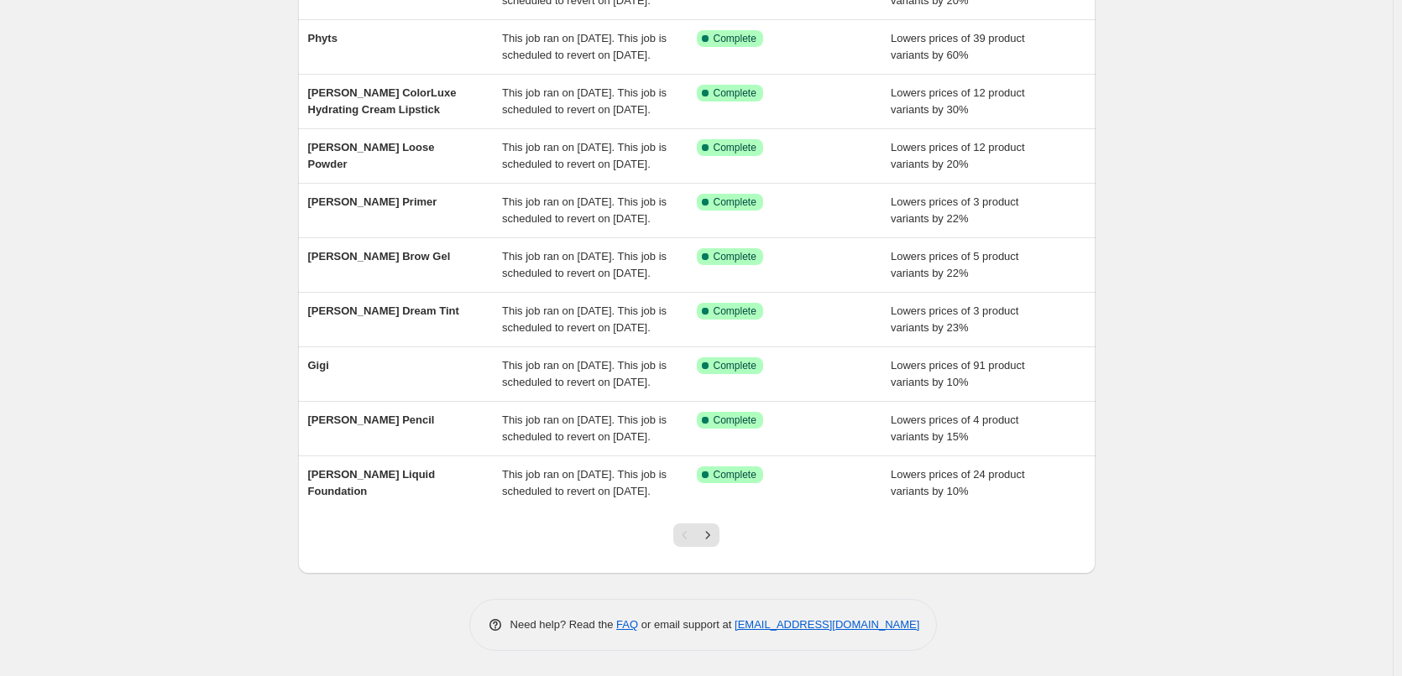
scroll to position [356, 0]
click at [716, 535] on icon "Next" at bounding box center [707, 535] width 17 height 17
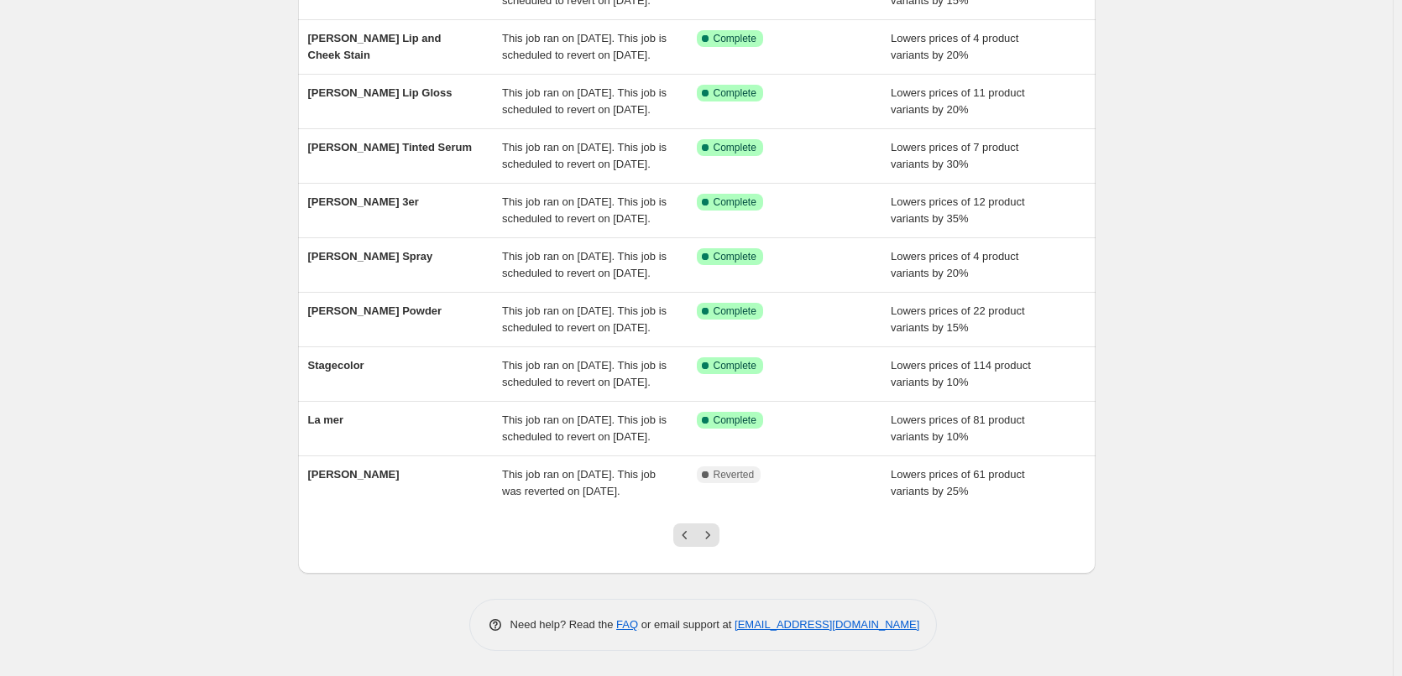
click at [716, 535] on icon "Next" at bounding box center [707, 535] width 17 height 17
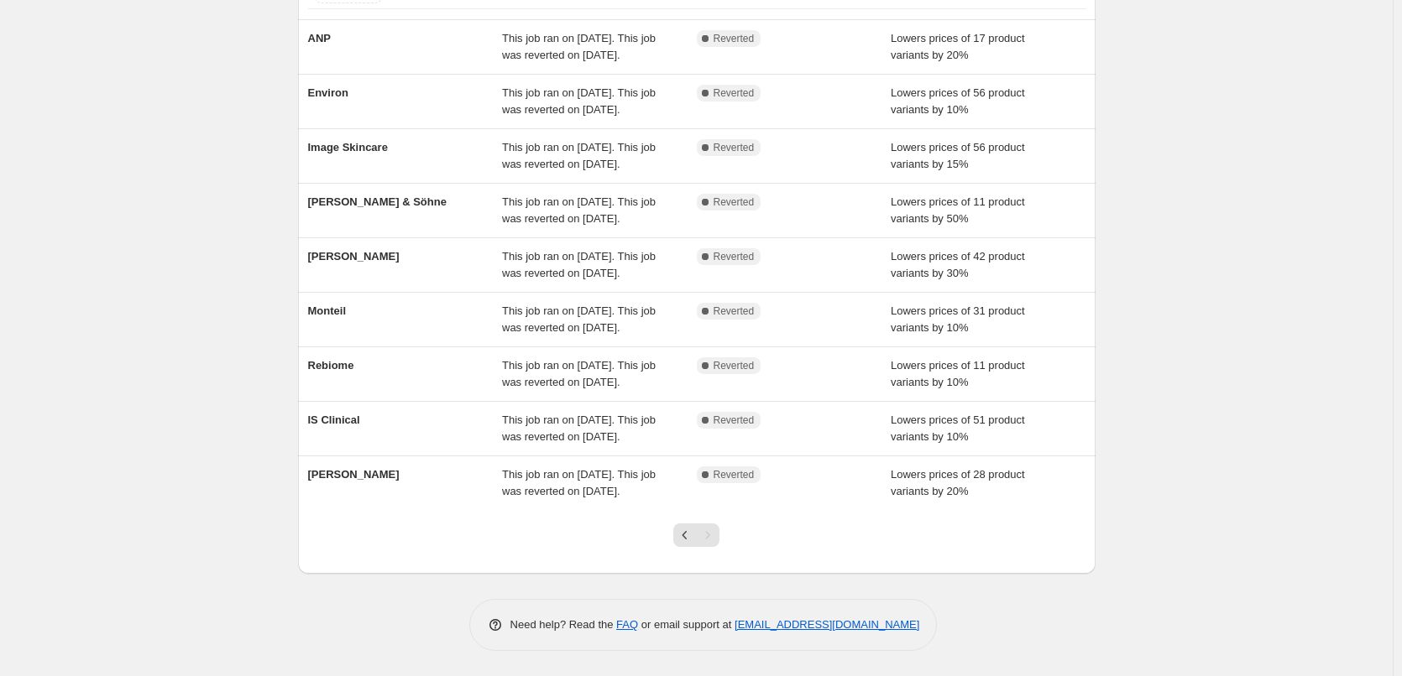
scroll to position [234, 0]
